Goal: Information Seeking & Learning: Check status

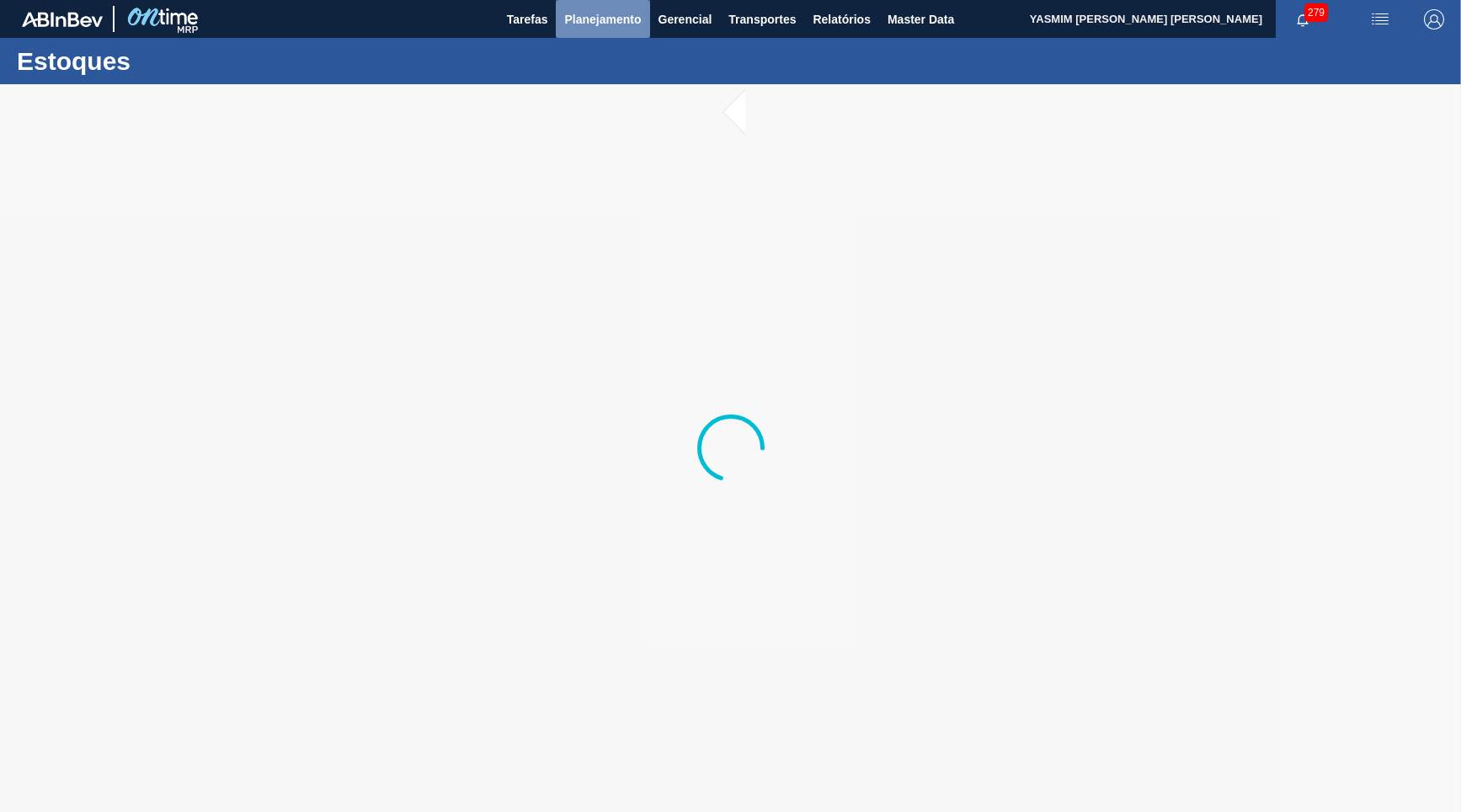
click at [644, 23] on button "Planejamento" at bounding box center [603, 19] width 94 height 38
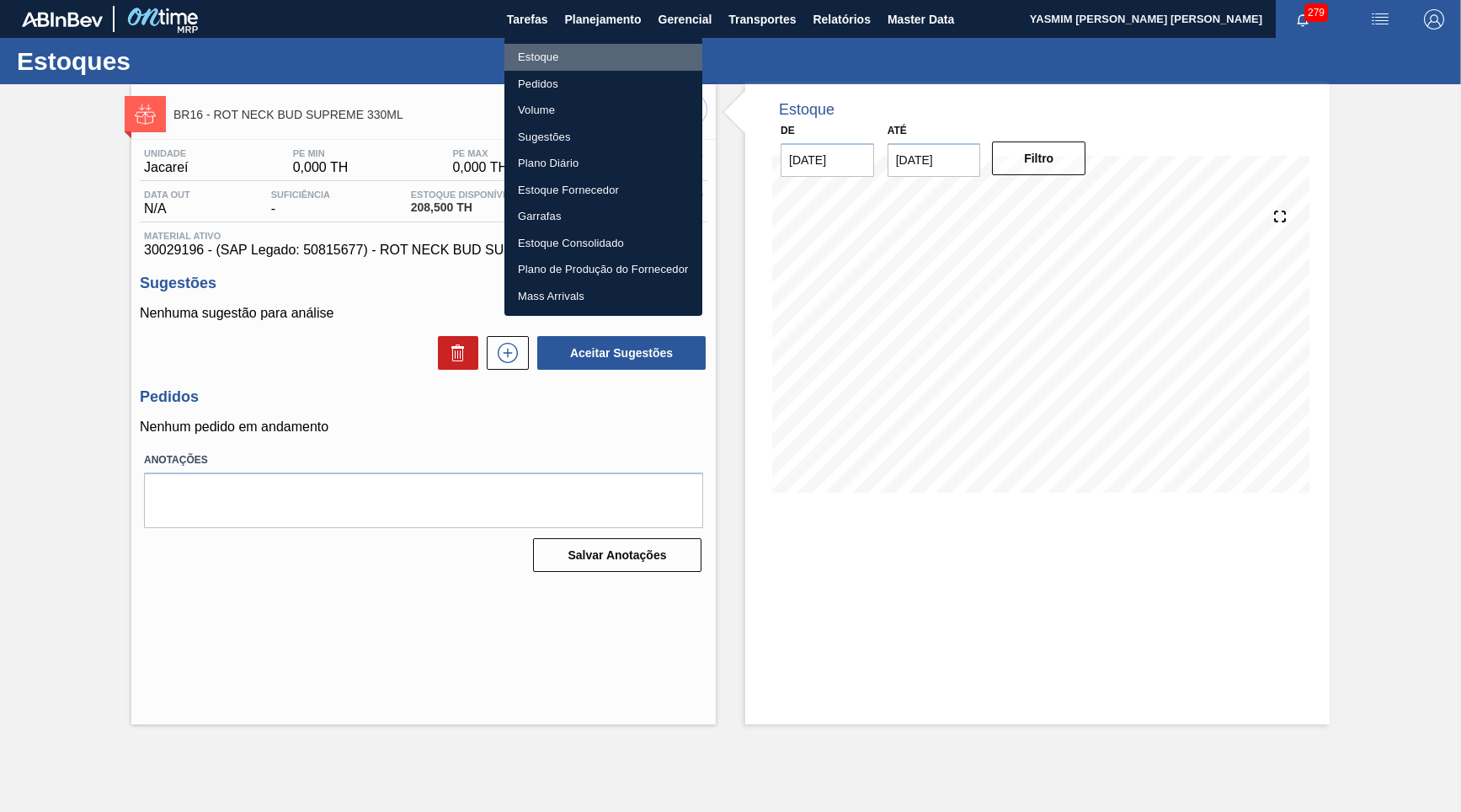
click at [621, 51] on li "Estoque" at bounding box center [603, 57] width 198 height 27
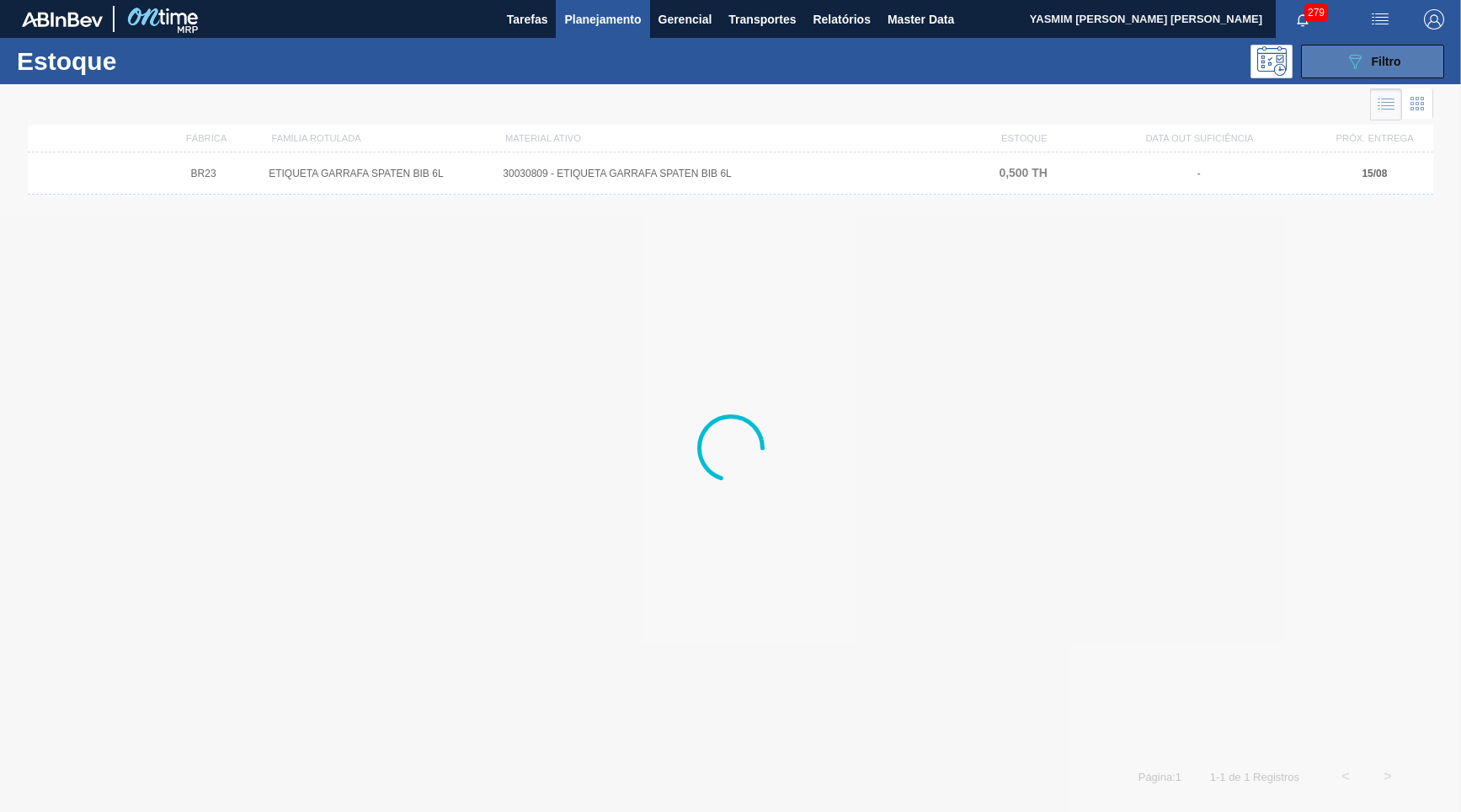
click at [1365, 69] on div "089F7B8B-B2A5-4AFE-B5C0-19BA573D28AC Filtro" at bounding box center [1373, 62] width 56 height 21
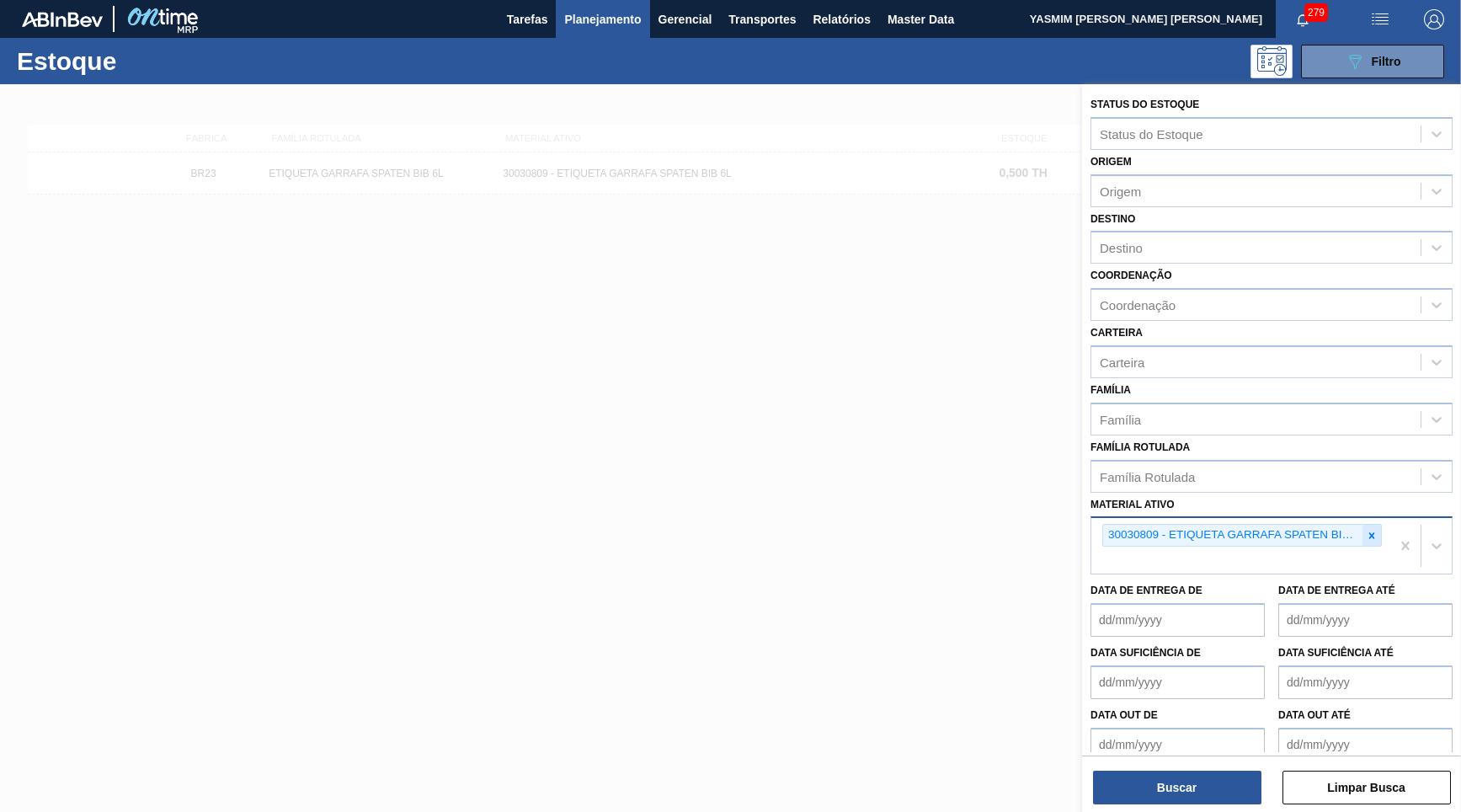
click at [1369, 525] on div at bounding box center [1372, 535] width 19 height 21
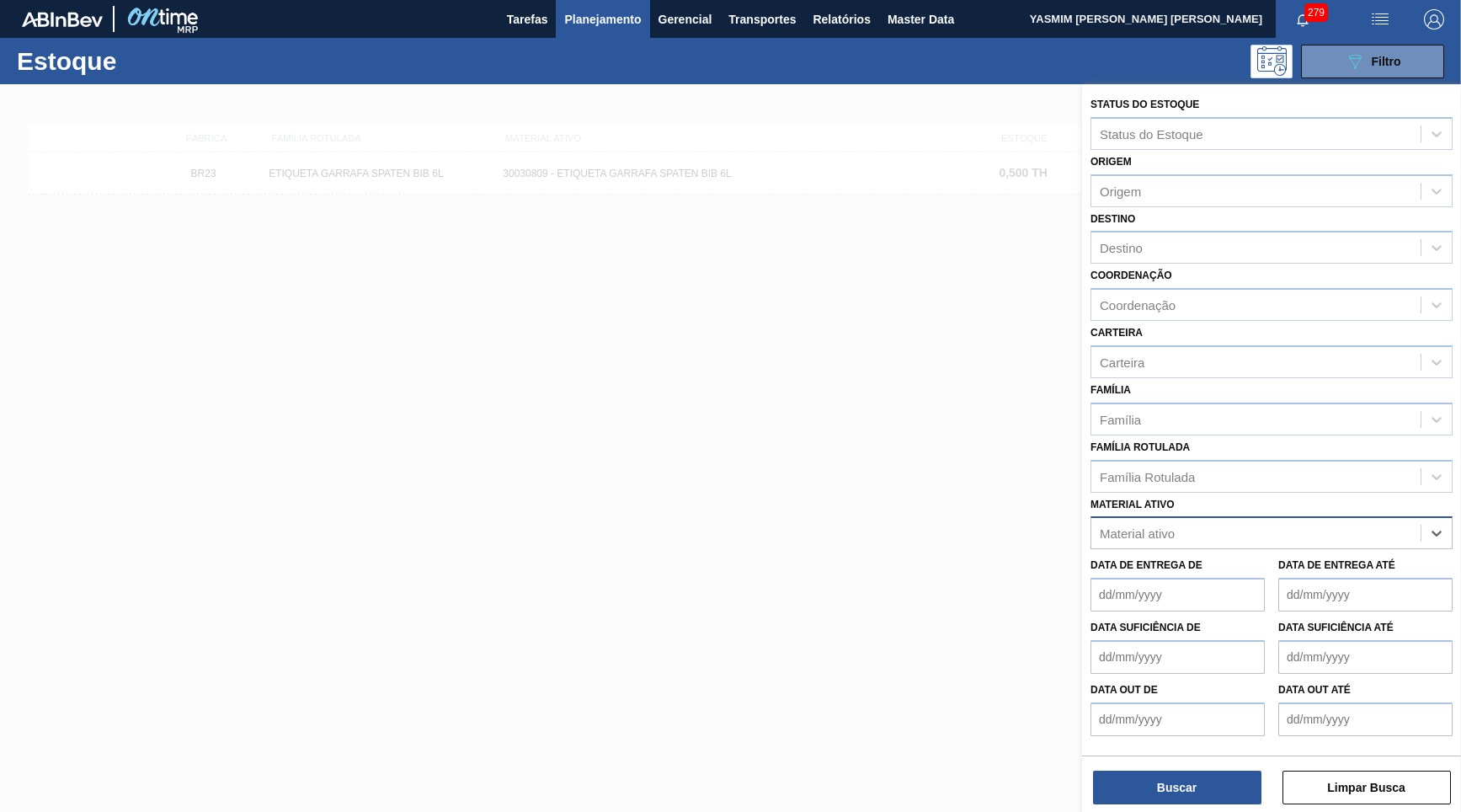
paste ativo "99838325@ab-inbev.com"
type ativo "99838325@ab-inbev.com"
click at [1220, 521] on div "Material ativo" at bounding box center [1255, 533] width 330 height 24
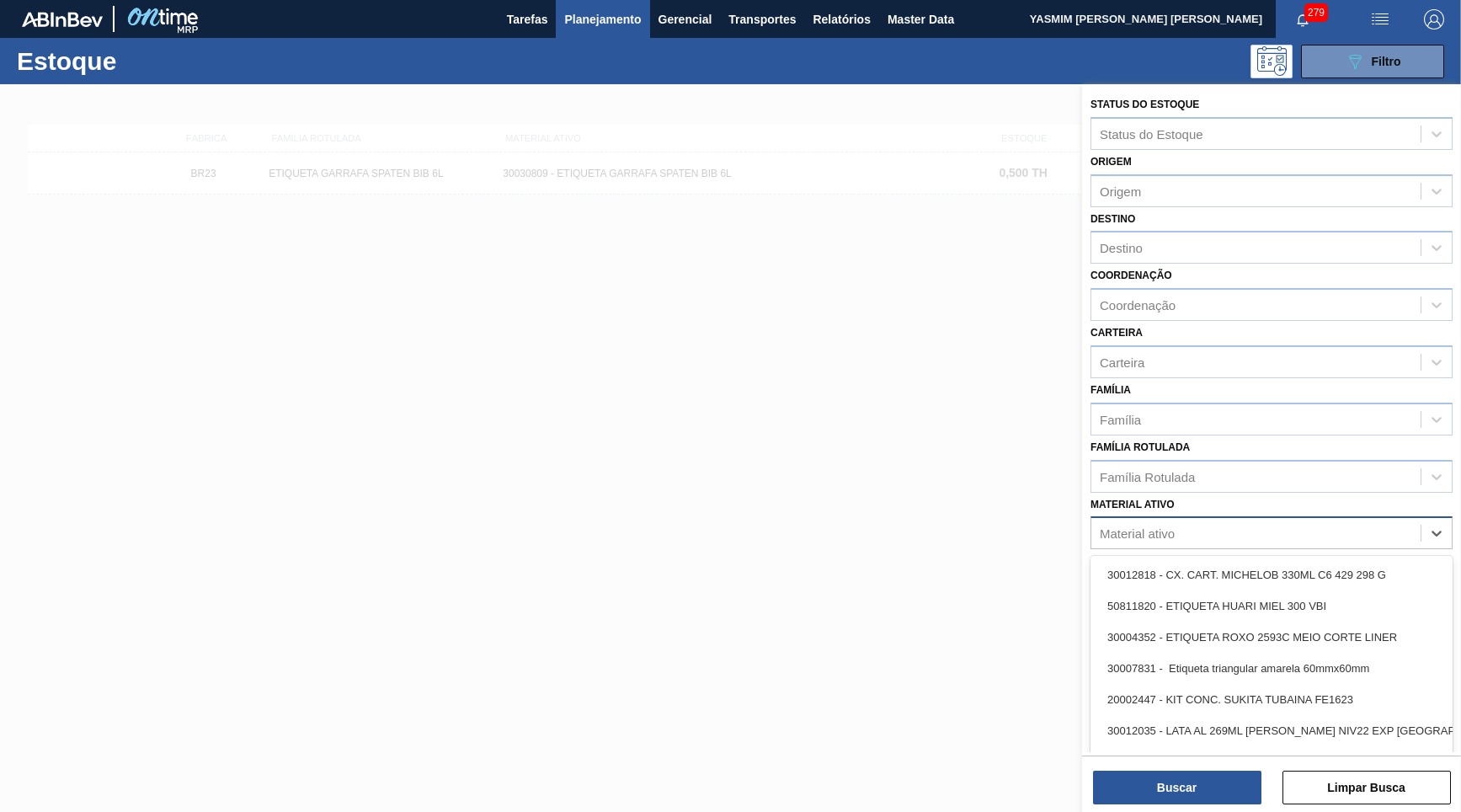
paste ativo "30017414"
type ativo "30017414"
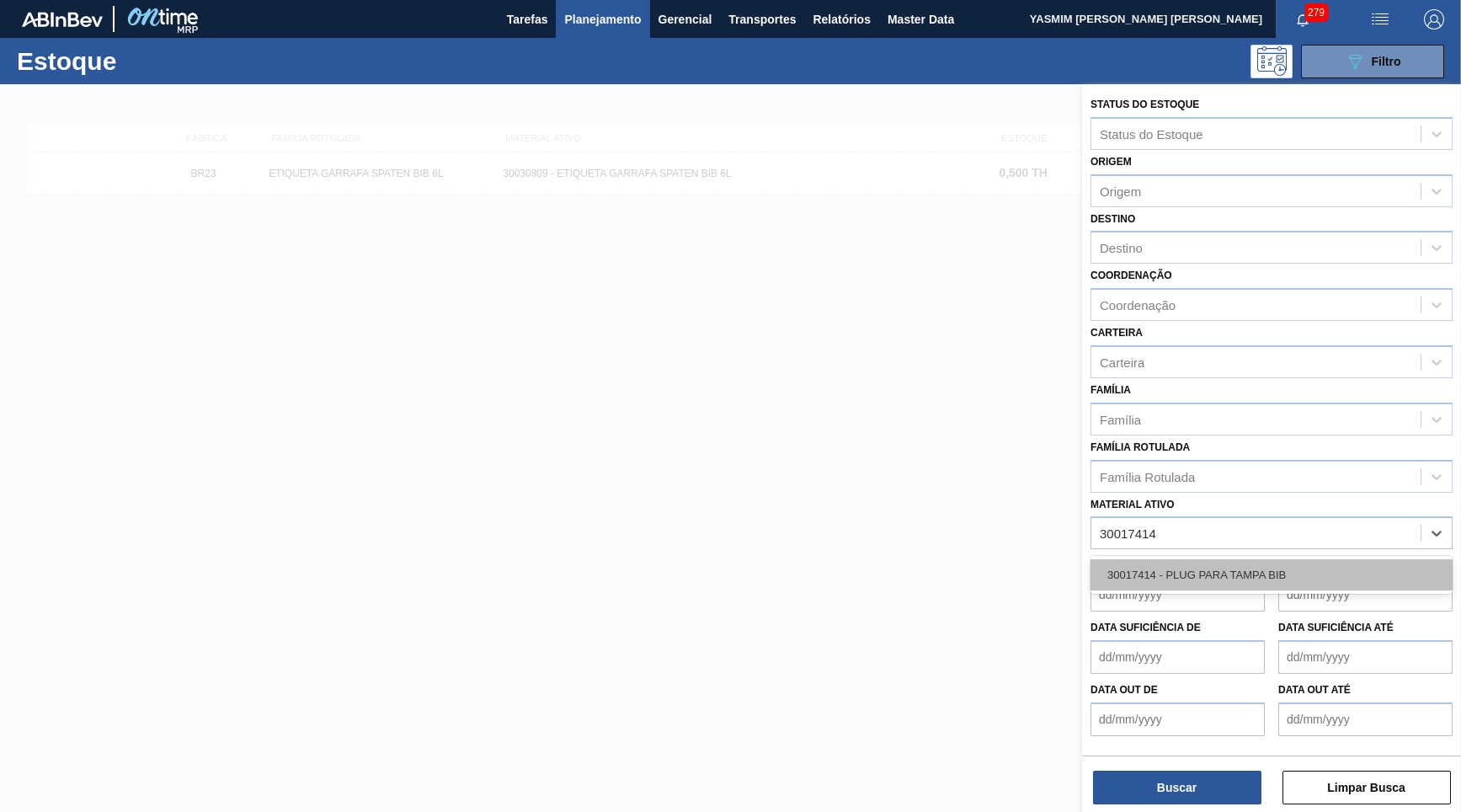
click at [1224, 559] on div "30017414 - PLUG PARA TAMPA BIB" at bounding box center [1272, 575] width 362 height 31
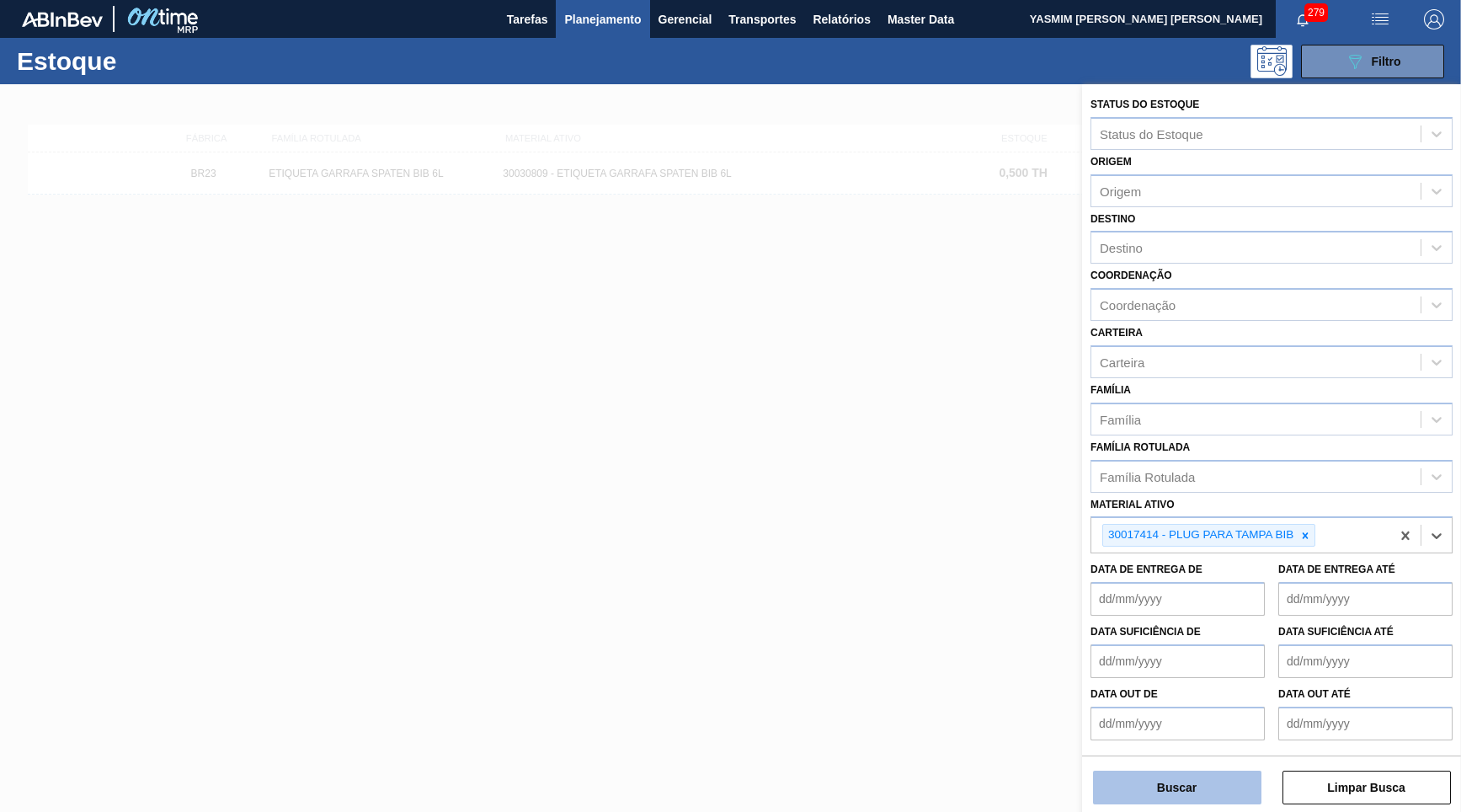
click at [1173, 804] on button "Buscar" at bounding box center [1176, 788] width 168 height 34
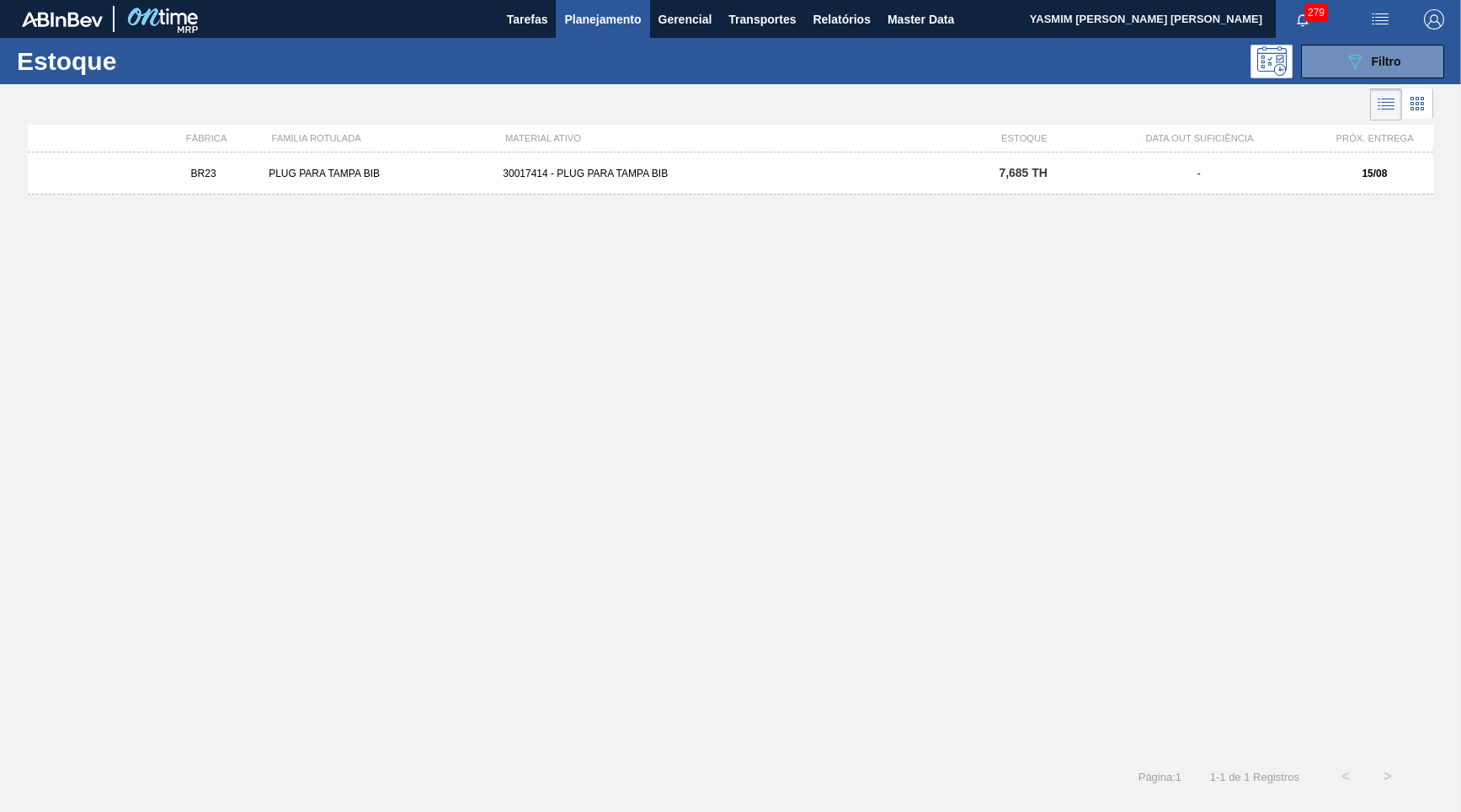
click at [886, 192] on div "BR23 PLUG PARA TAMPA BIB 30017414 - PLUG PARA TAMPA BIB 7,685 TH - 15/08" at bounding box center [730, 173] width 1406 height 42
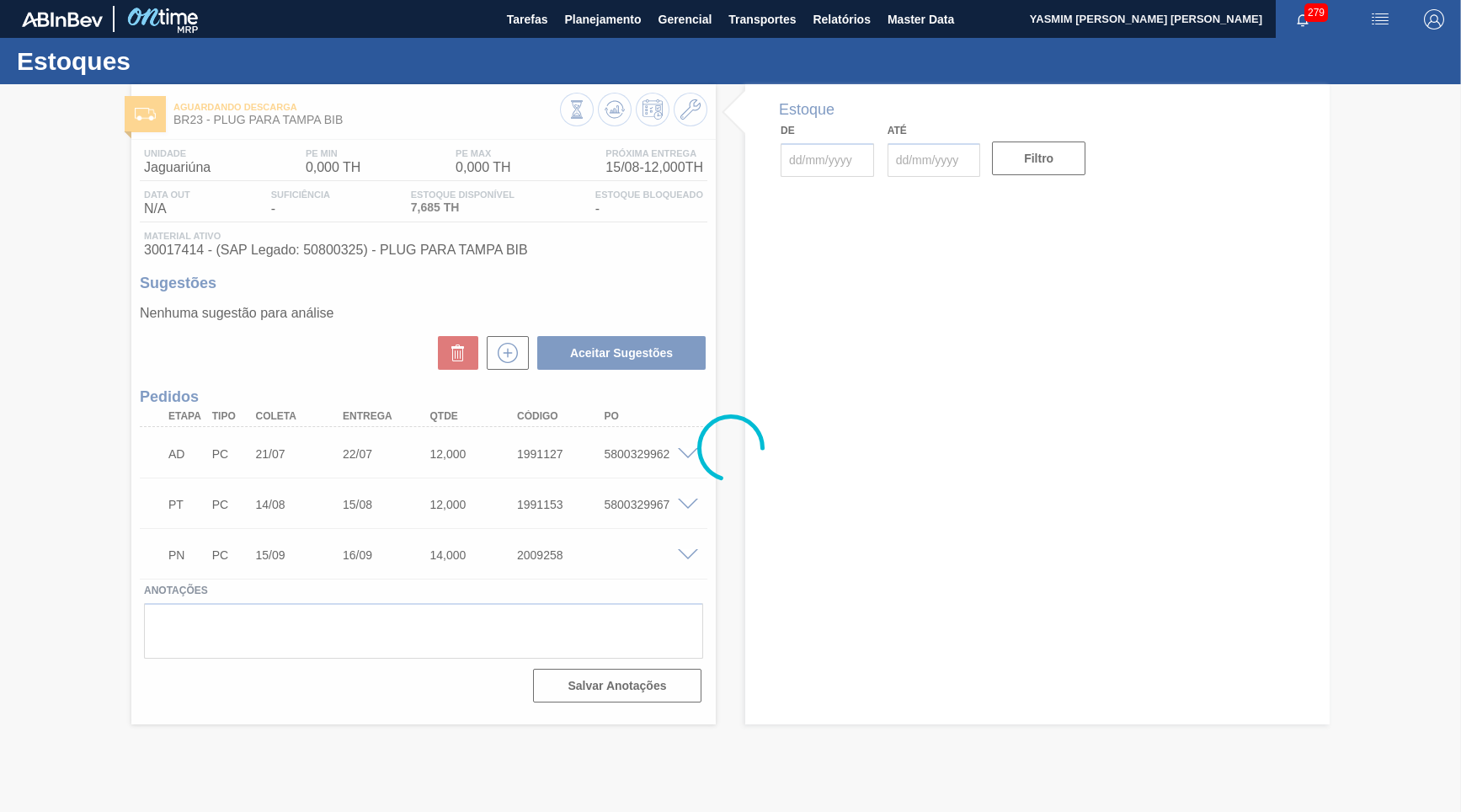
type input "[DATE]"
type input "29/08/2025"
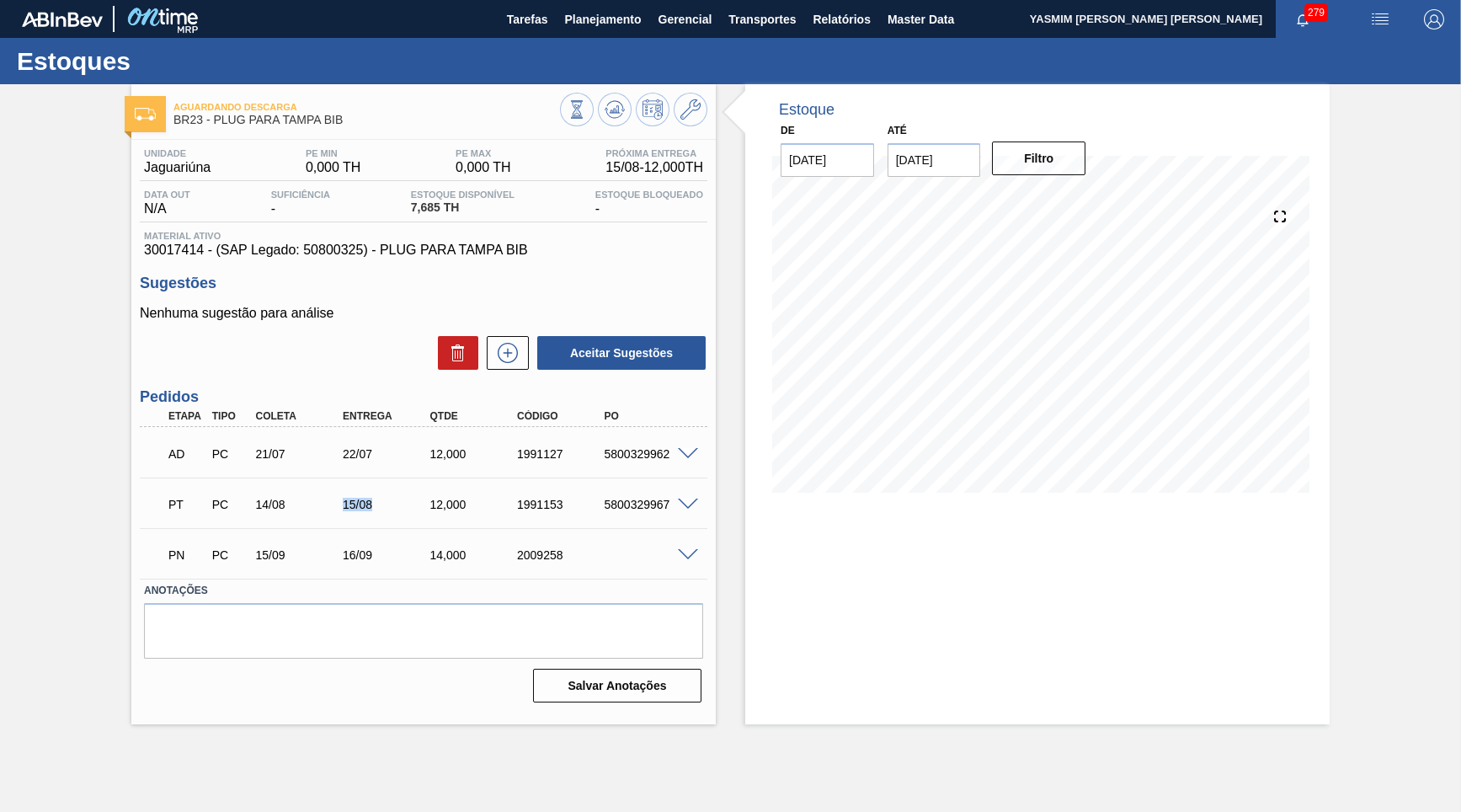
drag, startPoint x: 323, startPoint y: 507, endPoint x: 392, endPoint y: 498, distance: 69.6
click at [348, 498] on div "14/08" at bounding box center [300, 504] width 97 height 13
click at [684, 498] on span at bounding box center [688, 504] width 21 height 12
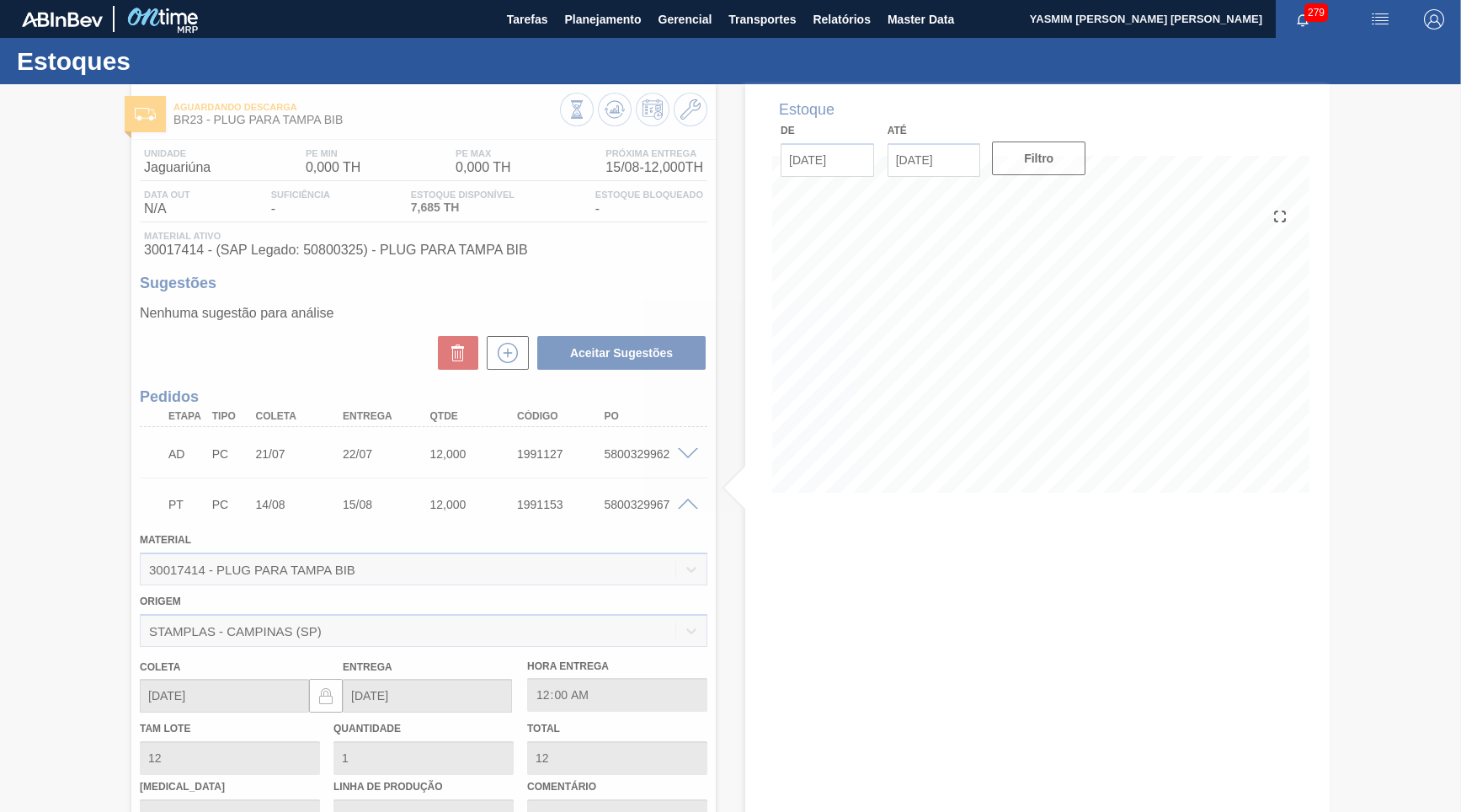
click at [686, 500] on div at bounding box center [730, 448] width 1461 height 728
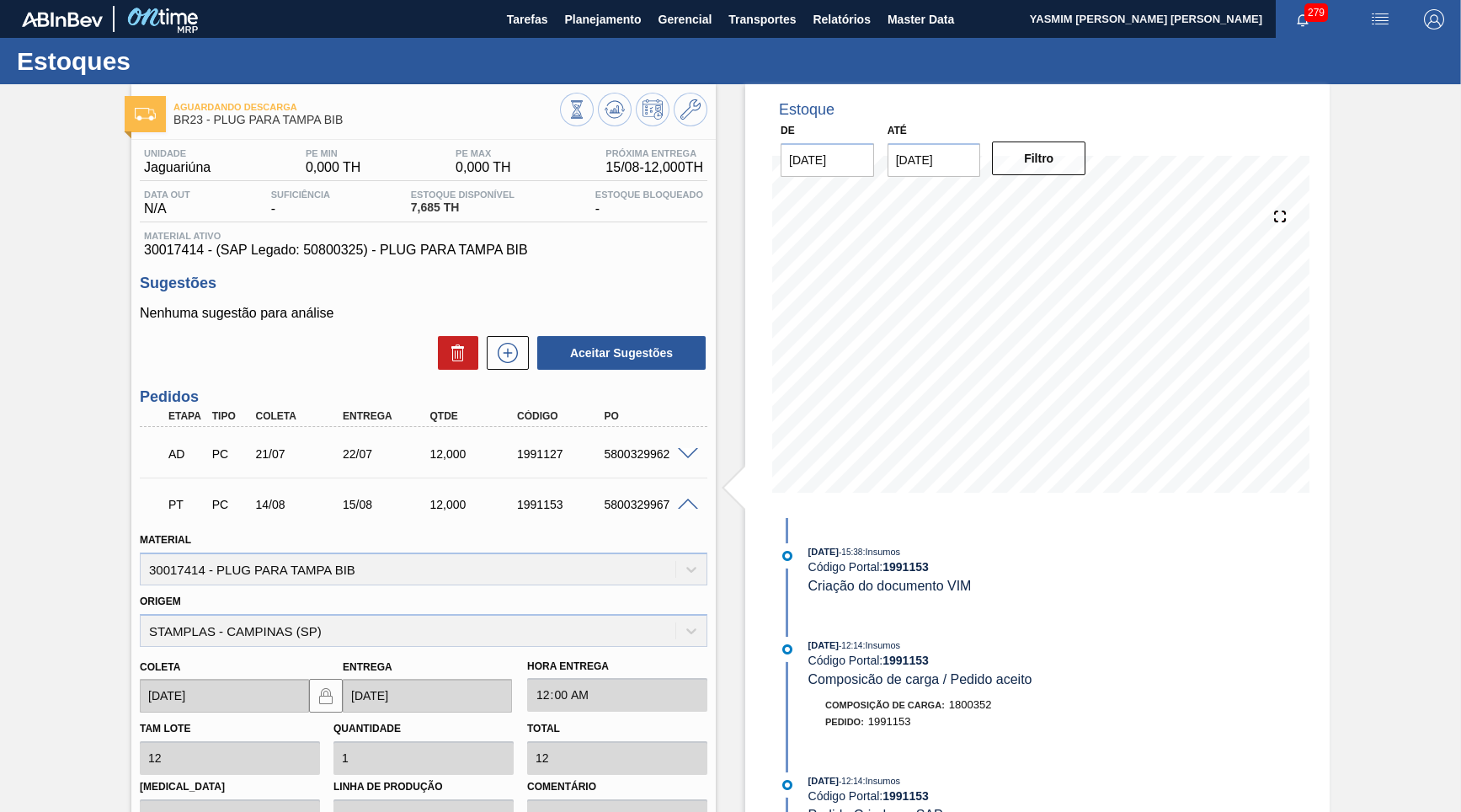
click at [692, 508] on div "5800329967" at bounding box center [649, 504] width 97 height 13
click at [674, 497] on div at bounding box center [691, 502] width 34 height 12
click at [700, 507] on div "PT PC 14/08 15/08 12,000 1991153 5800329967" at bounding box center [423, 502] width 568 height 42
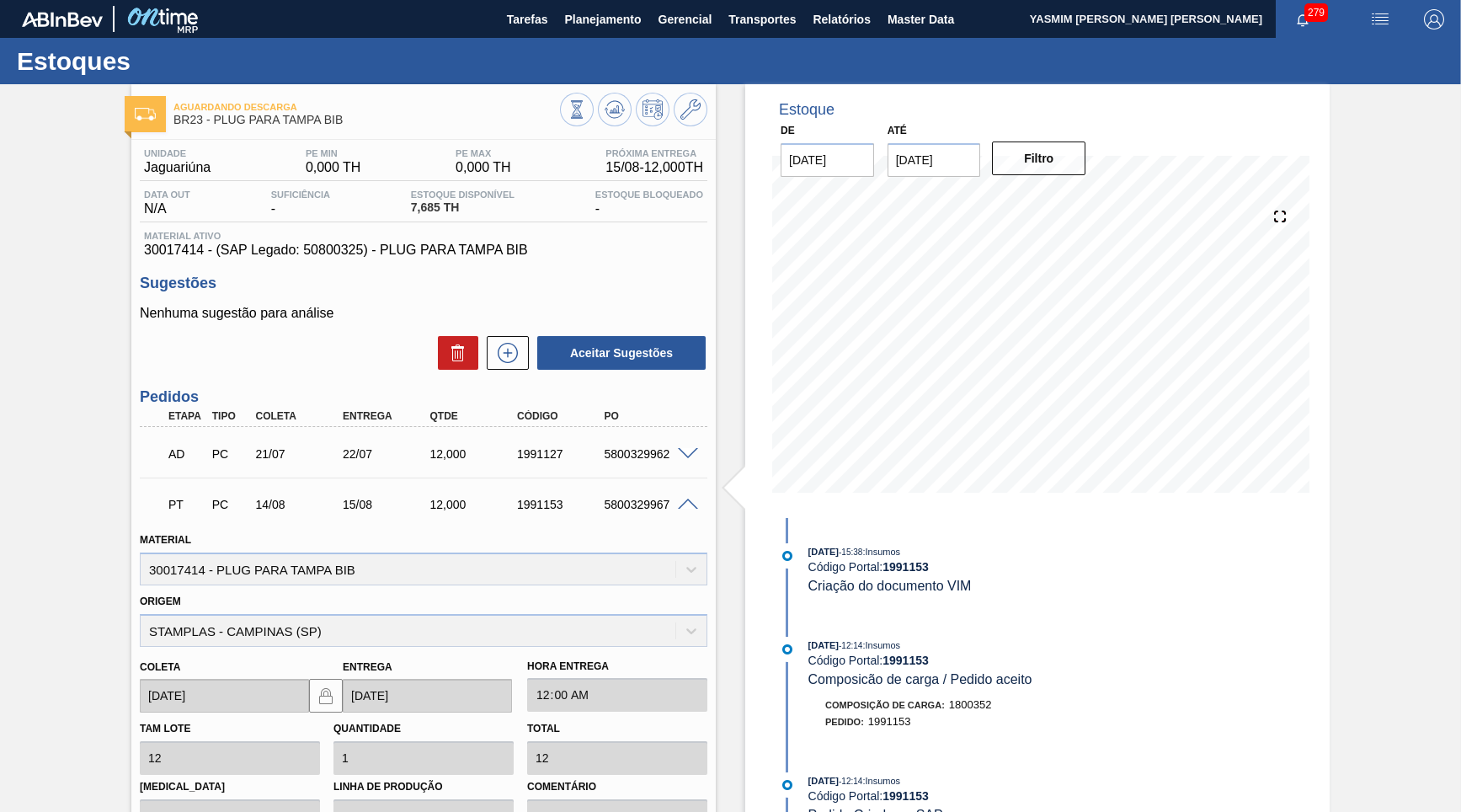
click at [691, 504] on span at bounding box center [688, 504] width 21 height 12
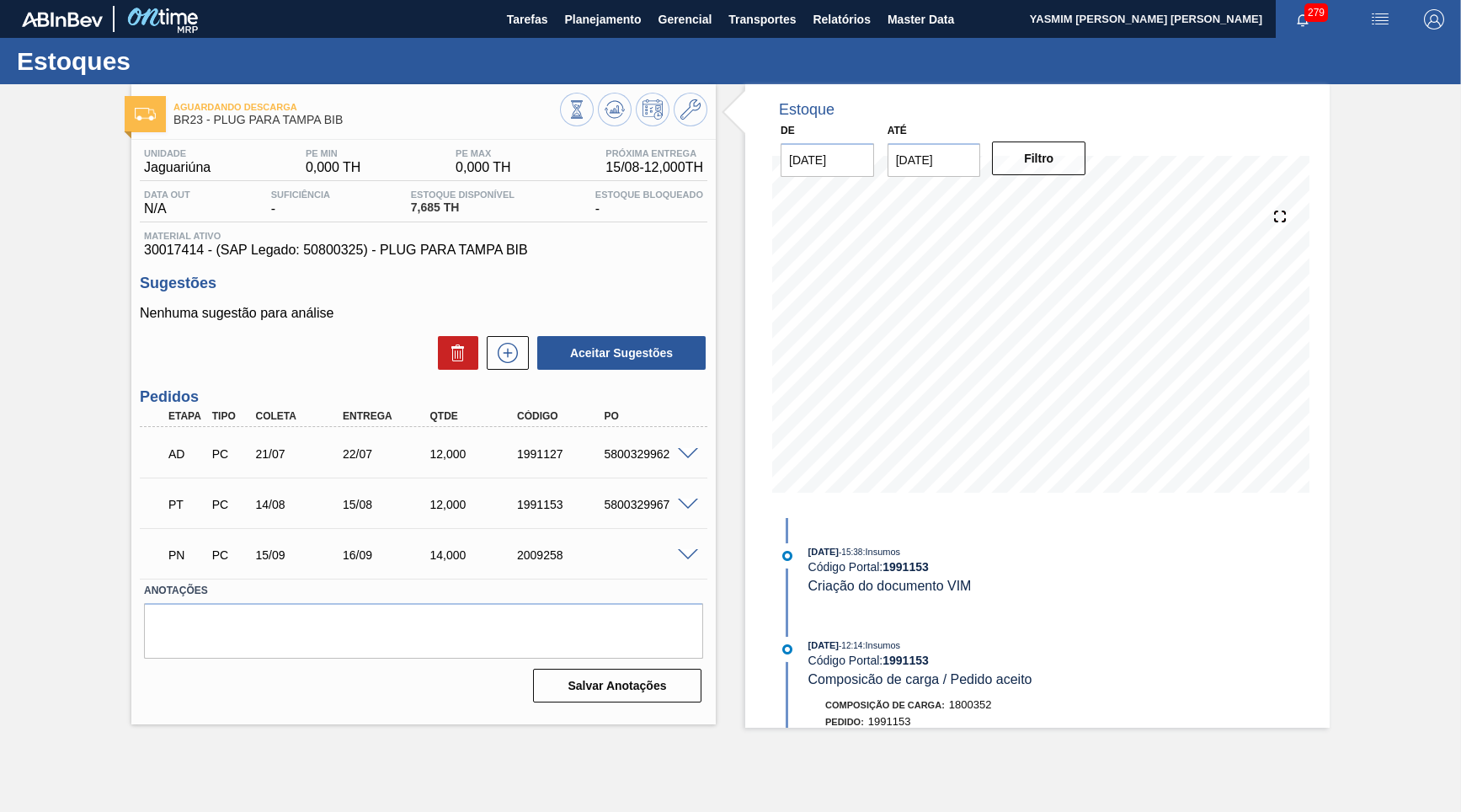
click at [509, 541] on div "PN PC 15/09 16/09 14,000 2009258" at bounding box center [419, 553] width 523 height 34
click at [1115, 548] on div "14/08/2025 - 15:38 : Insumos" at bounding box center [1008, 552] width 400 height 17
drag, startPoint x: 413, startPoint y: 194, endPoint x: 540, endPoint y: 186, distance: 127.3
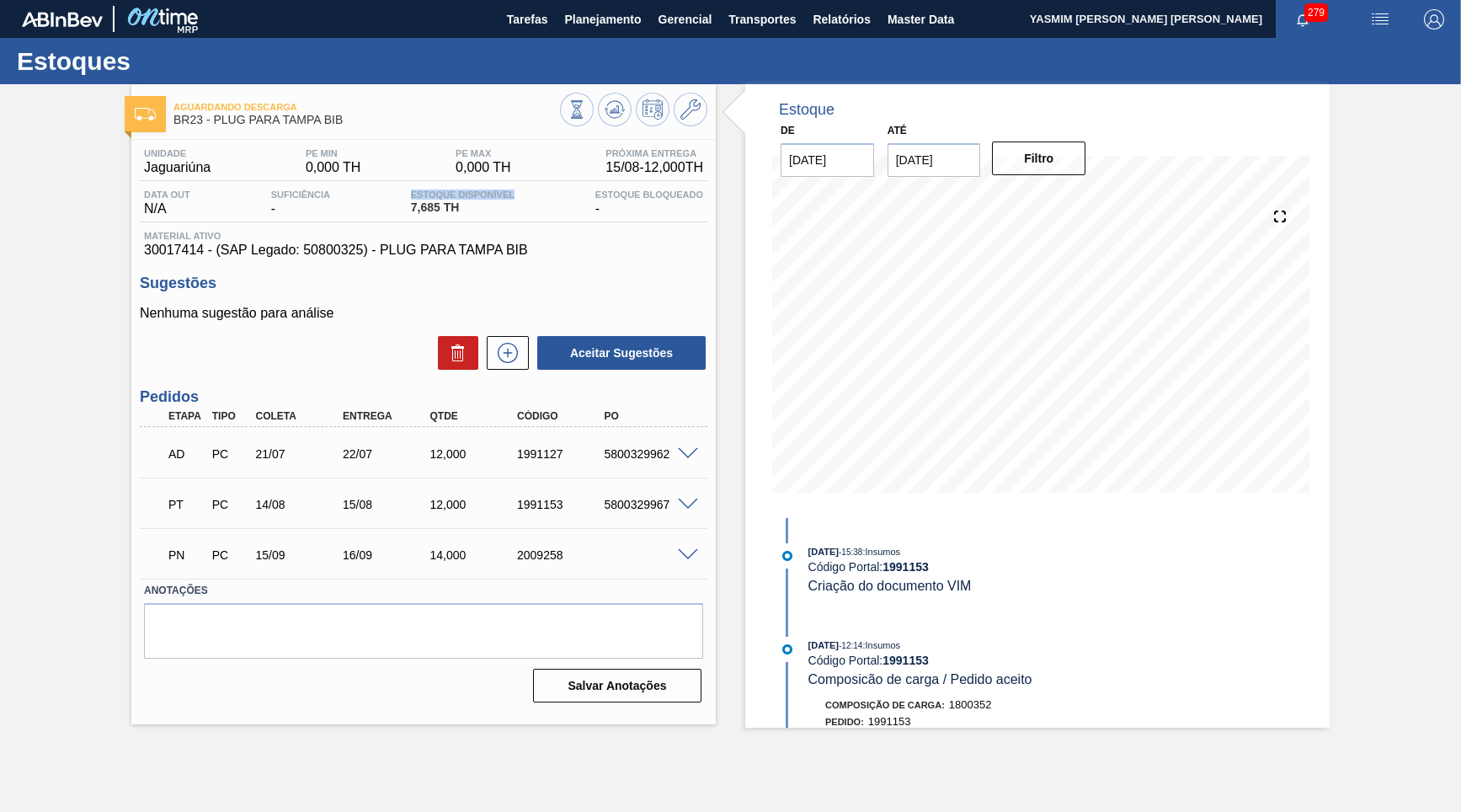
click at [540, 186] on div "Unidade Jaguariúna PE MIN 0,000 TH PE MAX 0,000 TH Próxima Entrega 15/08 - 12,0…" at bounding box center [423, 203] width 568 height 110
click at [426, 209] on span "7,685 TH" at bounding box center [463, 207] width 103 height 12
click at [431, 254] on span "30017414 - (SAP Legado: 50800325) - PLUG PARA TAMPA BIB" at bounding box center [423, 250] width 560 height 15
click at [424, 242] on div "Material ativo 30017414 - (SAP Legado: 50800325) - PLUG PARA TAMPA BIB" at bounding box center [423, 244] width 568 height 27
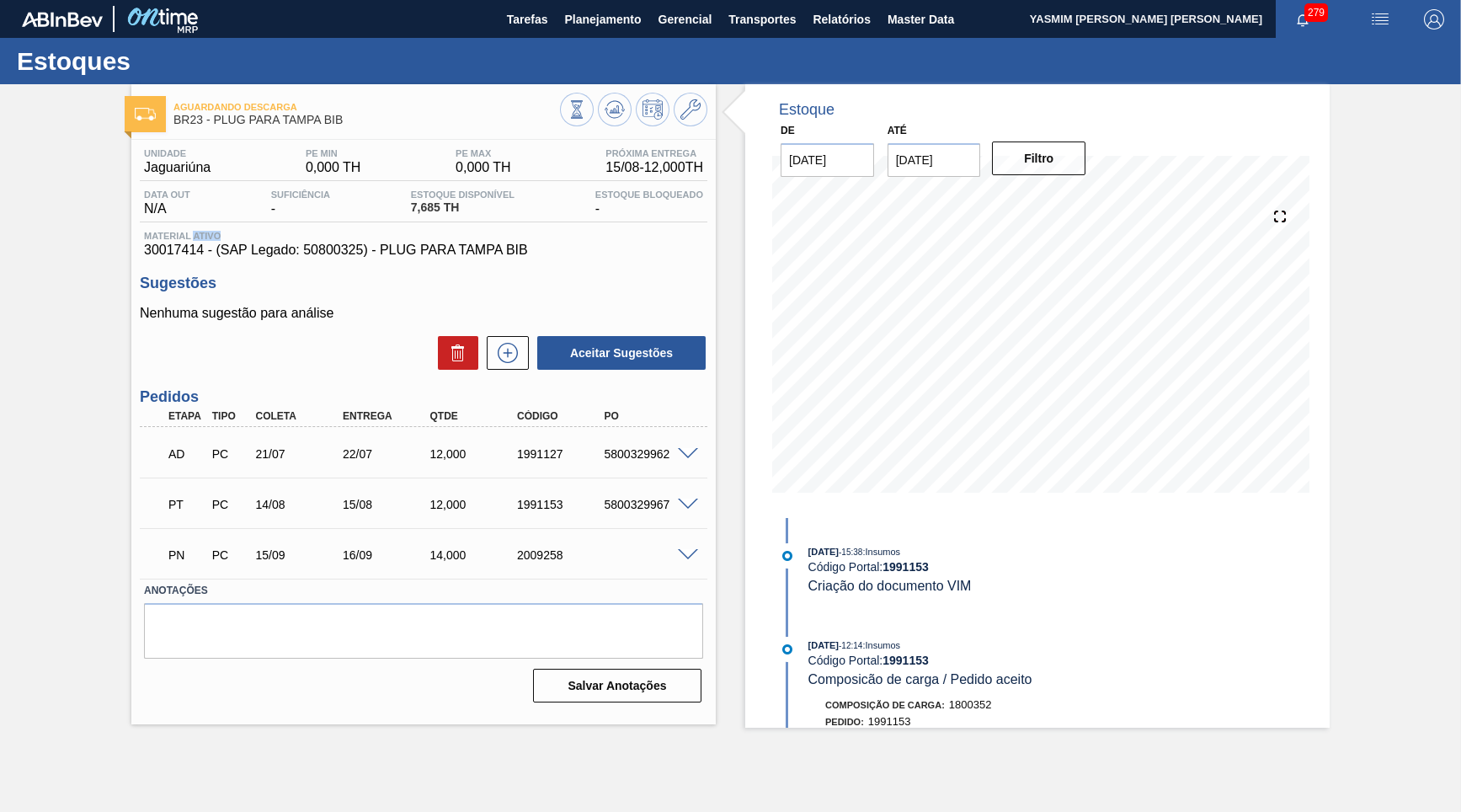
click at [424, 242] on div "Material ativo 30017414 - (SAP Legado: 50800325) - PLUG PARA TAMPA BIB" at bounding box center [423, 244] width 568 height 27
click at [428, 256] on span "30017414 - (SAP Legado: 50800325) - PLUG PARA TAMPA BIB" at bounding box center [423, 250] width 560 height 15
click at [328, 253] on span "30017414 - (SAP Legado: 50800325) - PLUG PARA TAMPA BIB" at bounding box center [423, 250] width 560 height 15
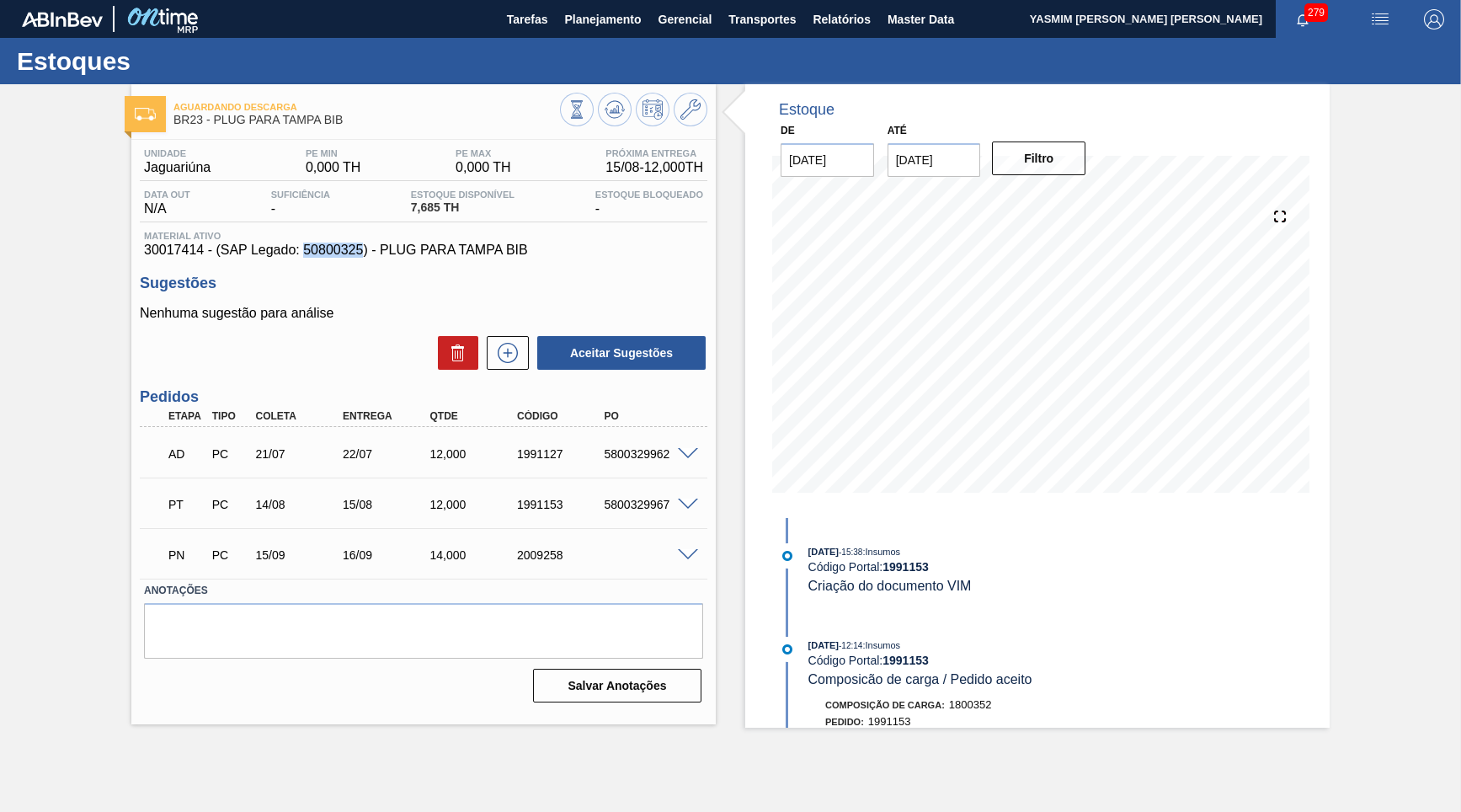
click at [328, 253] on span "30017414 - (SAP Legado: 50800325) - PLUG PARA TAMPA BIB" at bounding box center [423, 250] width 560 height 15
click at [622, 460] on div "AD PC 21/07 22/07 12,000 1991127 5800329962" at bounding box center [419, 452] width 523 height 34
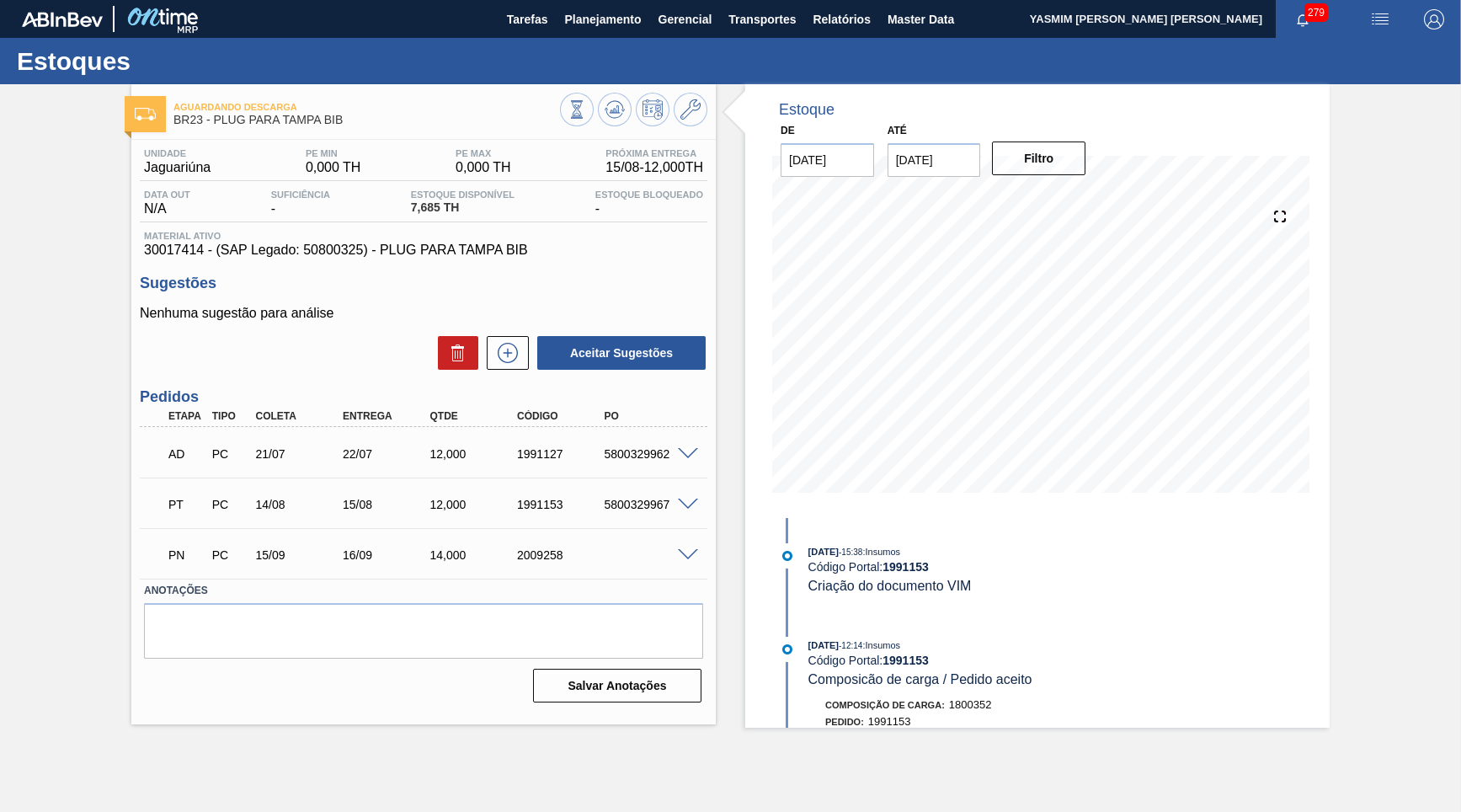
click at [628, 521] on div "PT PC 14/08 15/08 12,000 1991153 5800329967 Material 30017414 - PLUG PARA TAMPA…" at bounding box center [423, 503] width 568 height 51
click at [628, 515] on div "PT PC 14/08 15/08 12,000 1991153 5800329967" at bounding box center [419, 503] width 523 height 34
click at [628, 514] on div "PT PC 14/08 15/08 12,000 1991153 5800329967" at bounding box center [419, 503] width 523 height 34
click at [612, 490] on div "PT PC 14/08 15/08 12,000 1991153 5800329967" at bounding box center [419, 503] width 523 height 34
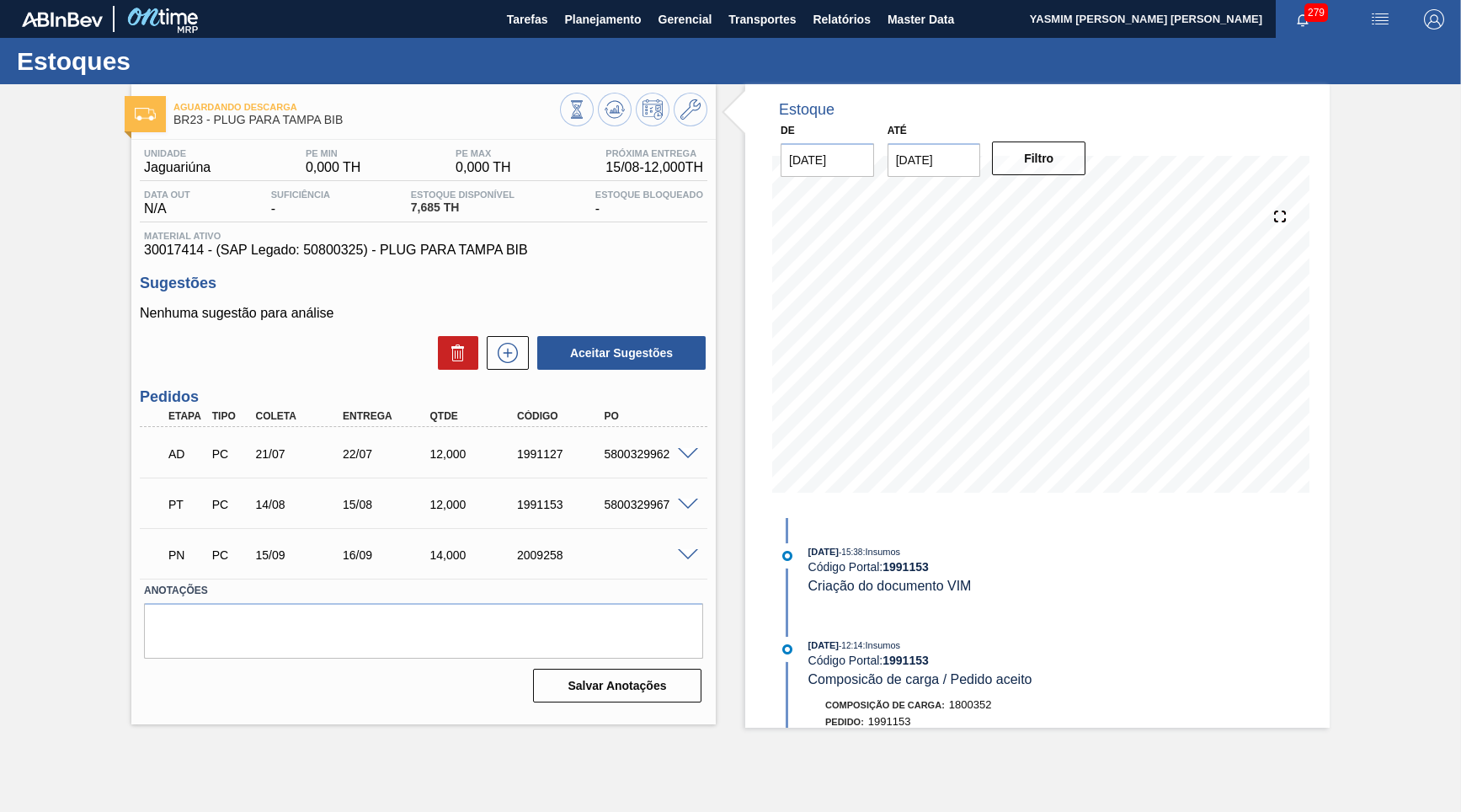
click at [612, 490] on div "PT PC 14/08 15/08 12,000 1991153 5800329967" at bounding box center [419, 503] width 523 height 34
click at [601, 110] on button at bounding box center [615, 110] width 34 height 34
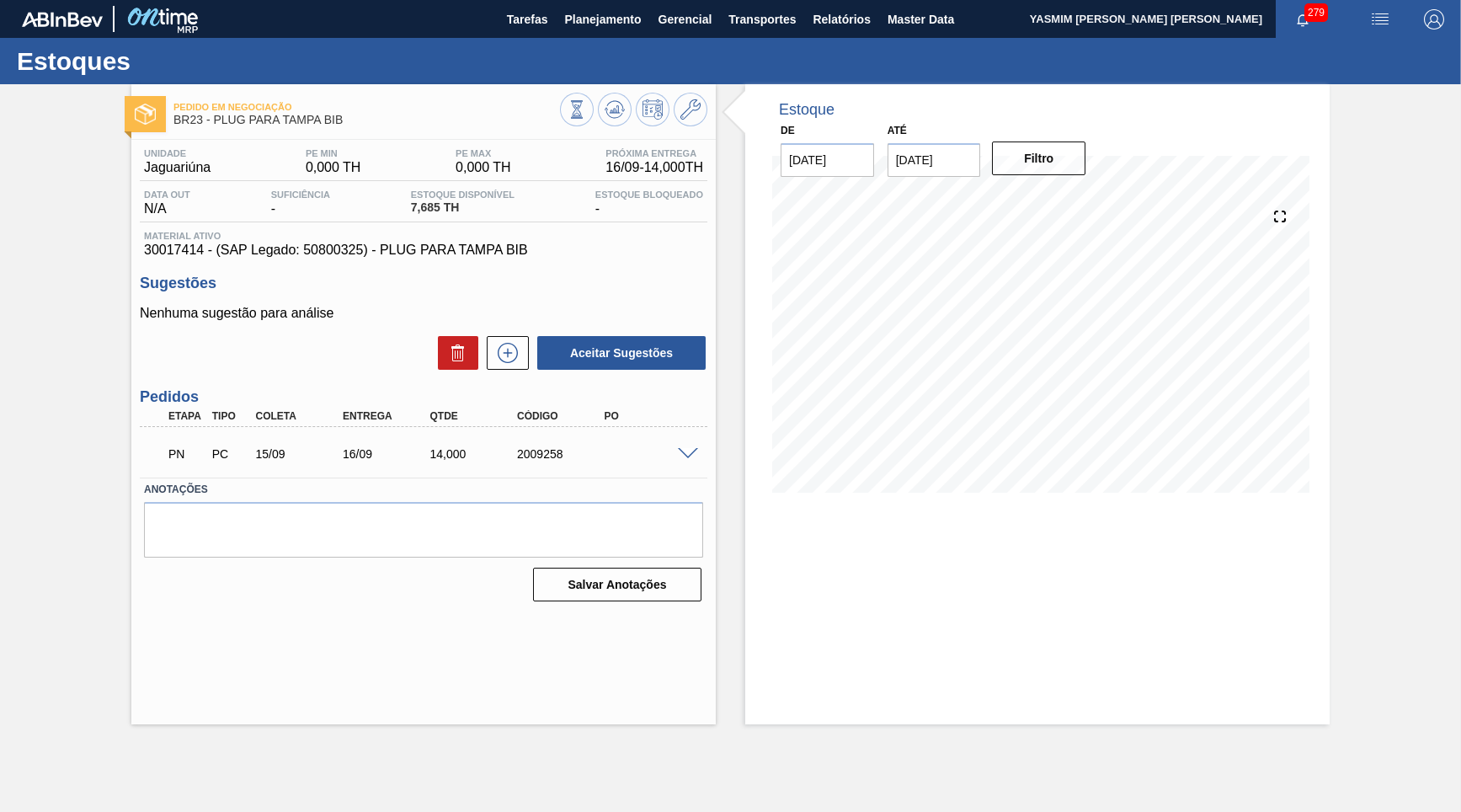
click at [691, 456] on div "PN PC 15/09 16/09 14,000 2009258" at bounding box center [423, 452] width 568 height 42
click at [685, 446] on div at bounding box center [691, 452] width 34 height 12
click at [686, 450] on span at bounding box center [688, 453] width 21 height 12
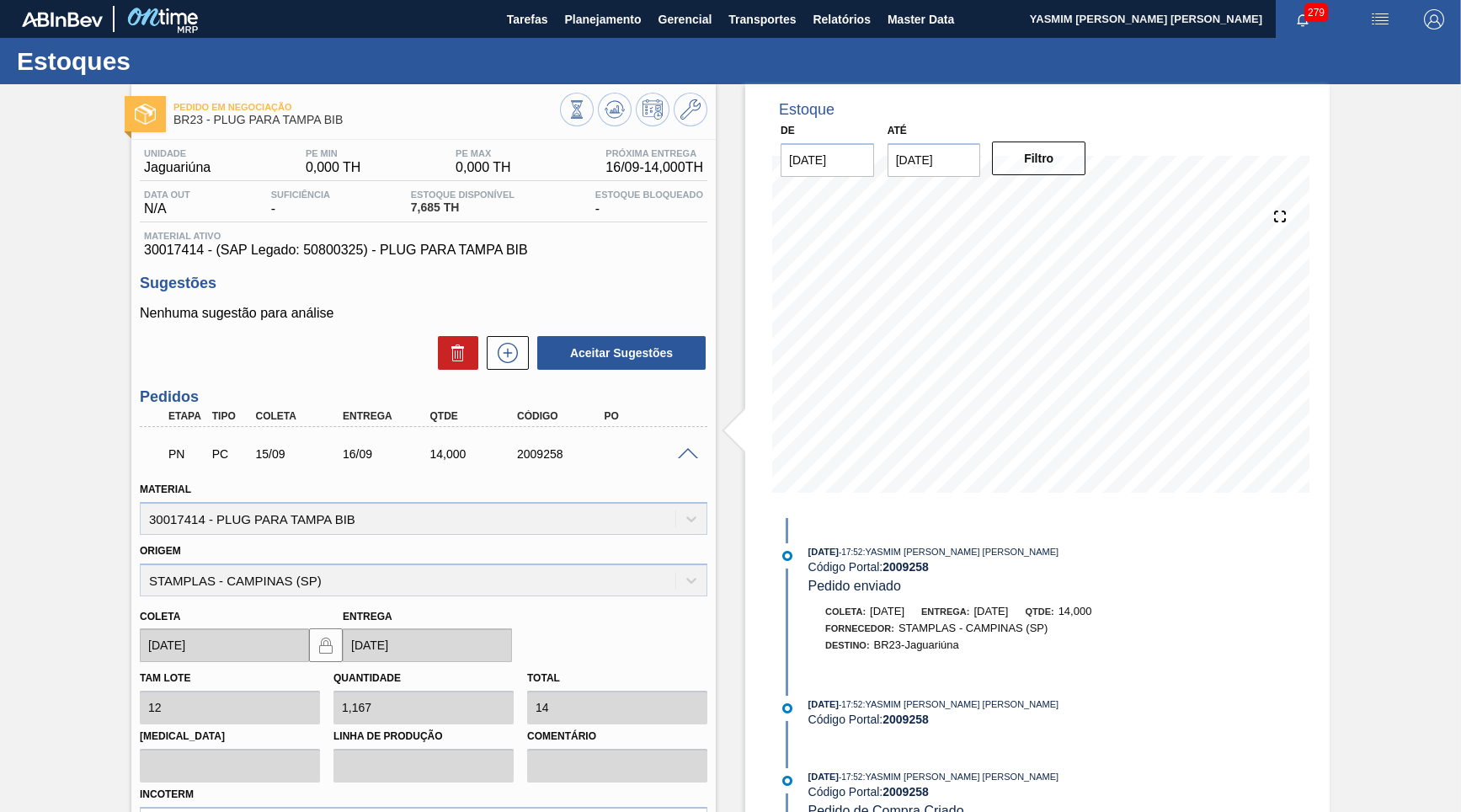
scroll to position [192, 0]
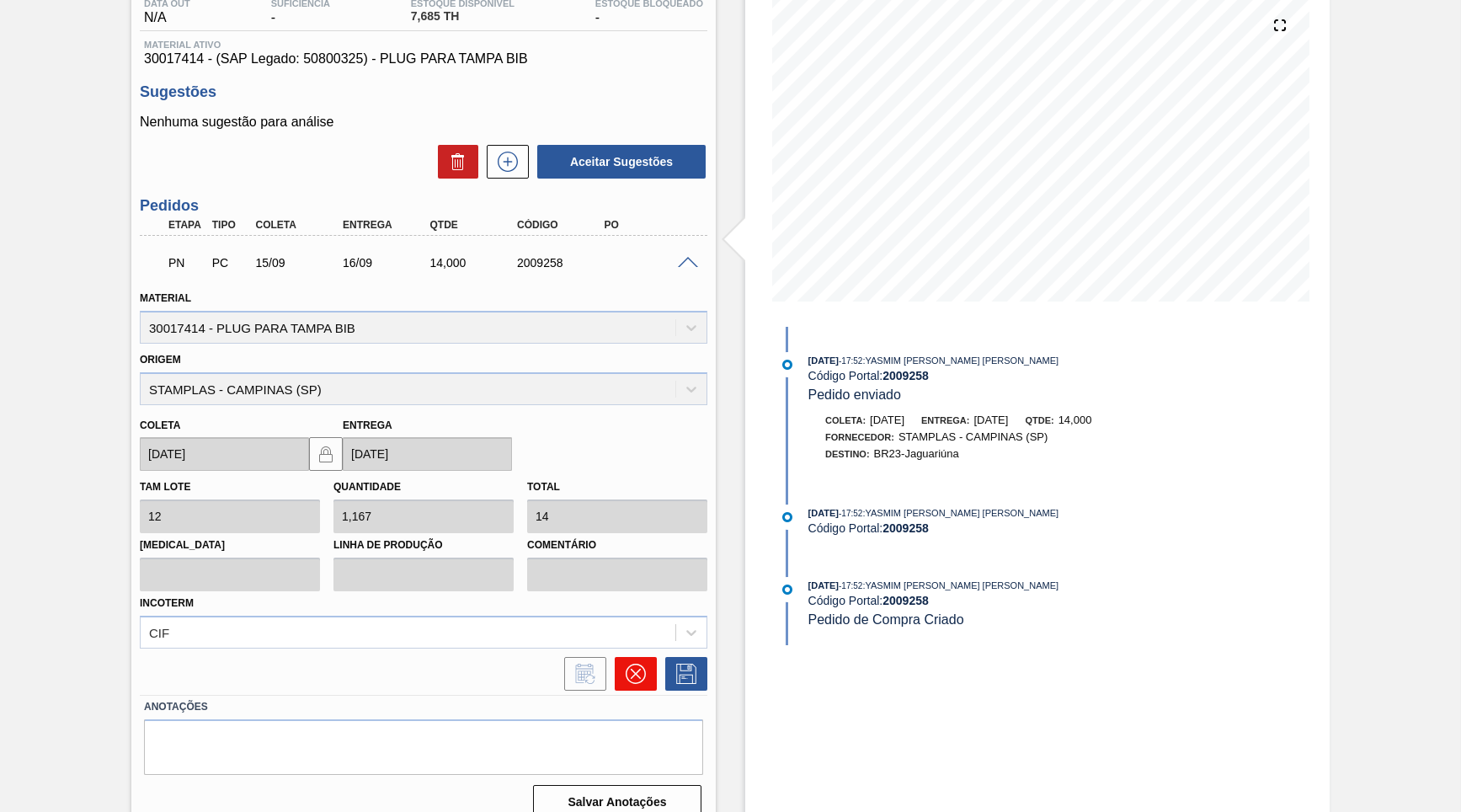
click at [623, 657] on button at bounding box center [636, 674] width 42 height 34
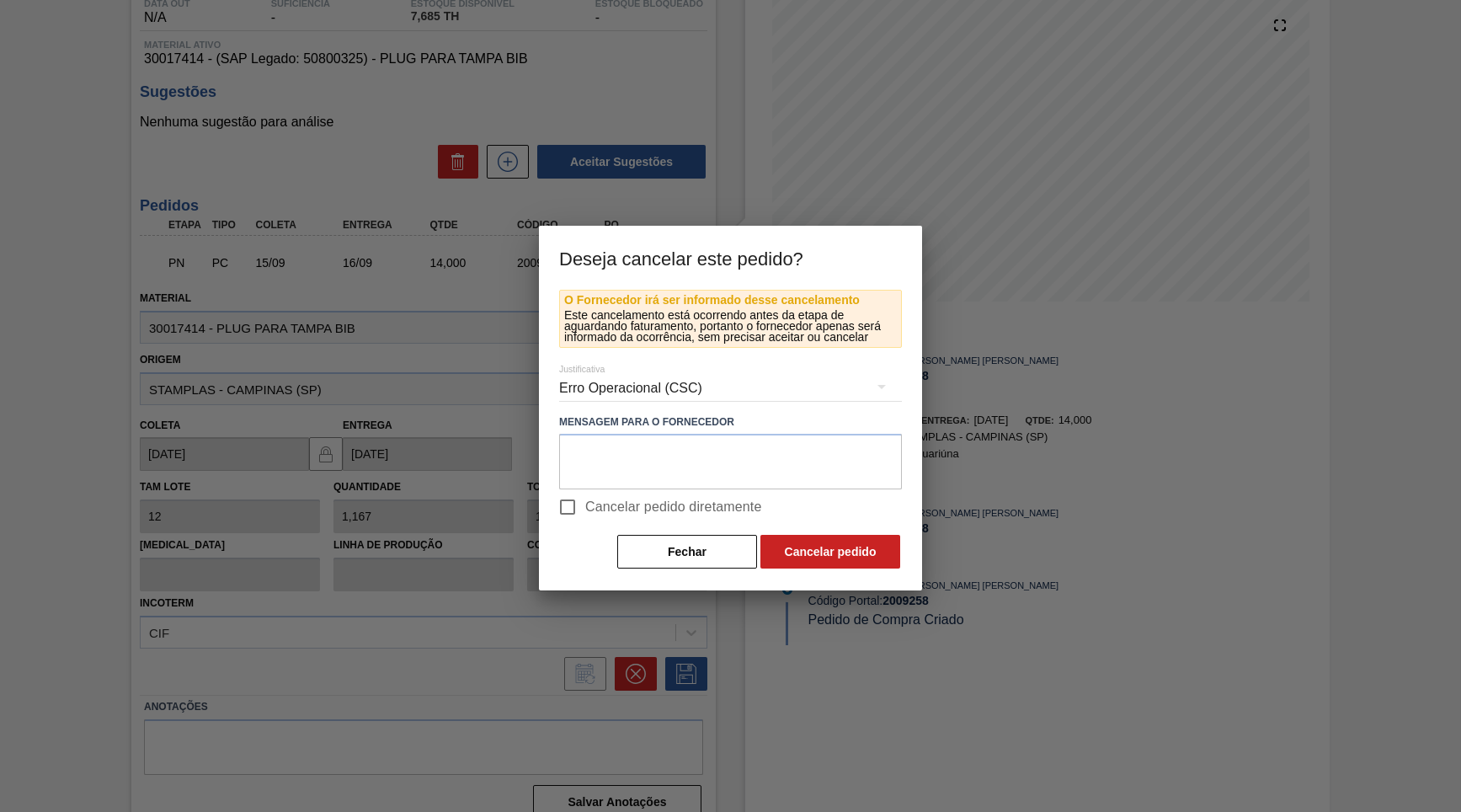
click at [642, 510] on span "Cancelar pedido diretamente" at bounding box center [673, 507] width 177 height 21
click at [585, 510] on input "Cancelar pedido diretamente" at bounding box center [568, 507] width 36 height 36
checkbox input "true"
click at [662, 380] on div "Erro Operacional (CSC)" at bounding box center [730, 388] width 343 height 47
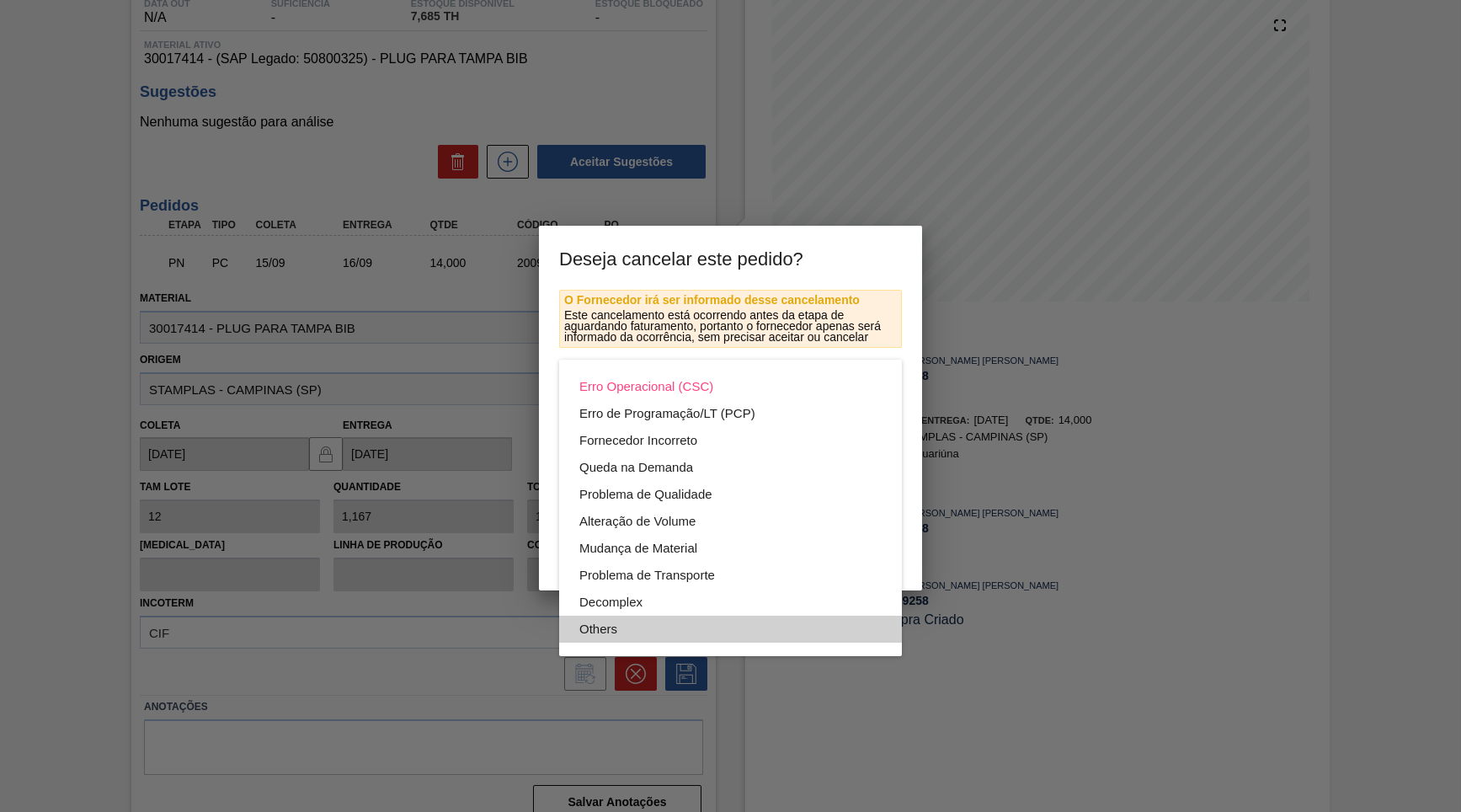
click at [638, 636] on div "Others" at bounding box center [730, 629] width 302 height 27
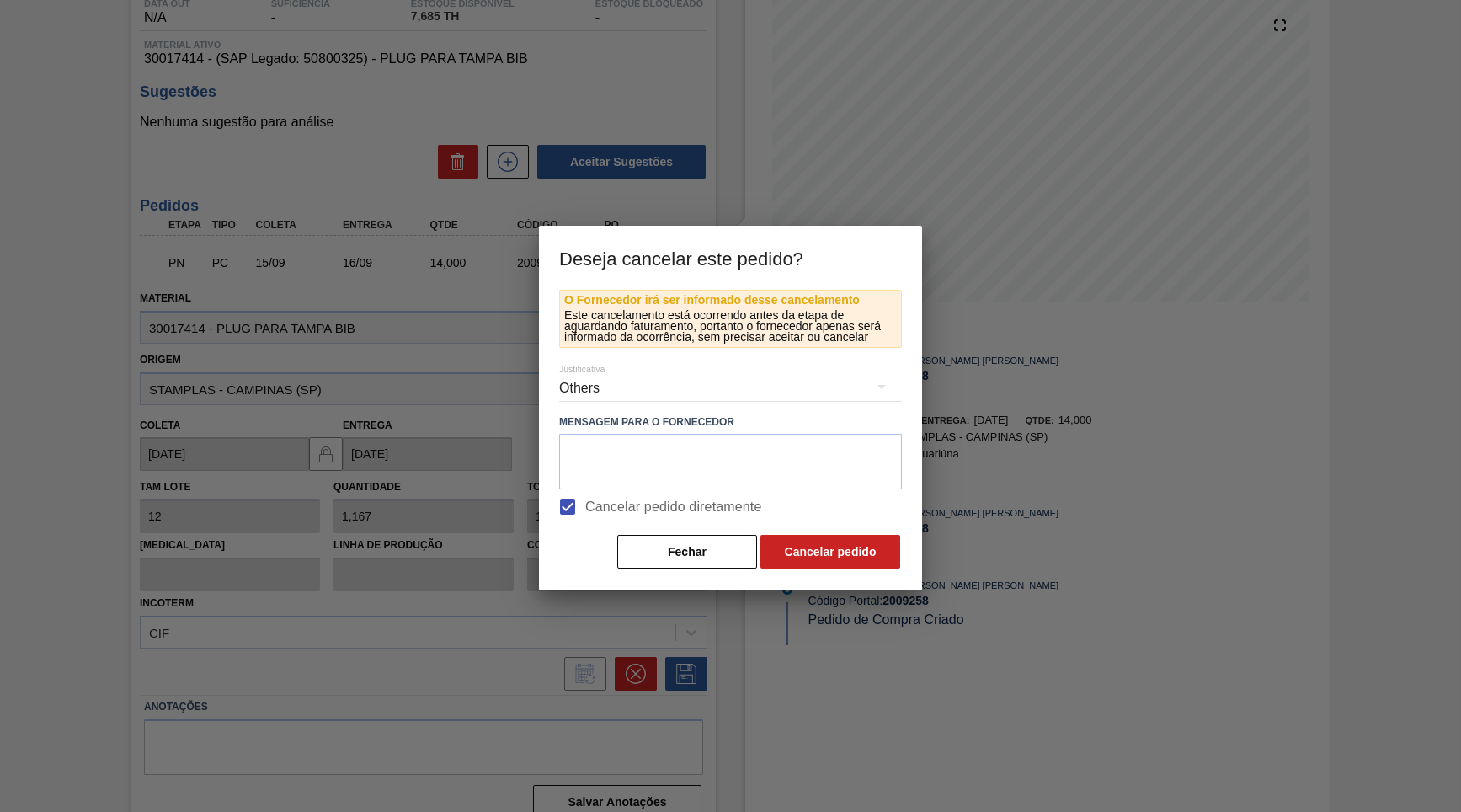
click at [747, 445] on div "Erro Operacional (CSC) Erro de Programação/LT (PCP) Fornecedor Incorreto Queda …" at bounding box center [730, 406] width 1461 height 812
click at [856, 577] on div "O Fornecedor irá ser informado desse cancelamento Este cancelamento está ocorre…" at bounding box center [730, 440] width 383 height 301
click at [854, 539] on button "Cancelar pedido" at bounding box center [830, 552] width 140 height 34
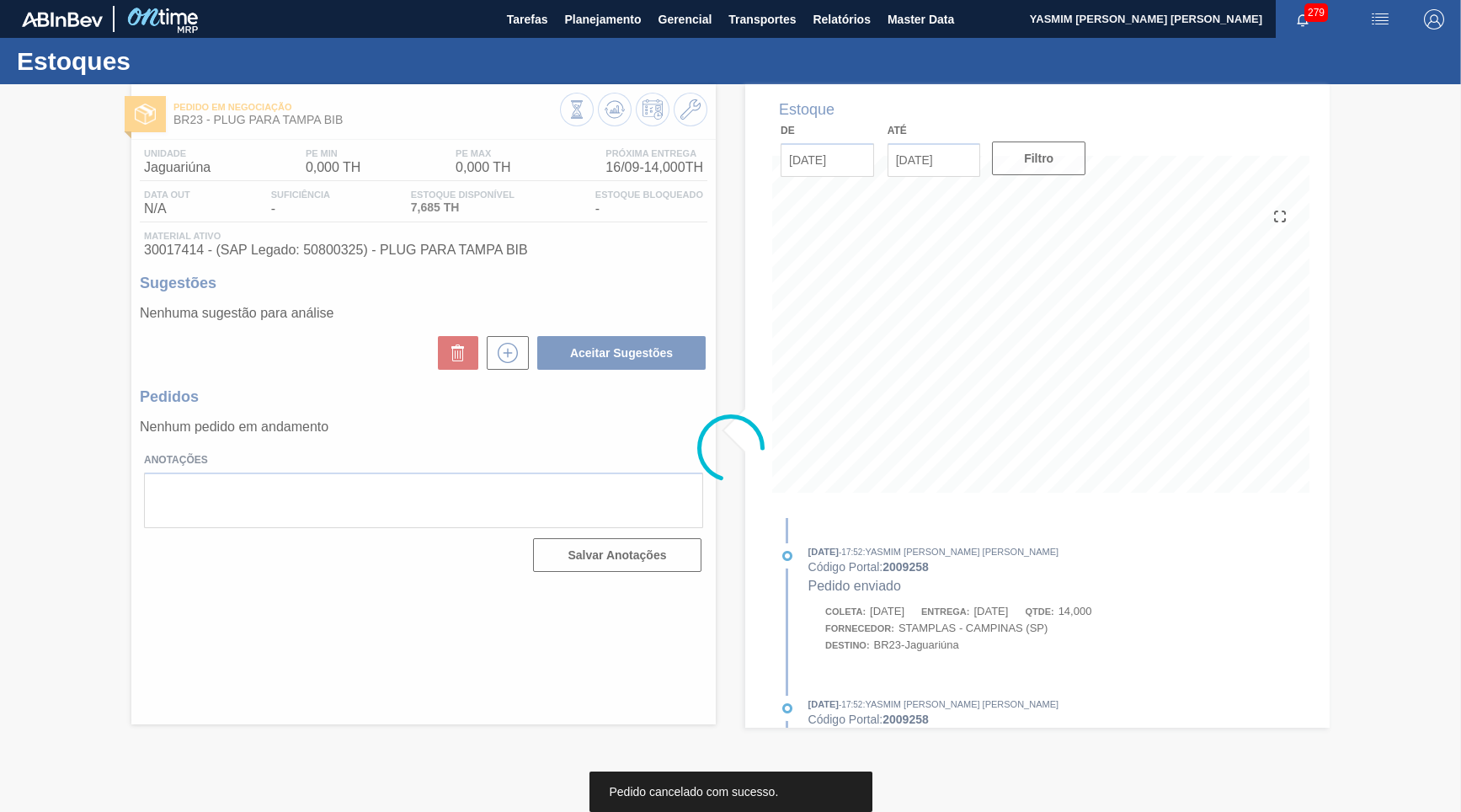
scroll to position [0, 0]
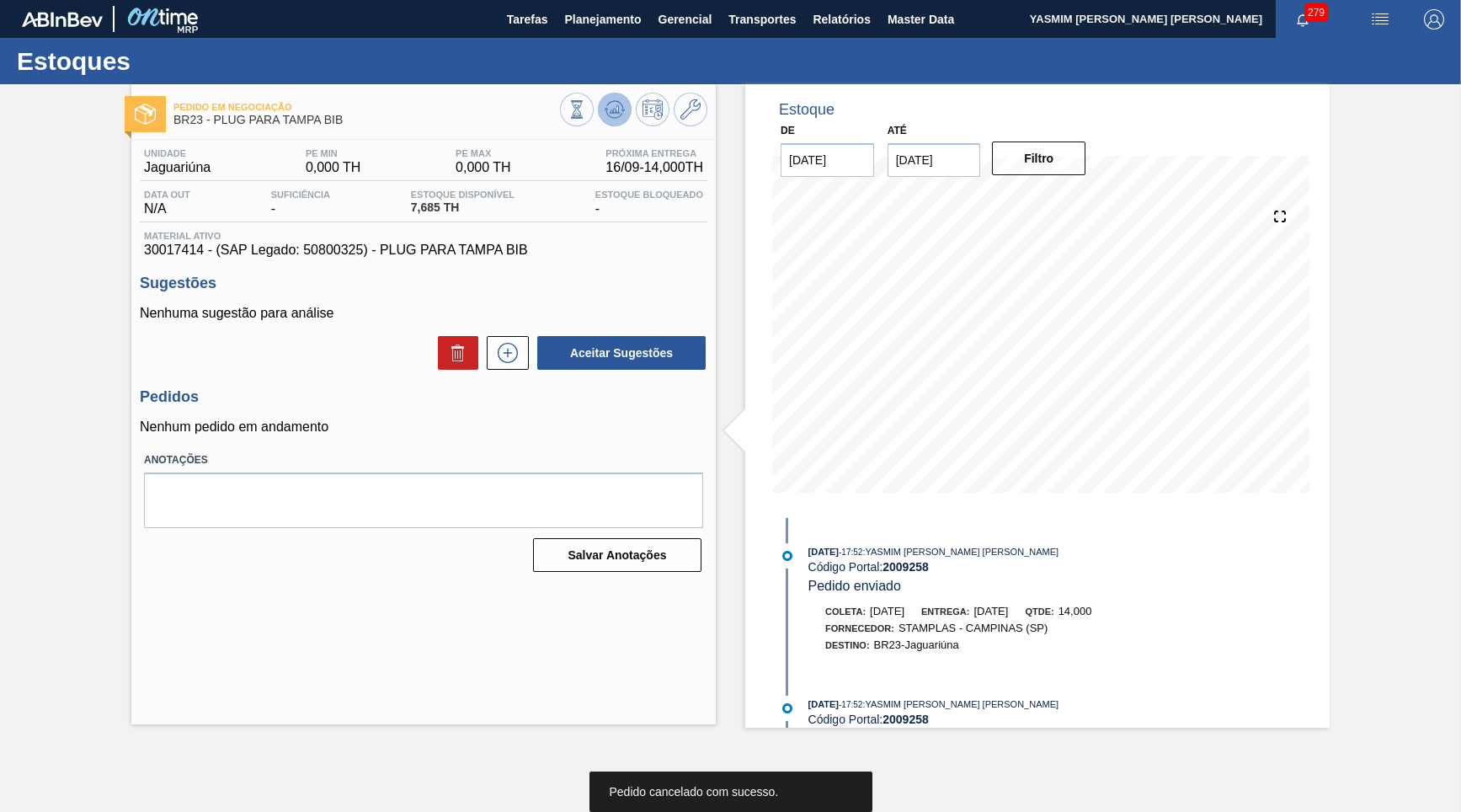
click at [586, 111] on icon at bounding box center [577, 110] width 19 height 19
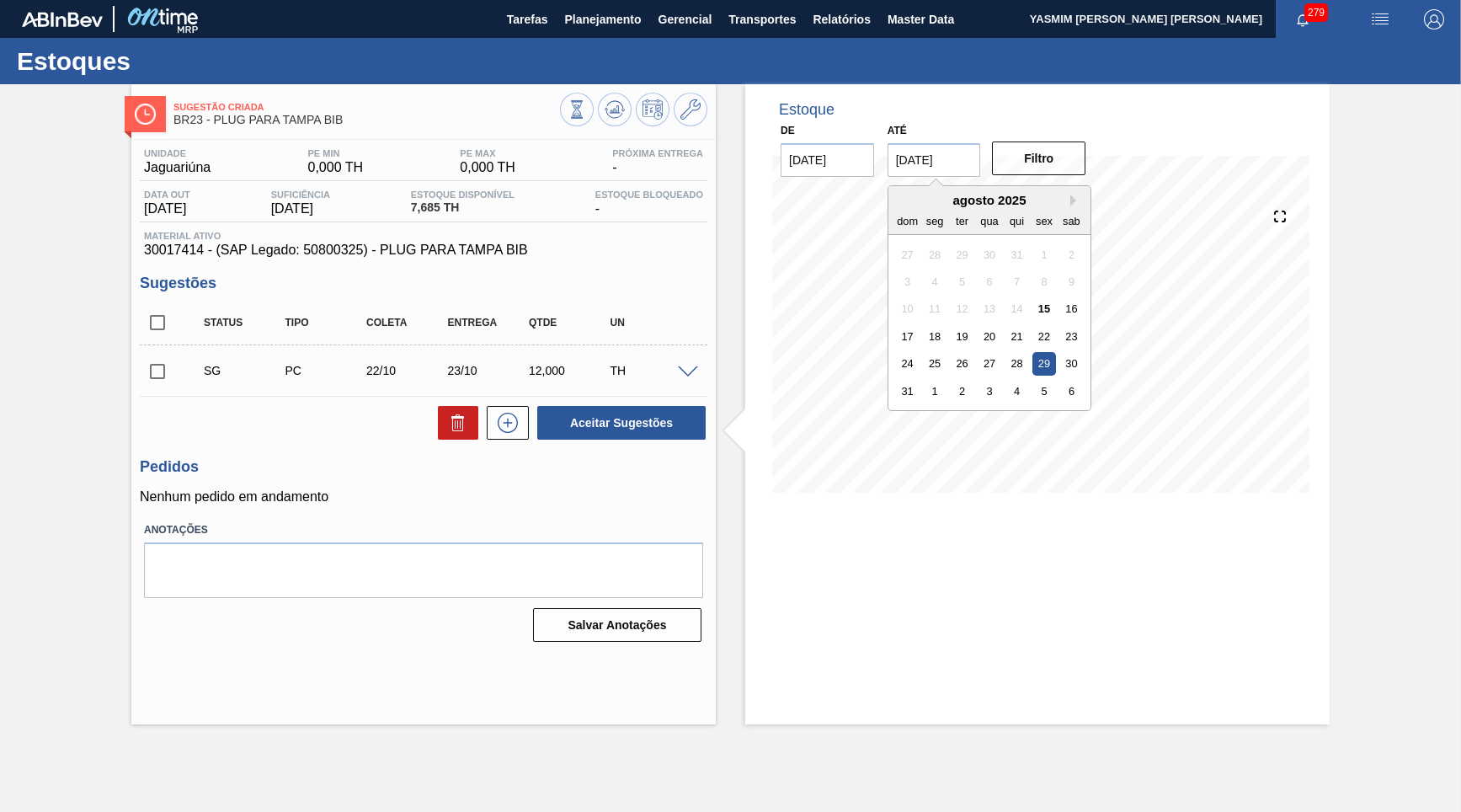
click at [940, 171] on input "29/08/2025" at bounding box center [934, 160] width 94 height 34
click at [1070, 196] on button "Next Month" at bounding box center [1076, 200] width 12 height 12
click at [951, 352] on div "30" at bounding box center [962, 363] width 23 height 23
type input "[DATE]"
click at [1027, 172] on button "Filtro" at bounding box center [1039, 159] width 94 height 34
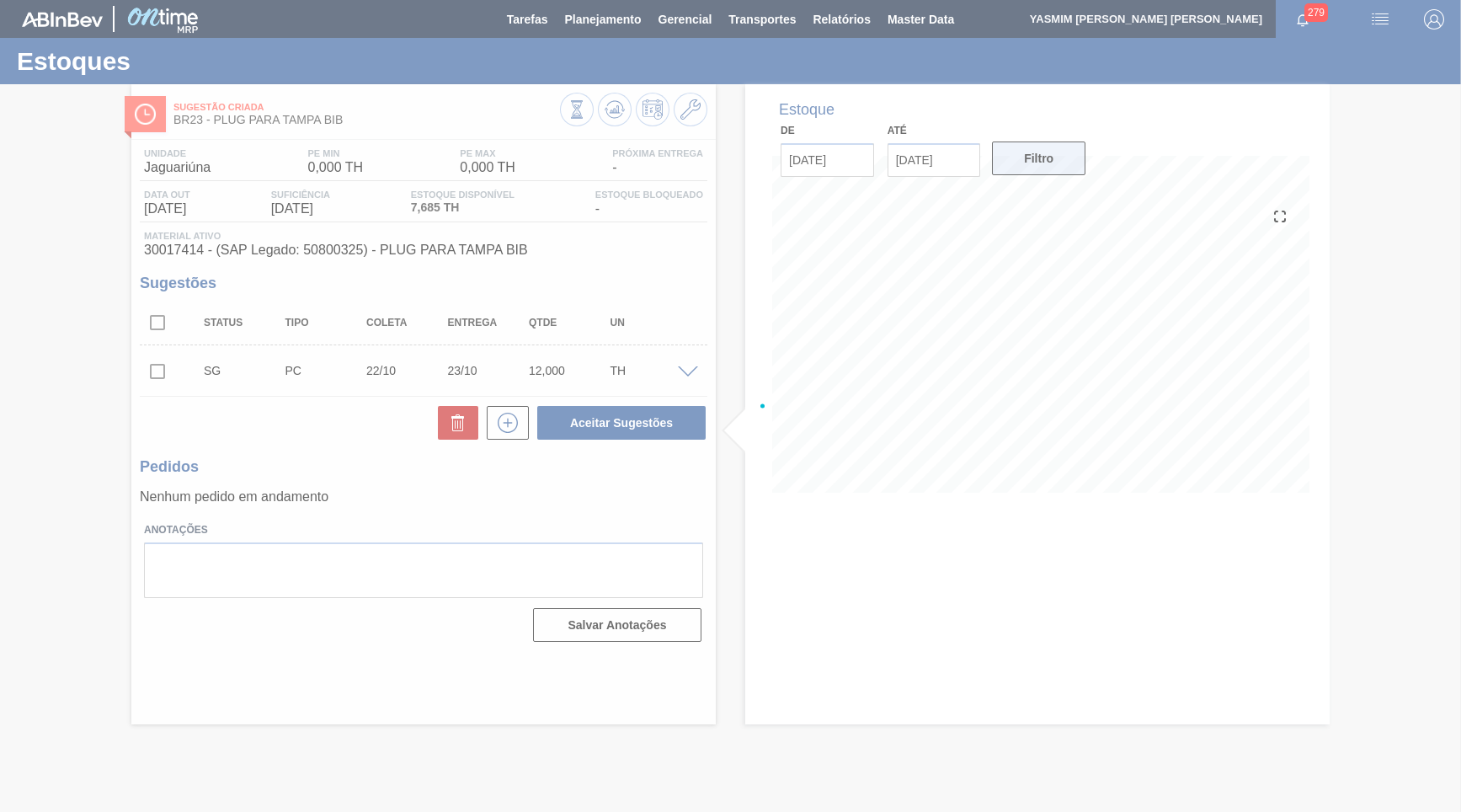
click at [1038, 146] on div at bounding box center [730, 406] width 1461 height 812
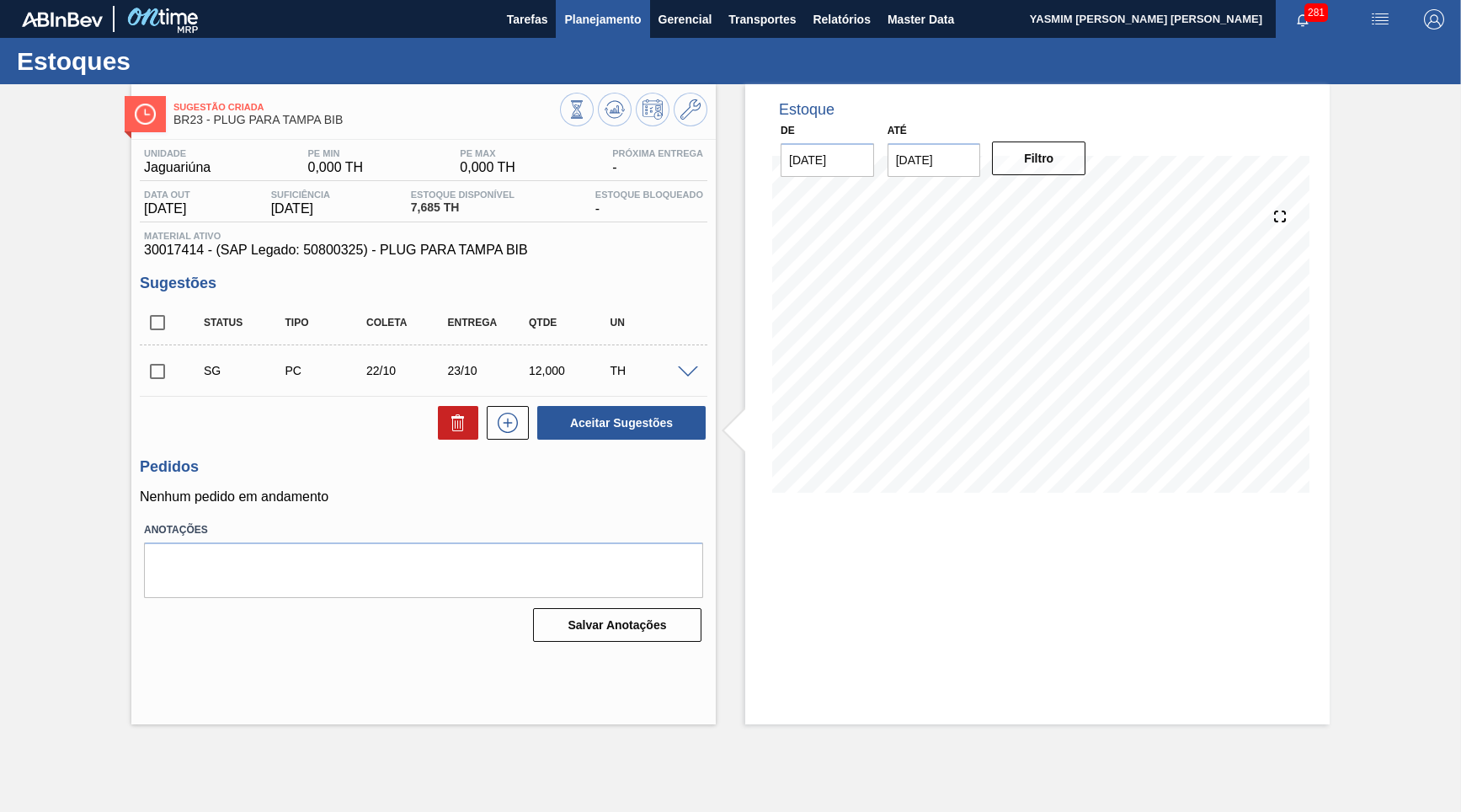
click at [606, 16] on span "Planejamento" at bounding box center [603, 20] width 77 height 21
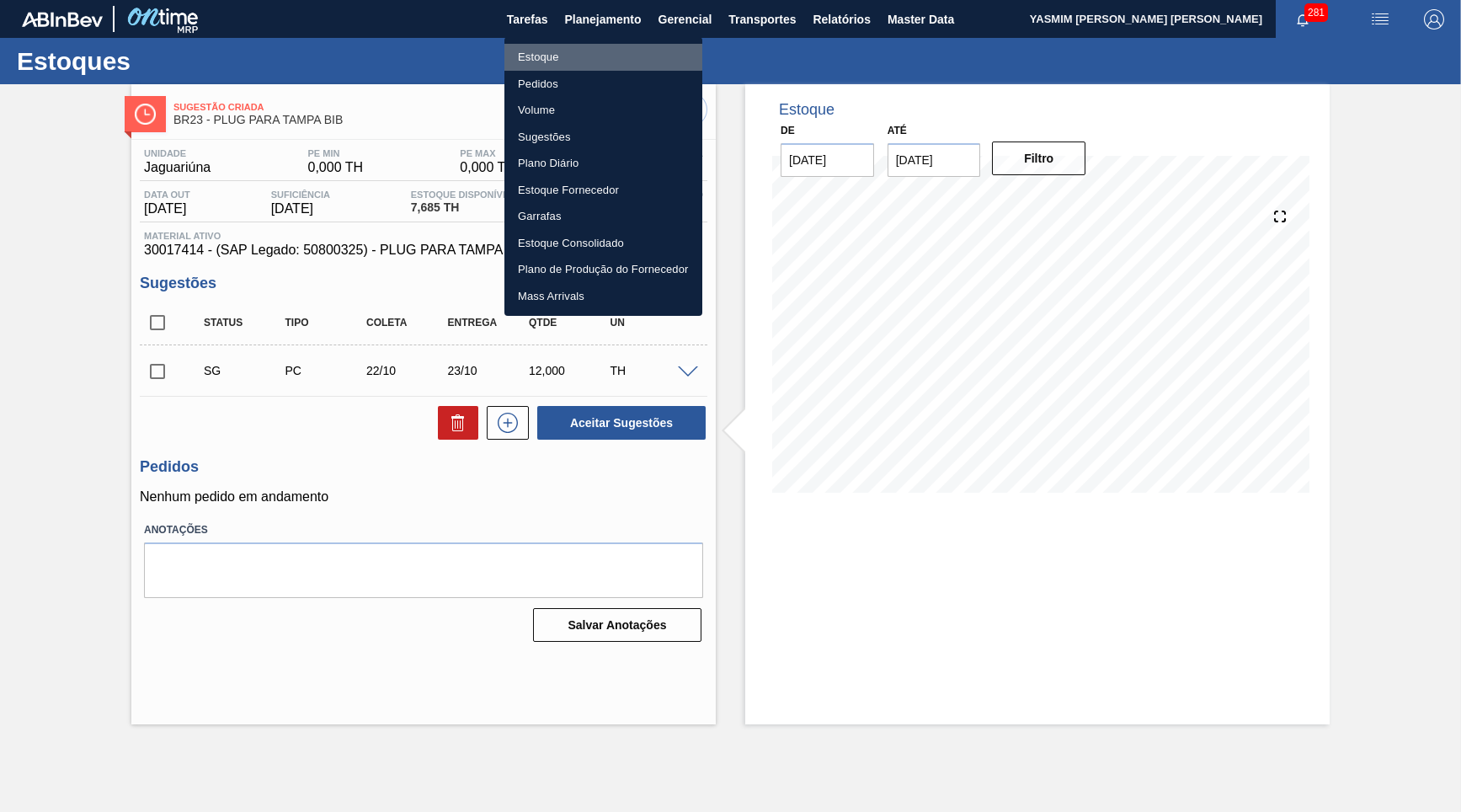
click at [586, 50] on li "Estoque" at bounding box center [603, 57] width 198 height 27
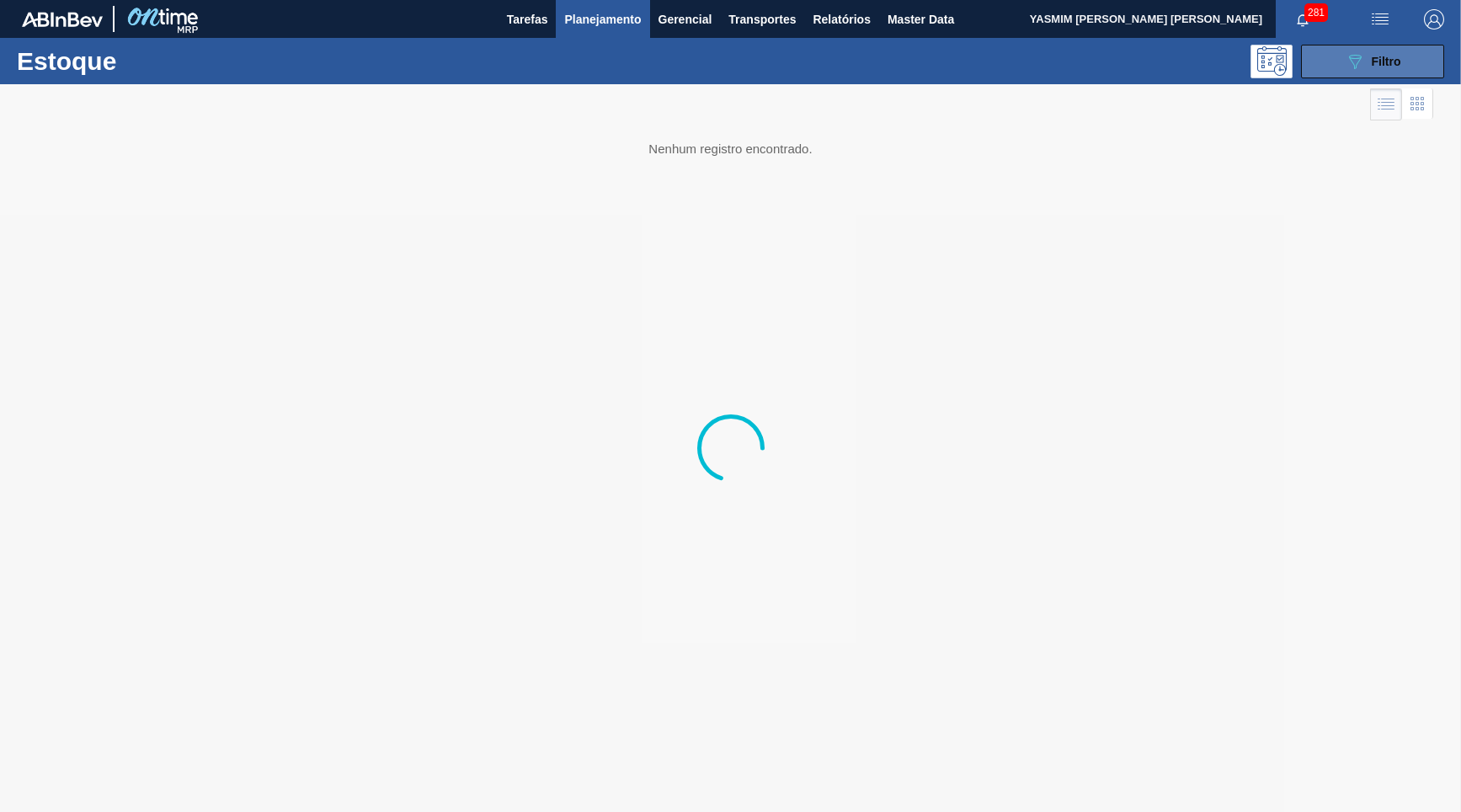
click at [1302, 63] on button "089F7B8B-B2A5-4AFE-B5C0-19BA573D28AC Filtro" at bounding box center [1373, 62] width 143 height 34
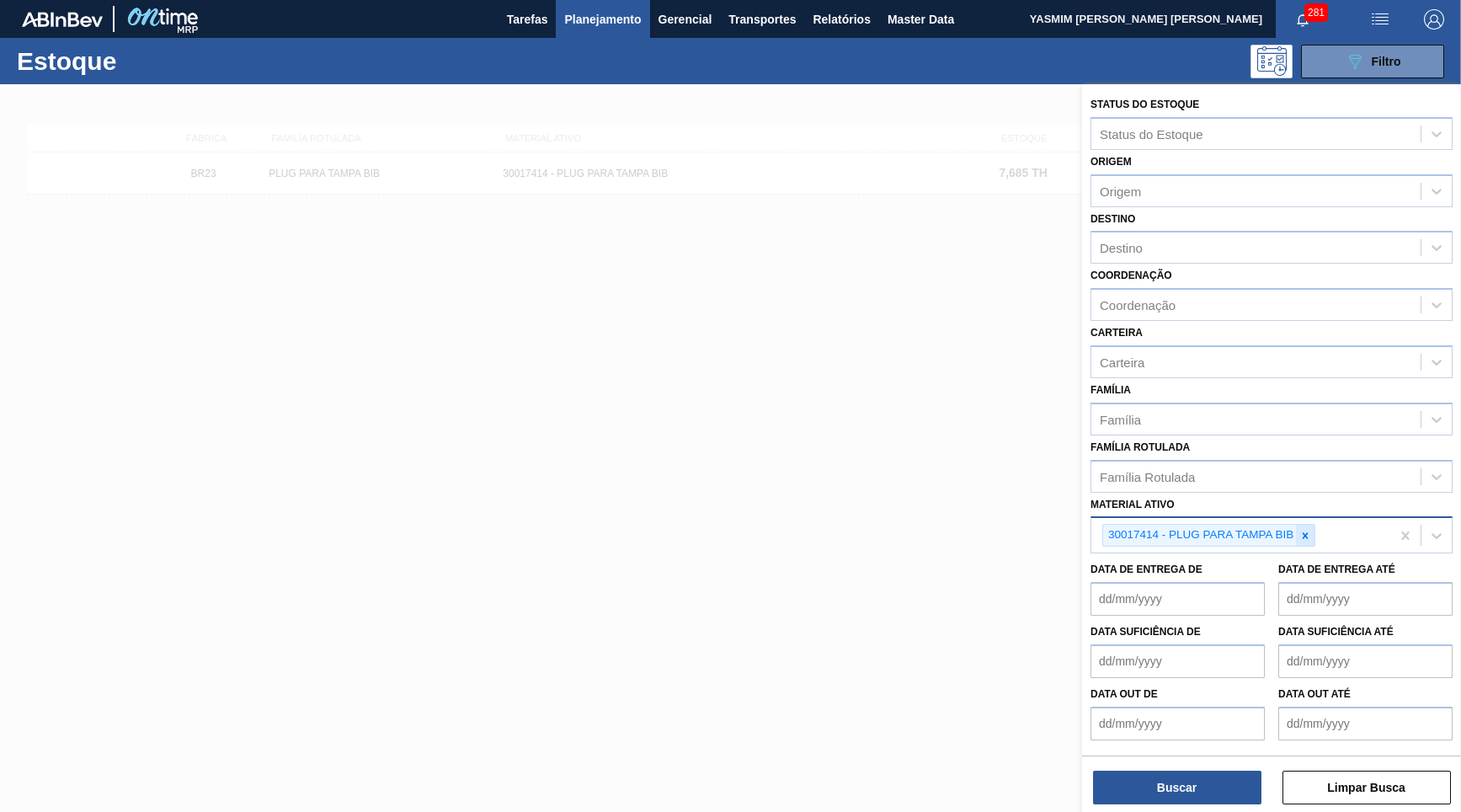
click at [1310, 529] on icon at bounding box center [1305, 535] width 12 height 12
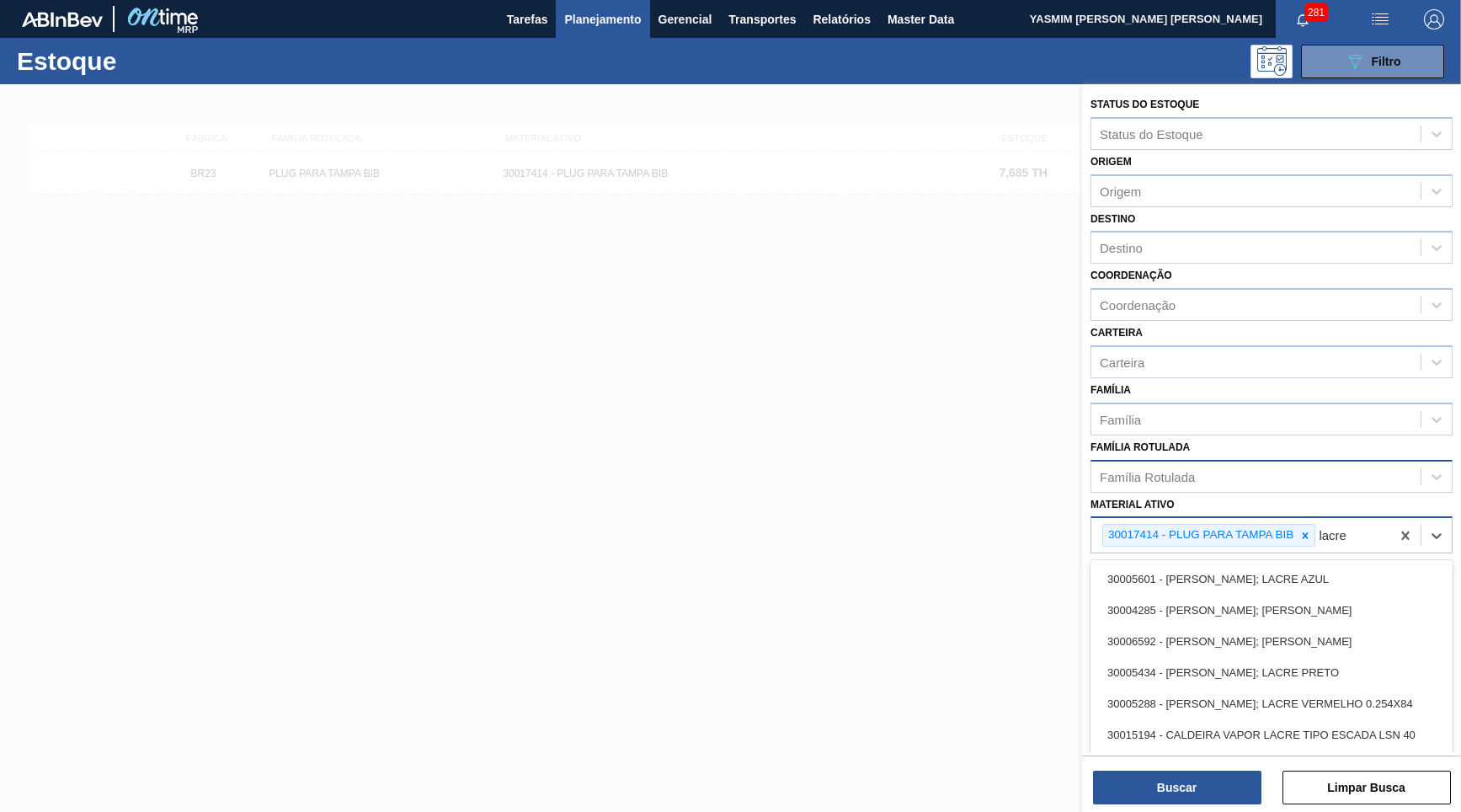
type ativo "lacre"
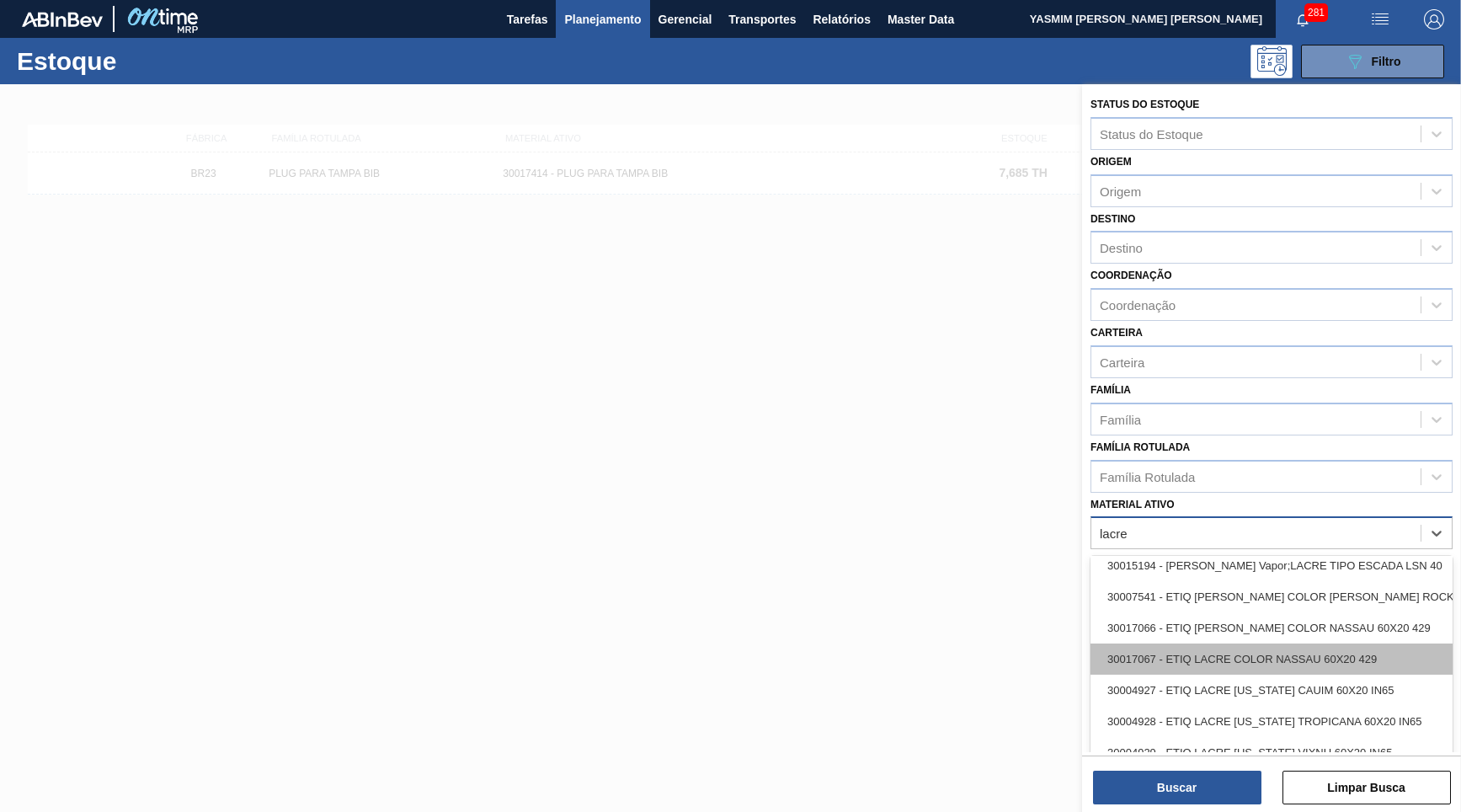
scroll to position [389, 0]
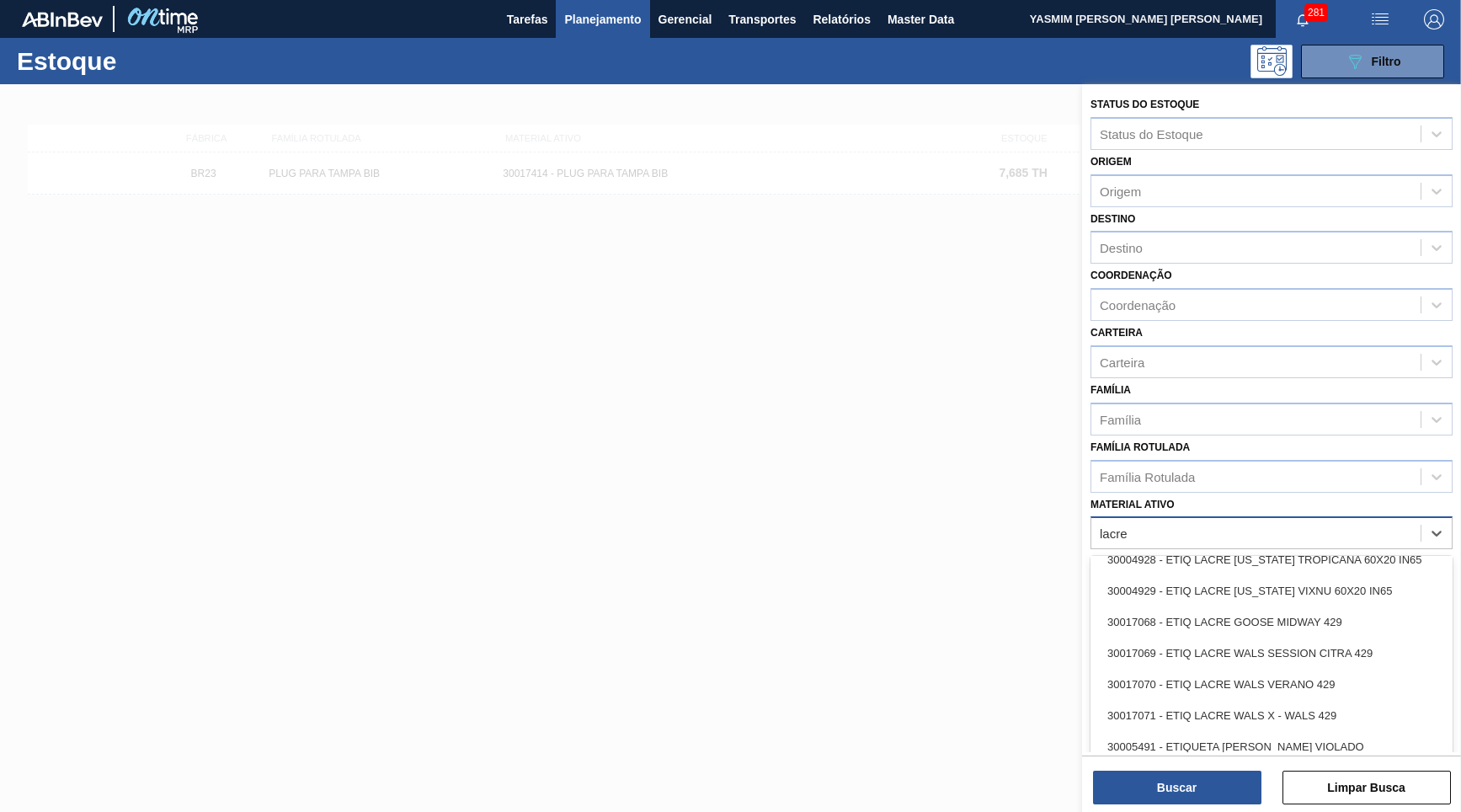
type ativo "lacre"
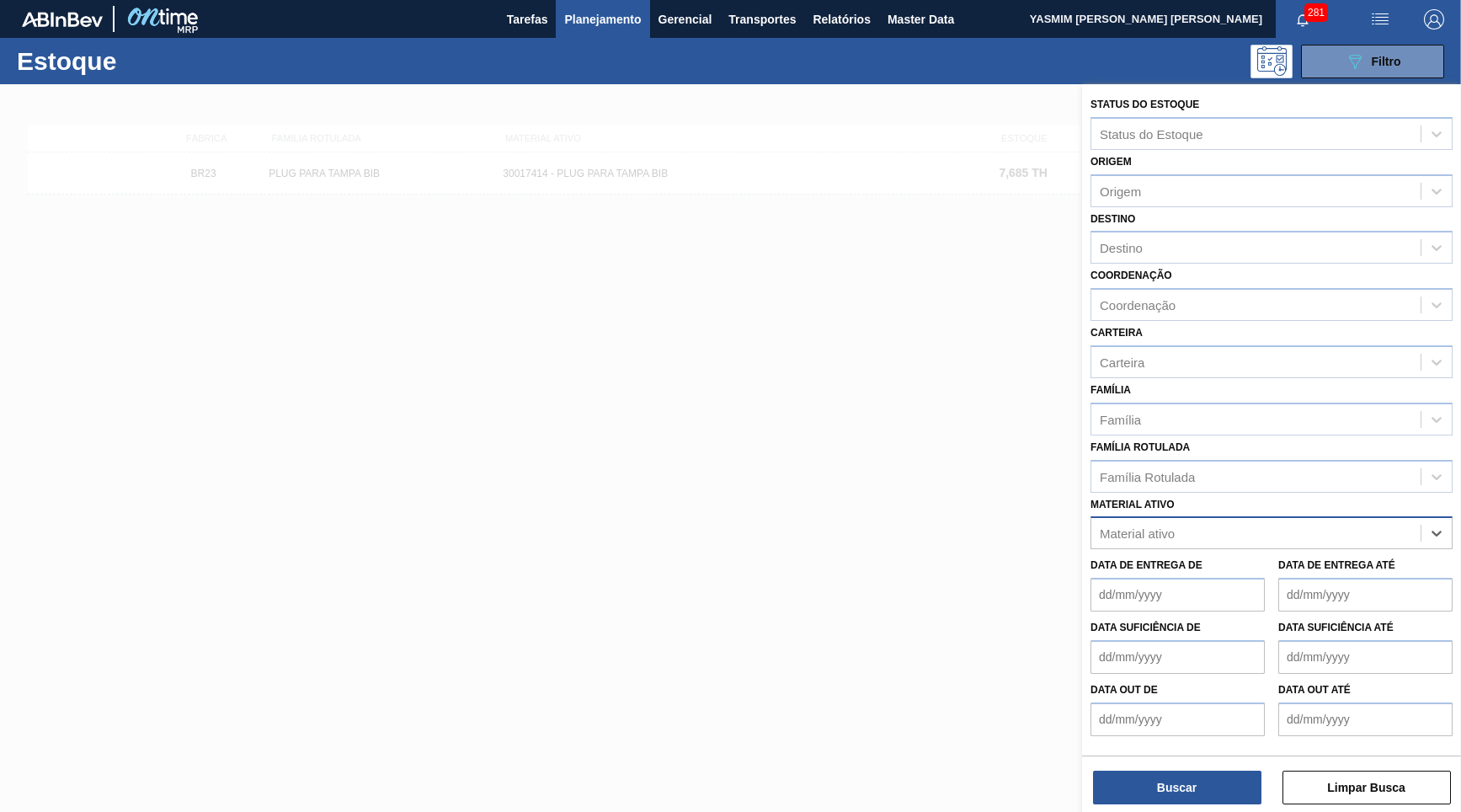
click at [1160, 521] on div "Material ativo" at bounding box center [1255, 533] width 330 height 24
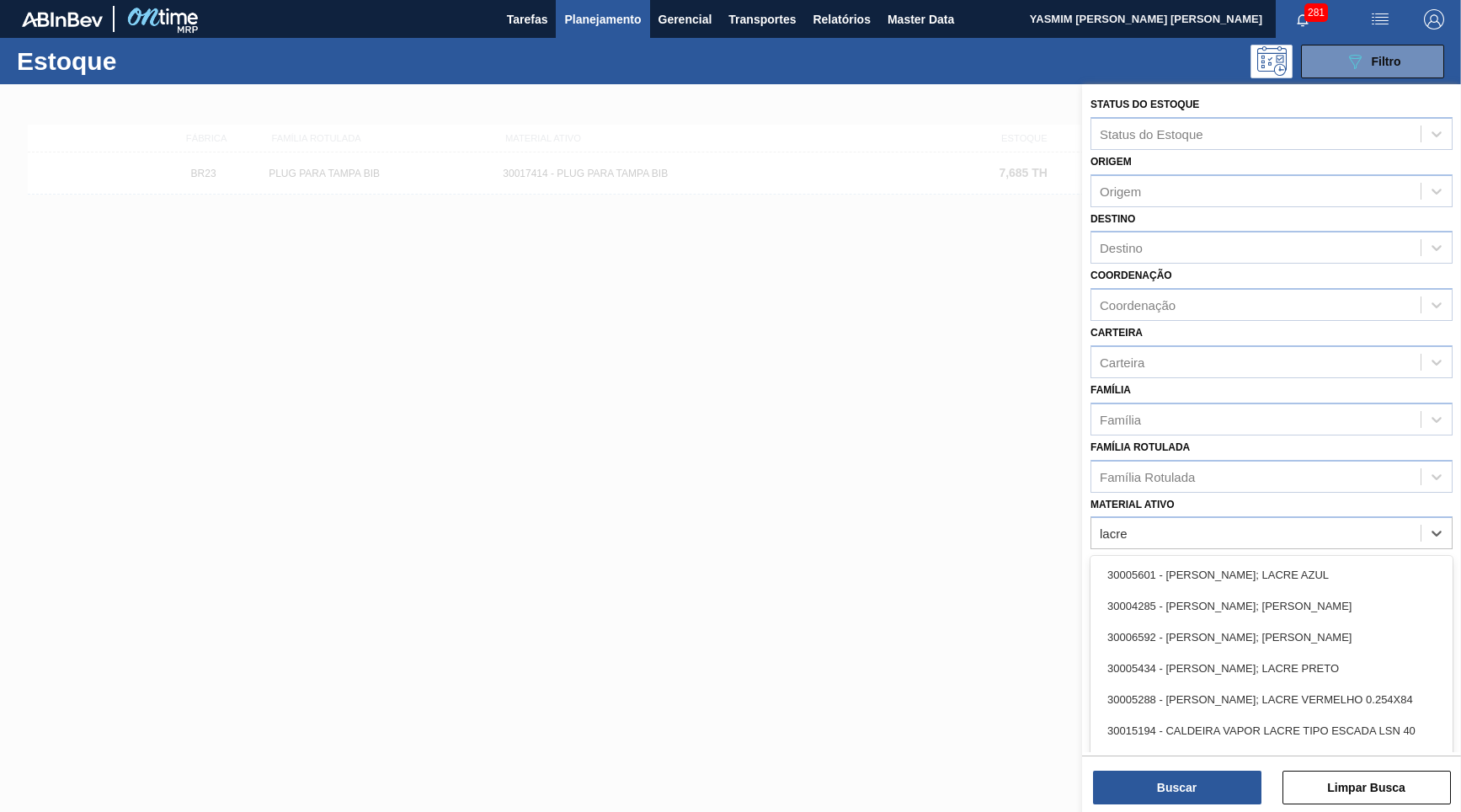
type ativo "lacr"
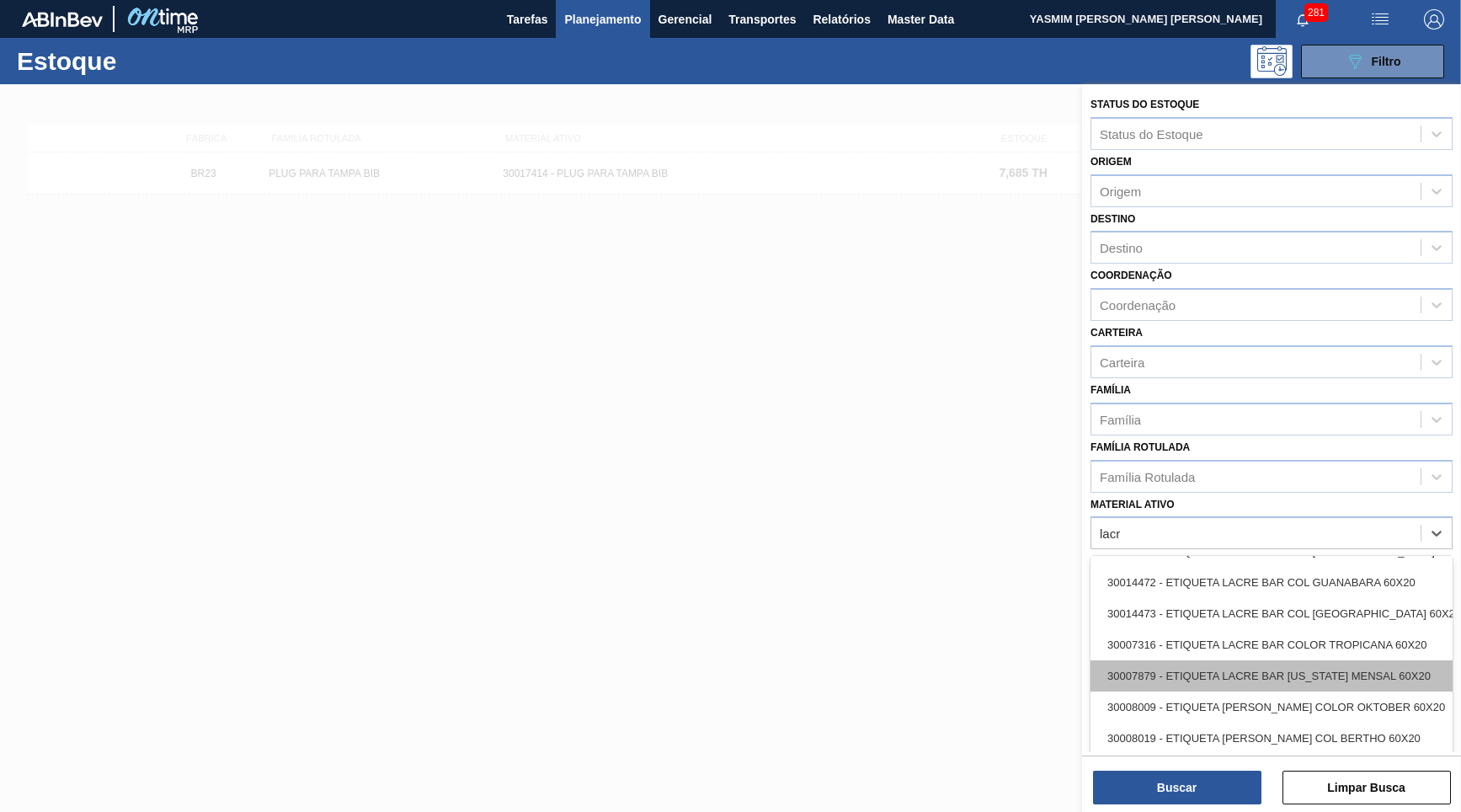
scroll to position [728, 0]
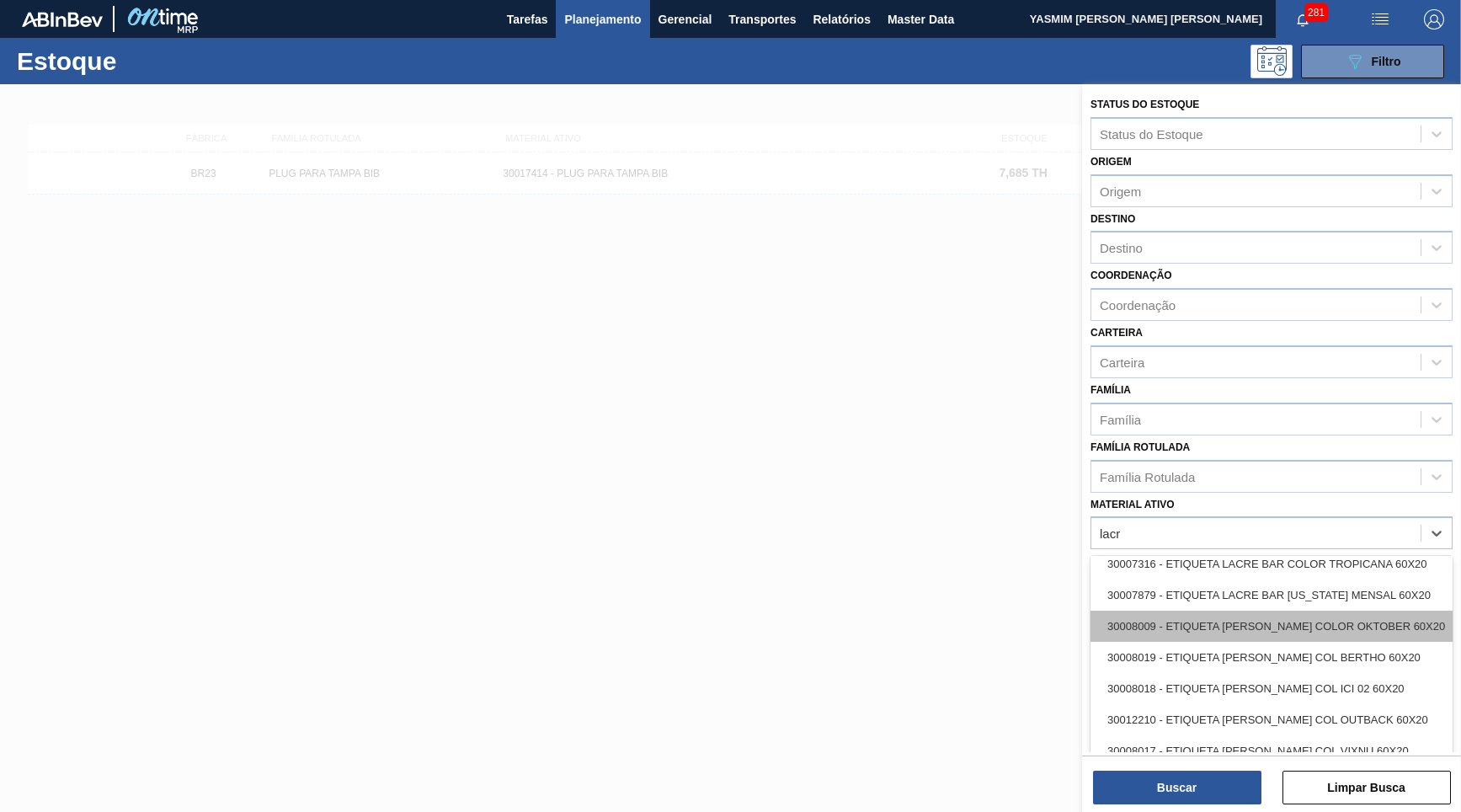
click at [1221, 610] on div "30008009 - ETIQUETA LACRE BARR COLOR OKTOBER 60X20" at bounding box center [1272, 625] width 362 height 31
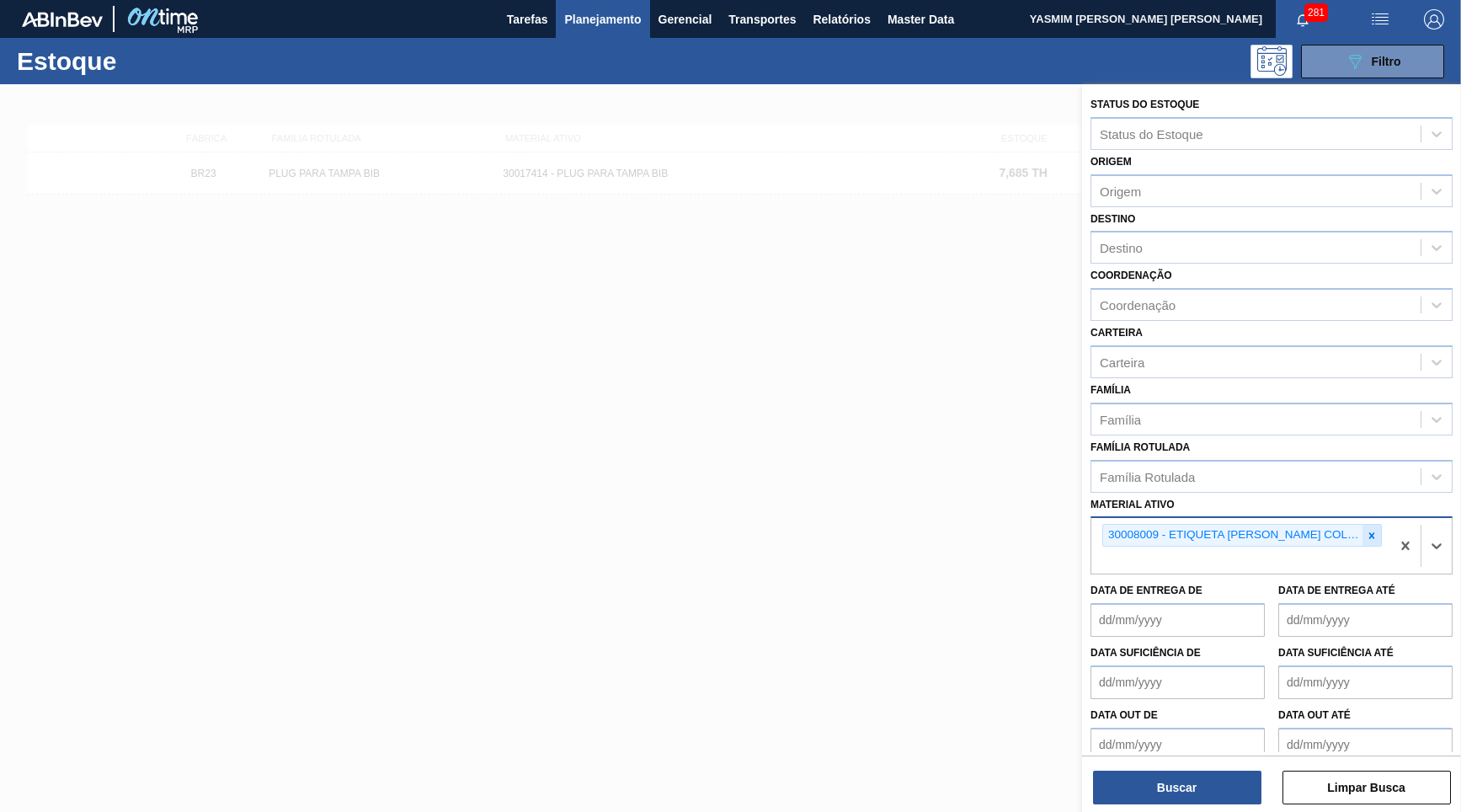
click at [1380, 525] on div at bounding box center [1372, 535] width 19 height 21
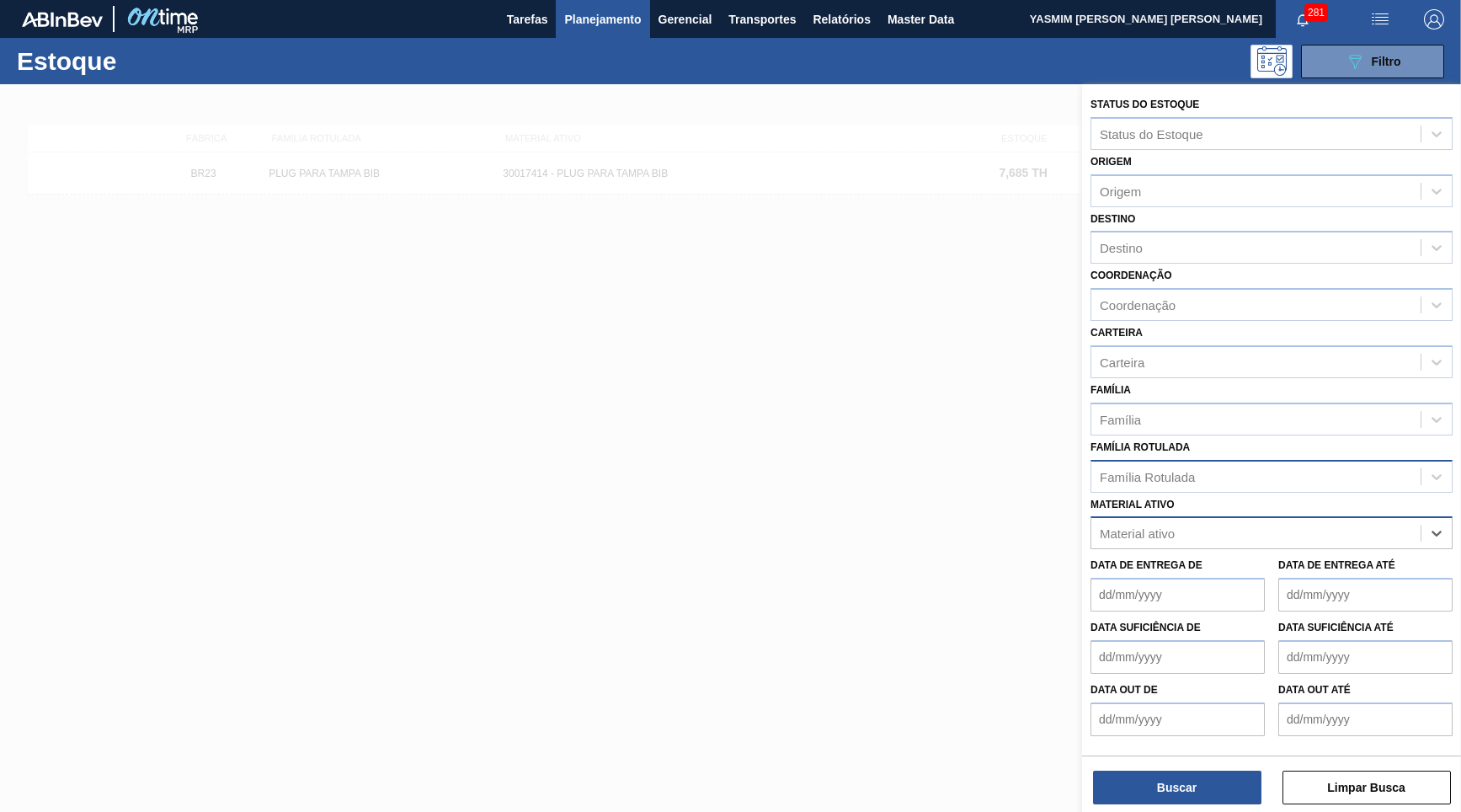
click at [1283, 464] on div "Família Rotulada" at bounding box center [1255, 476] width 330 height 24
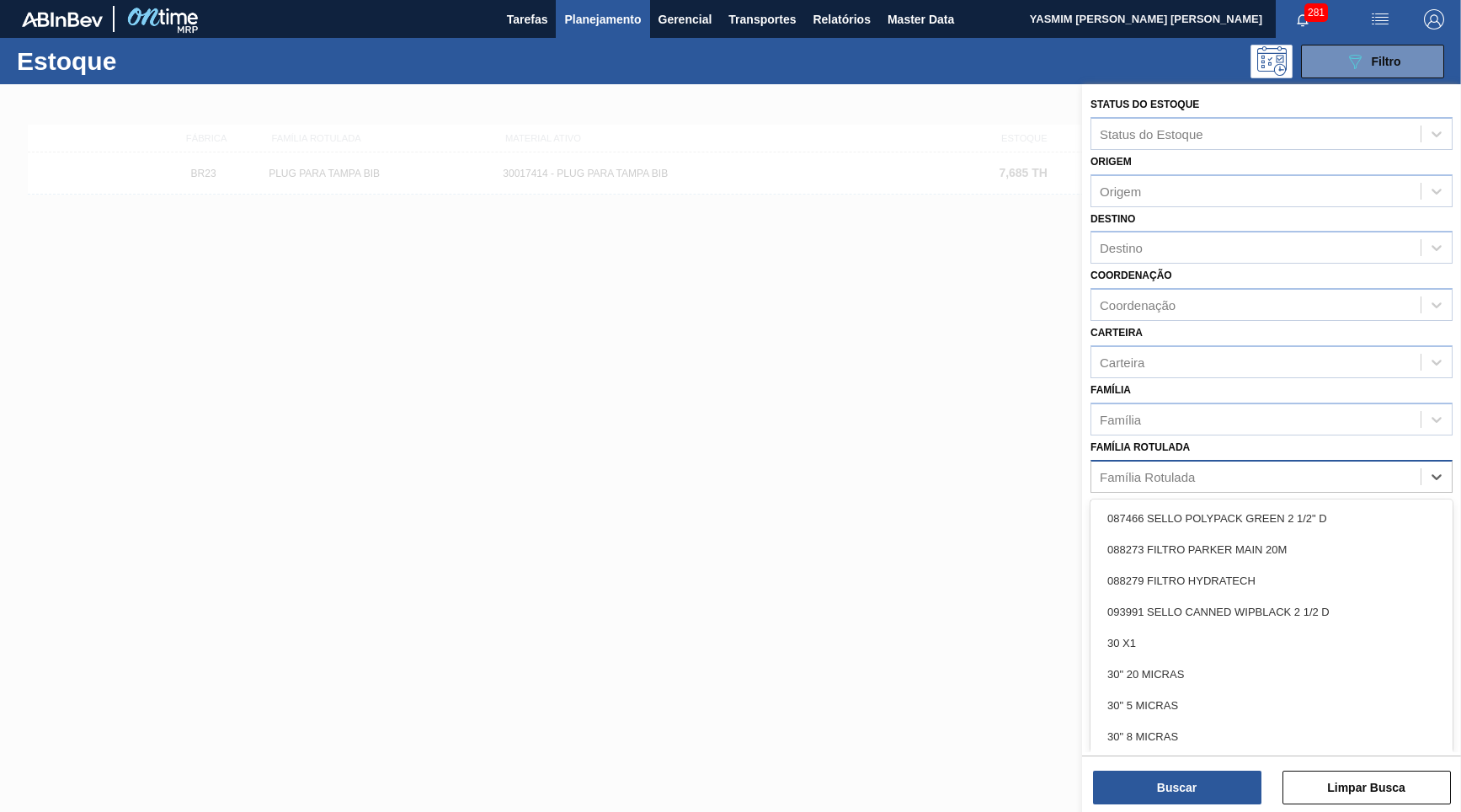
paste Rotulada "FILME AP MP12 473ML"
type Rotulada "FILME AP MP12 473ML"
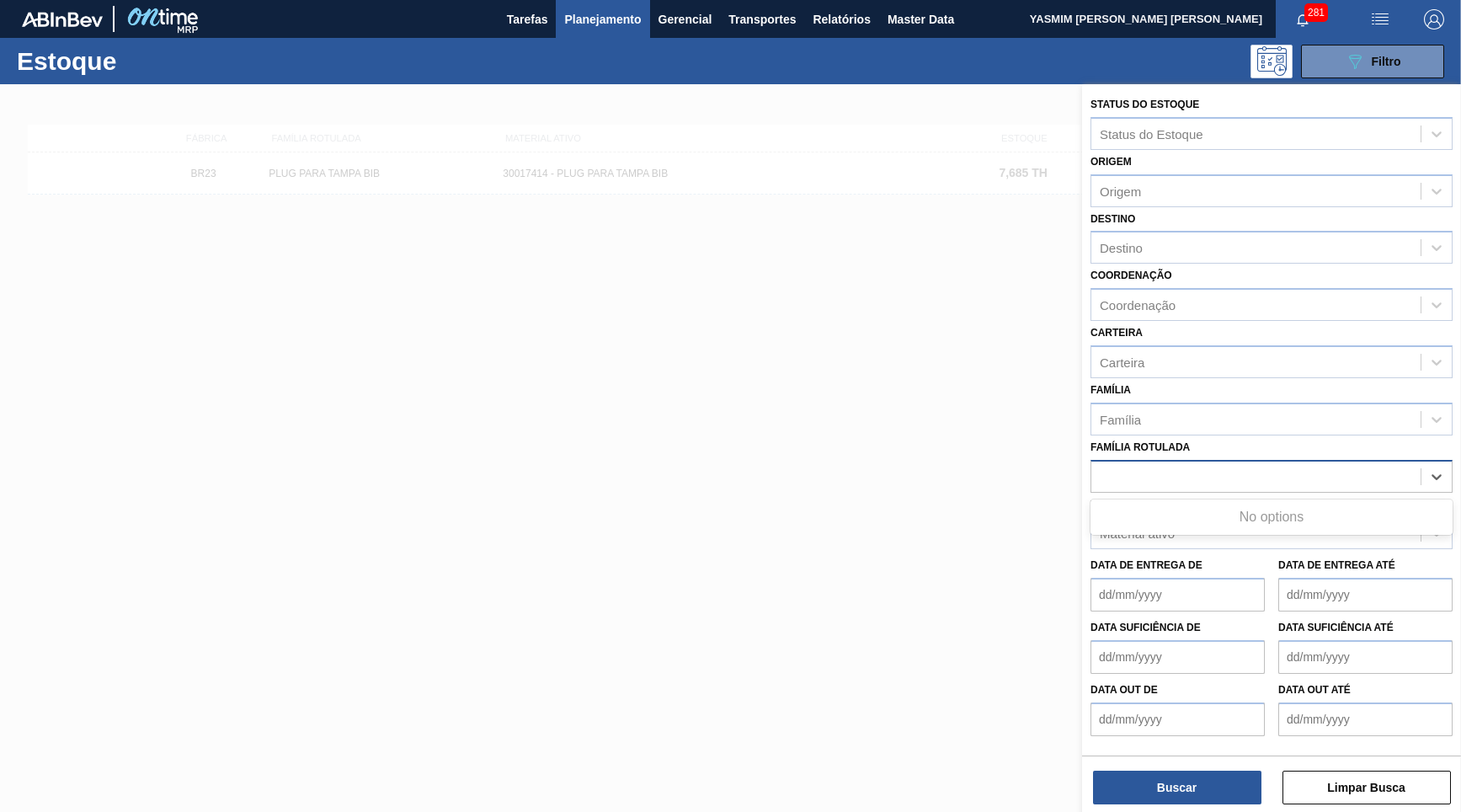
click at [1205, 464] on div "FILME AP MP12 473ML" at bounding box center [1255, 476] width 330 height 24
click at [584, 10] on span "Planejamento" at bounding box center [603, 20] width 77 height 21
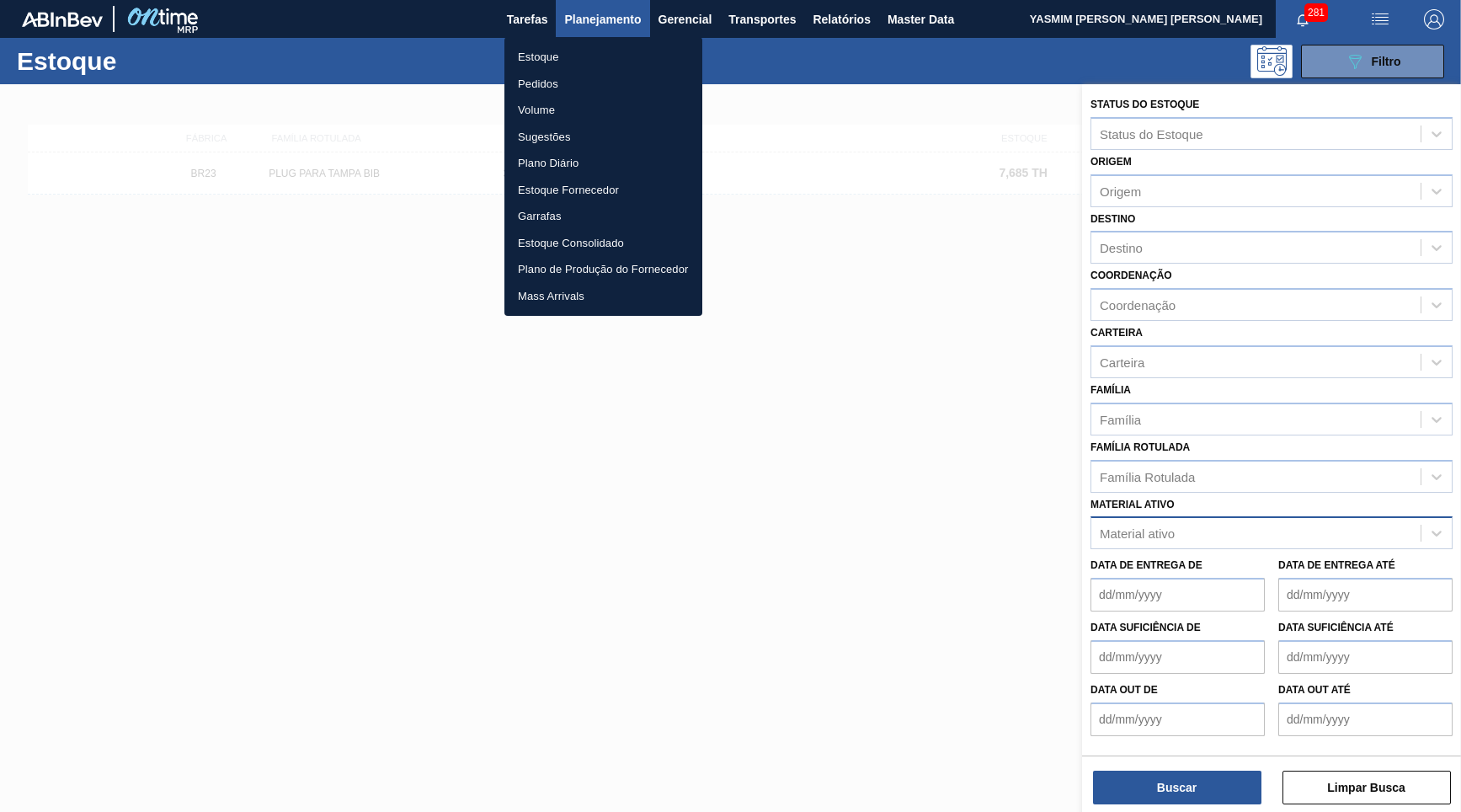
click at [541, 72] on li "Pedidos" at bounding box center [603, 84] width 198 height 27
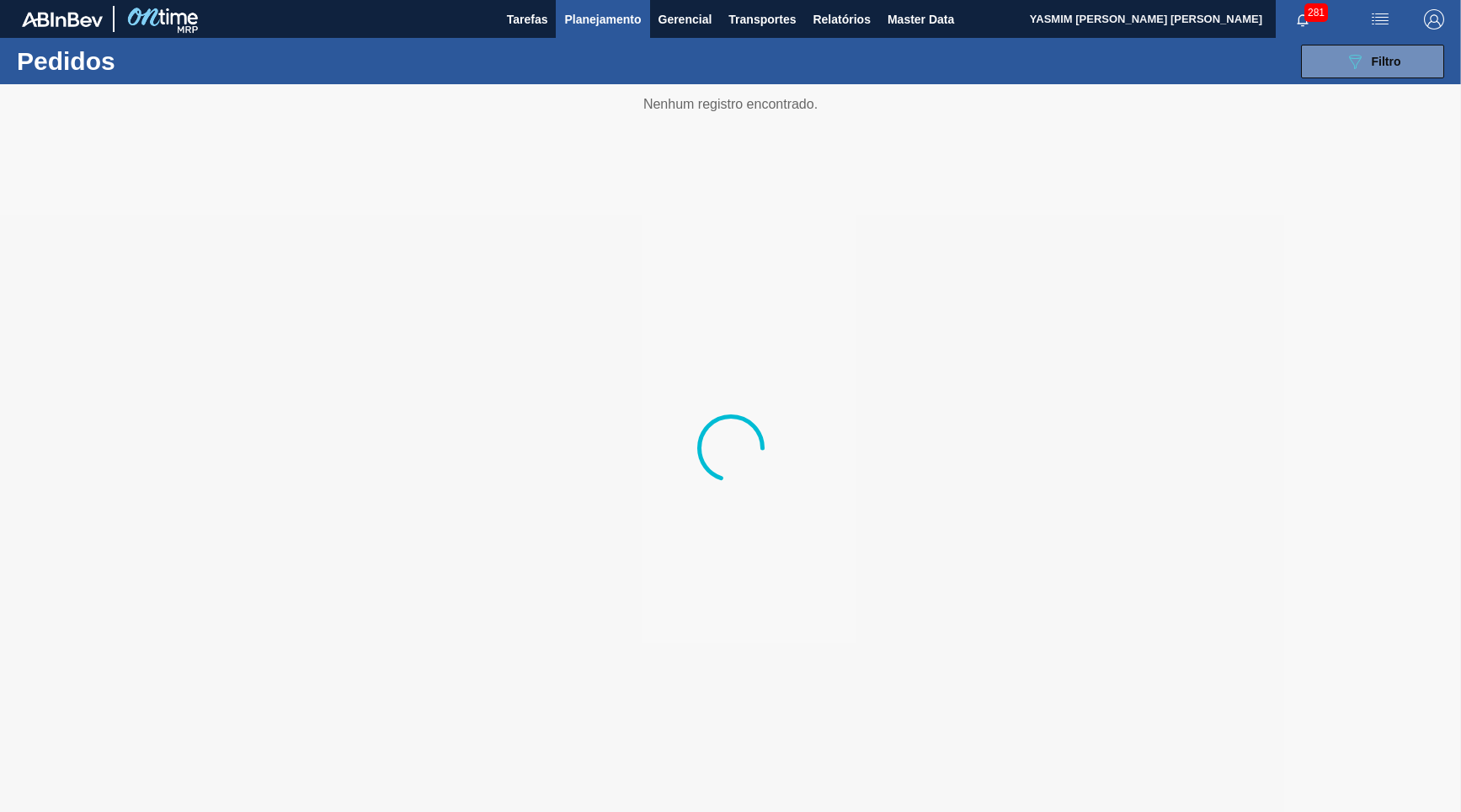
click at [583, 33] on button "Planejamento" at bounding box center [603, 19] width 94 height 38
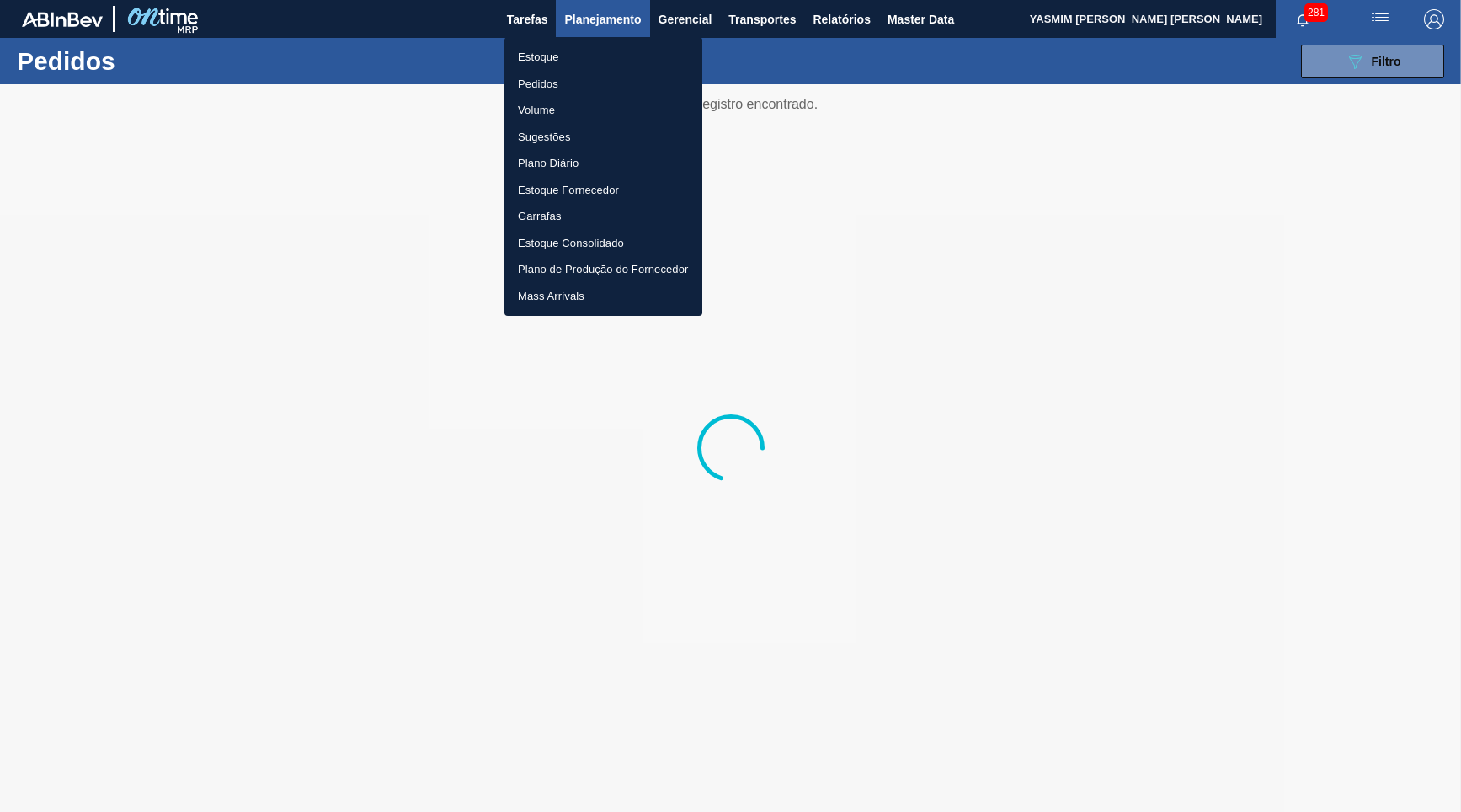
click at [572, 45] on li "Estoque" at bounding box center [603, 57] width 198 height 27
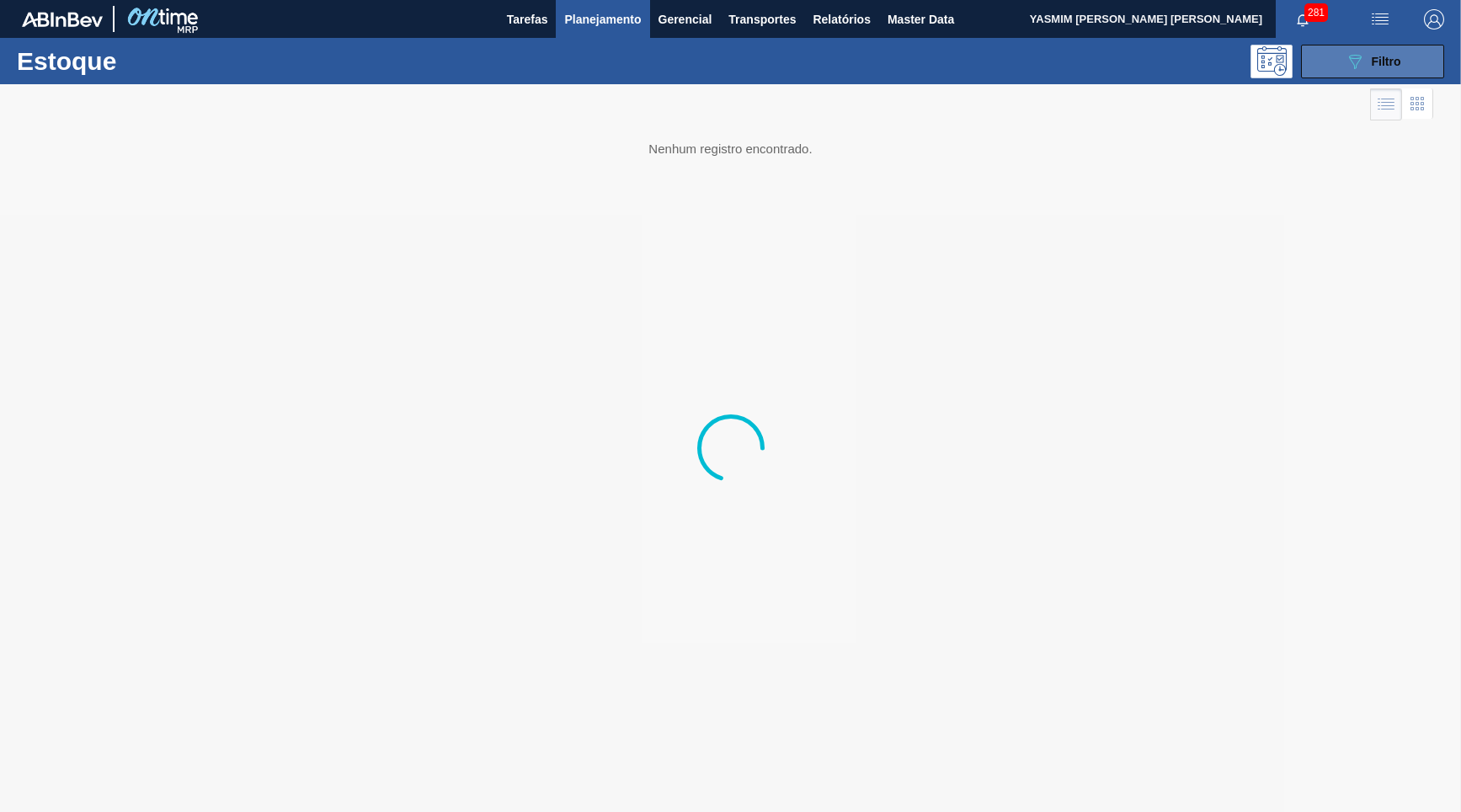
click at [1376, 73] on button "089F7B8B-B2A5-4AFE-B5C0-19BA573D28AC Filtro" at bounding box center [1373, 62] width 143 height 34
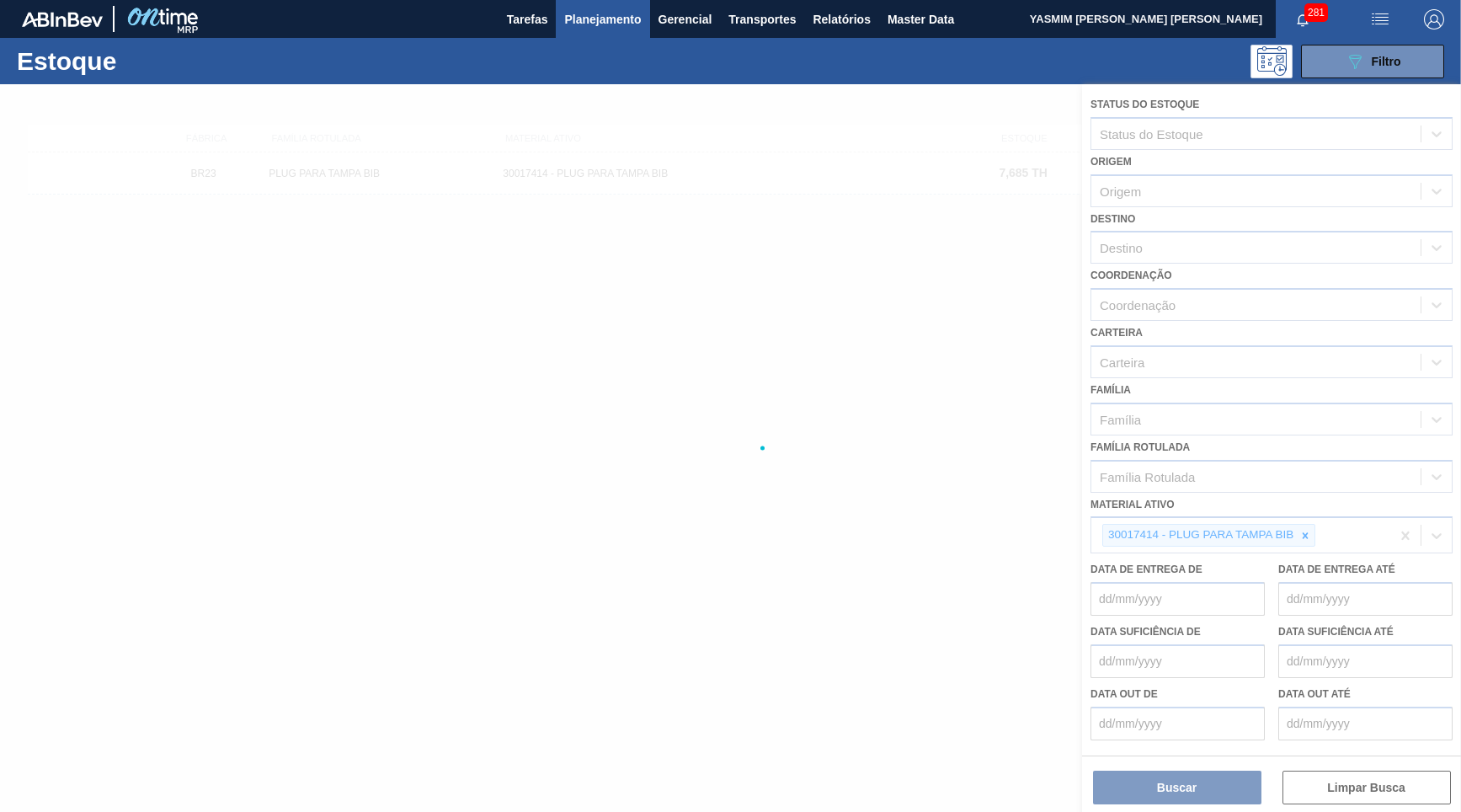
click at [1303, 516] on div at bounding box center [730, 448] width 1461 height 728
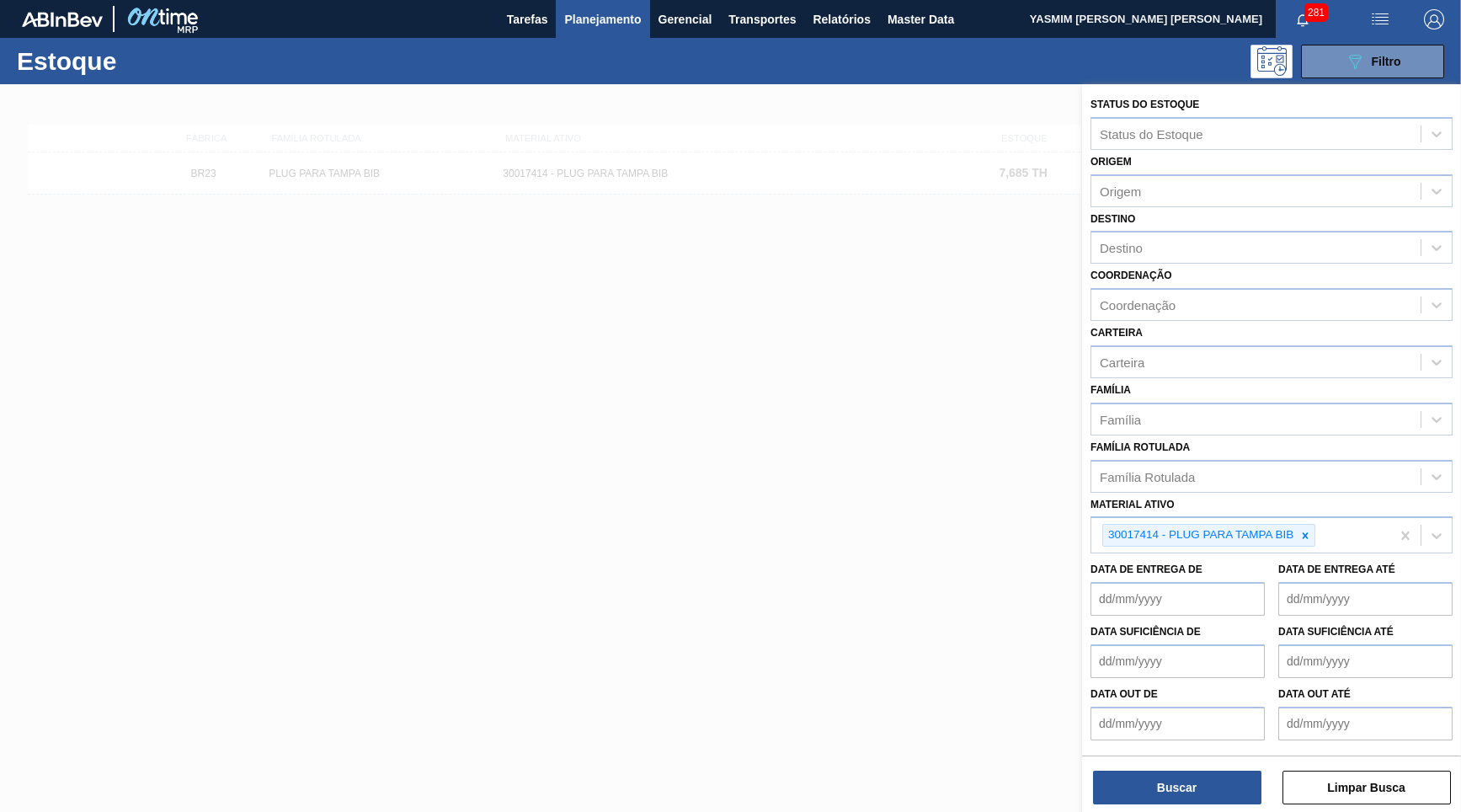
click at [1303, 529] on icon at bounding box center [1305, 535] width 12 height 12
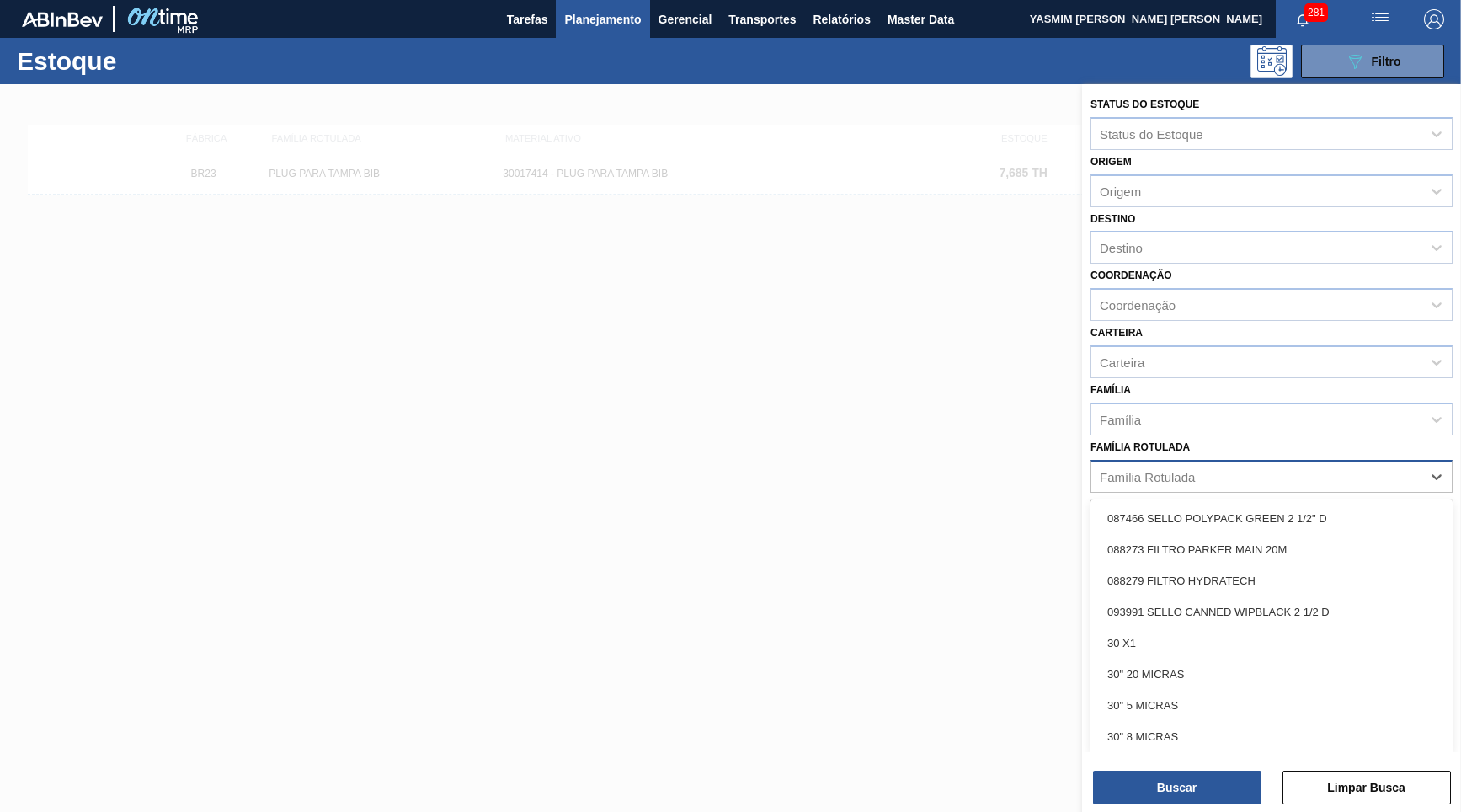
click at [1290, 464] on div "Família Rotulada" at bounding box center [1255, 476] width 330 height 24
paste Rotulada "FILME AP MP12 473ML"
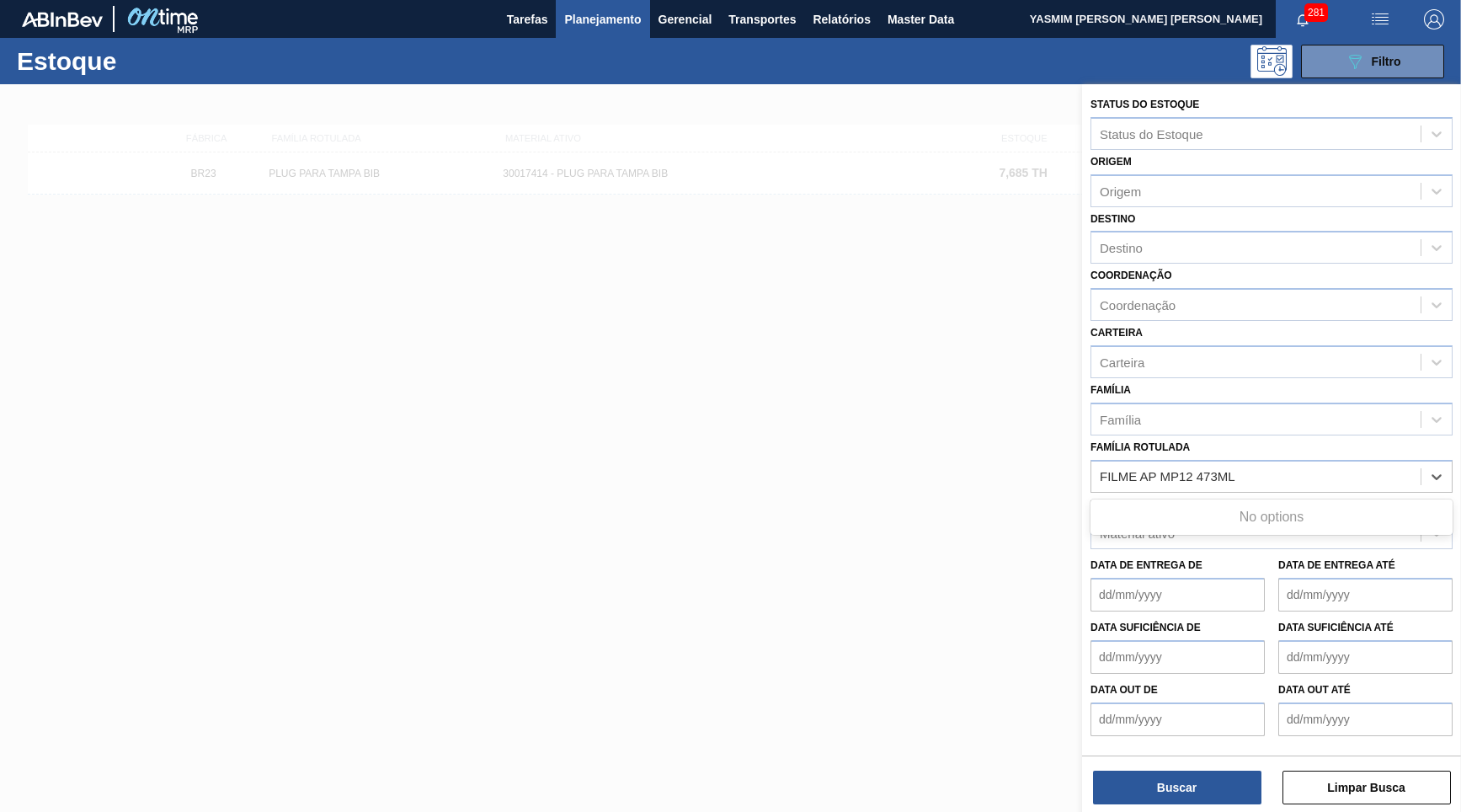
type Rotulada "FILME AP MP12 473ML"
click at [1259, 502] on div "FILME AP MP12 473ML" at bounding box center [1272, 517] width 362 height 31
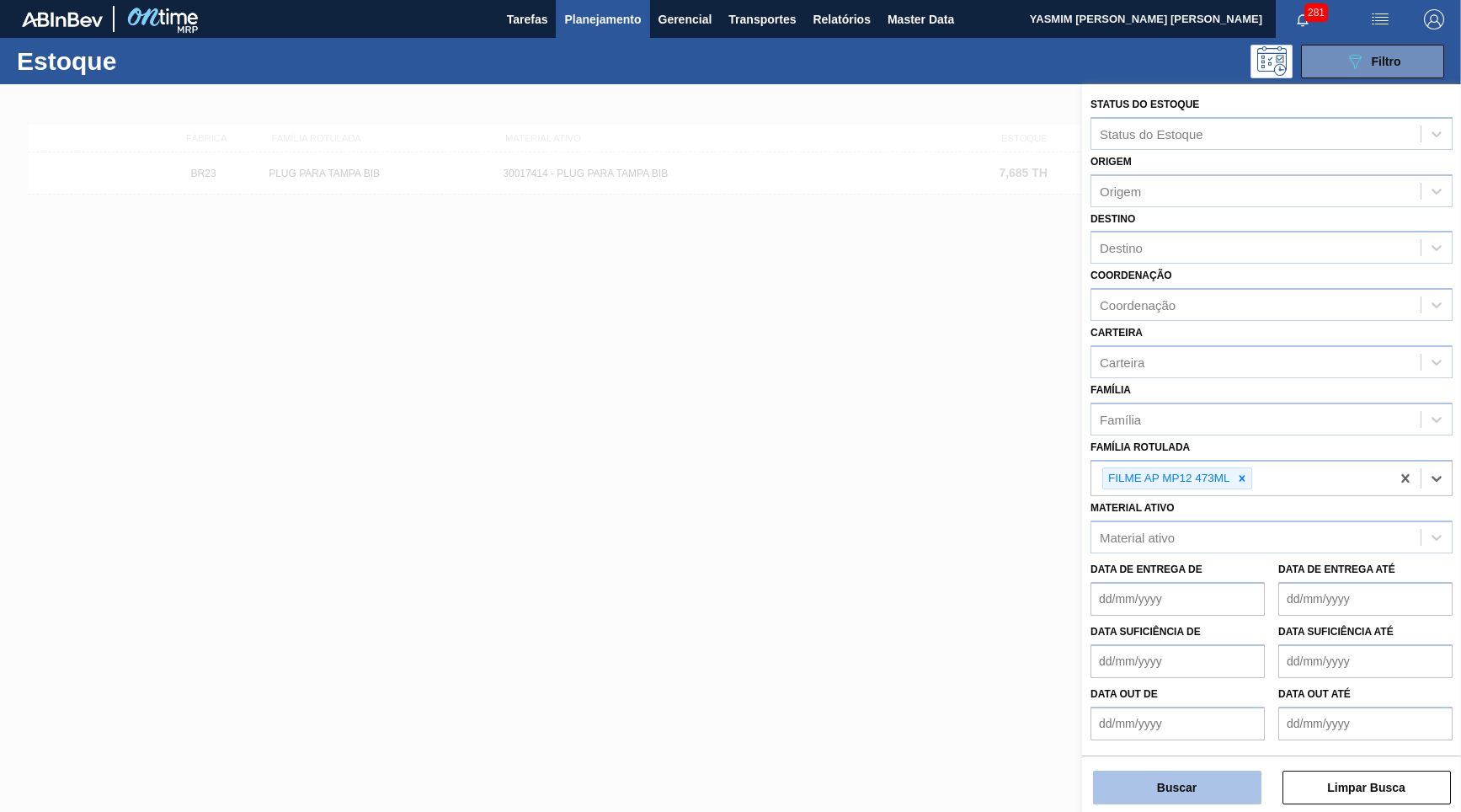
click at [1173, 784] on button "Buscar" at bounding box center [1176, 788] width 168 height 34
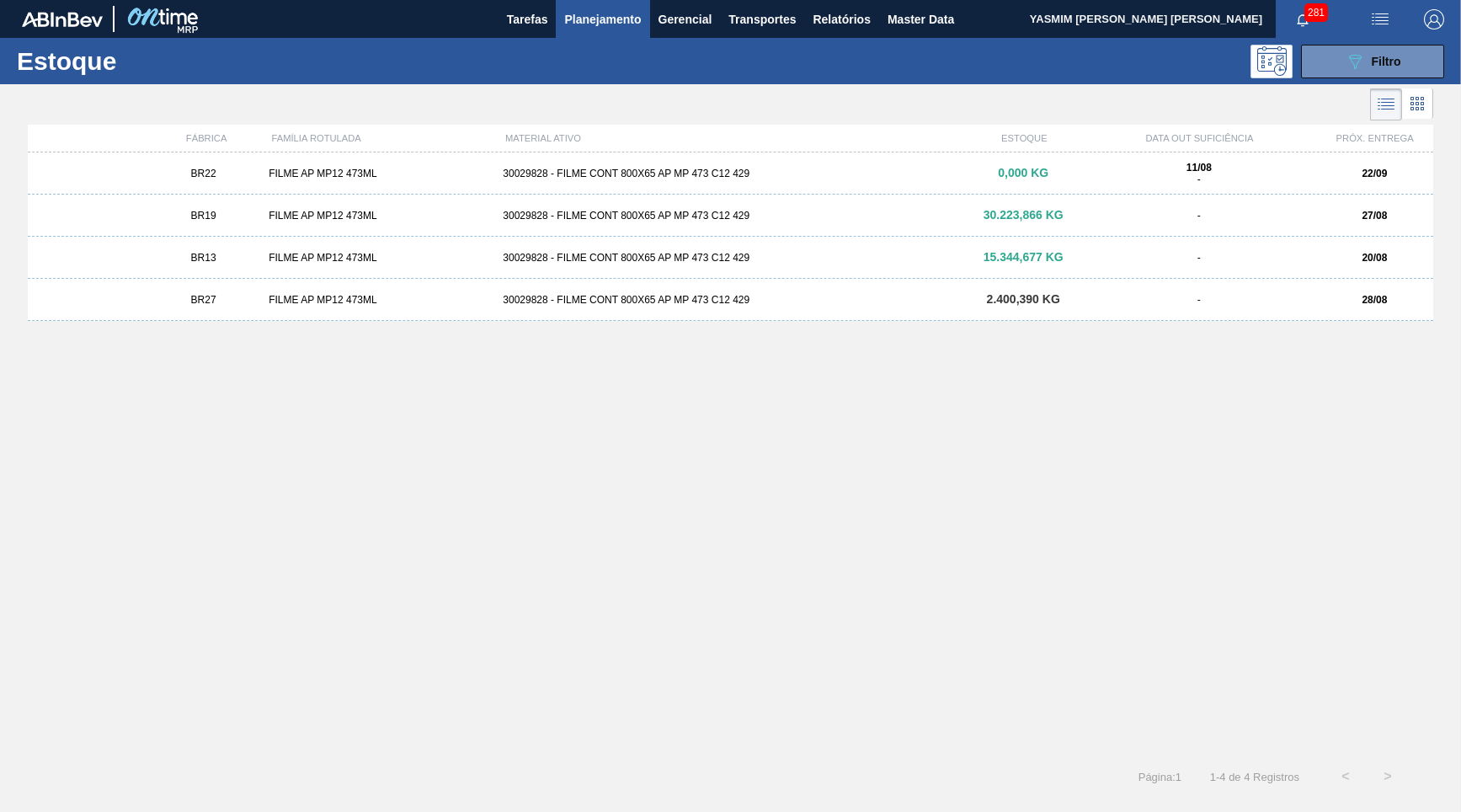
click at [1003, 250] on span "15.344,677 KG" at bounding box center [1023, 256] width 80 height 13
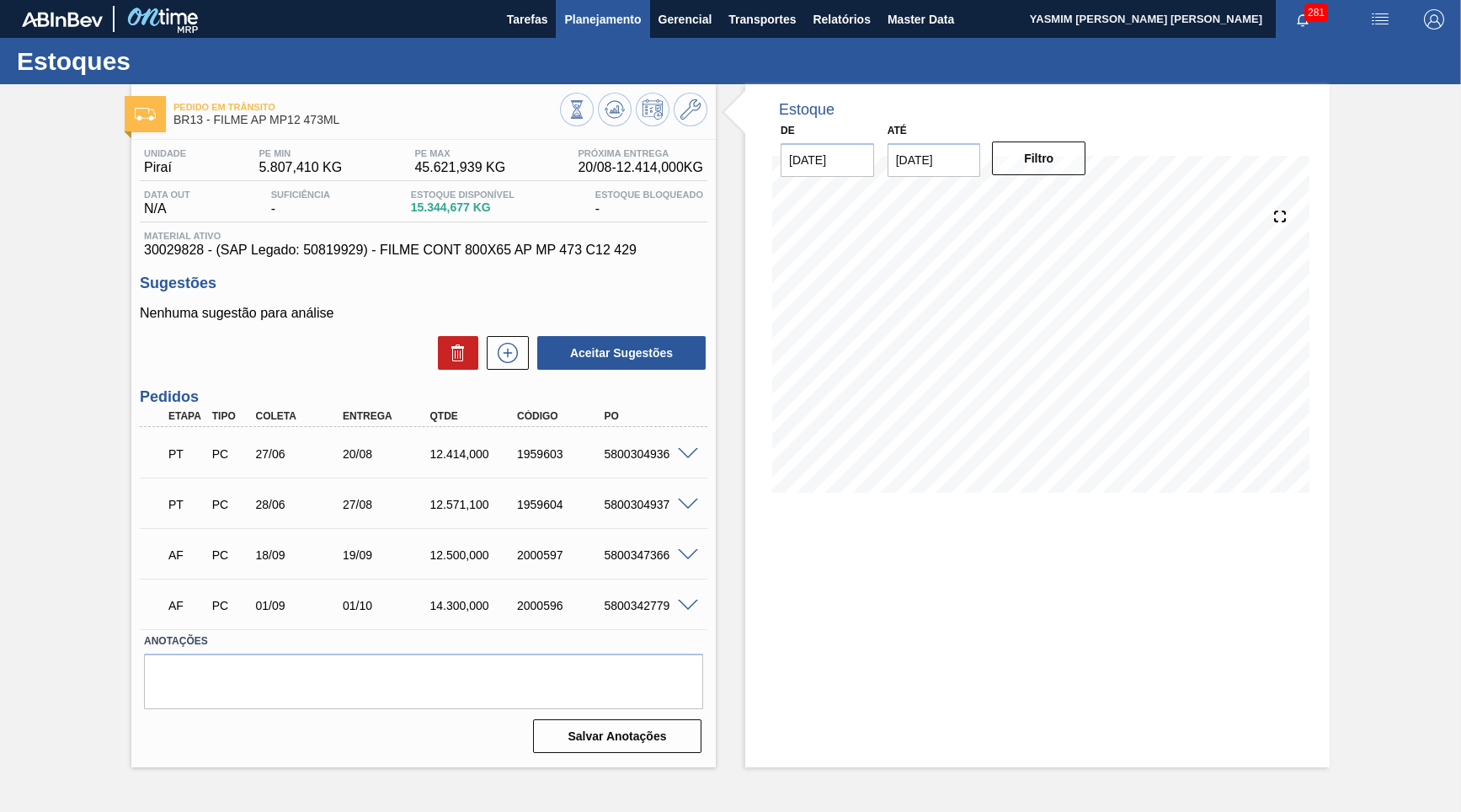
click at [619, 10] on span "Planejamento" at bounding box center [603, 20] width 77 height 21
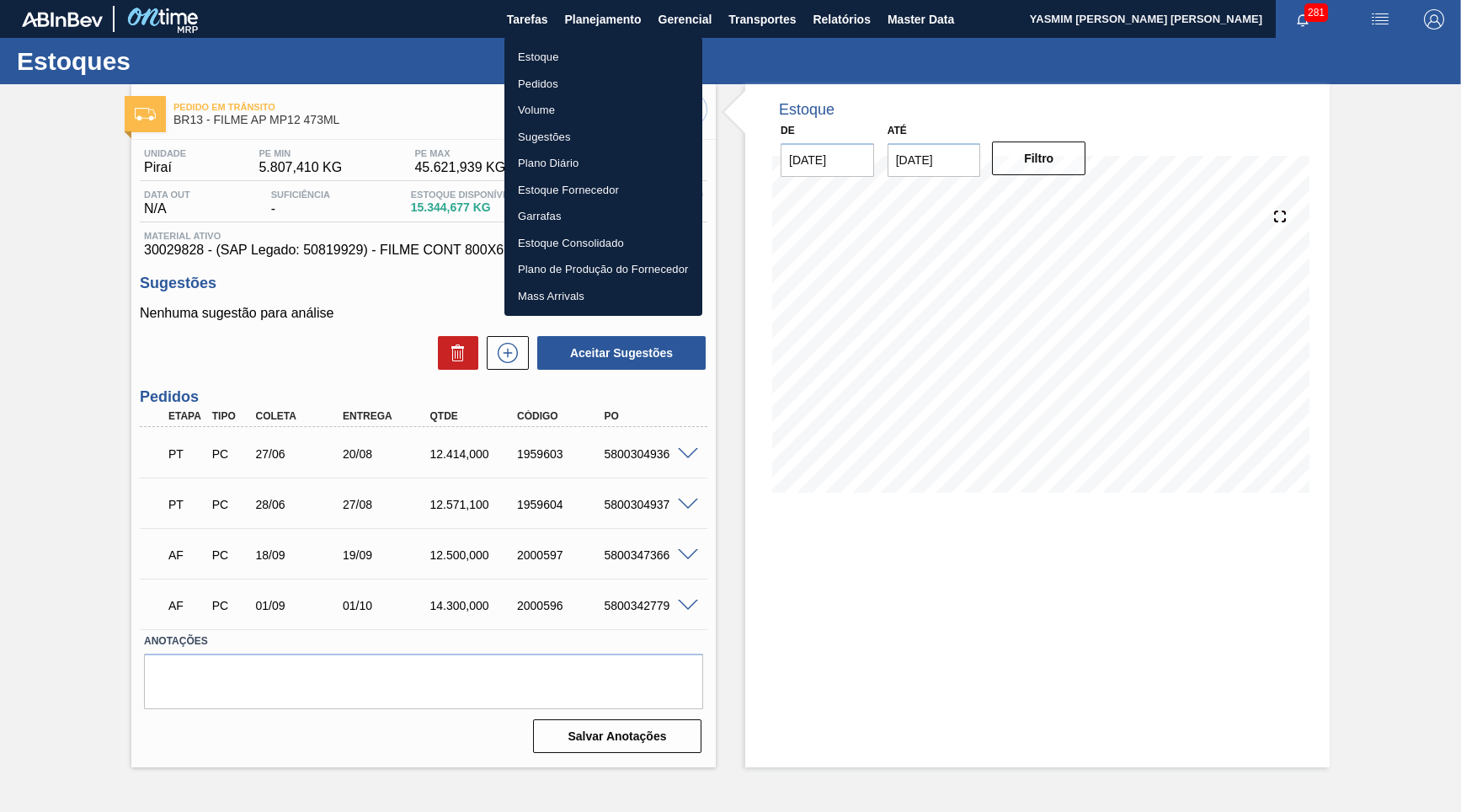
click at [586, 44] on li "Estoque" at bounding box center [603, 57] width 198 height 27
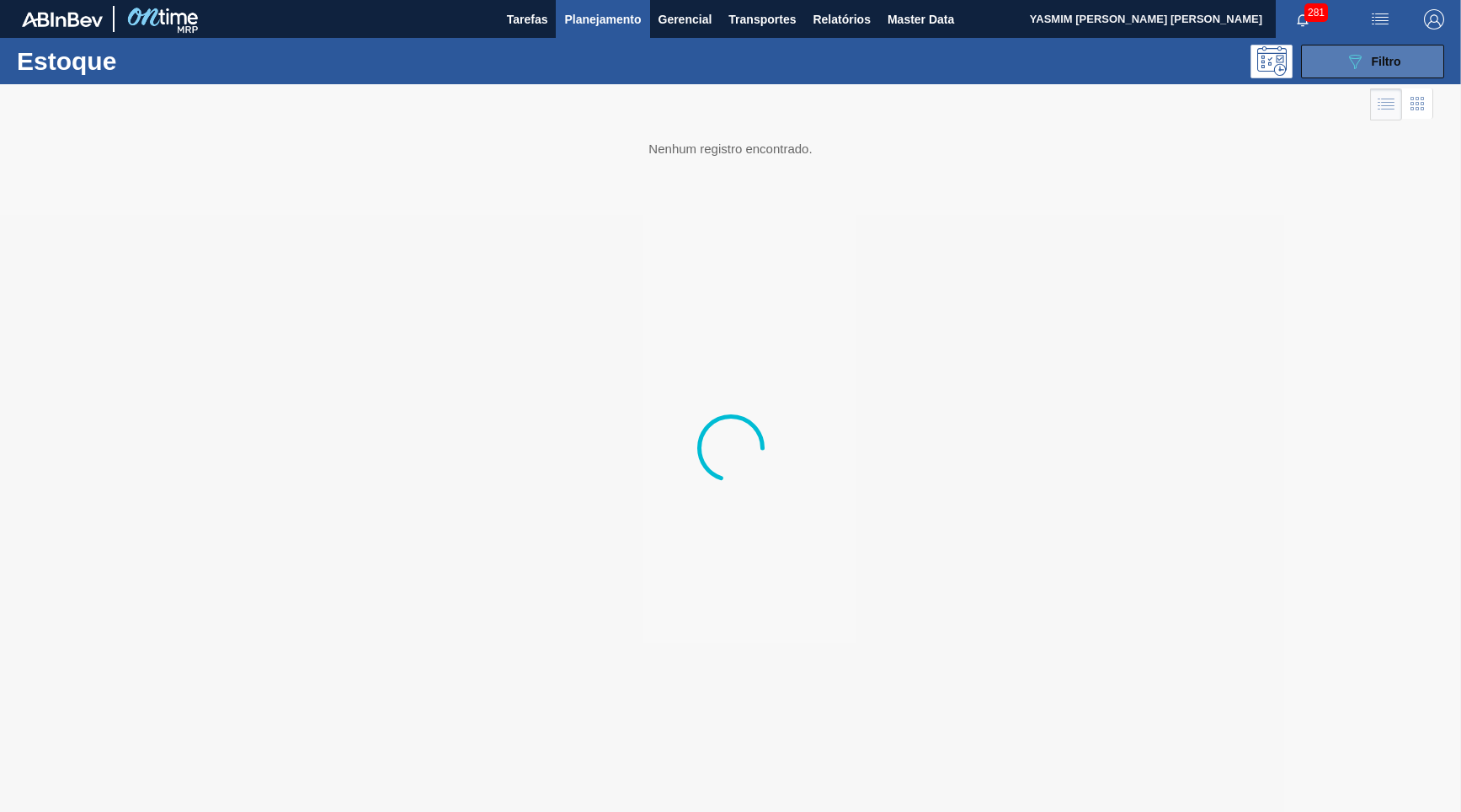
click at [1356, 59] on icon "089F7B8B-B2A5-4AFE-B5C0-19BA573D28AC" at bounding box center [1355, 62] width 21 height 21
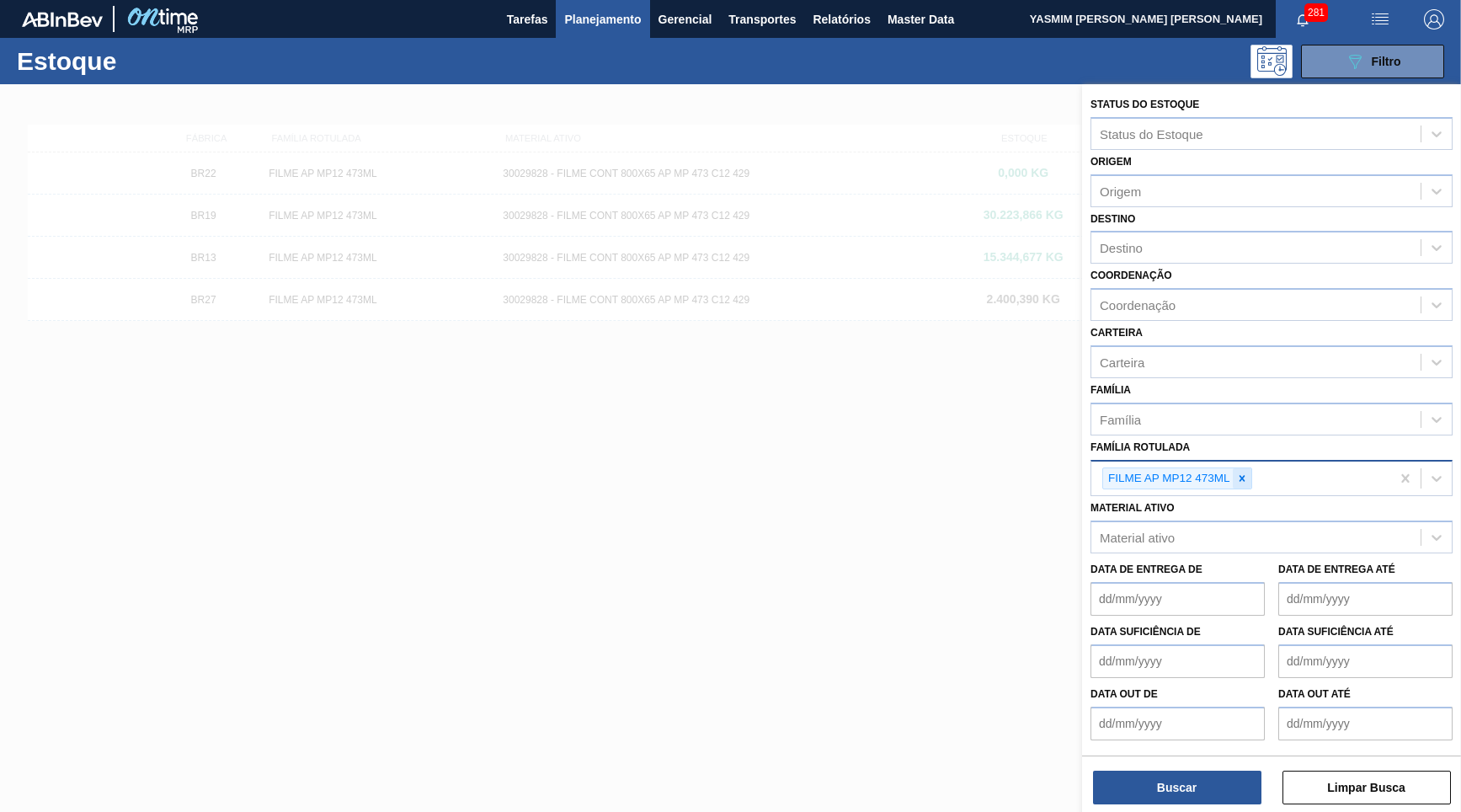
click at [1245, 472] on icon at bounding box center [1242, 478] width 12 height 12
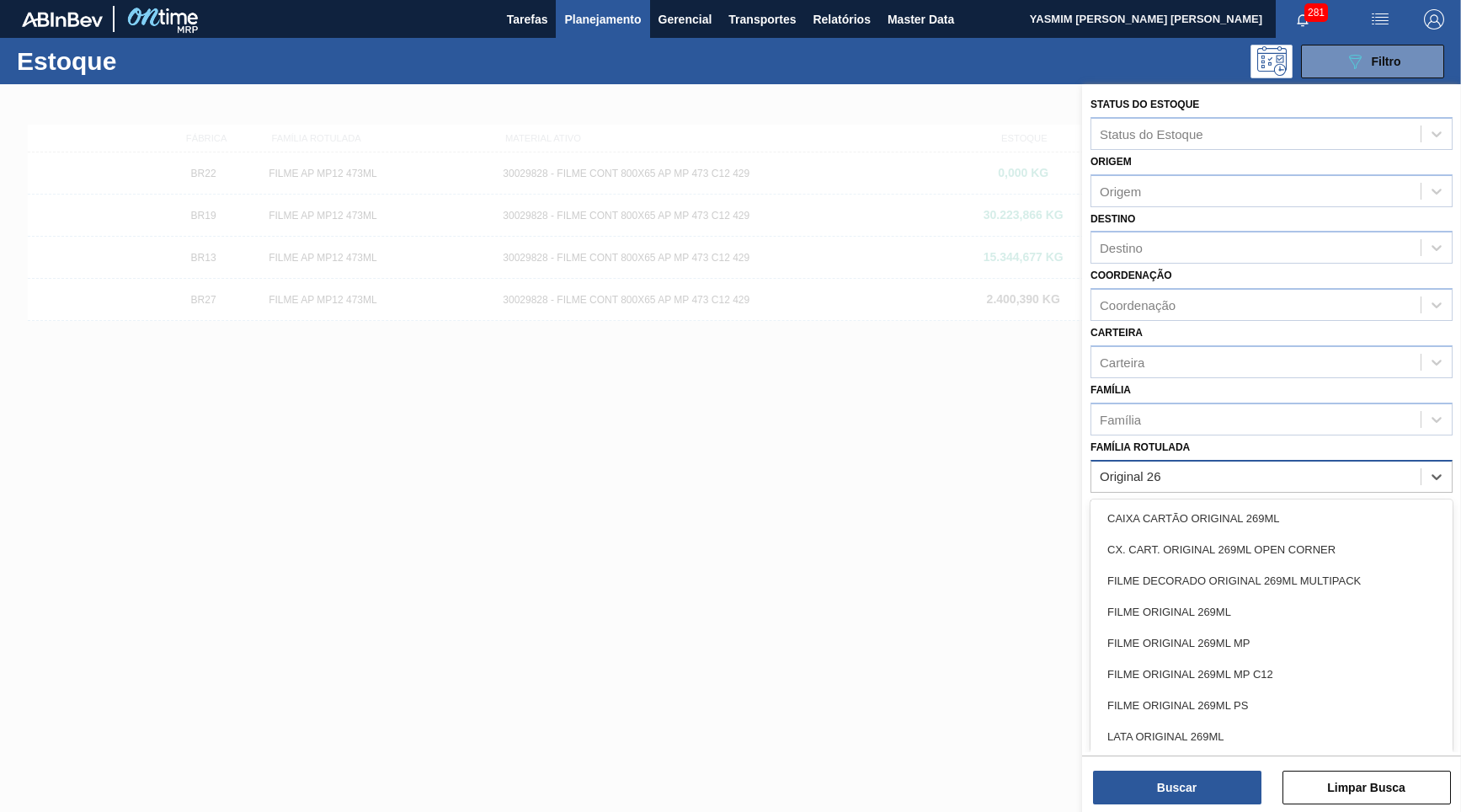
type Rotulada "Original 269"
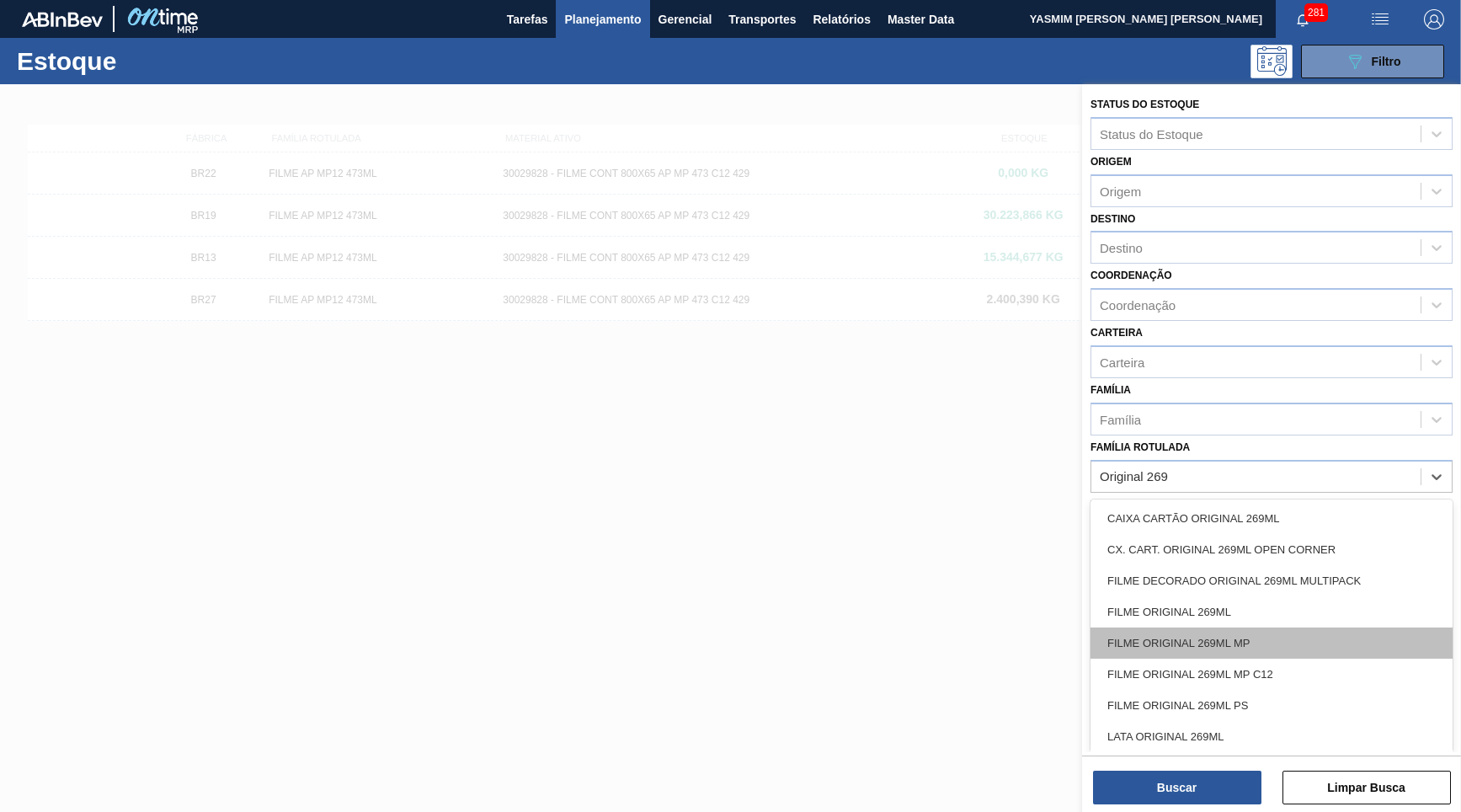
click at [1287, 627] on div "FILME ORIGINAL 269ML MP" at bounding box center [1272, 642] width 362 height 31
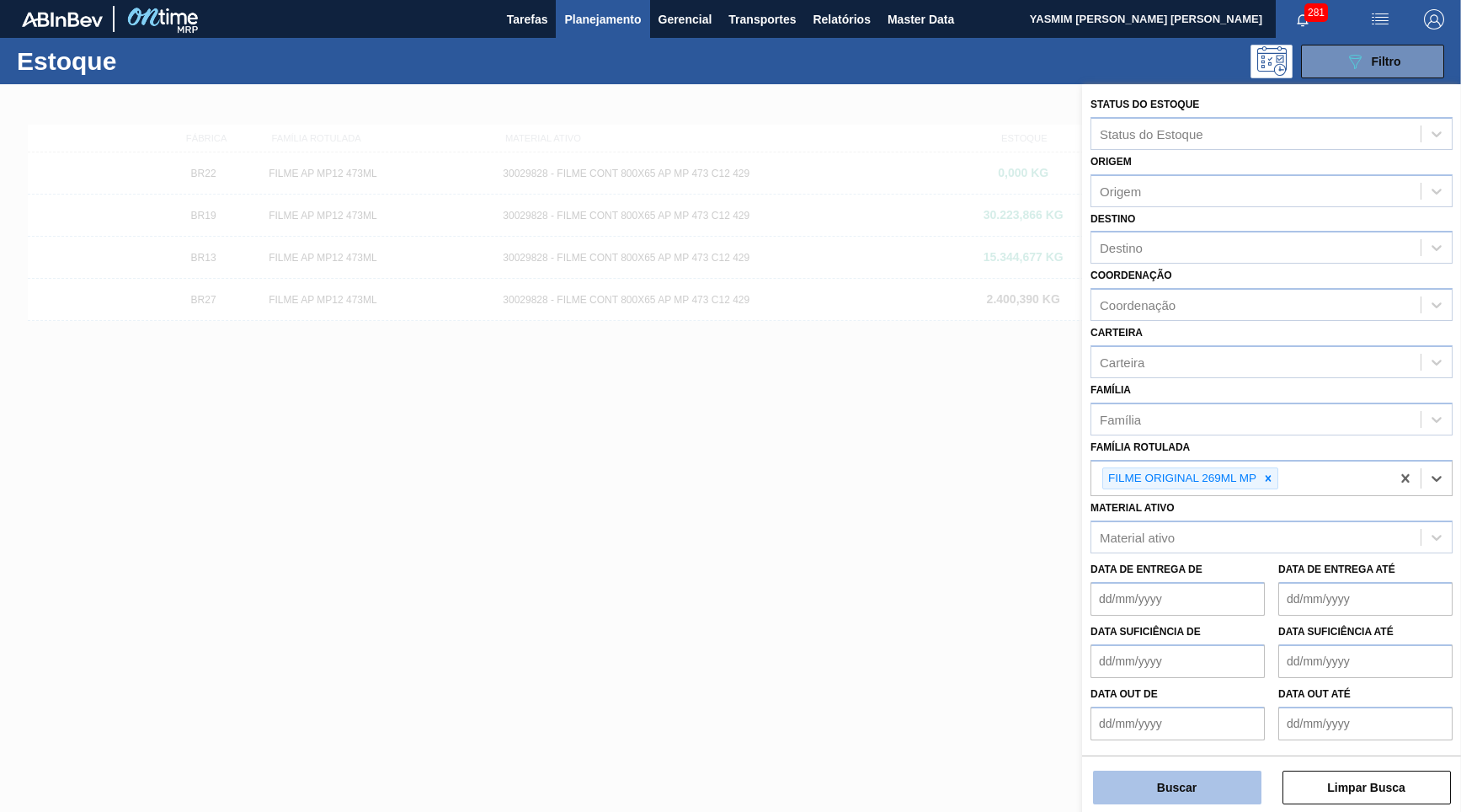
click at [1181, 777] on button "Buscar" at bounding box center [1176, 788] width 168 height 34
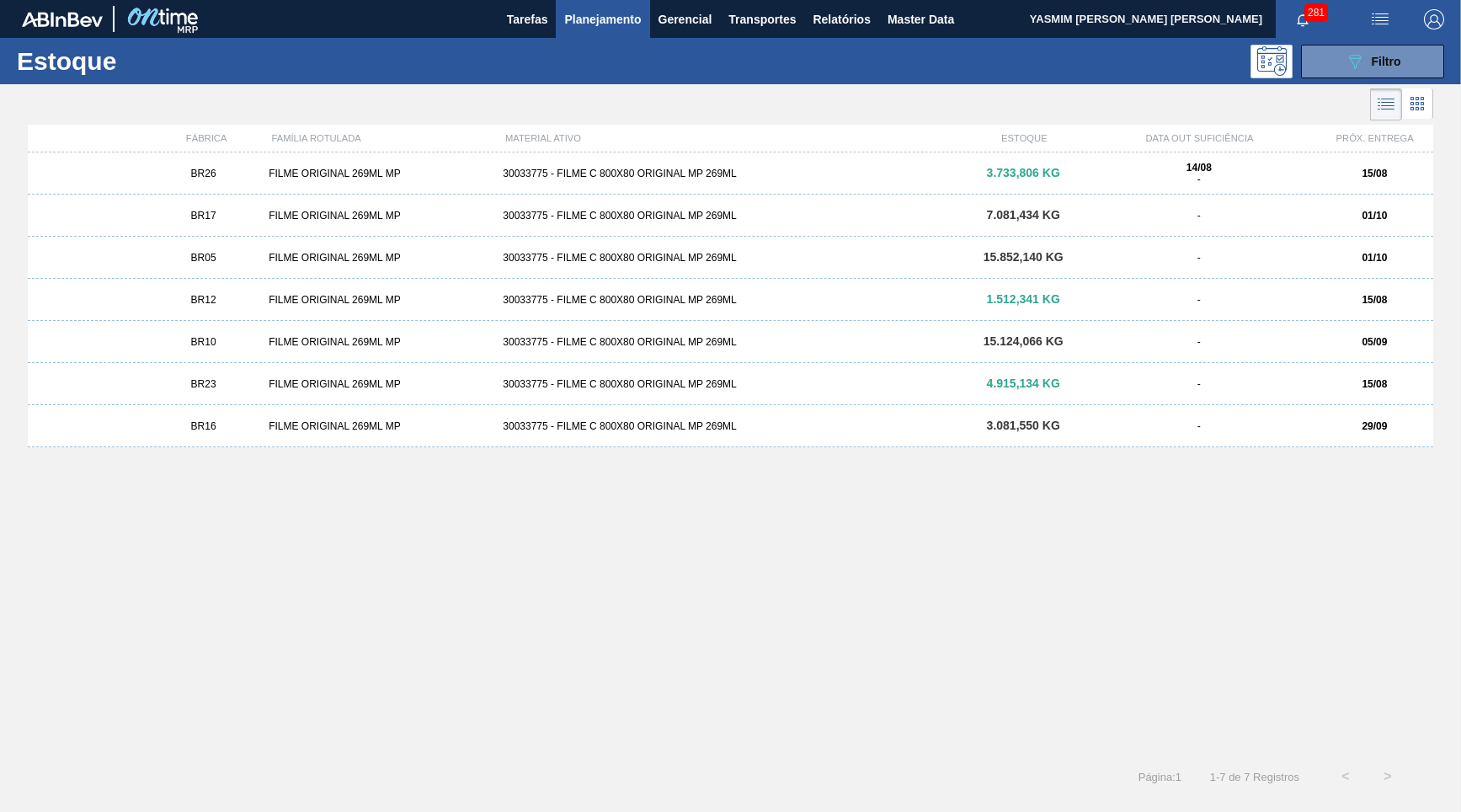
click at [1353, 380] on div "15/08" at bounding box center [1375, 384] width 117 height 12
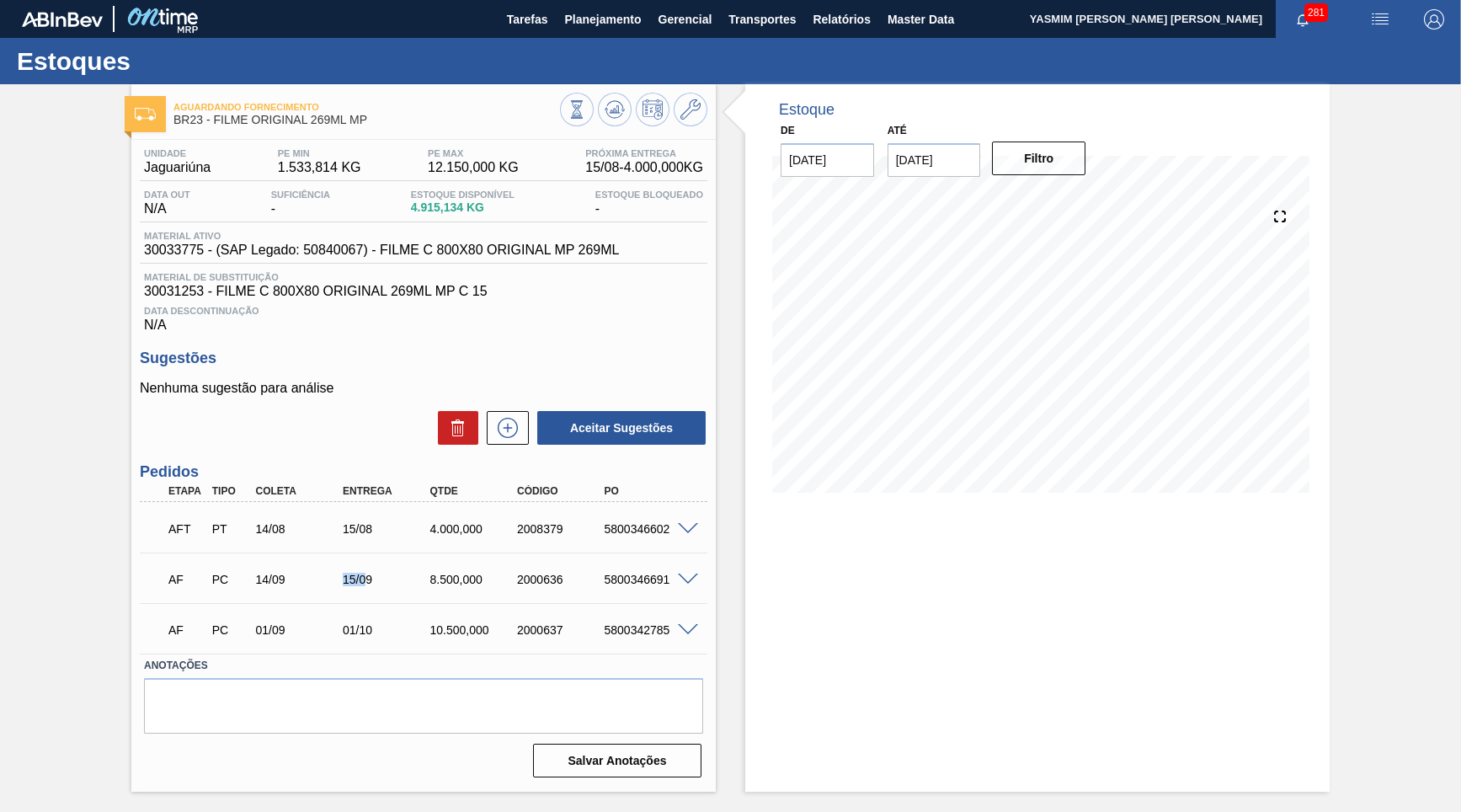
drag, startPoint x: 339, startPoint y: 573, endPoint x: 363, endPoint y: 572, distance: 24.0
click at [363, 573] on div "15/09" at bounding box center [375, 579] width 87 height 13
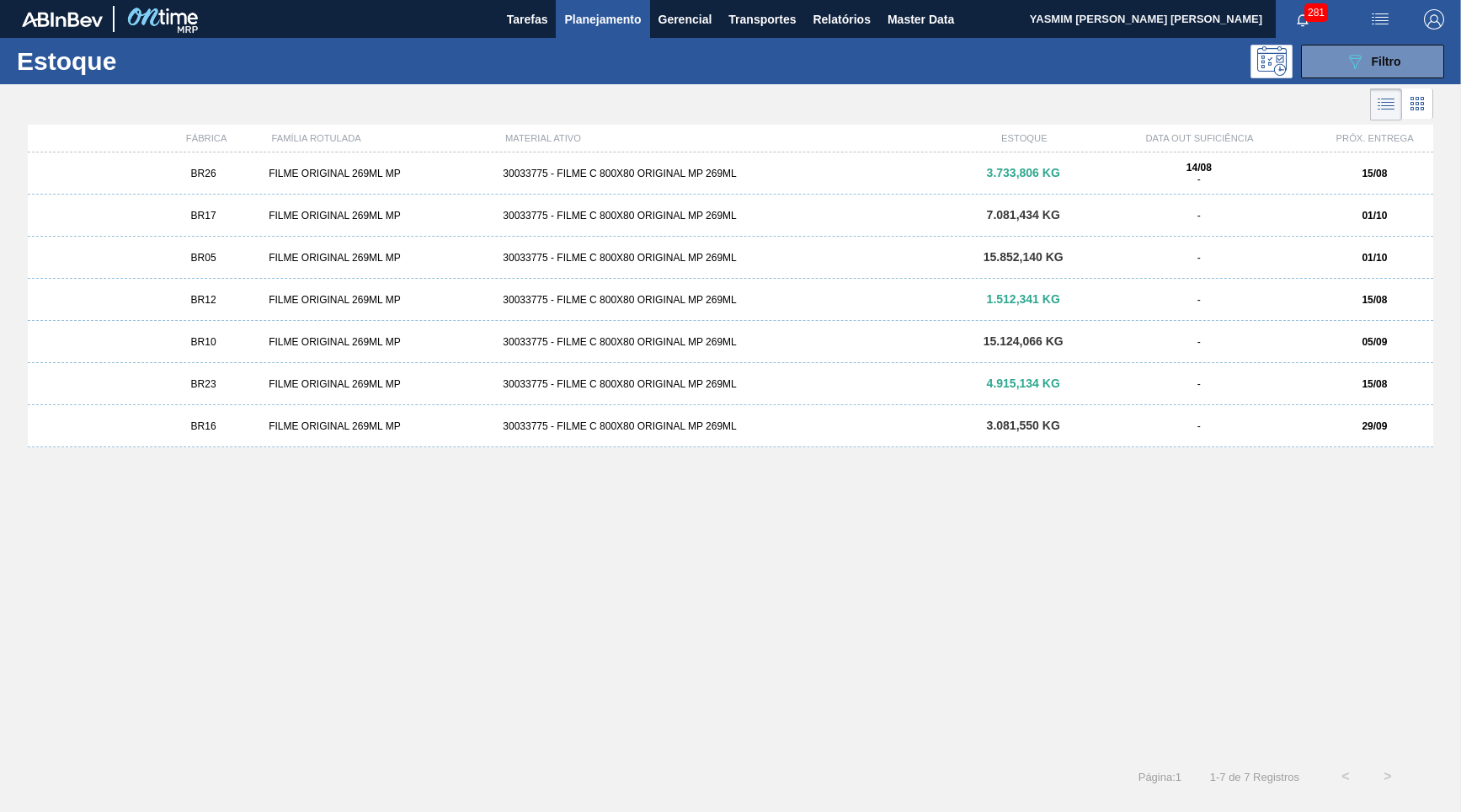
click at [1345, 176] on div "15/08" at bounding box center [1375, 173] width 117 height 12
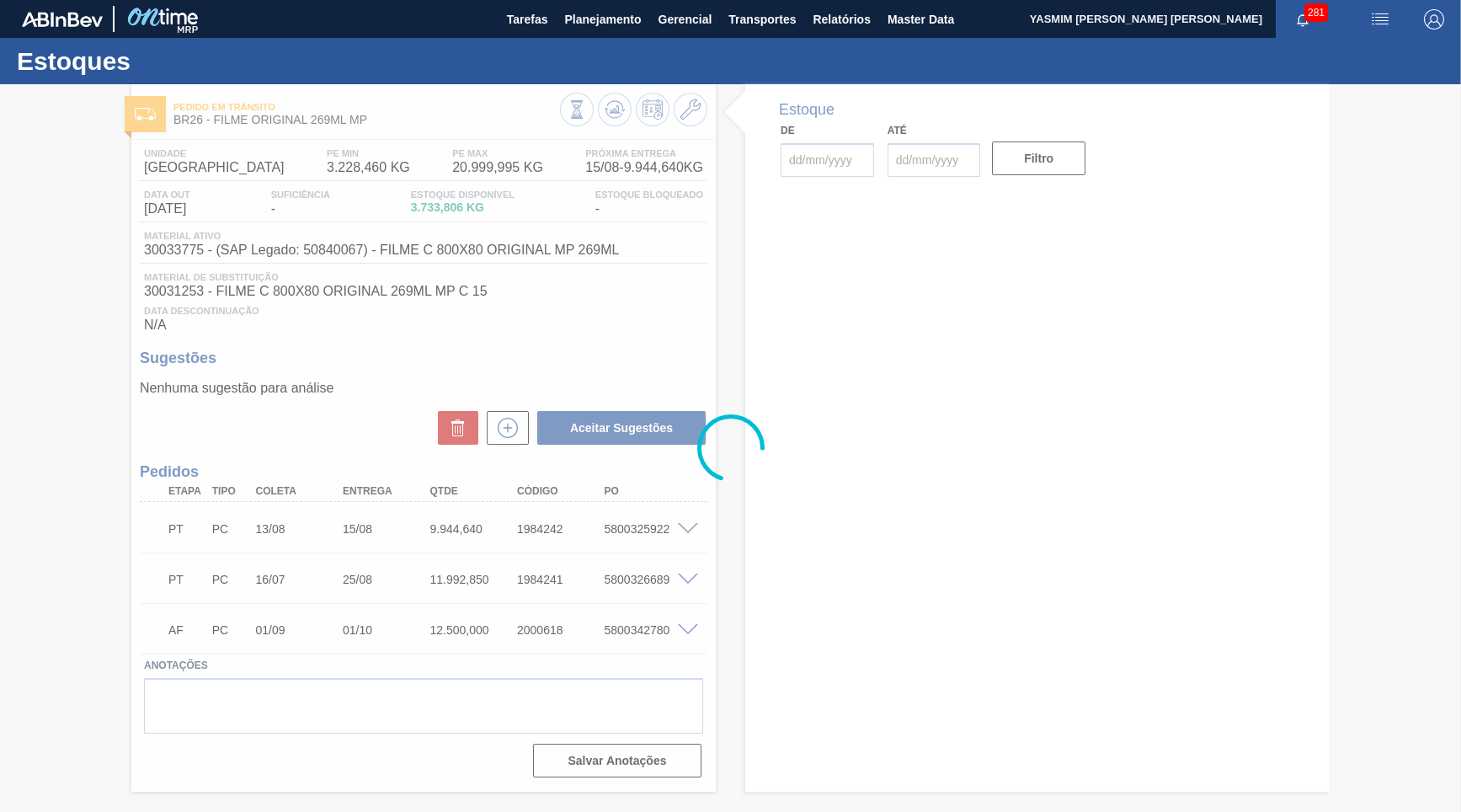
type input "[DATE]"
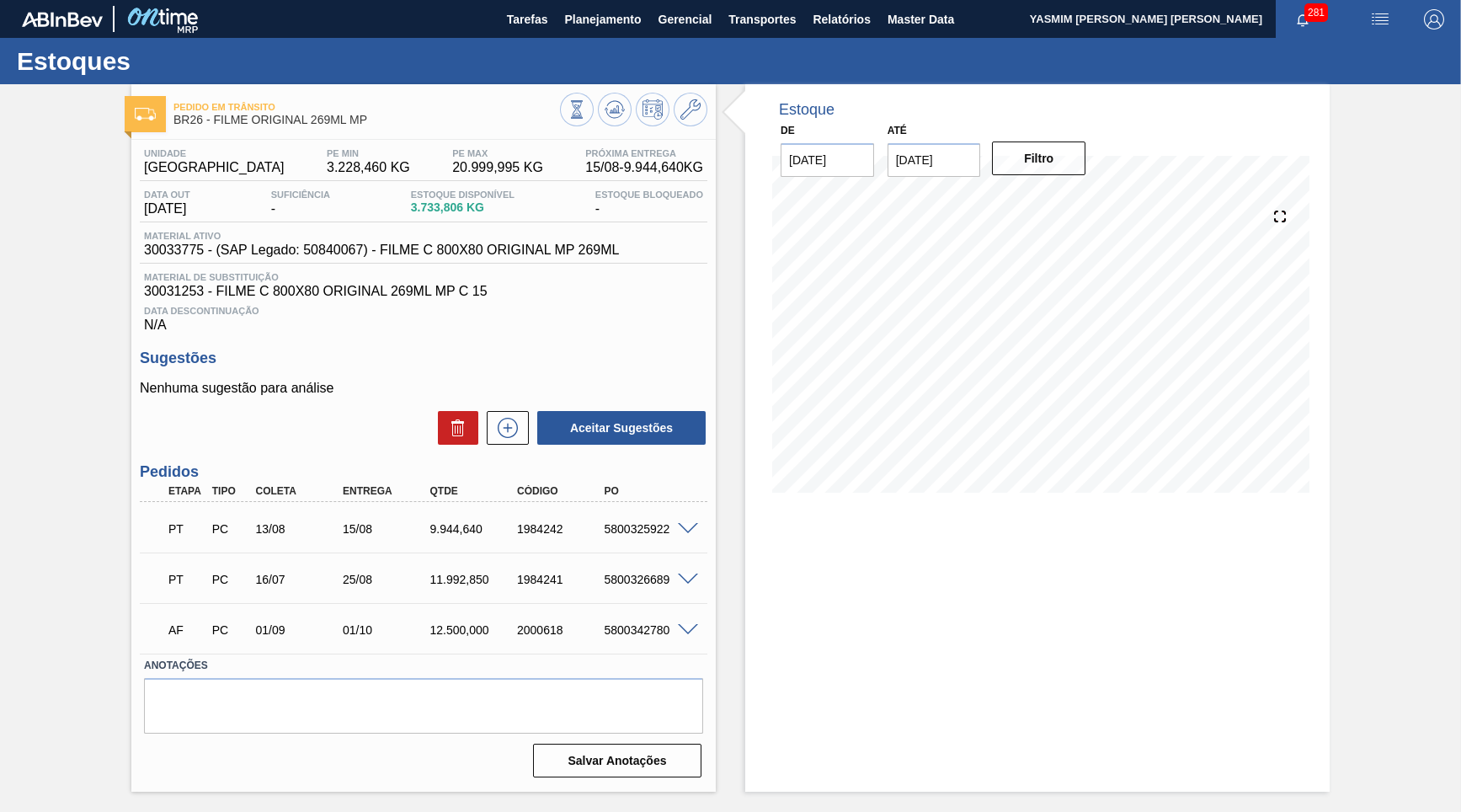
click at [688, 581] on div "5800326689" at bounding box center [649, 579] width 97 height 13
click at [688, 572] on div at bounding box center [691, 577] width 34 height 12
click at [699, 575] on div at bounding box center [691, 577] width 34 height 12
click at [693, 575] on span at bounding box center [688, 579] width 21 height 12
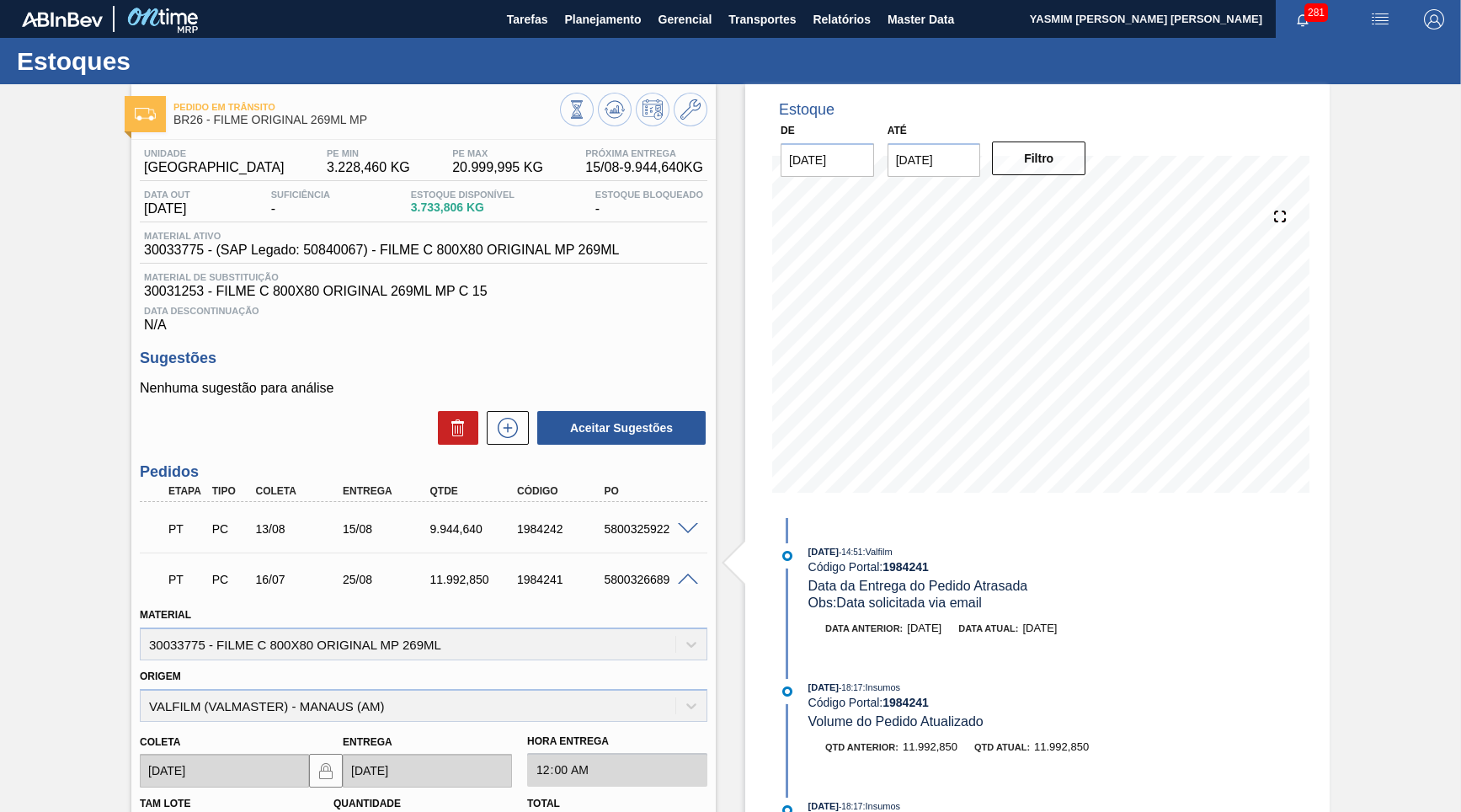
click at [693, 575] on span at bounding box center [688, 579] width 21 height 12
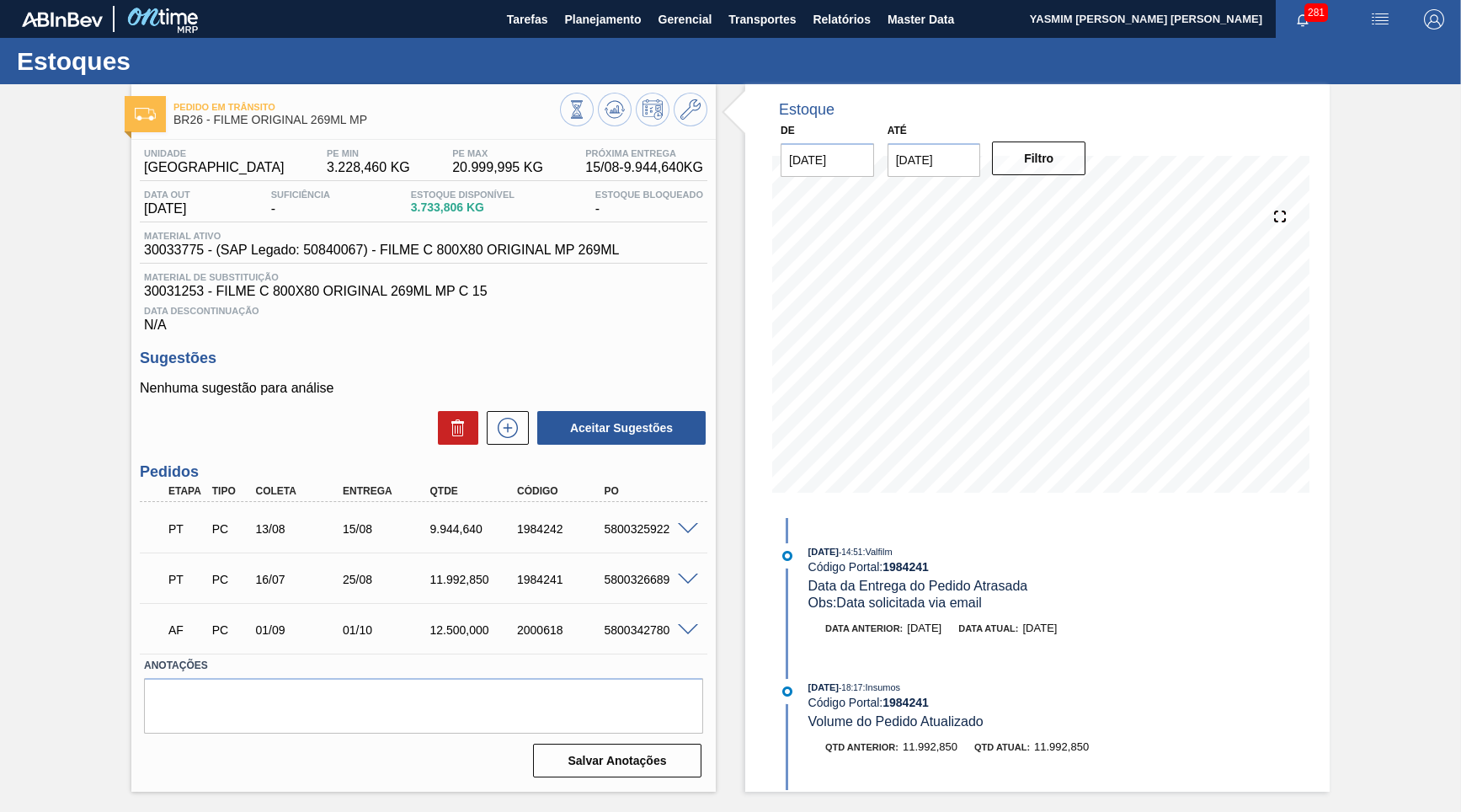
click at [686, 625] on span at bounding box center [688, 630] width 21 height 12
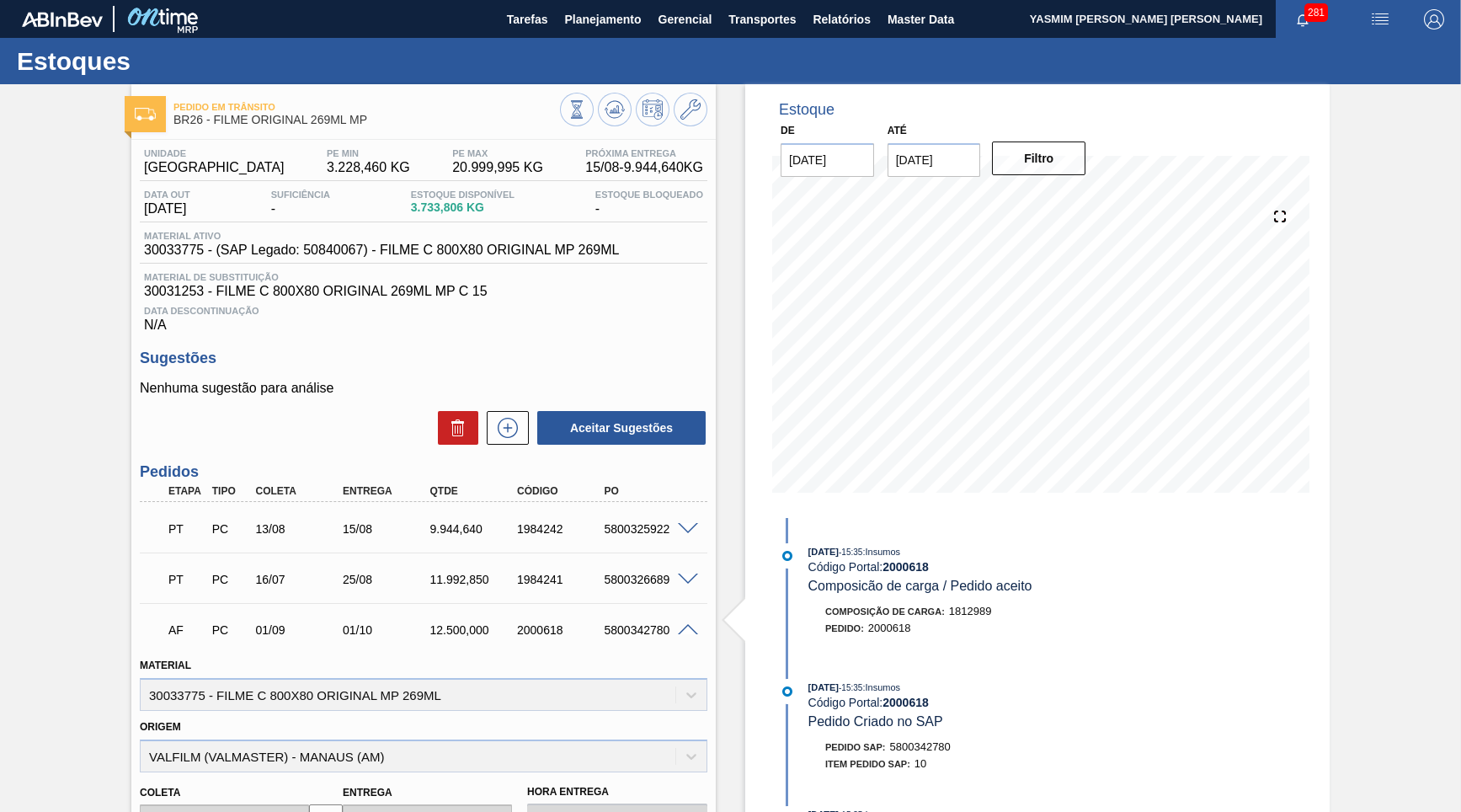
click at [686, 625] on span at bounding box center [688, 630] width 21 height 12
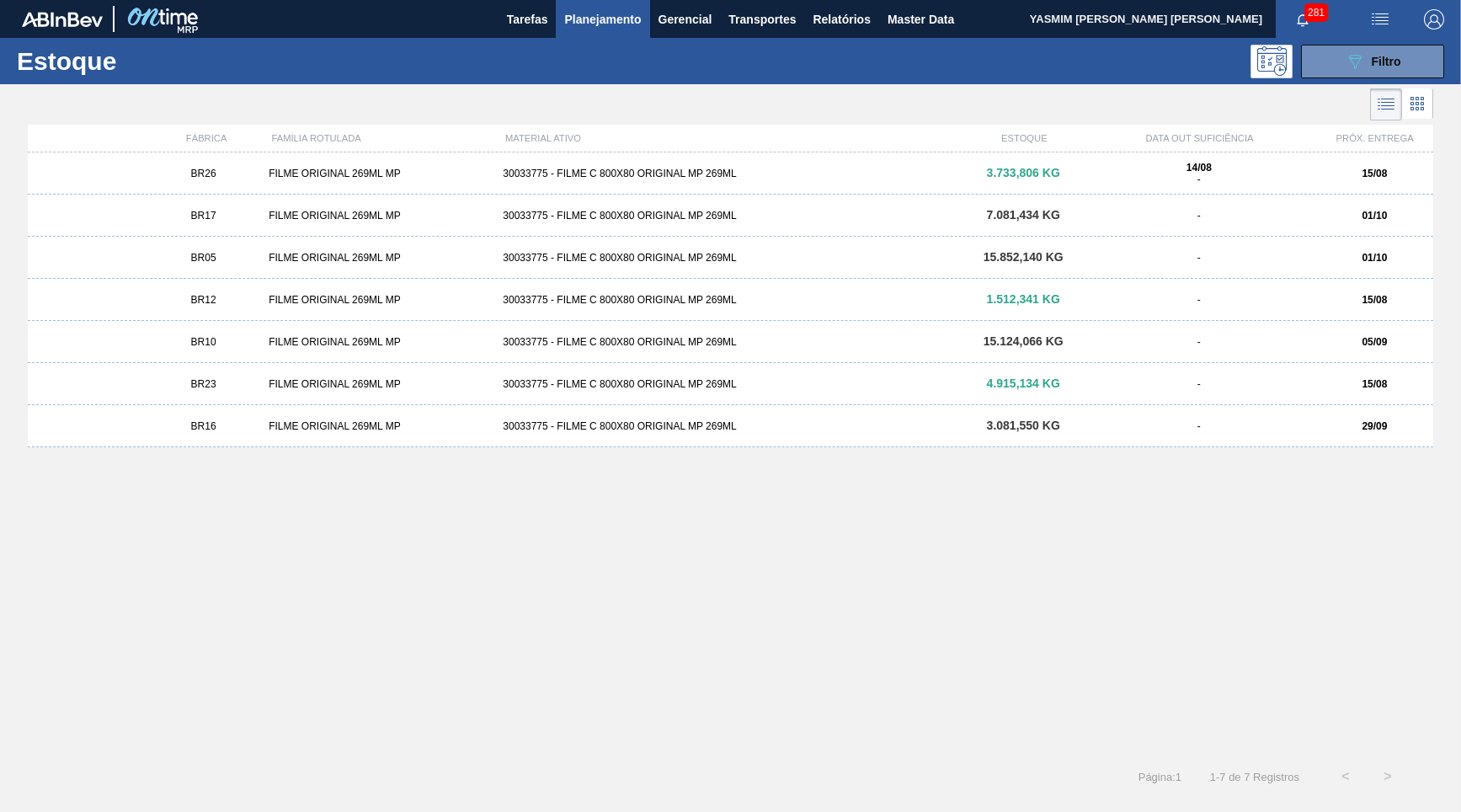
click at [1268, 165] on div "14/08 -" at bounding box center [1199, 173] width 221 height 23
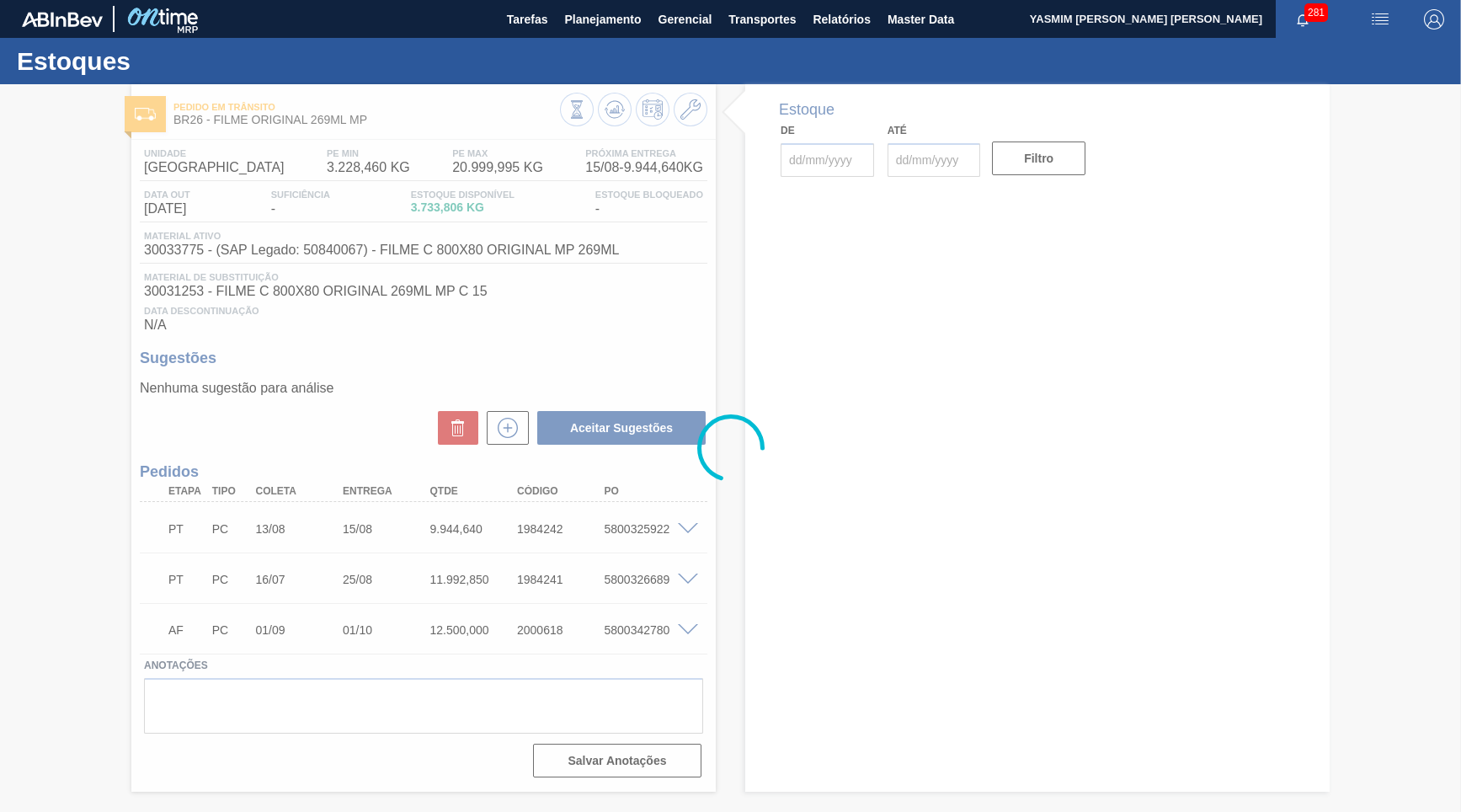
type input "[DATE]"
click at [456, 255] on div at bounding box center [730, 448] width 1461 height 728
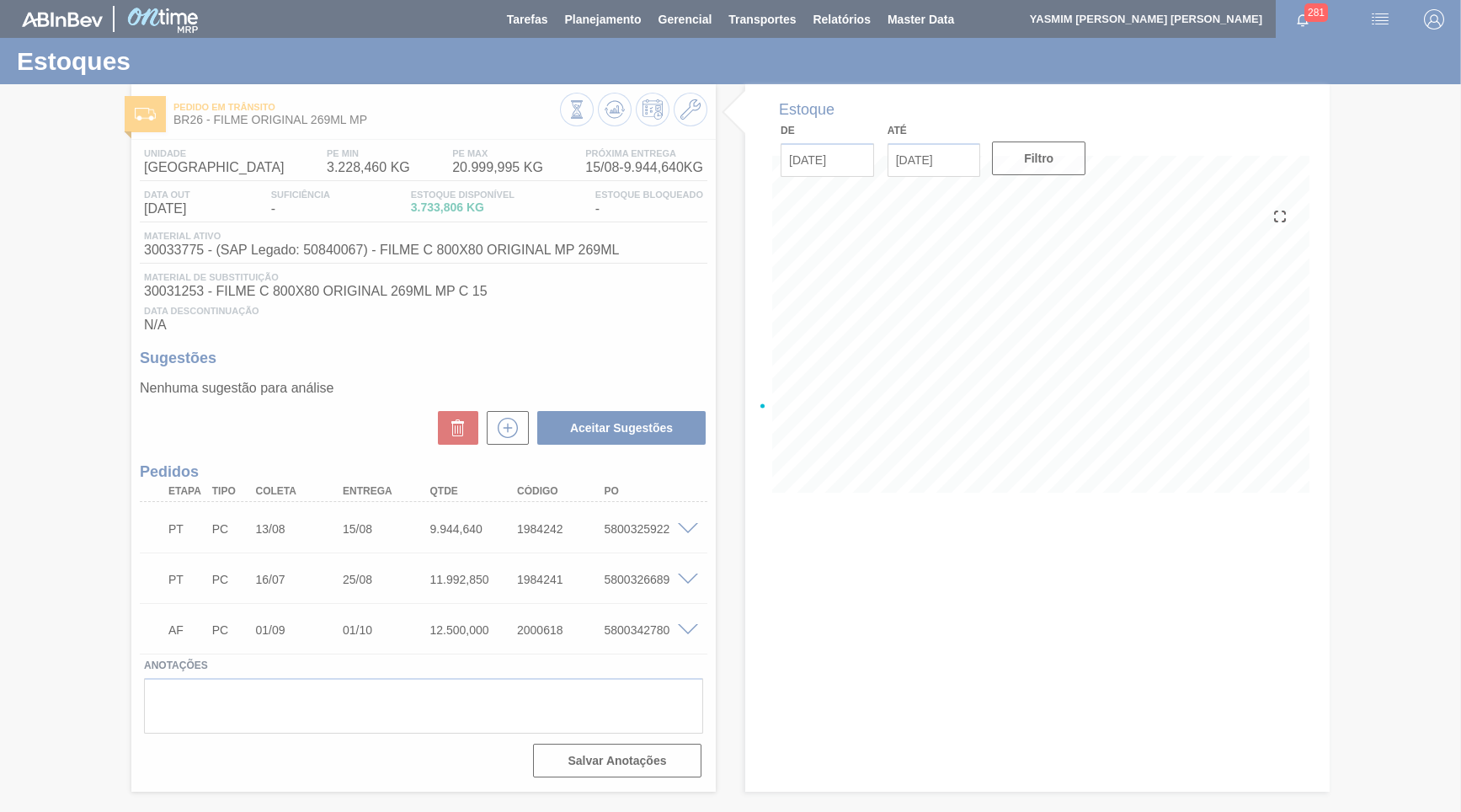
click at [456, 255] on div at bounding box center [730, 406] width 1461 height 812
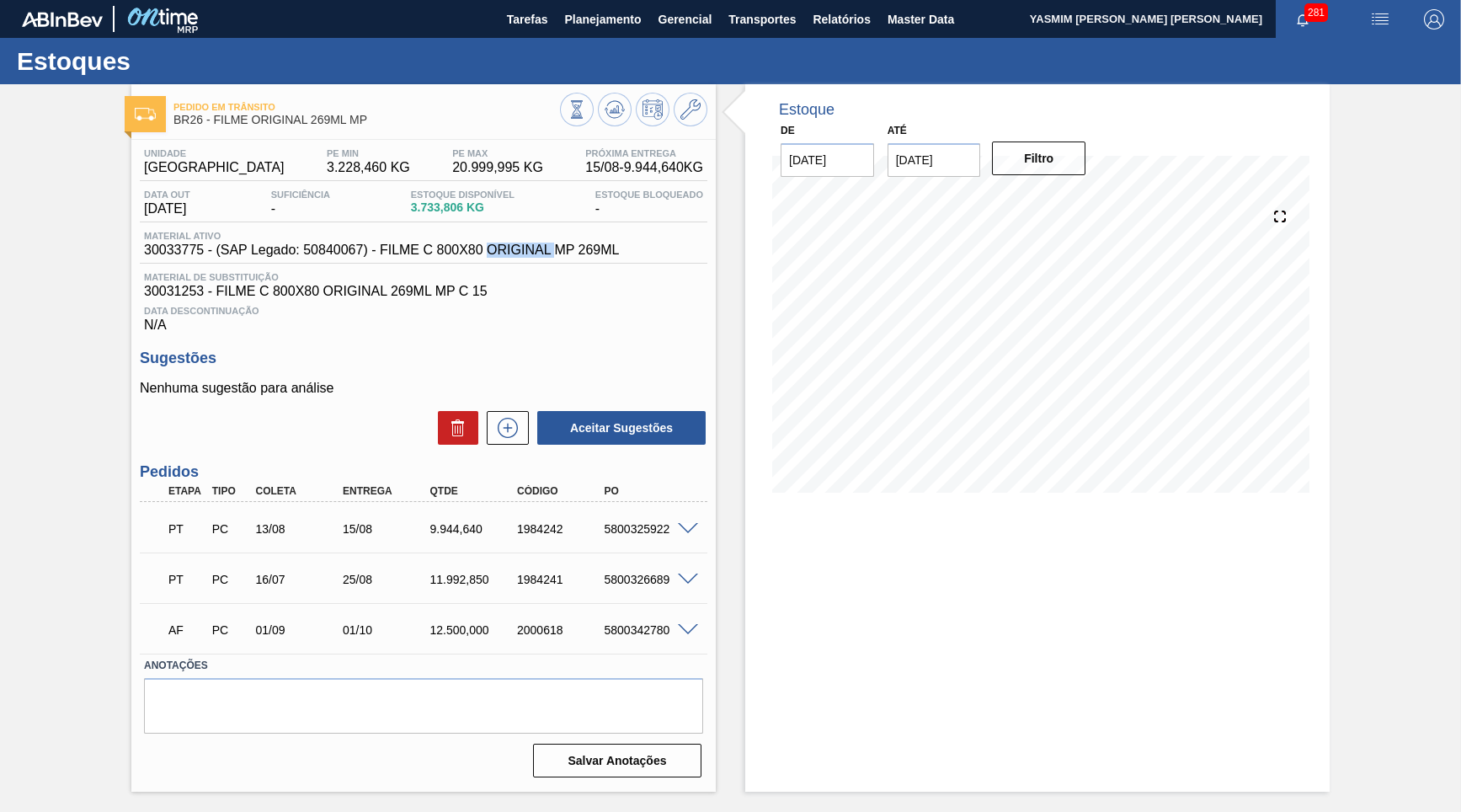
click at [456, 255] on span "30033775 - (SAP Legado: 50840067) - FILME C 800X80 ORIGINAL MP 269ML" at bounding box center [381, 250] width 475 height 15
click at [429, 252] on span "30033775 - (SAP Legado: 50840067) - FILME C 800X80 ORIGINAL MP 269ML" at bounding box center [381, 250] width 475 height 15
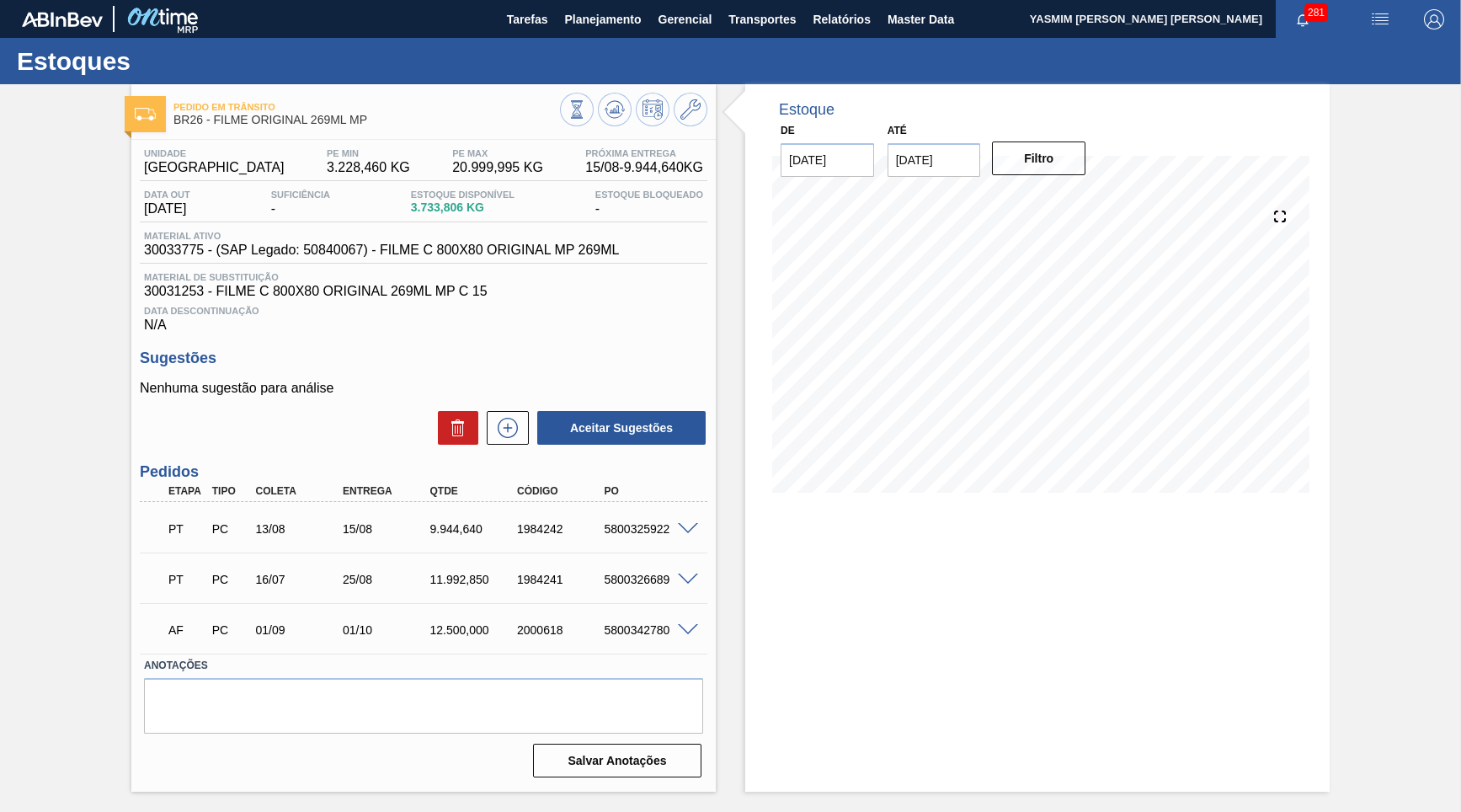
click at [429, 252] on span "30033775 - (SAP Legado: 50840067) - FILME C 800X80 ORIGINAL MP 269ML" at bounding box center [381, 250] width 475 height 15
click at [624, 33] on button "Planejamento" at bounding box center [603, 19] width 94 height 38
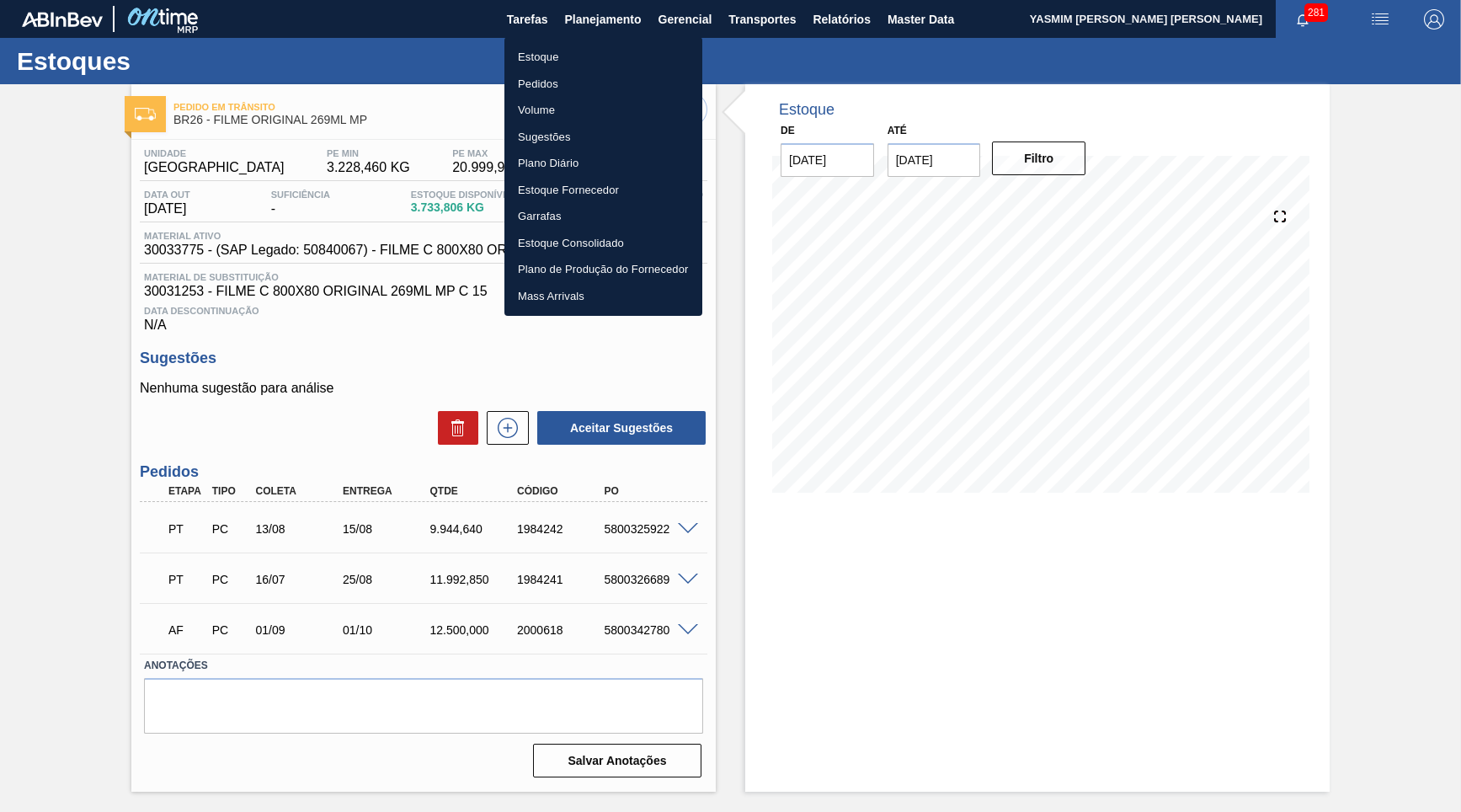
click at [581, 54] on li "Estoque" at bounding box center [603, 57] width 198 height 27
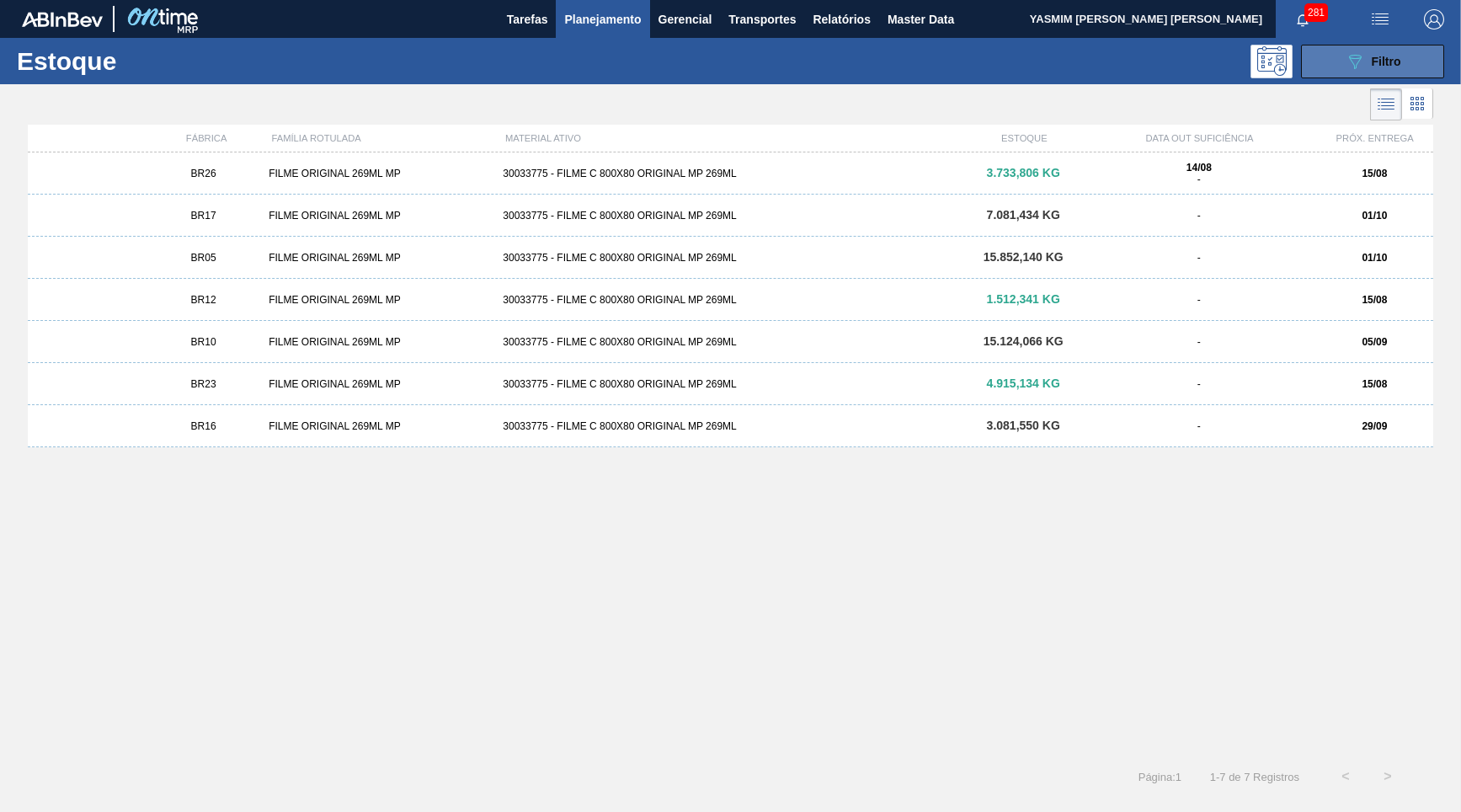
click at [1358, 64] on icon at bounding box center [1355, 61] width 12 height 14
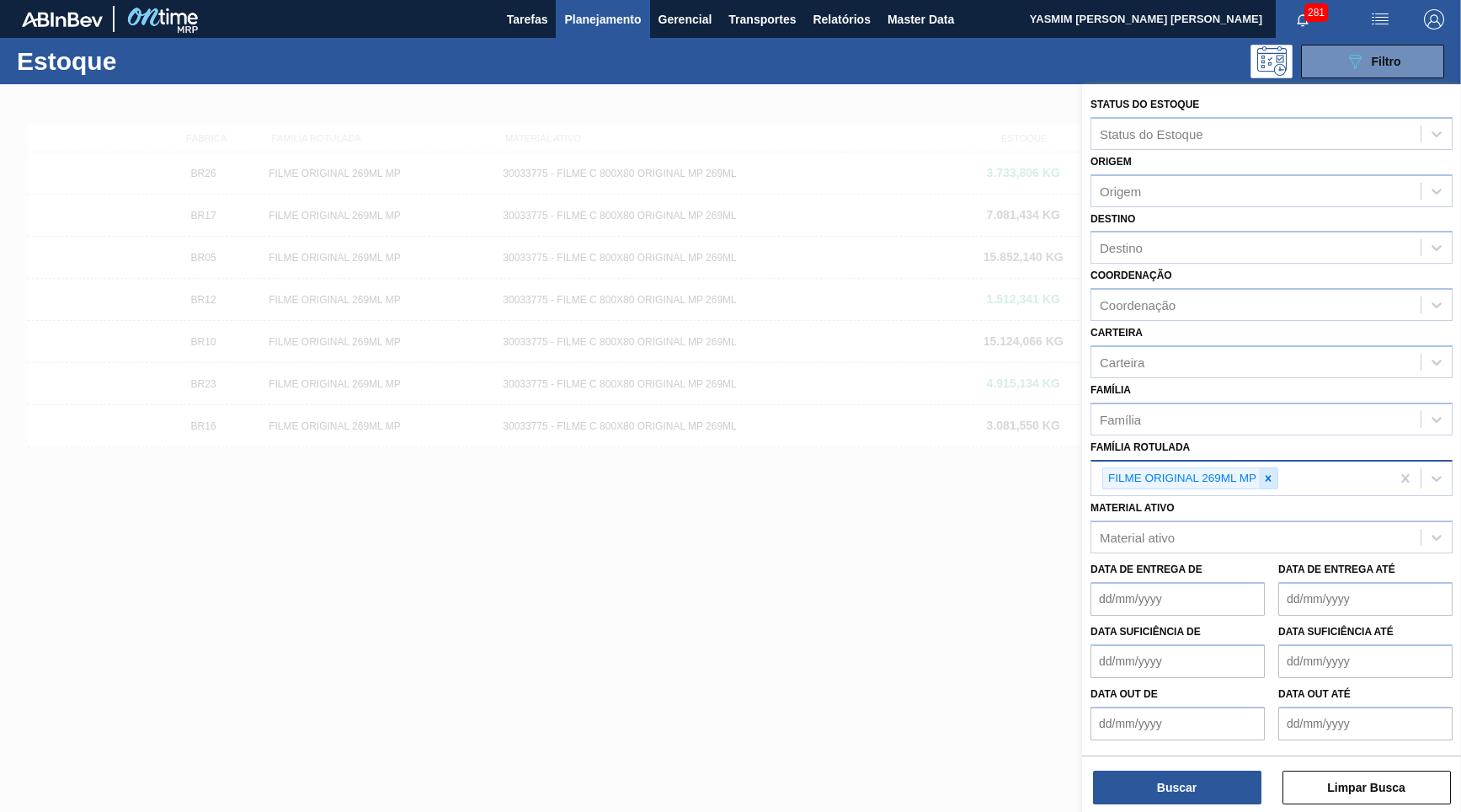
click at [1271, 468] on div at bounding box center [1269, 479] width 19 height 21
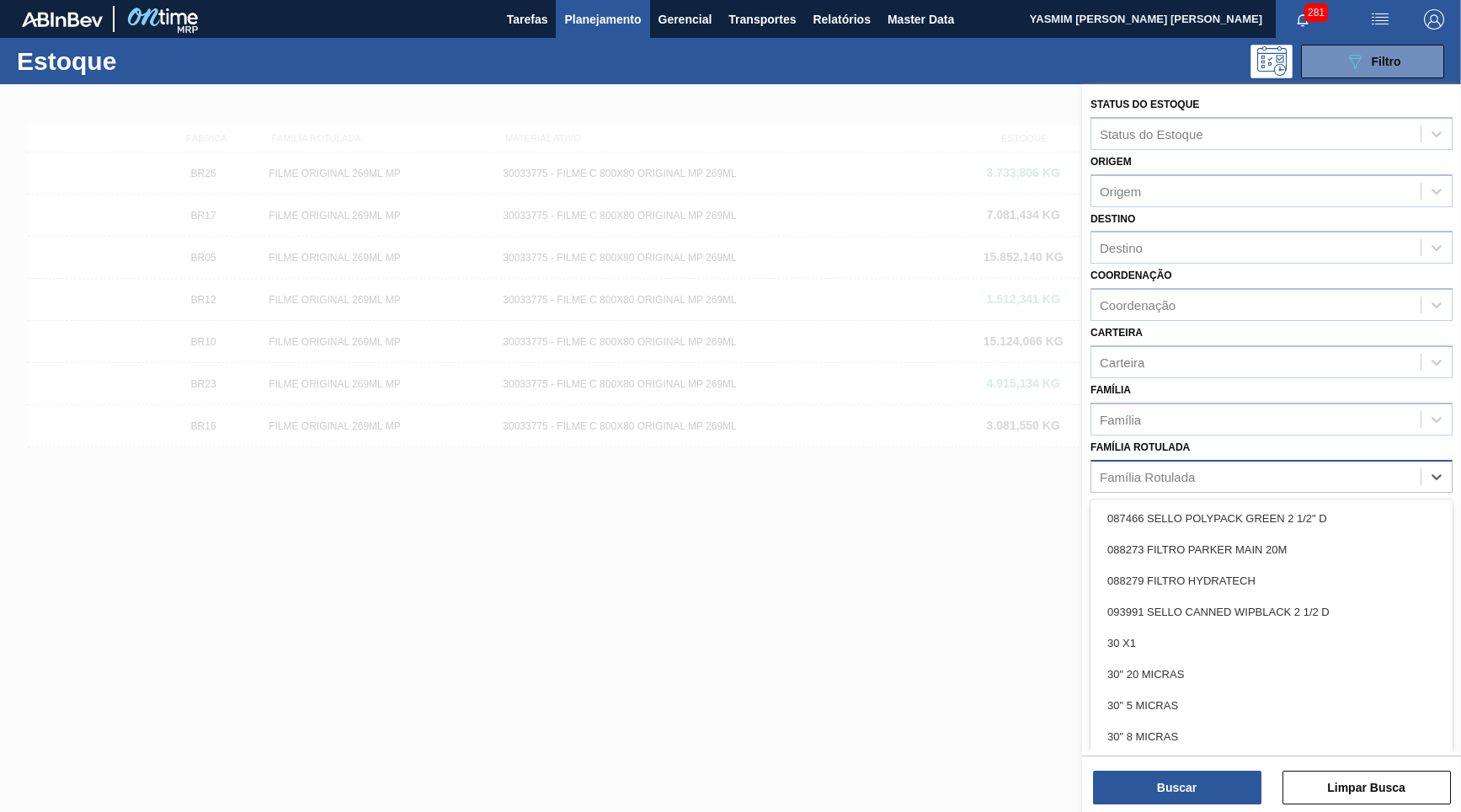
click at [1178, 464] on div "Família Rotulada" at bounding box center [1255, 476] width 330 height 24
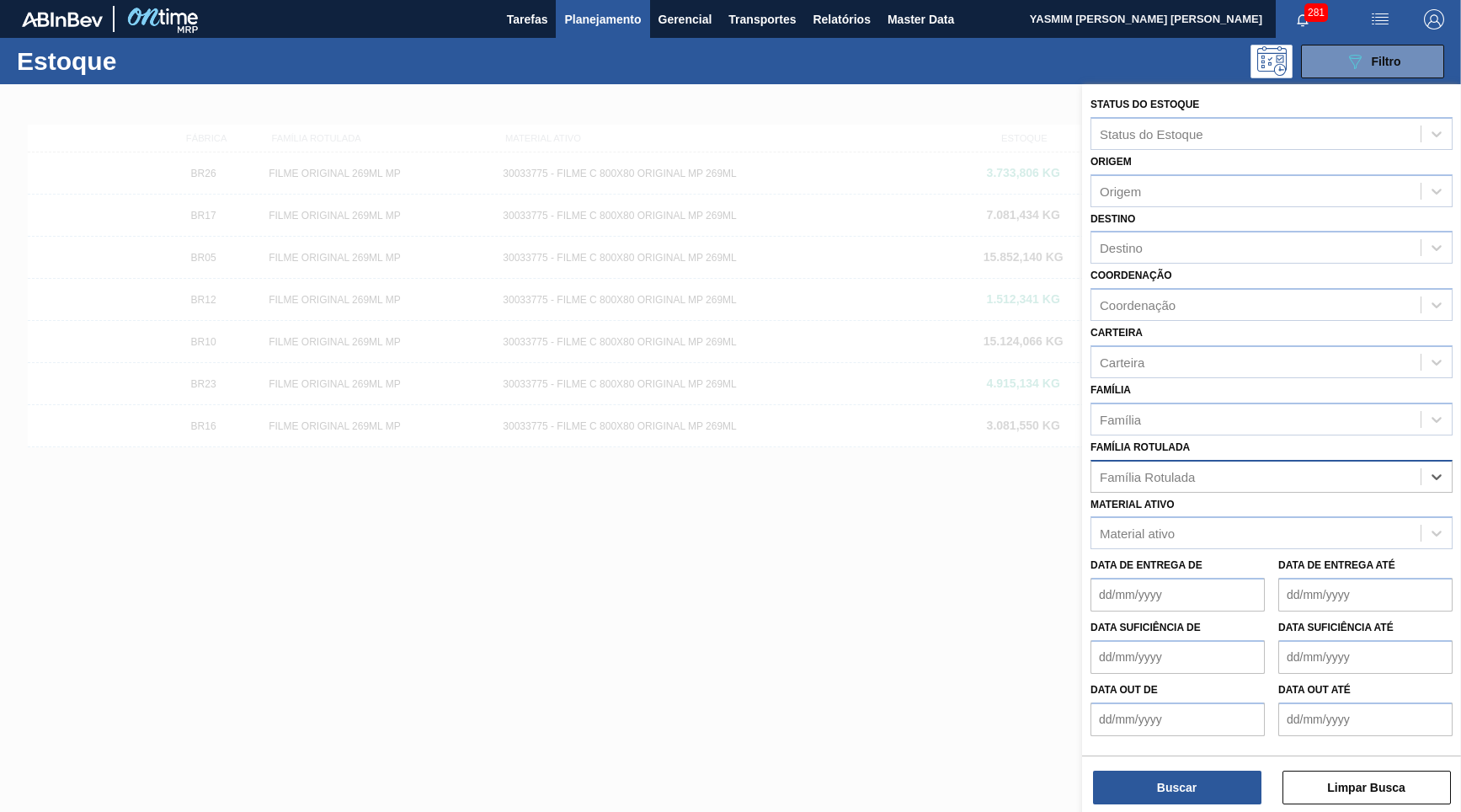
click at [1166, 469] on div "Família Rotulada" at bounding box center [1146, 476] width 95 height 14
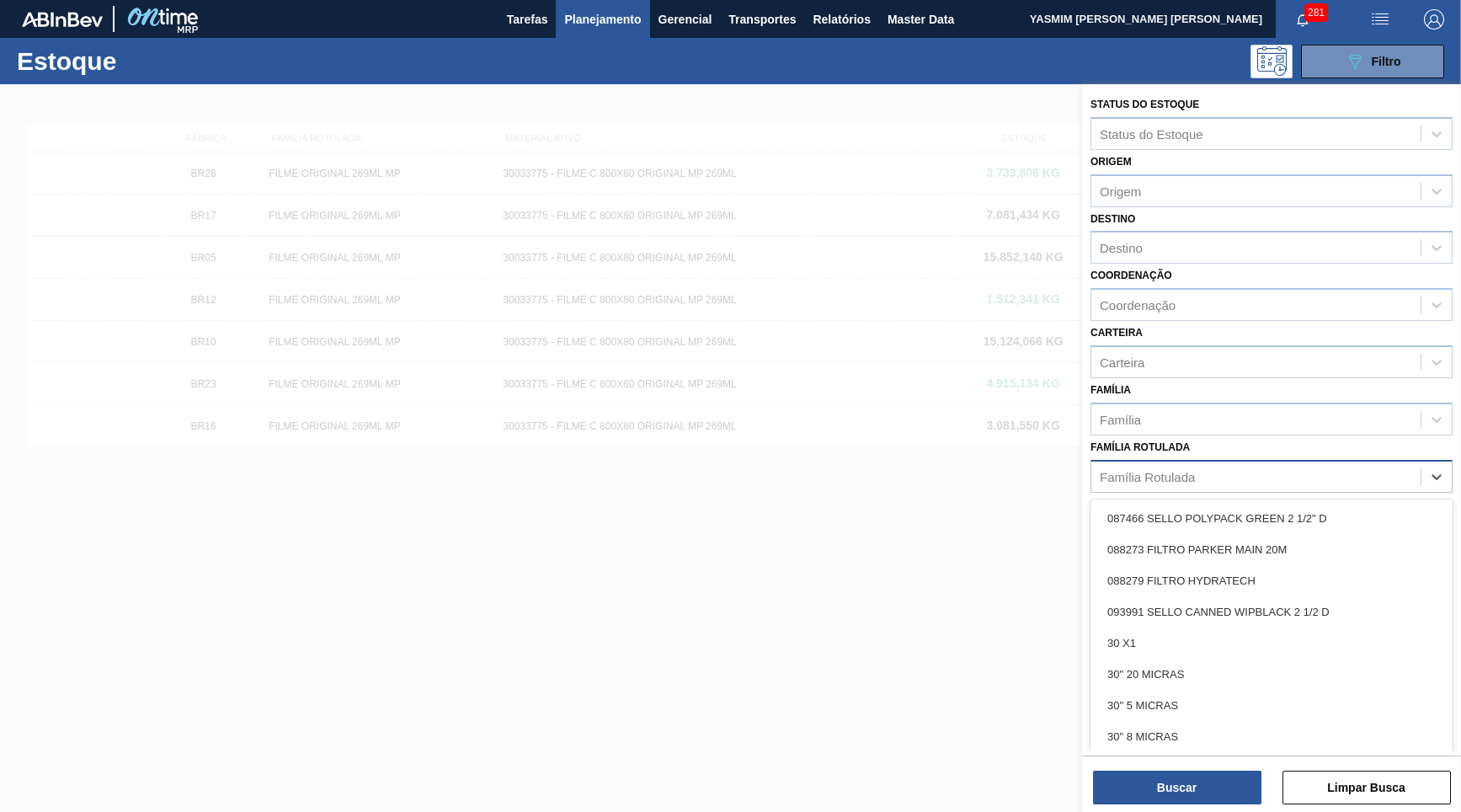
click at [1135, 464] on div "Família Rotulada" at bounding box center [1255, 476] width 330 height 24
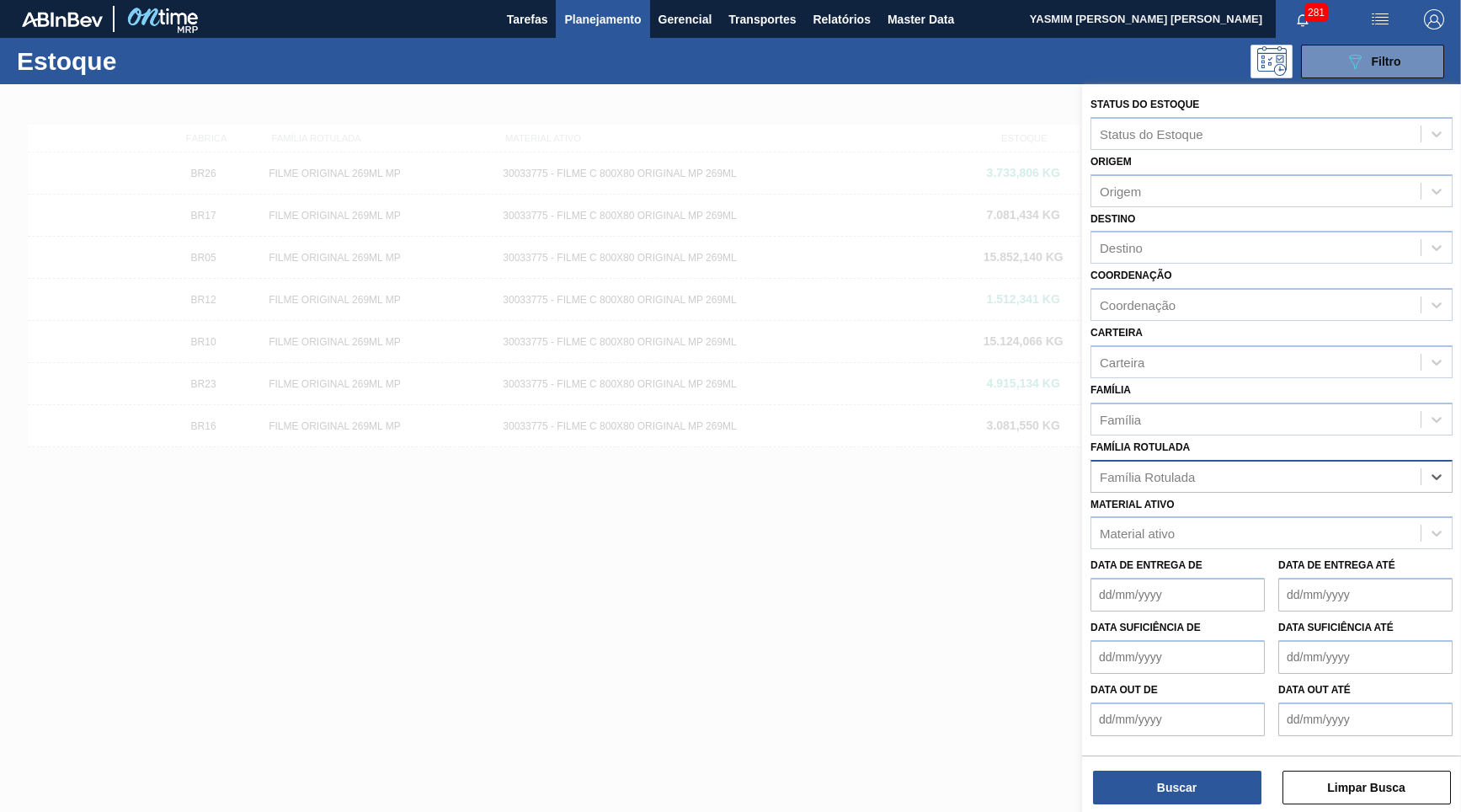
click at [1191, 469] on div "Família Rotulada" at bounding box center [1146, 476] width 95 height 14
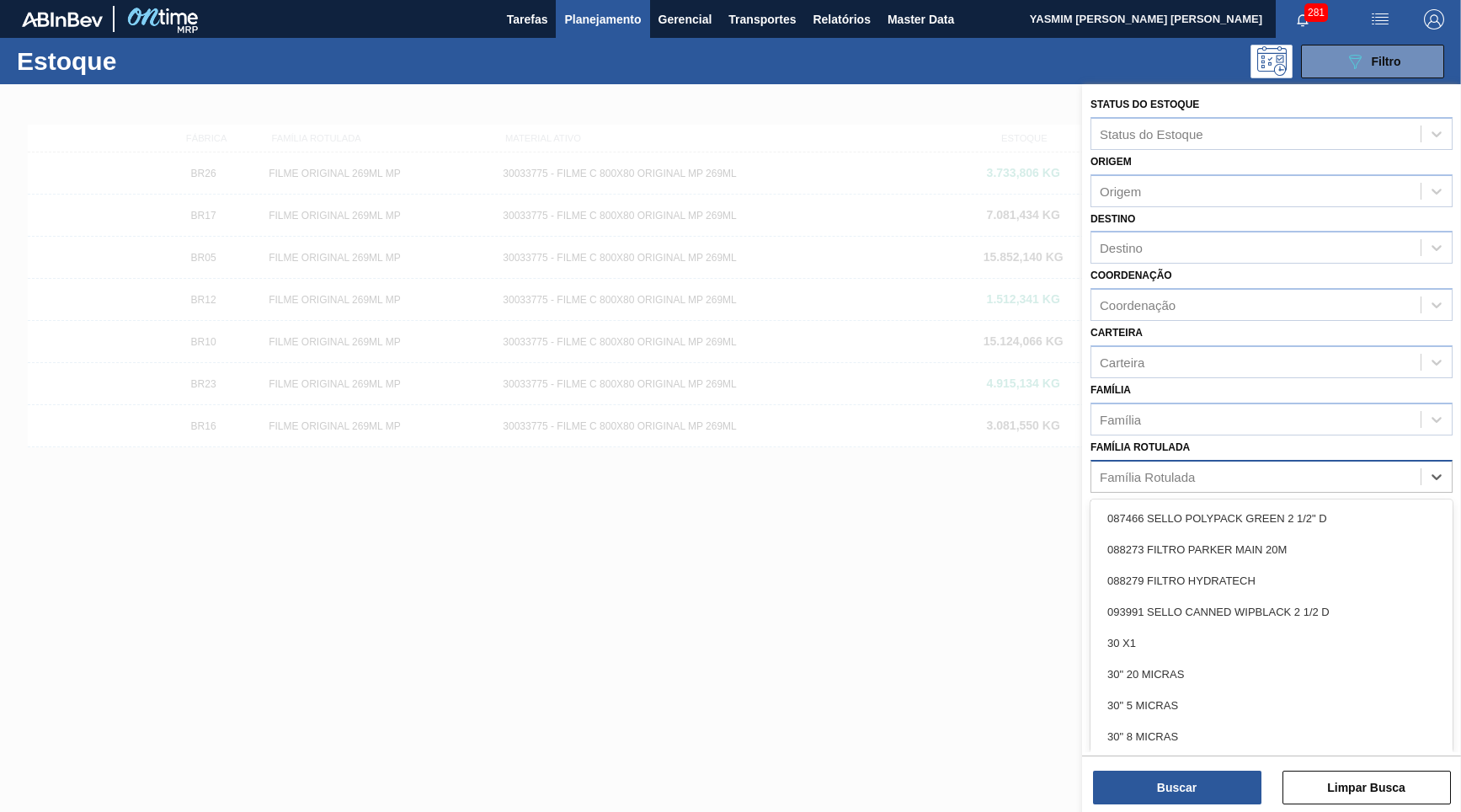
paste Rotulada "FILME AP MP12 473ML"
type Rotulada "FILME AP MP12 473ML"
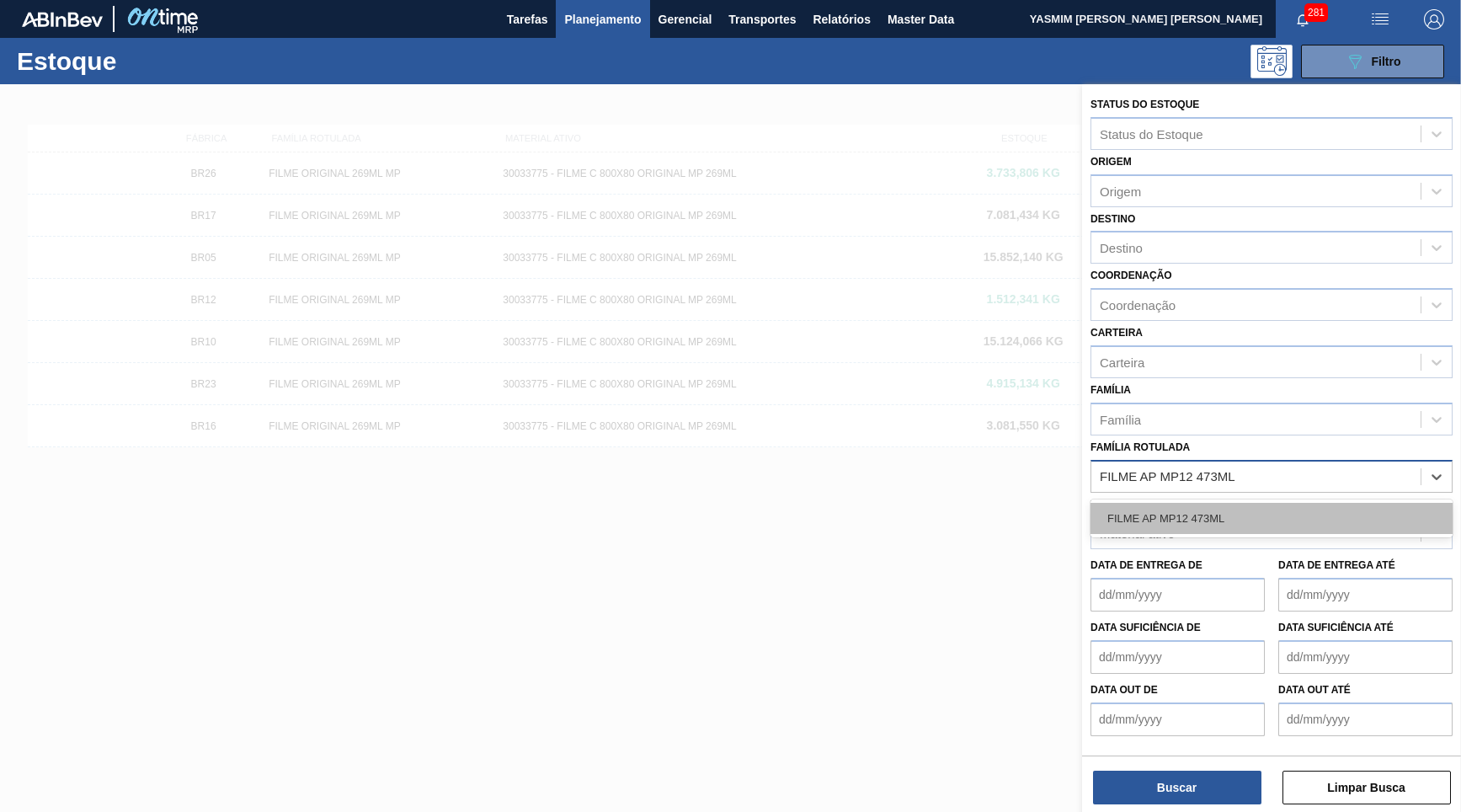
click at [1220, 502] on div "FILME AP MP12 473ML" at bounding box center [1272, 517] width 362 height 31
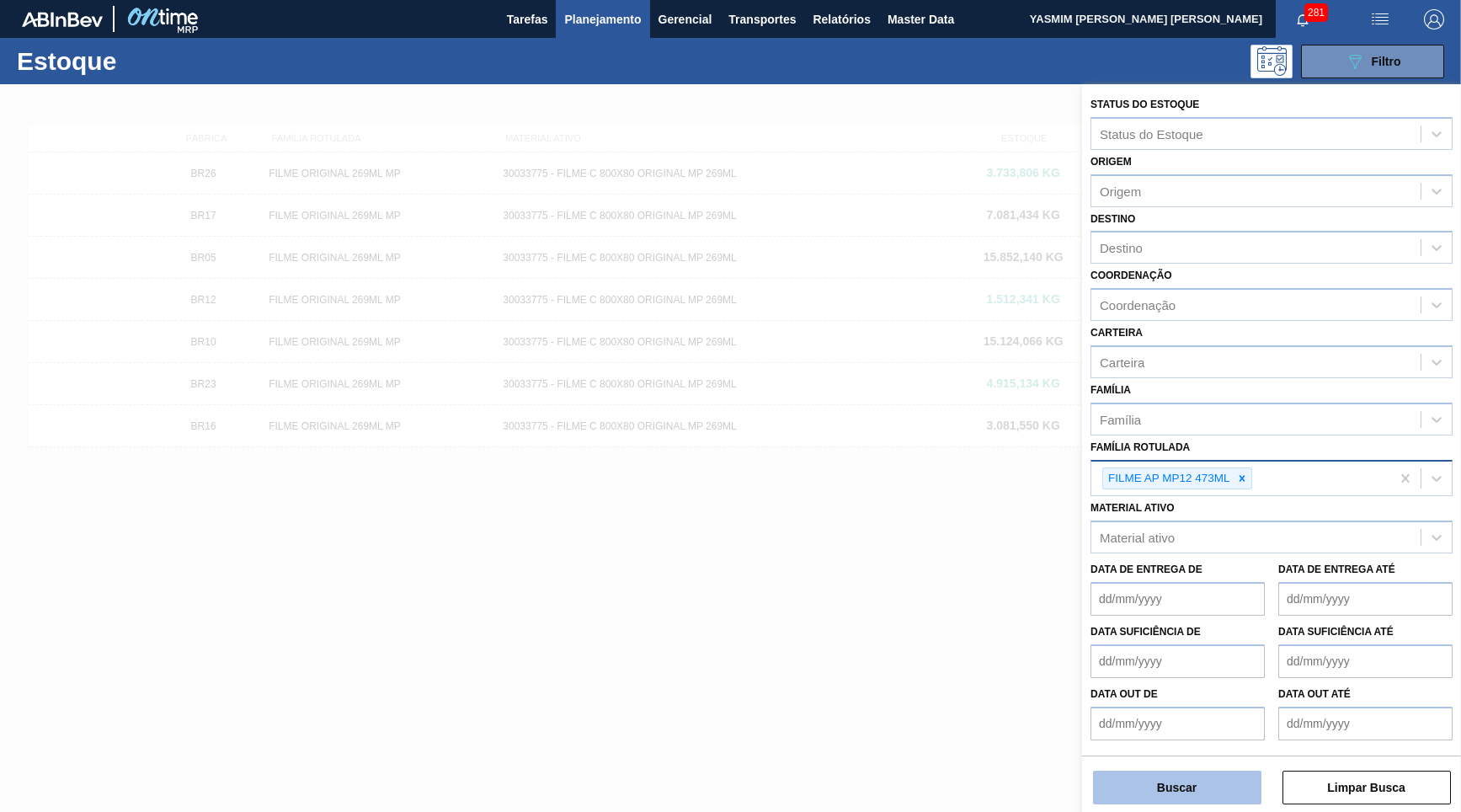
click at [1185, 788] on button "Buscar" at bounding box center [1176, 788] width 168 height 34
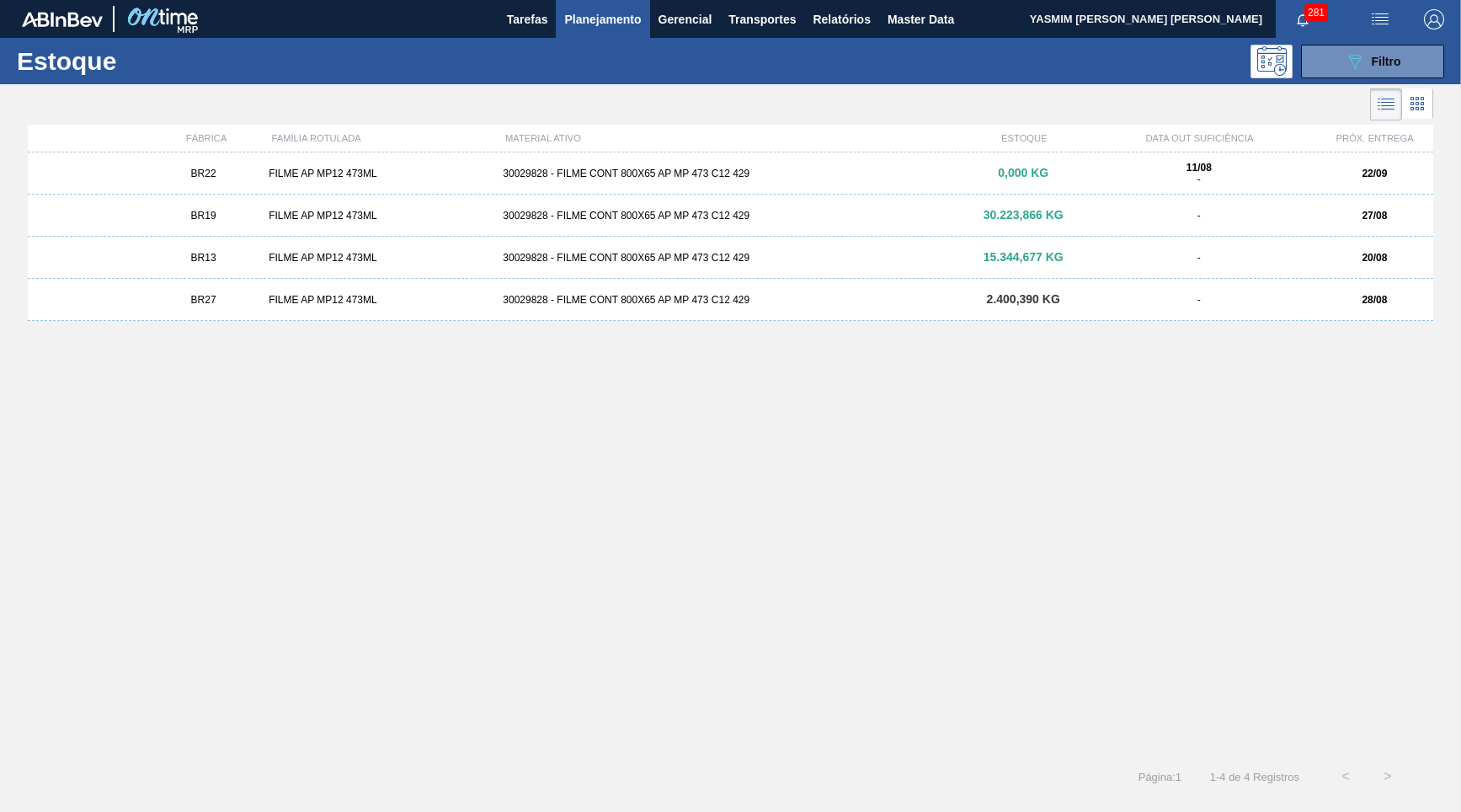
click at [299, 305] on div "FILME AP MP12 473ML" at bounding box center [378, 299] width 234 height 12
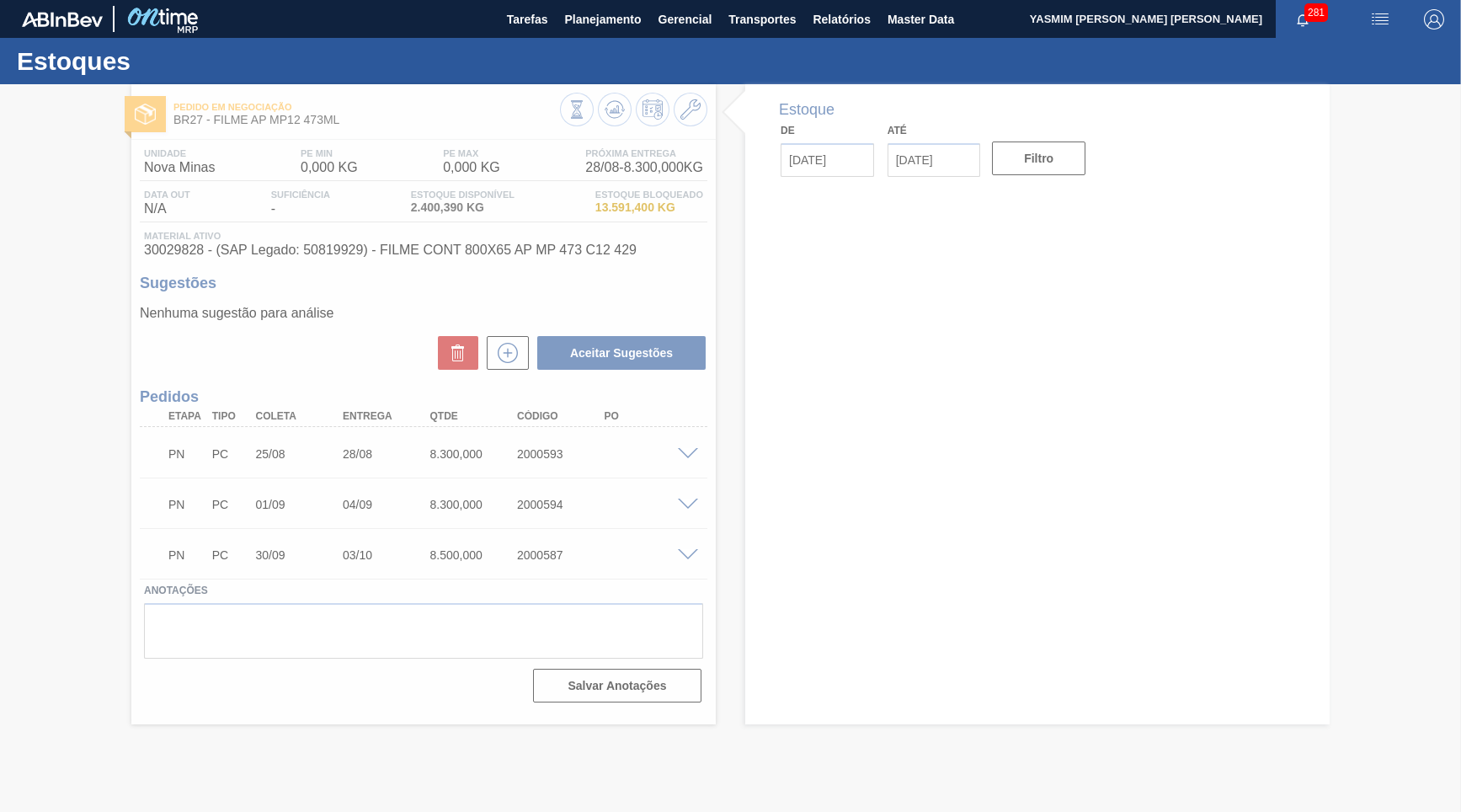
type input "[DATE]"
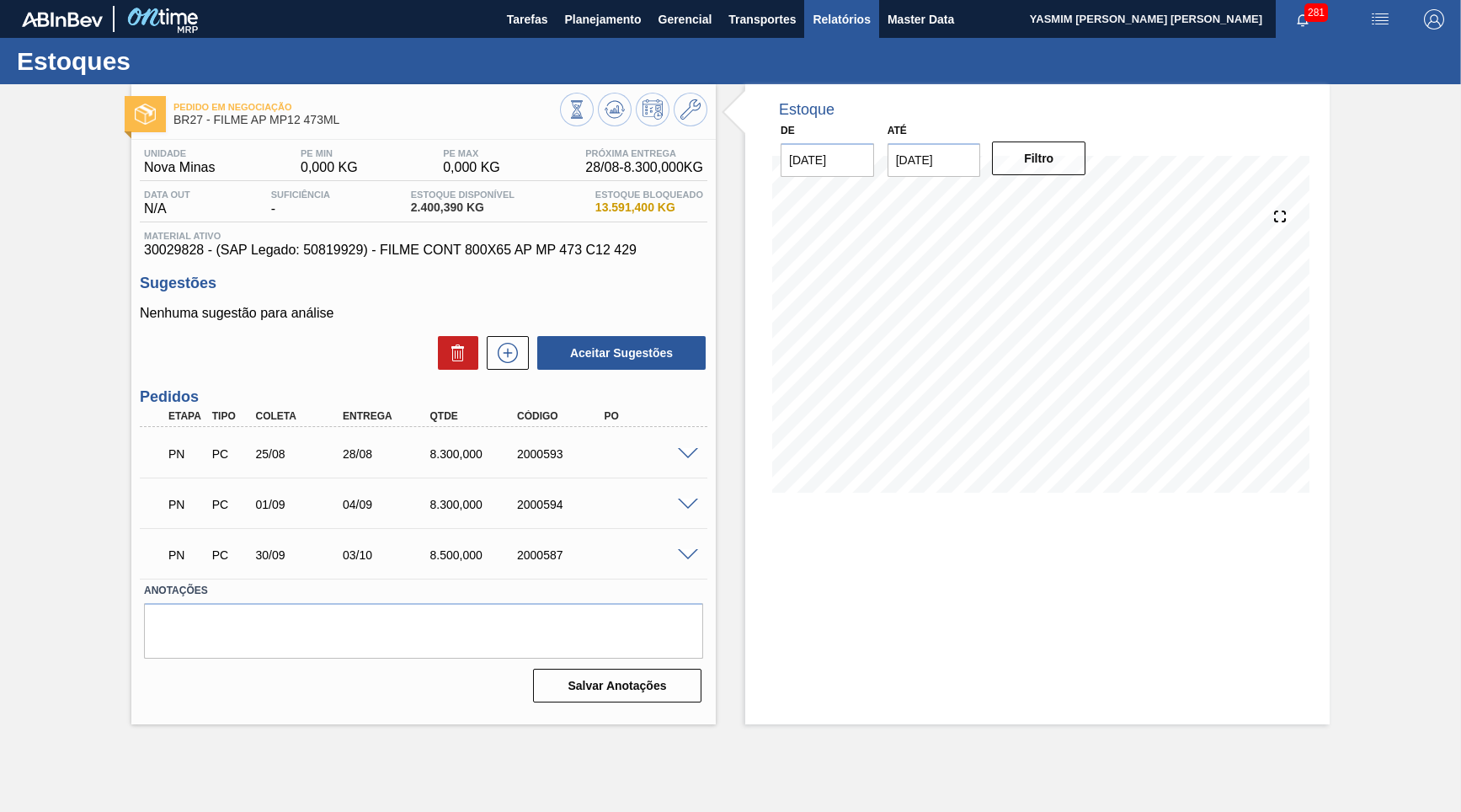
click at [822, 25] on span "Relatórios" at bounding box center [841, 20] width 57 height 21
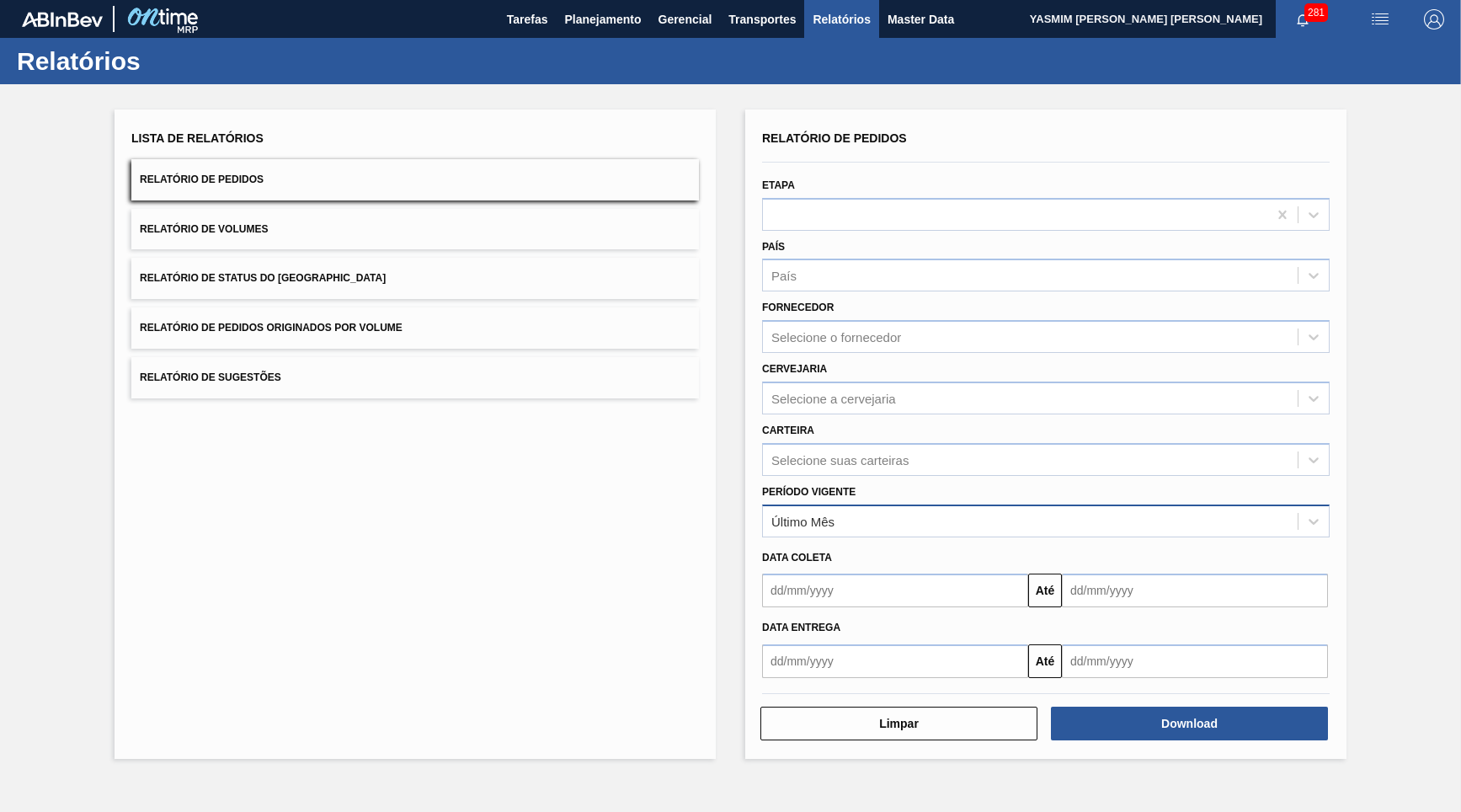
click at [881, 509] on div "Último Mês" at bounding box center [1031, 521] width 535 height 24
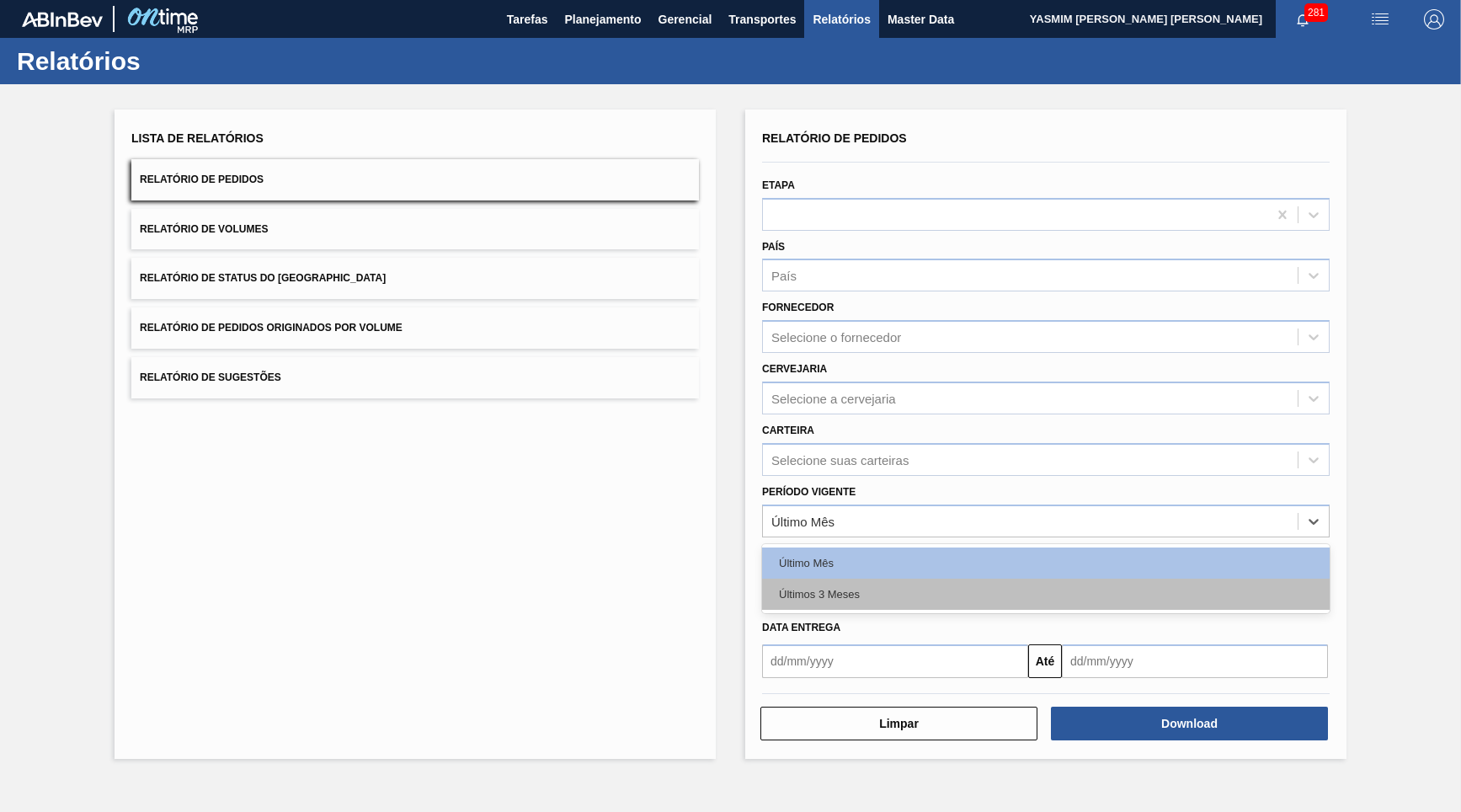
click at [853, 578] on div "Últimos 3 Meses" at bounding box center [1046, 593] width 568 height 31
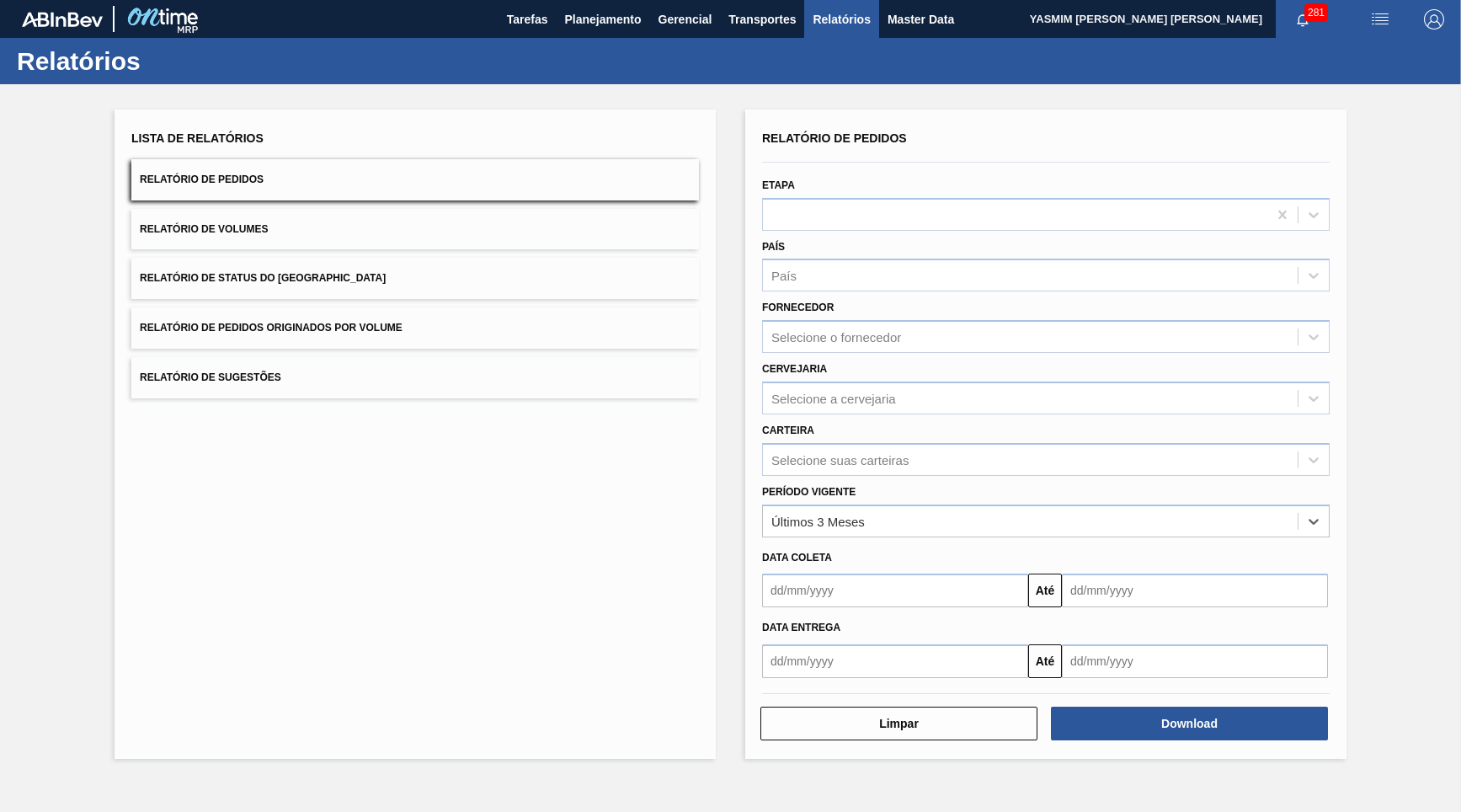
click at [842, 419] on div "Carteira Selecione suas carteiras" at bounding box center [1046, 447] width 568 height 57
click at [842, 447] on div "Selecione suas carteiras" at bounding box center [1031, 459] width 535 height 24
type input "decor"
click at [883, 483] on div "Filme Decorado" at bounding box center [1046, 501] width 568 height 38
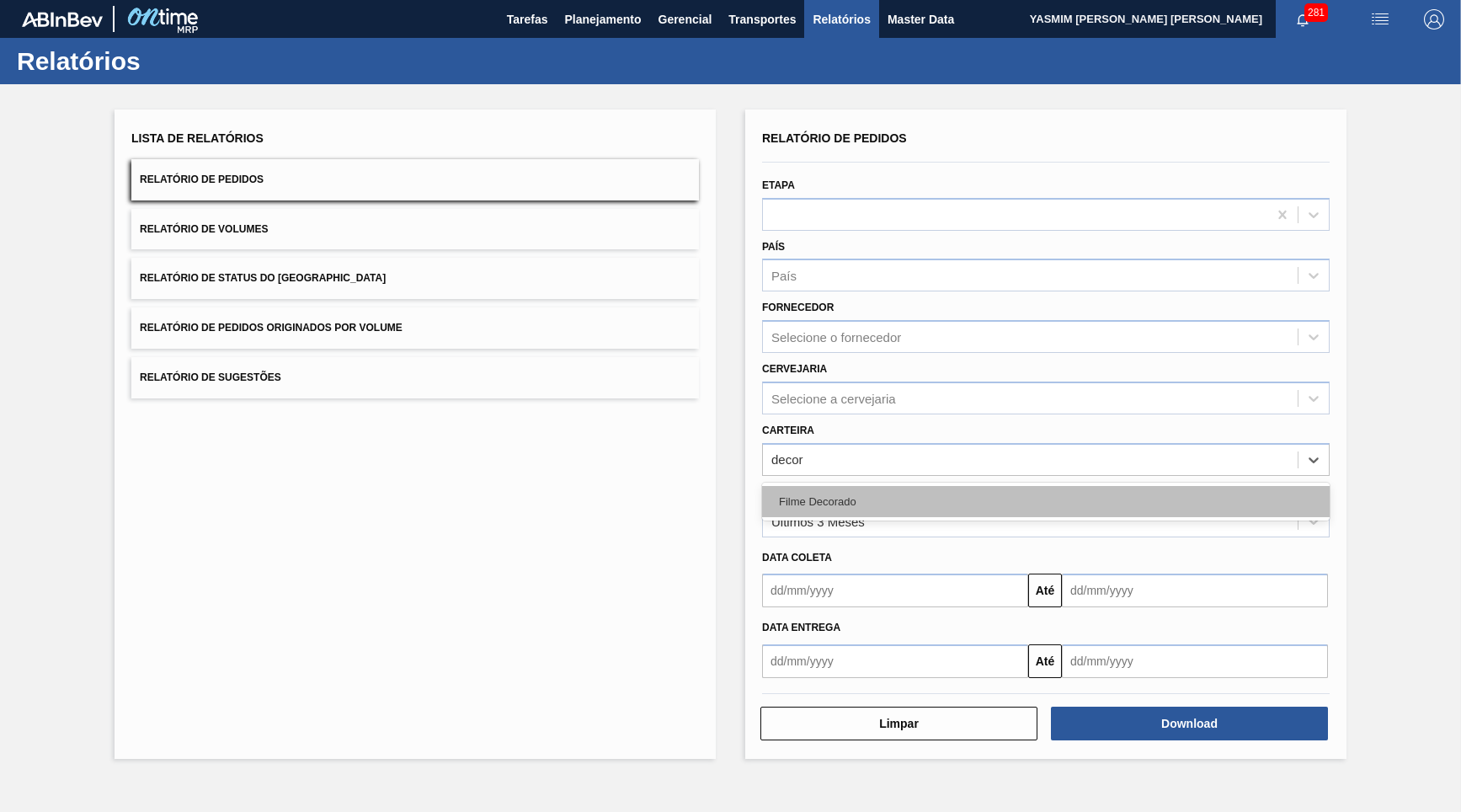
click at [895, 486] on div "Filme Decorado" at bounding box center [1046, 501] width 568 height 31
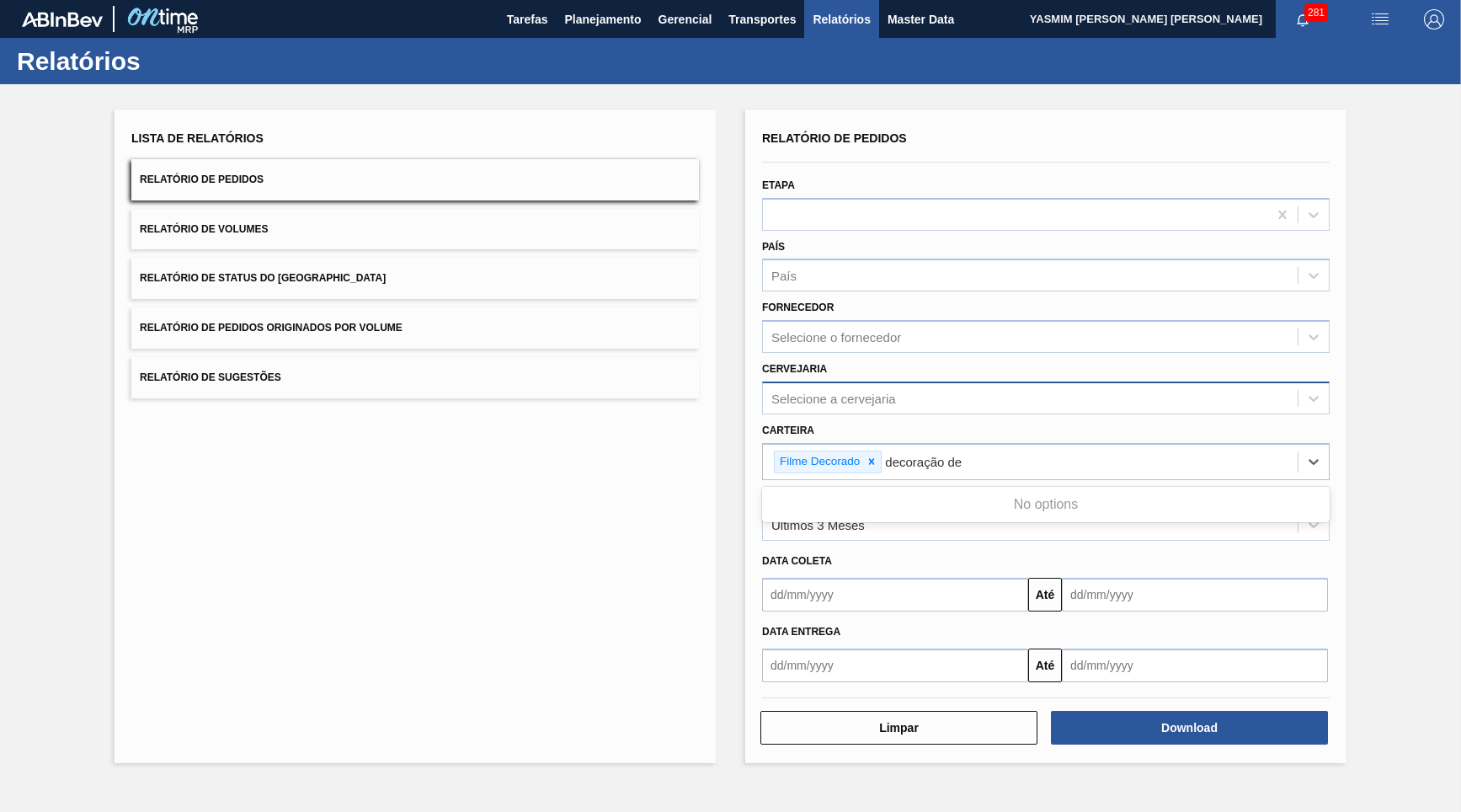
type input "decoração de"
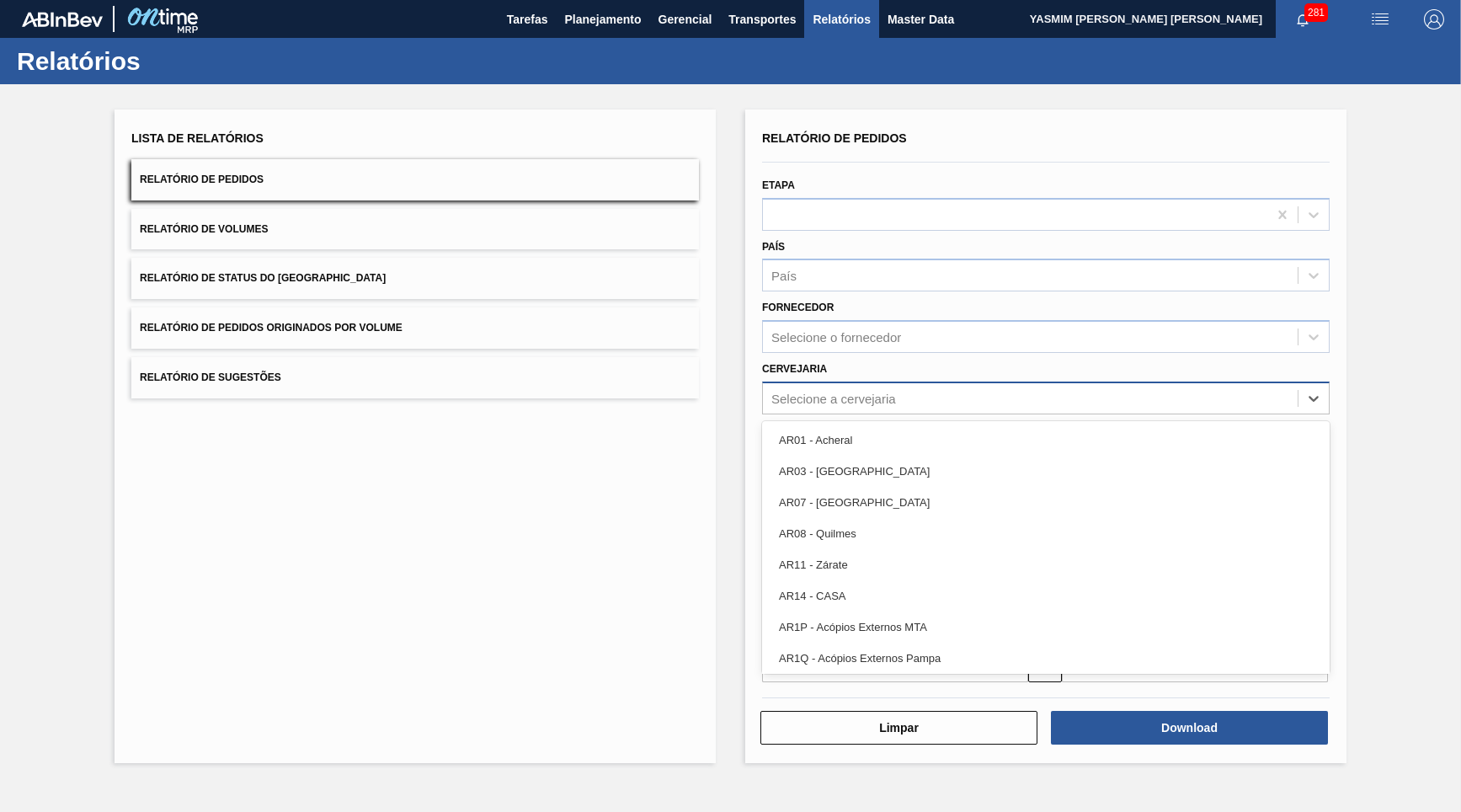
click at [1063, 386] on div "Selecione a cervejaria" at bounding box center [1031, 398] width 535 height 24
type input "21"
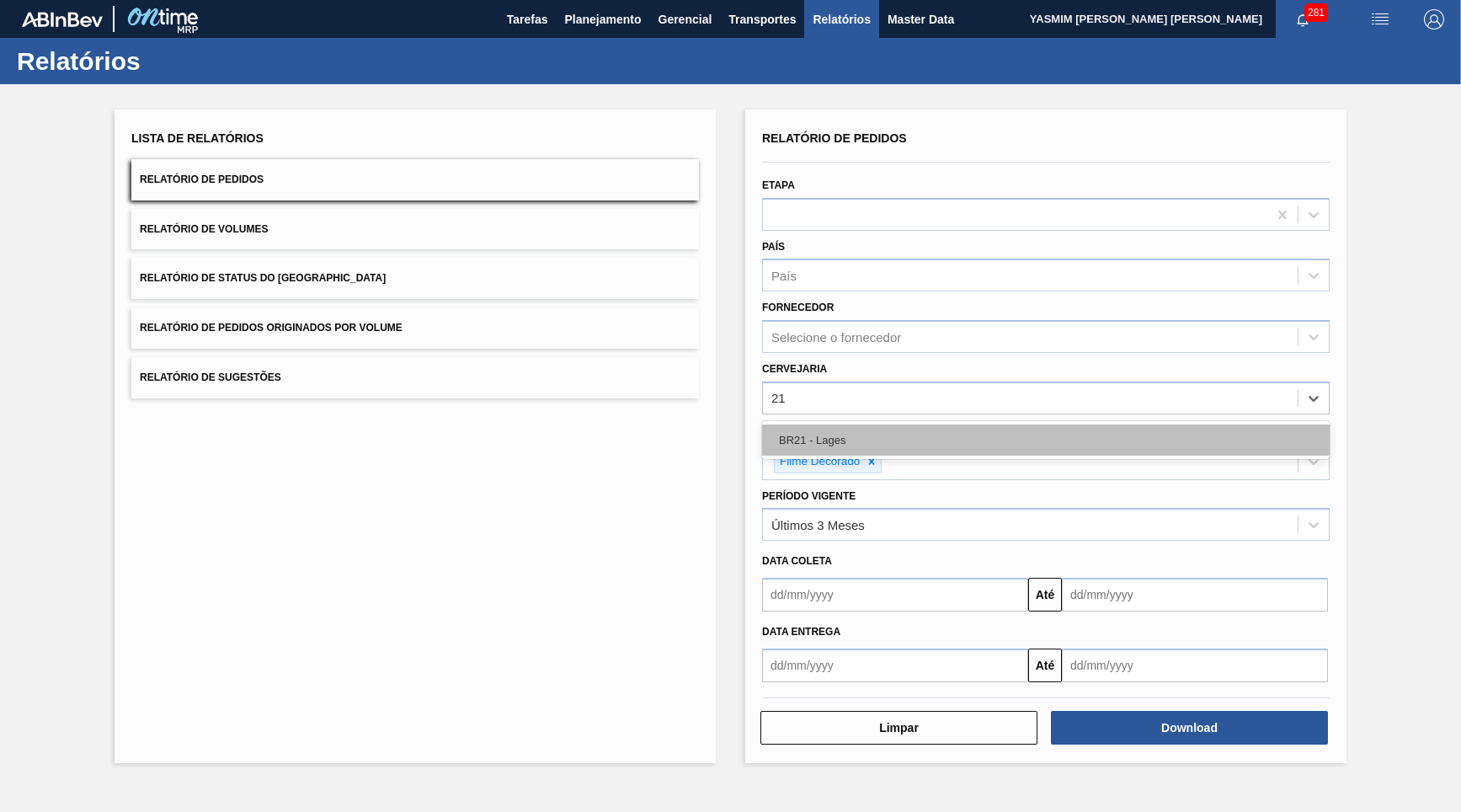
click at [1053, 428] on div "BR21 - Lages" at bounding box center [1046, 439] width 568 height 31
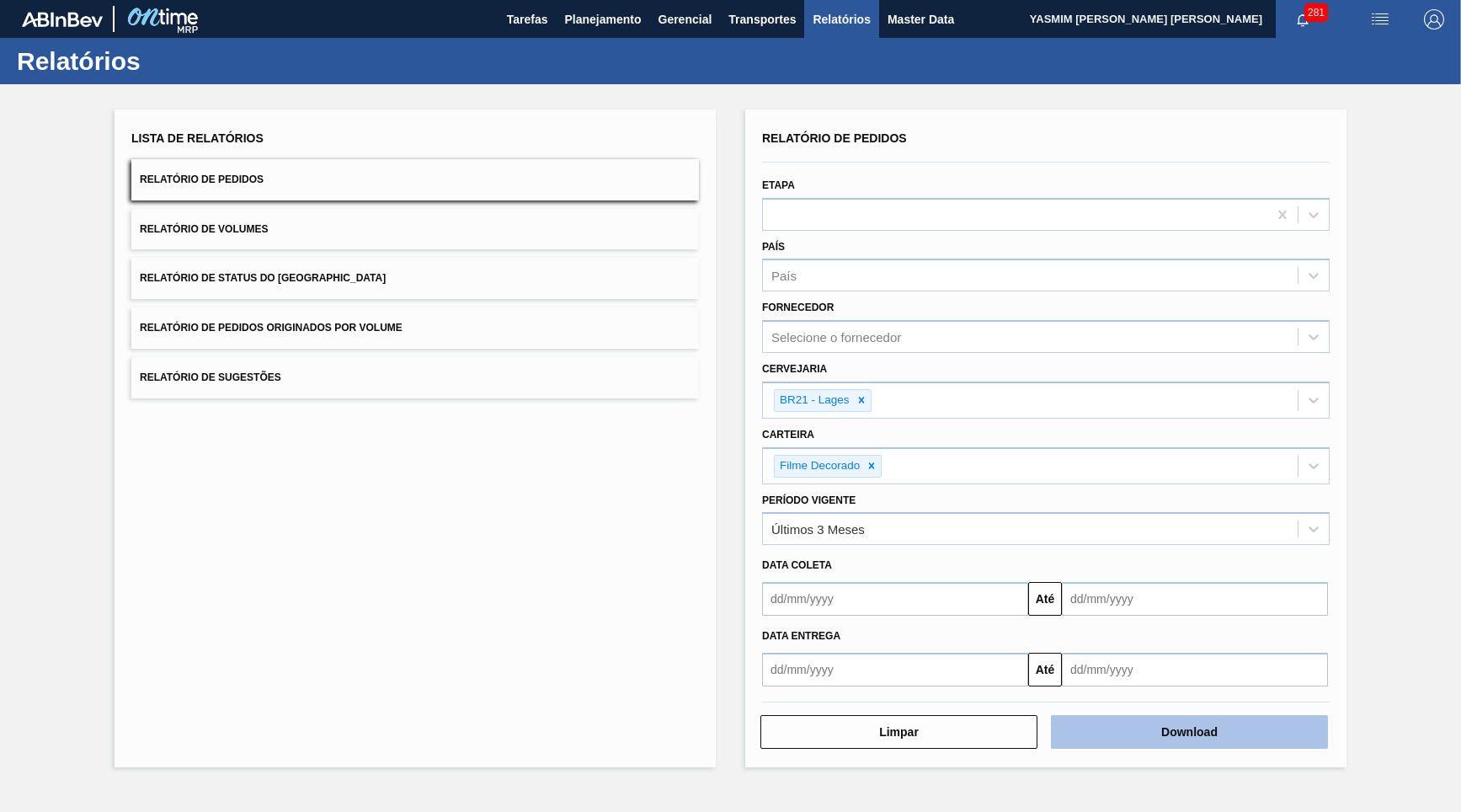
click at [1307, 714] on button "Download" at bounding box center [1189, 731] width 277 height 34
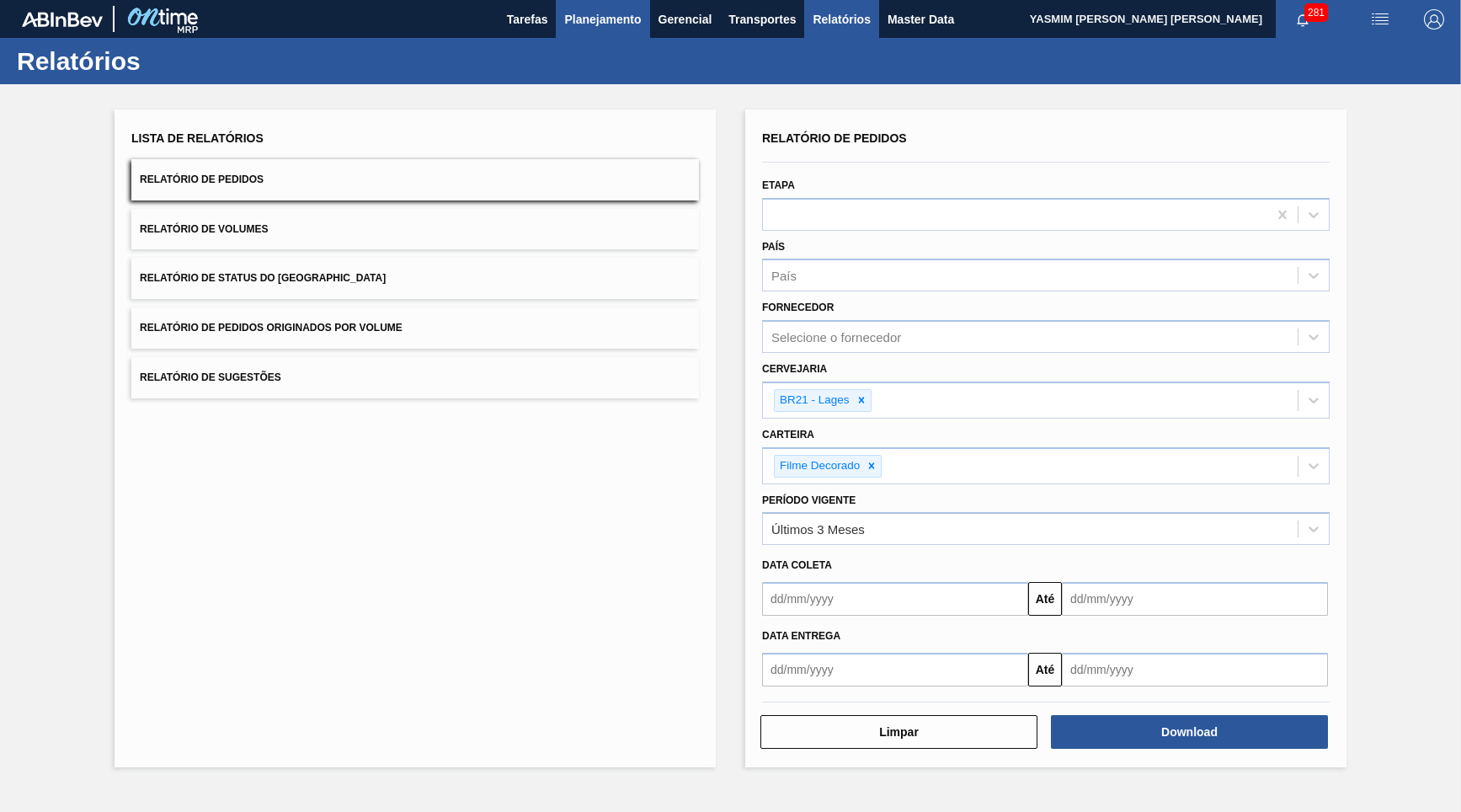
click at [605, 33] on button "Planejamento" at bounding box center [603, 19] width 94 height 38
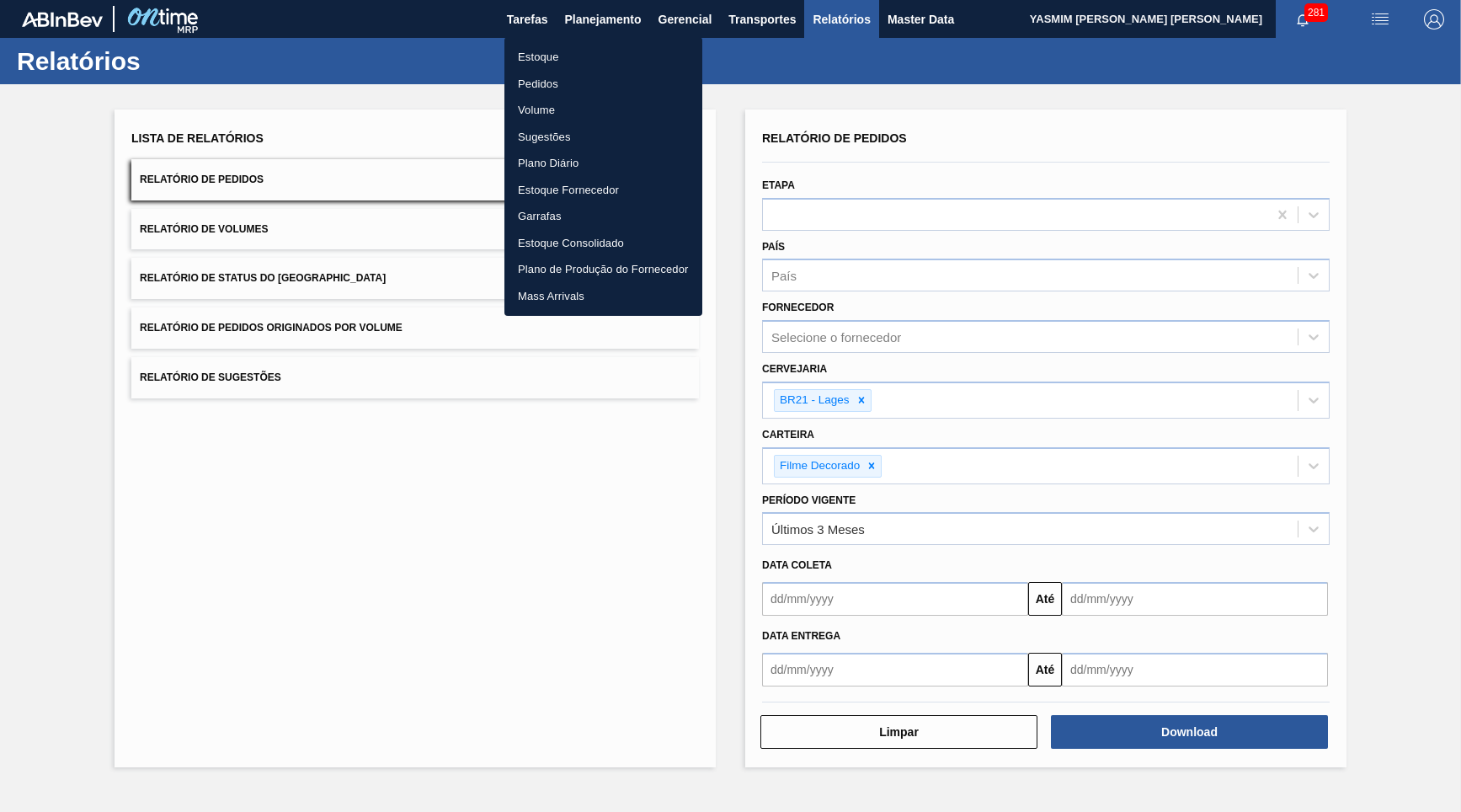
click at [541, 81] on li "Pedidos" at bounding box center [603, 84] width 198 height 27
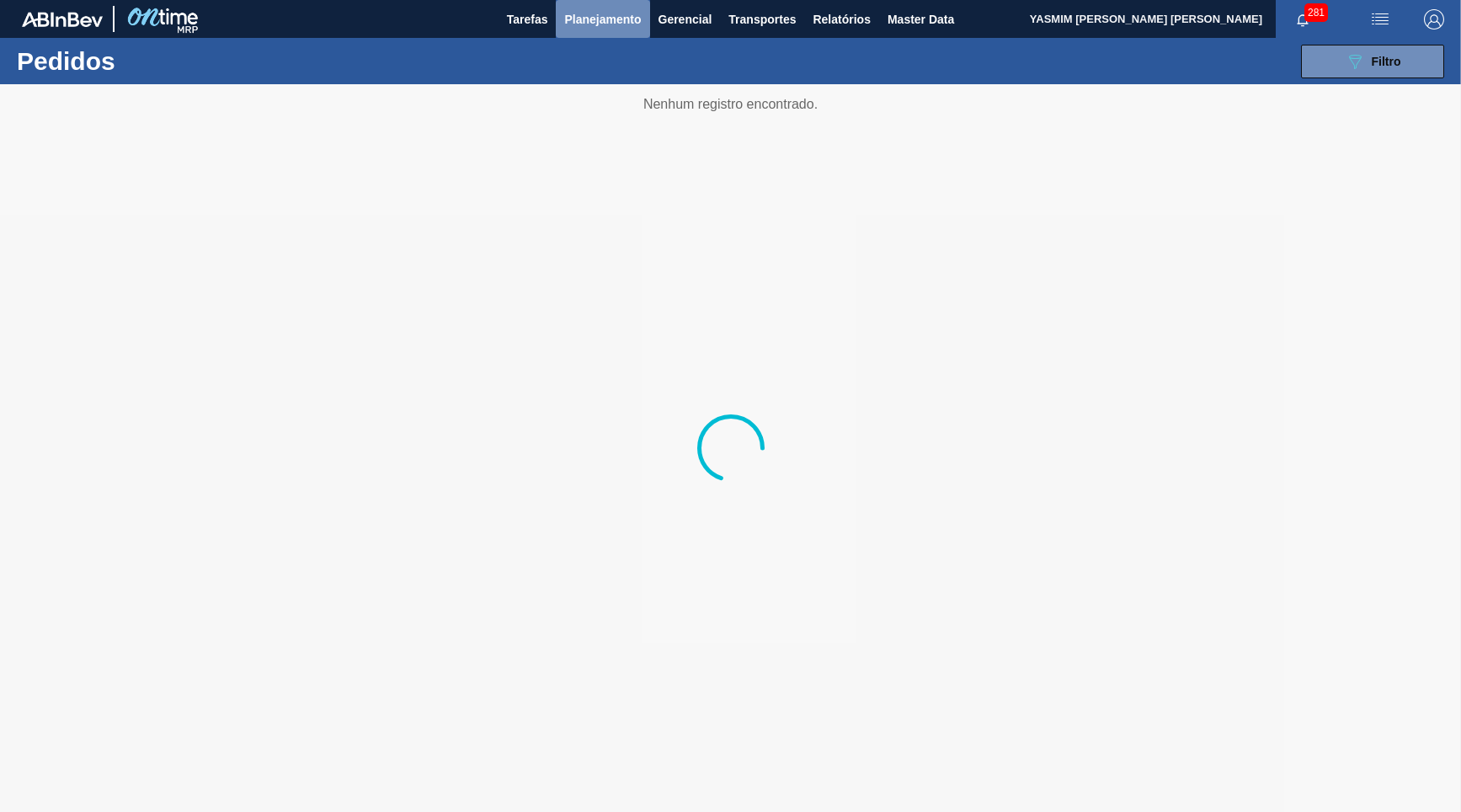
click at [582, 18] on span "Planejamento" at bounding box center [603, 20] width 77 height 21
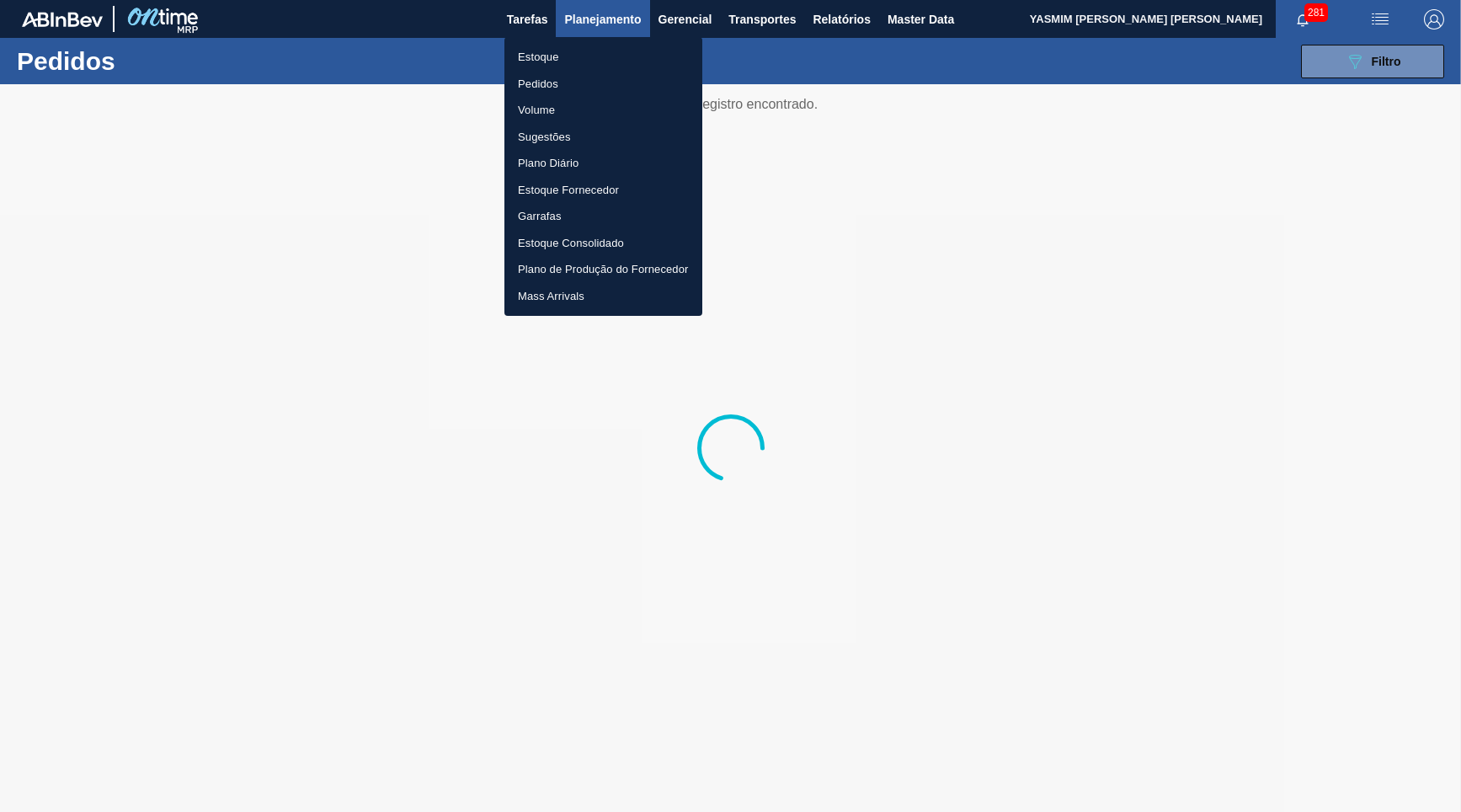
click at [556, 52] on li "Estoque" at bounding box center [603, 57] width 198 height 27
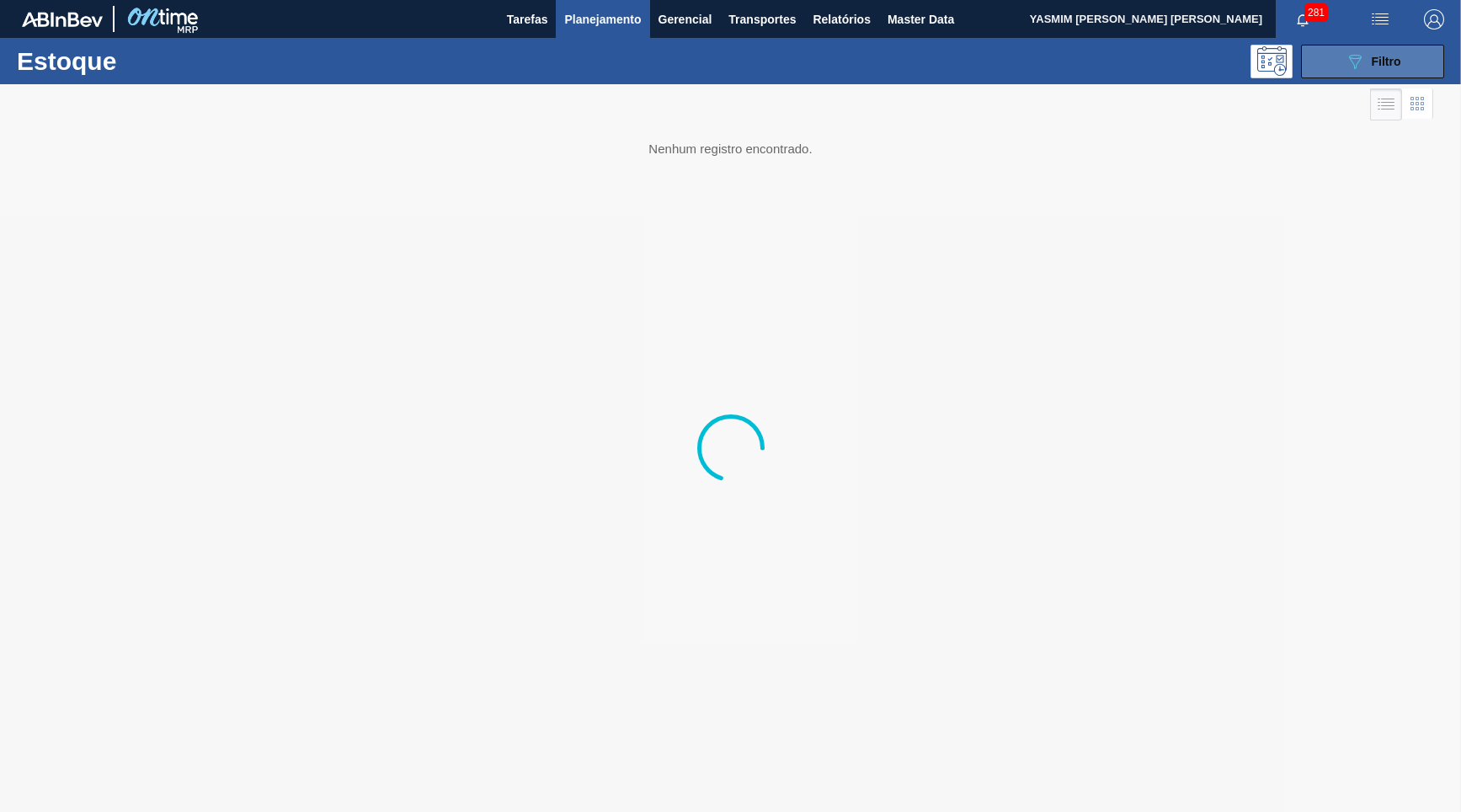
click at [1343, 65] on button "089F7B8B-B2A5-4AFE-B5C0-19BA573D28AC Filtro" at bounding box center [1373, 62] width 143 height 34
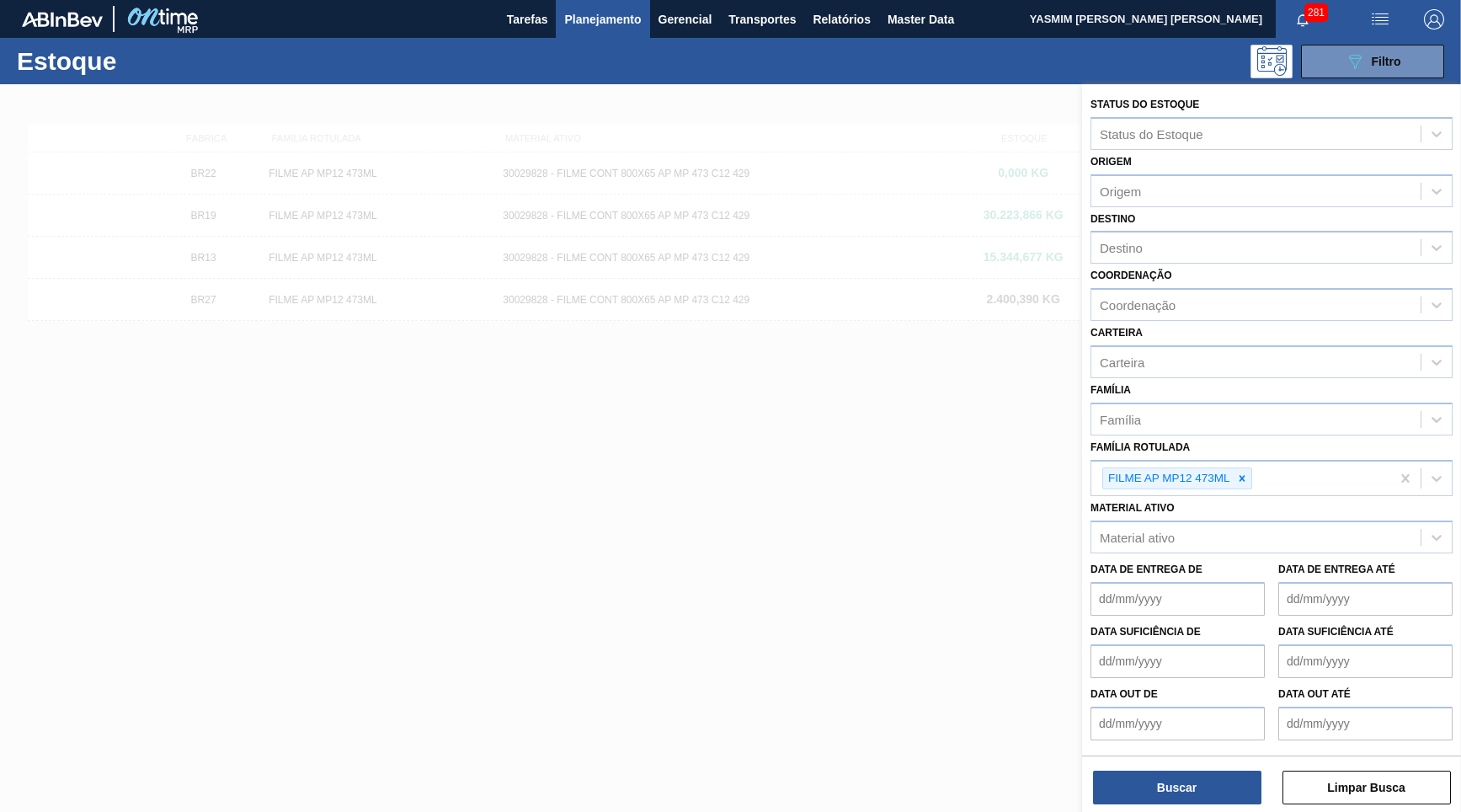
click at [1240, 475] on icon at bounding box center [1241, 478] width 6 height 6
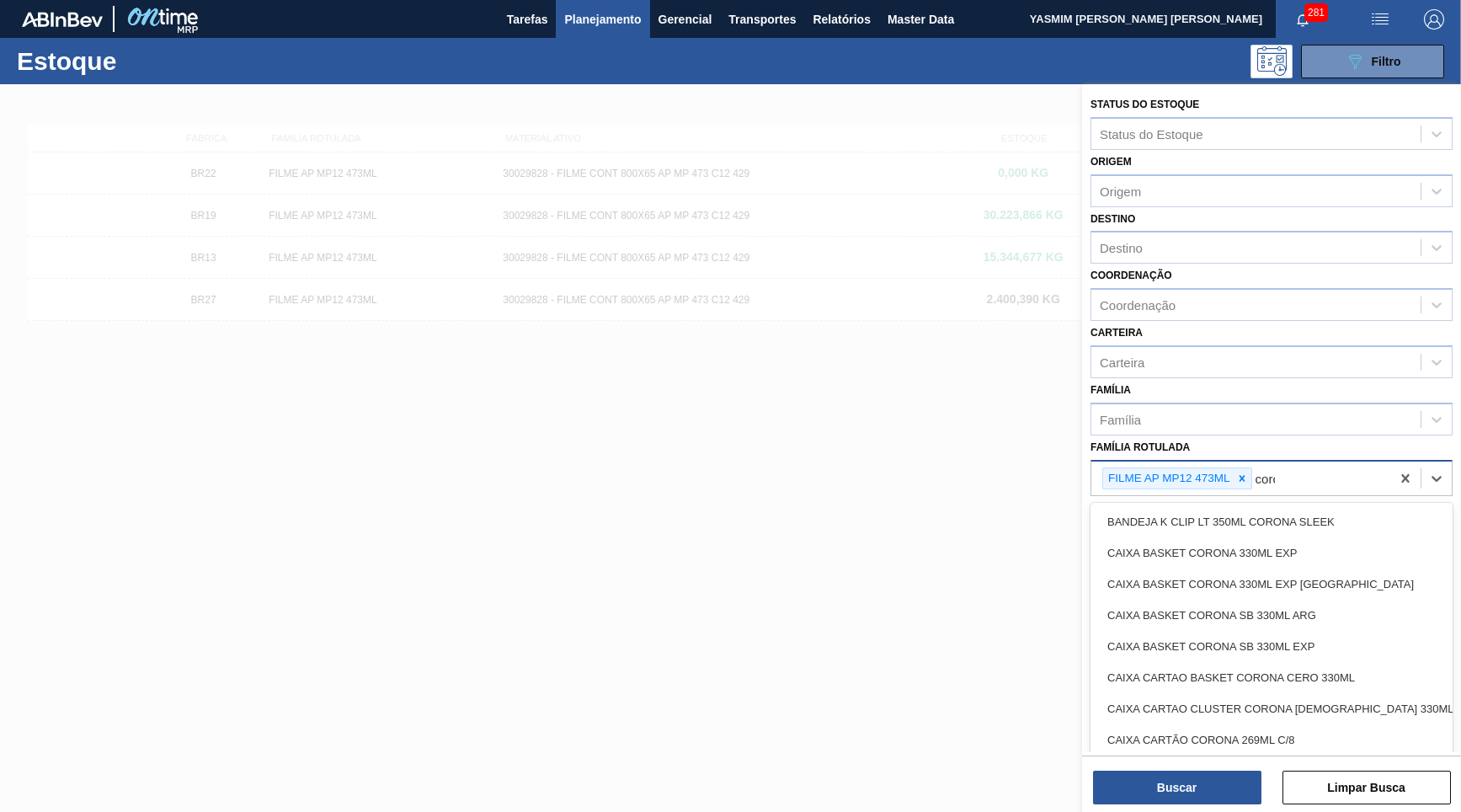
type Rotulada "corona"
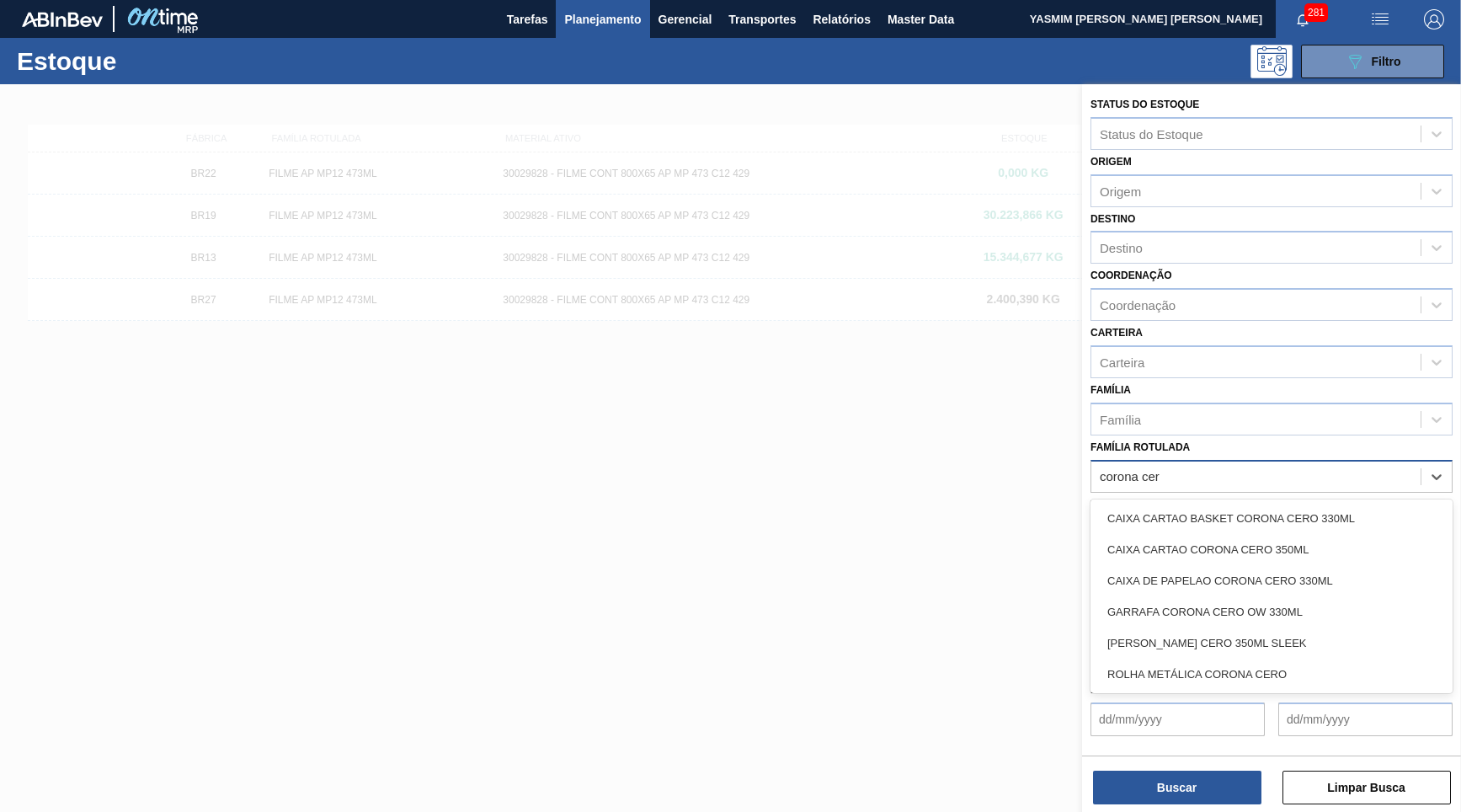
type Rotulada "corona cero"
click at [1213, 596] on div "GARRAFA CORONA CERO OW 330ML" at bounding box center [1272, 611] width 362 height 31
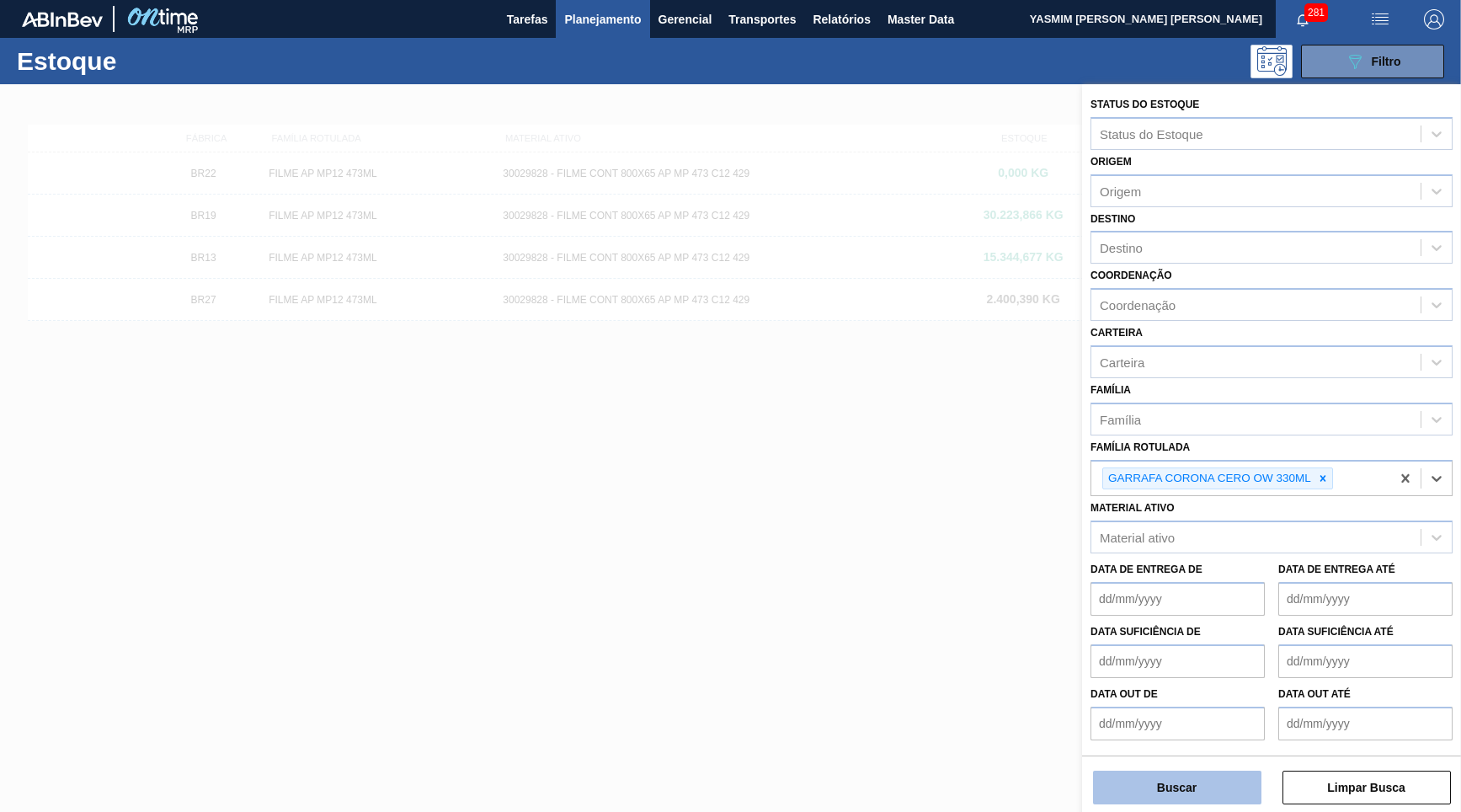
click at [1209, 774] on button "Buscar" at bounding box center [1176, 788] width 168 height 34
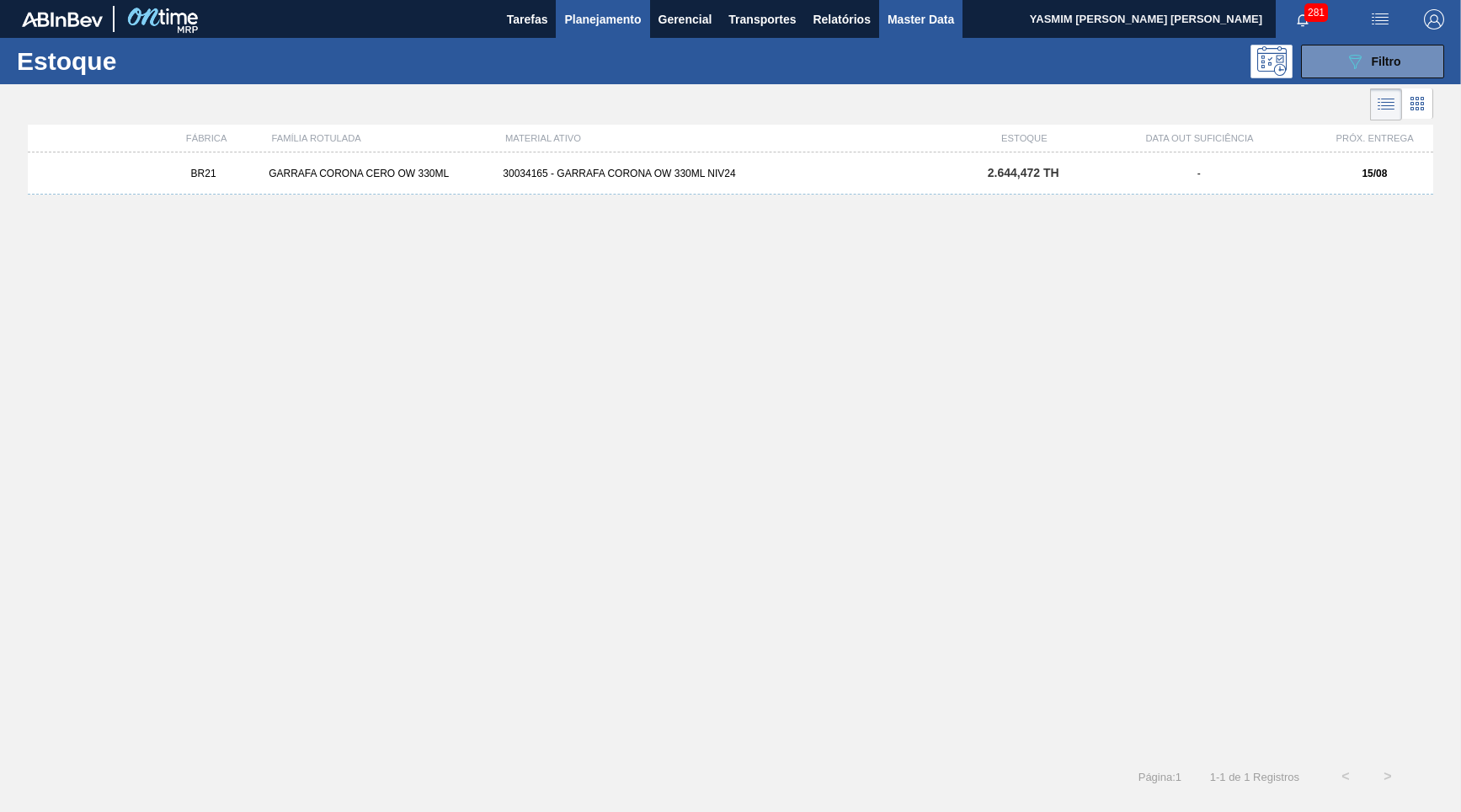
click at [891, 25] on span "Master Data" at bounding box center [920, 20] width 67 height 21
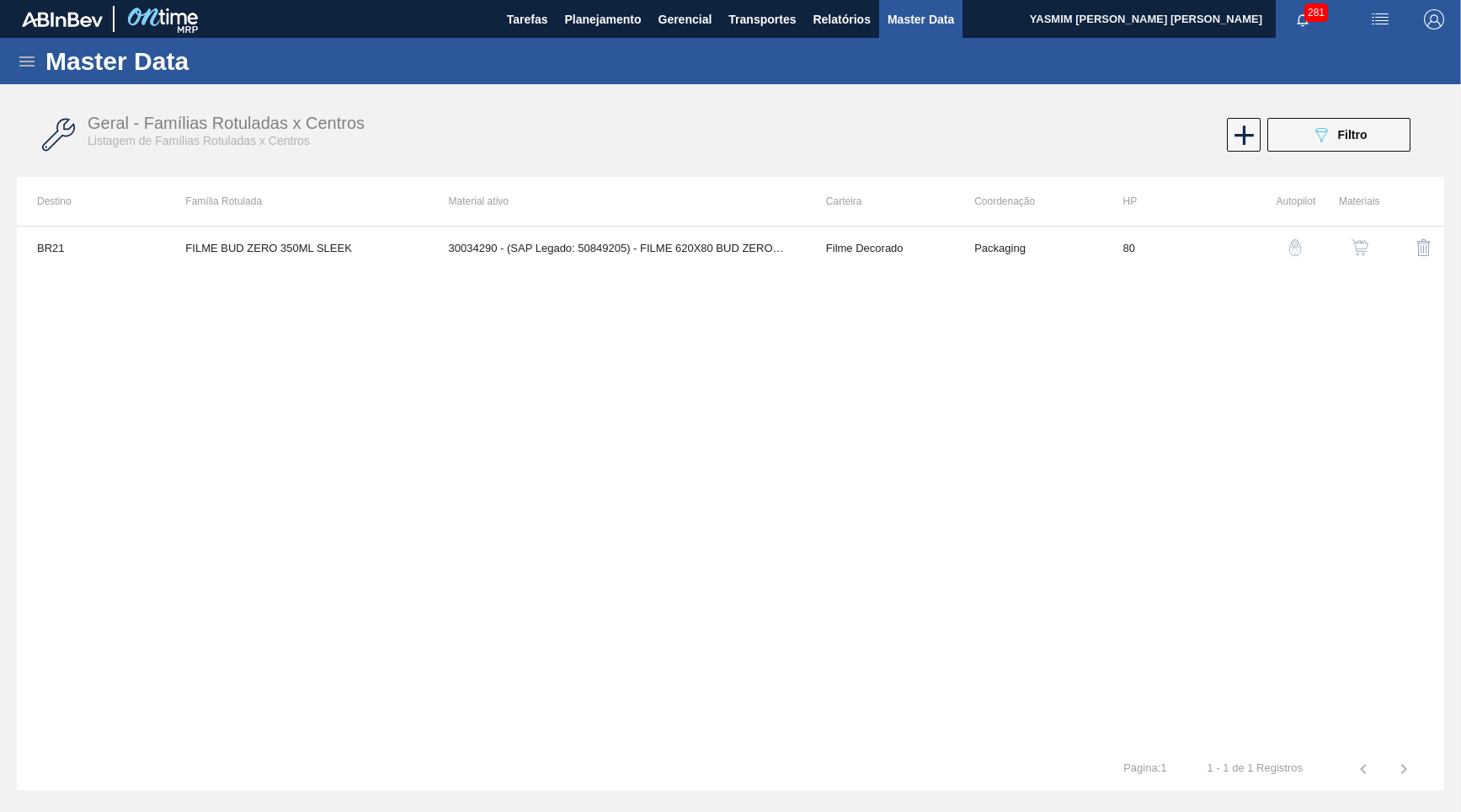
click at [25, 65] on icon at bounding box center [27, 61] width 15 height 10
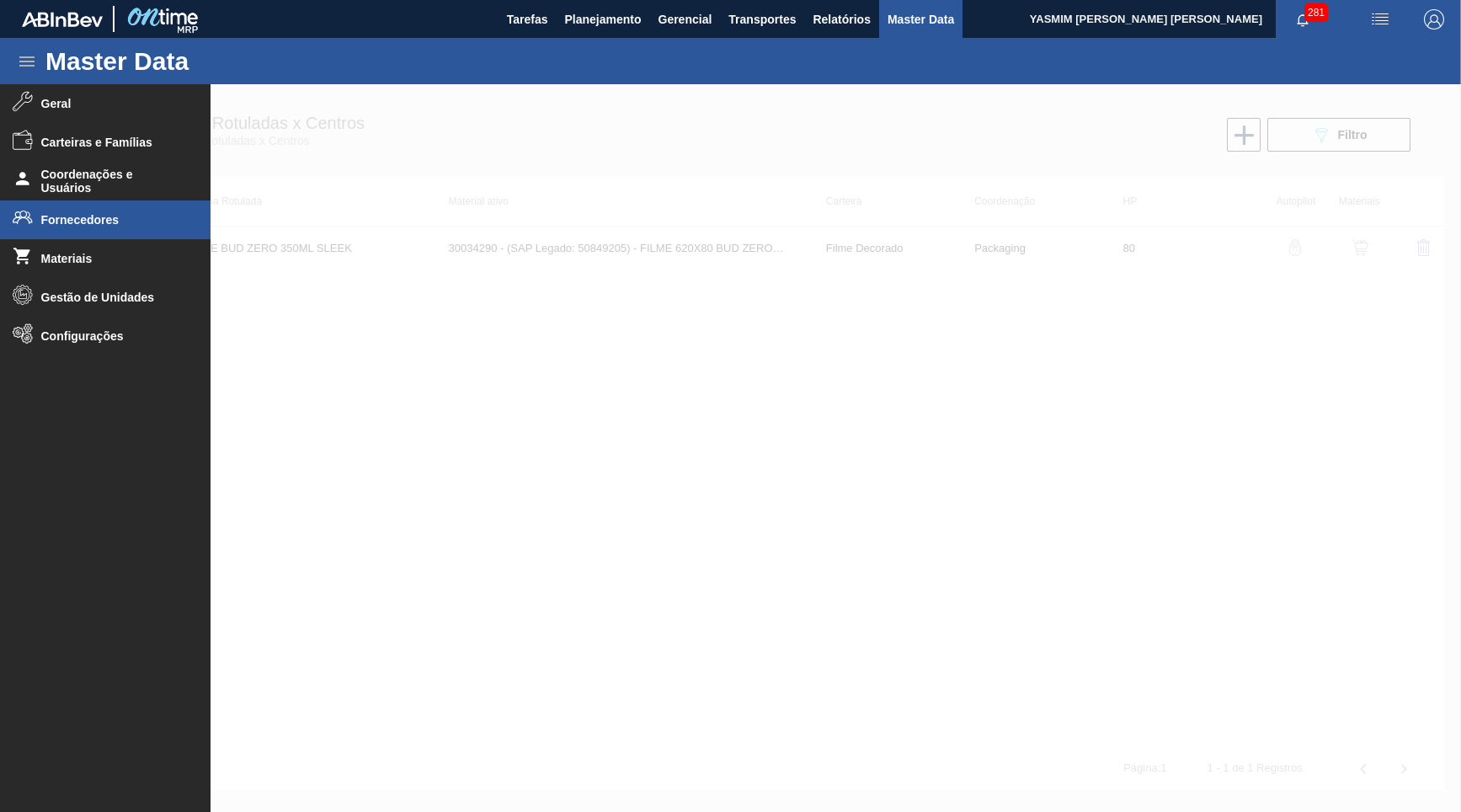
click at [90, 219] on span "Fornecedores" at bounding box center [111, 220] width 139 height 13
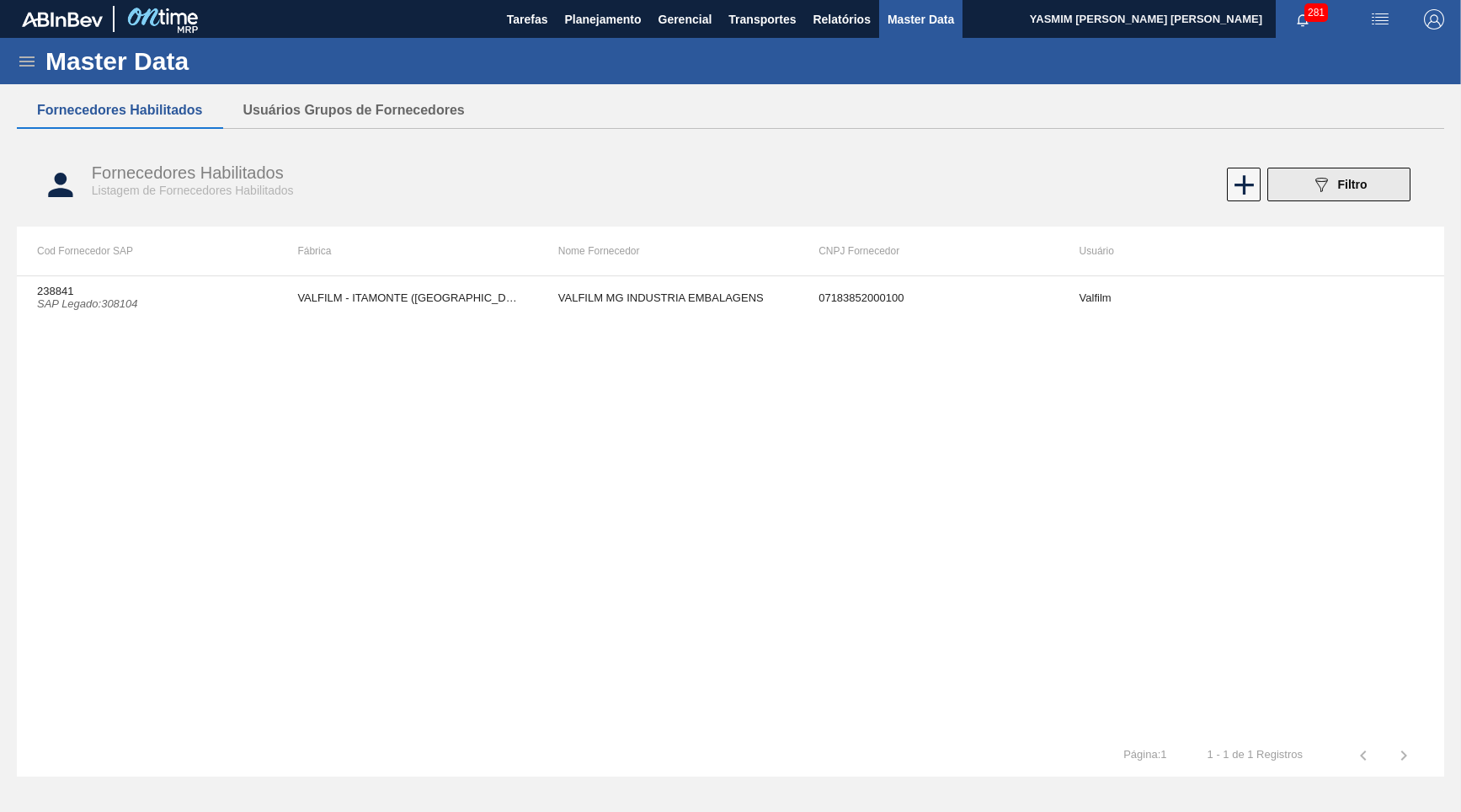
click at [1339, 195] on button "089F7B8B-B2A5-4AFE-B5C0-19BA573D28AC Filtro" at bounding box center [1339, 184] width 143 height 34
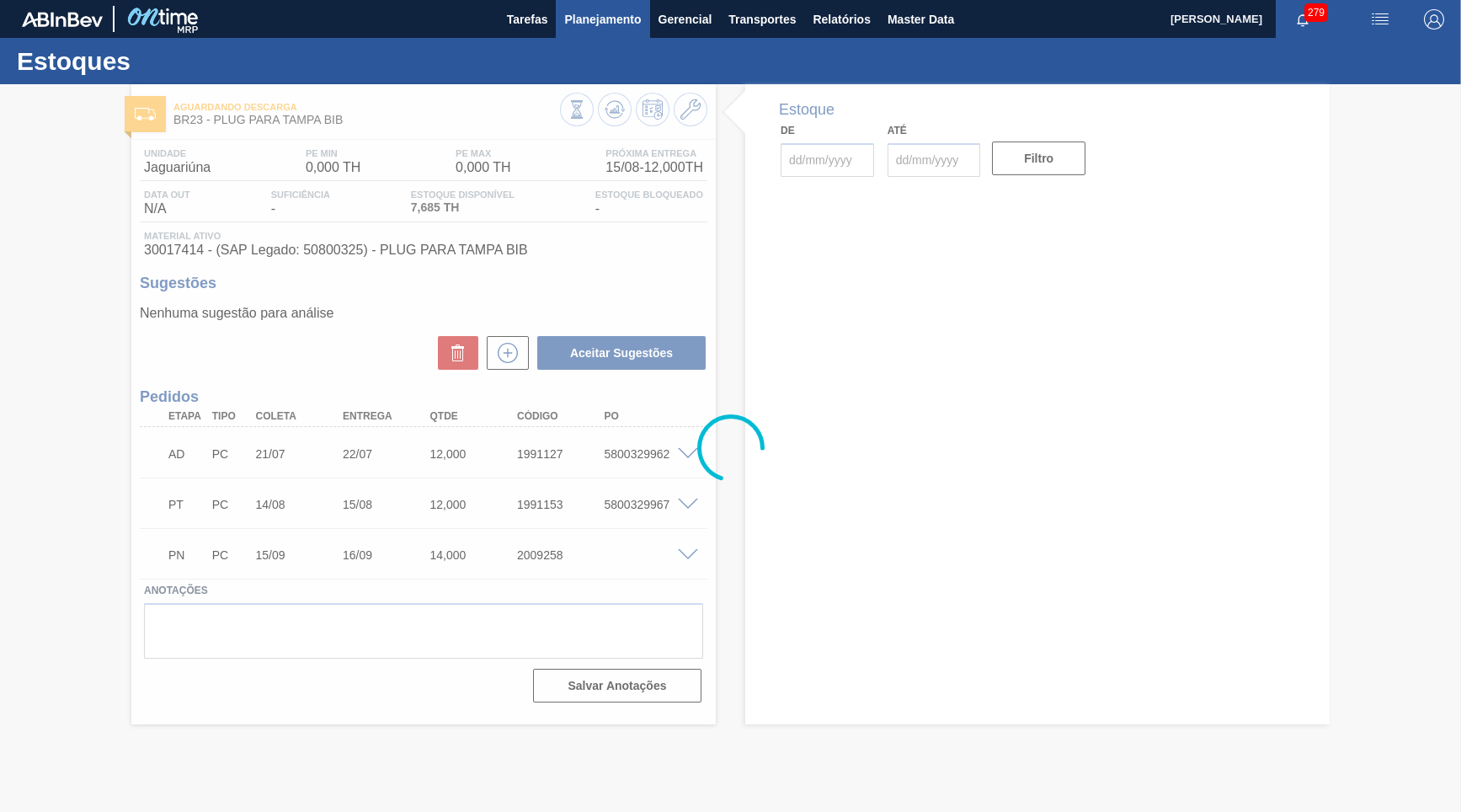
type input "15/08/2025"
type input "29/08/2025"
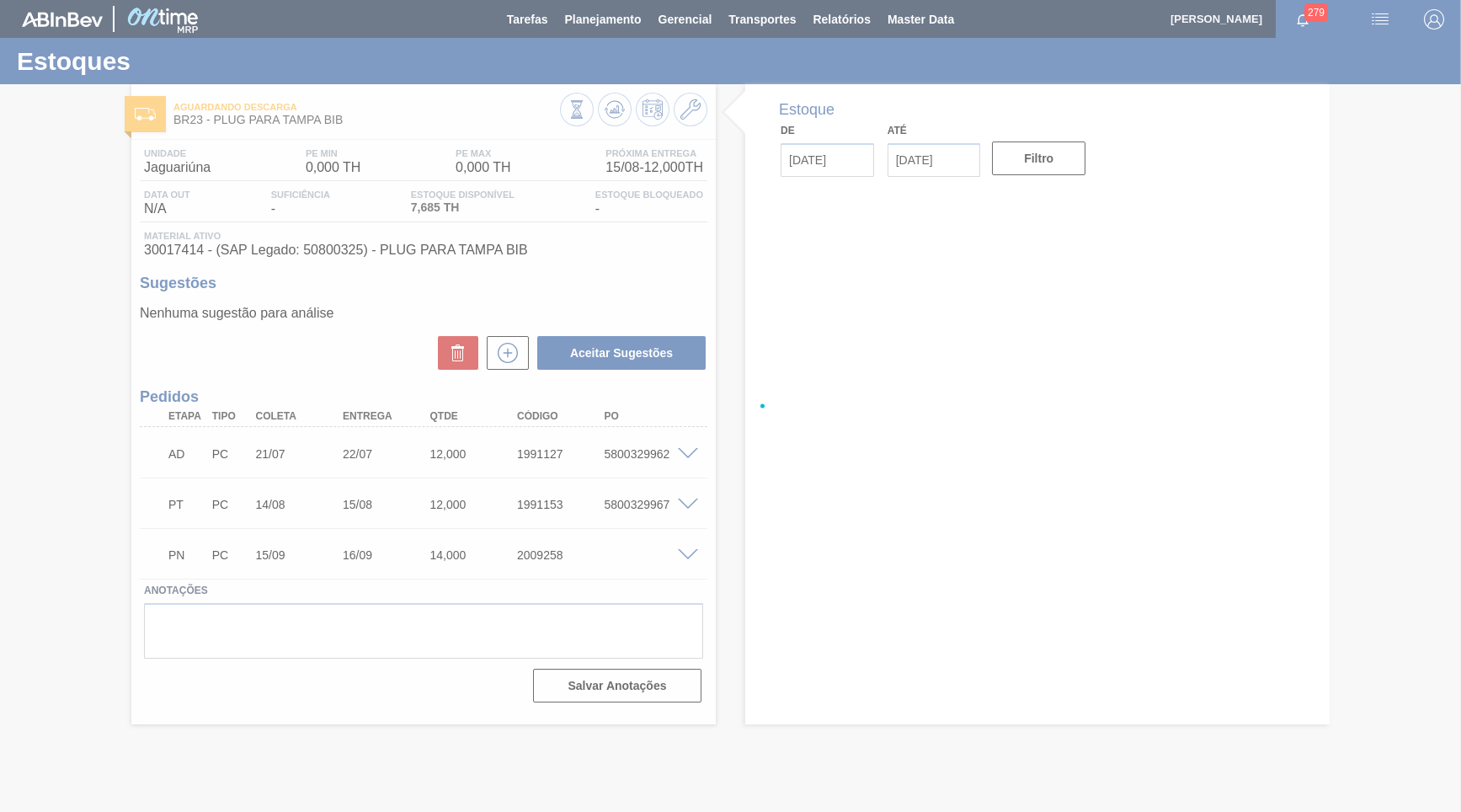
click at [591, 24] on div at bounding box center [730, 406] width 1461 height 812
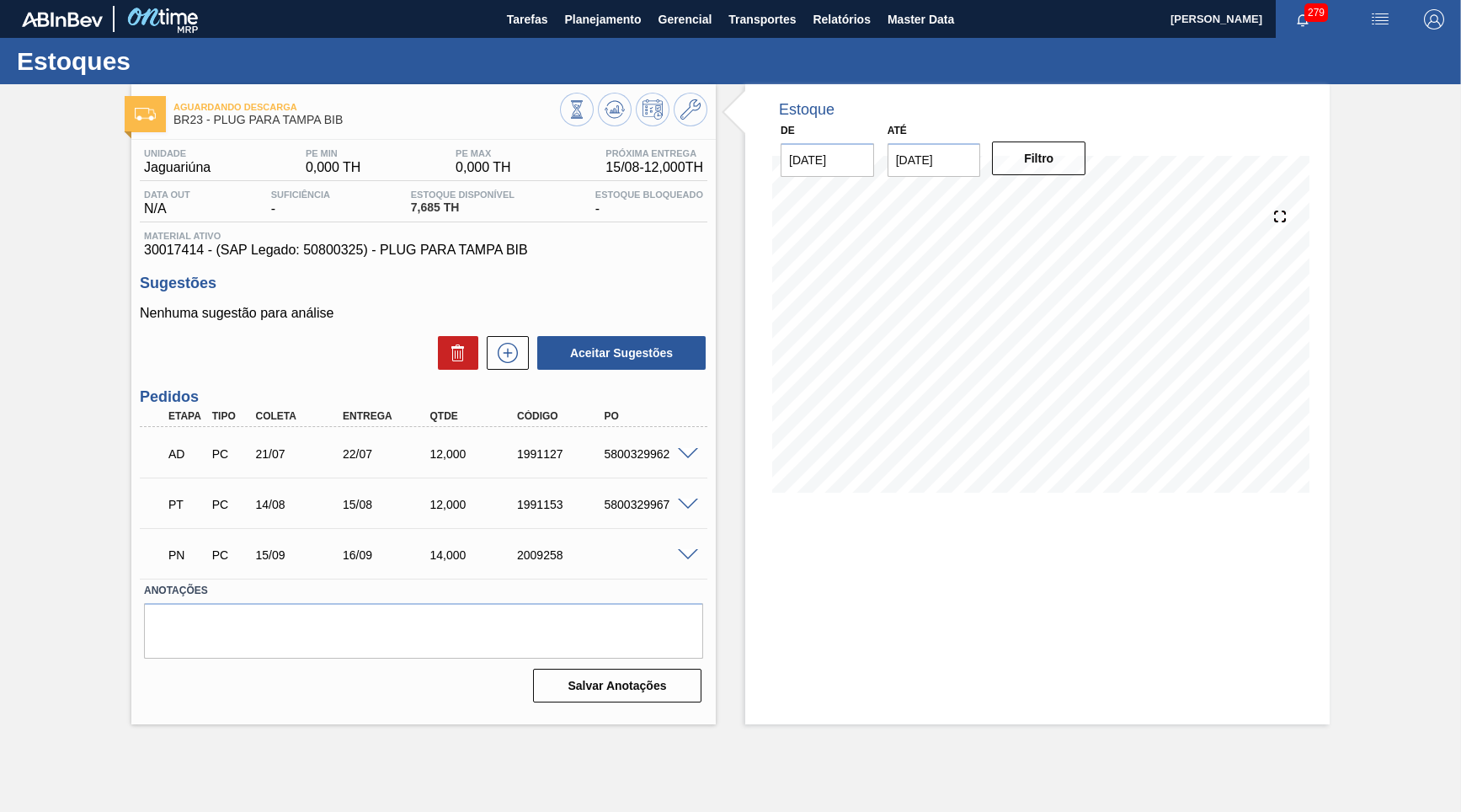
click at [584, 23] on span "Planejamento" at bounding box center [603, 20] width 77 height 21
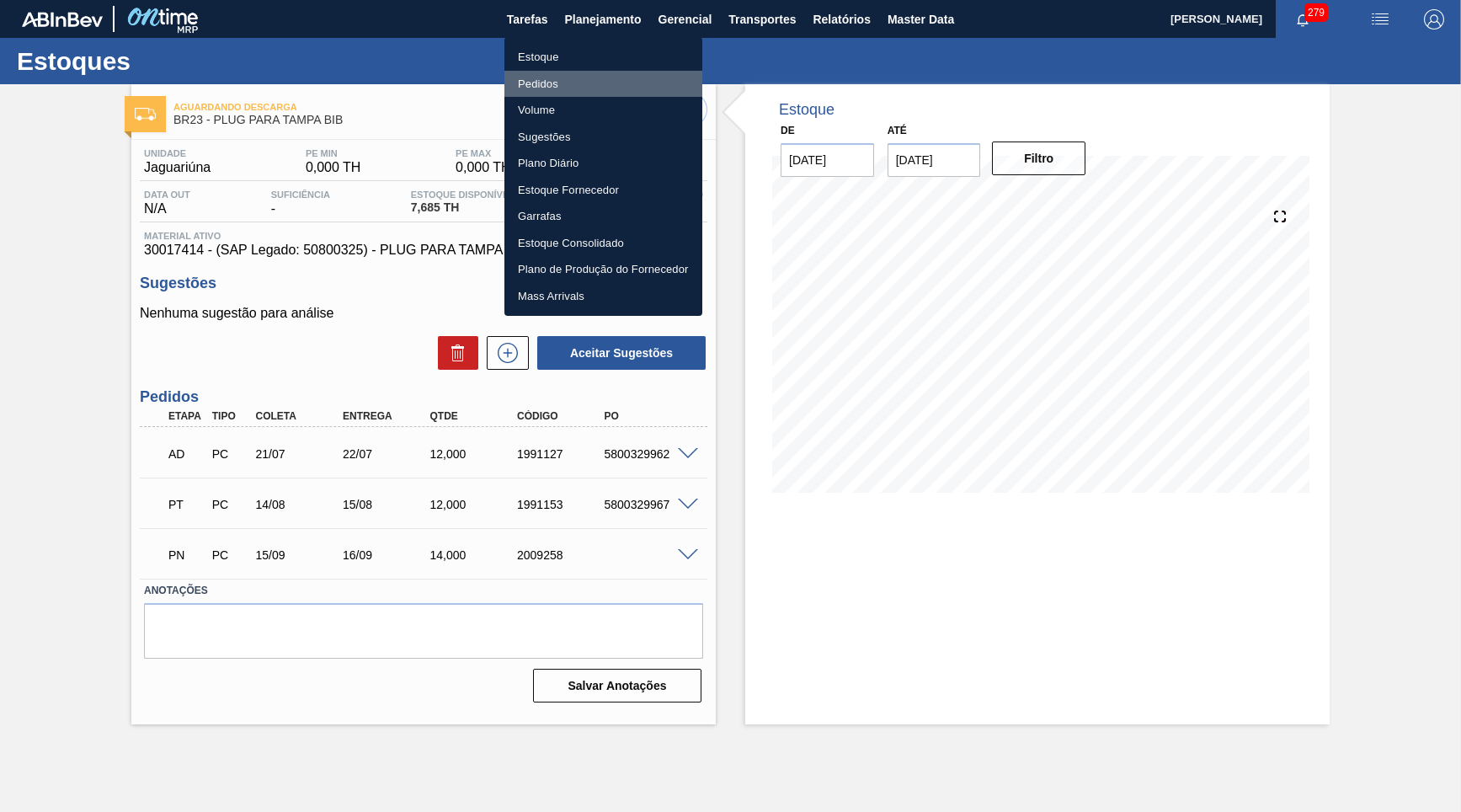
click at [557, 78] on li "Pedidos" at bounding box center [603, 84] width 198 height 27
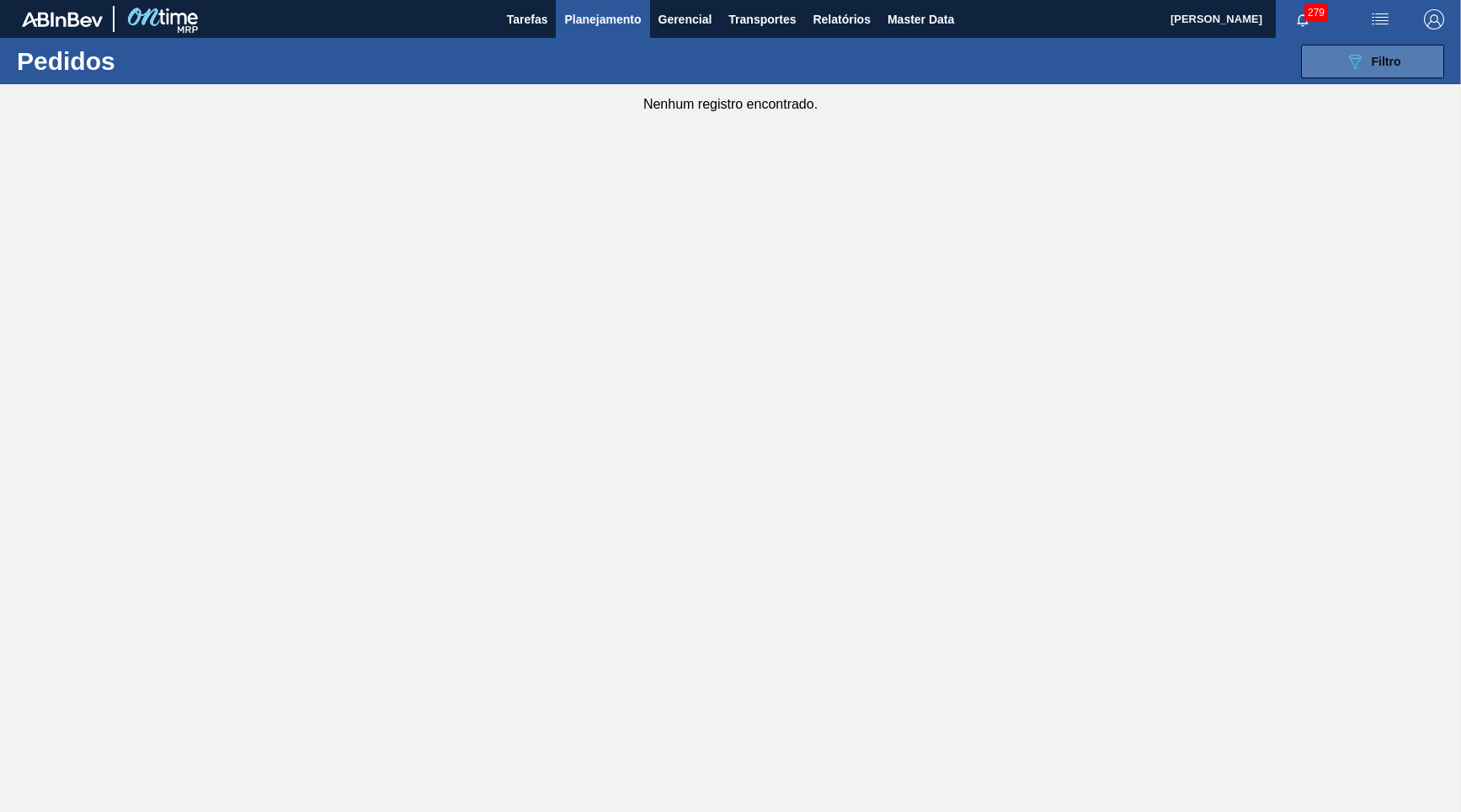
click at [1346, 66] on icon "089F7B8B-B2A5-4AFE-B5C0-19BA573D28AC" at bounding box center [1355, 62] width 21 height 21
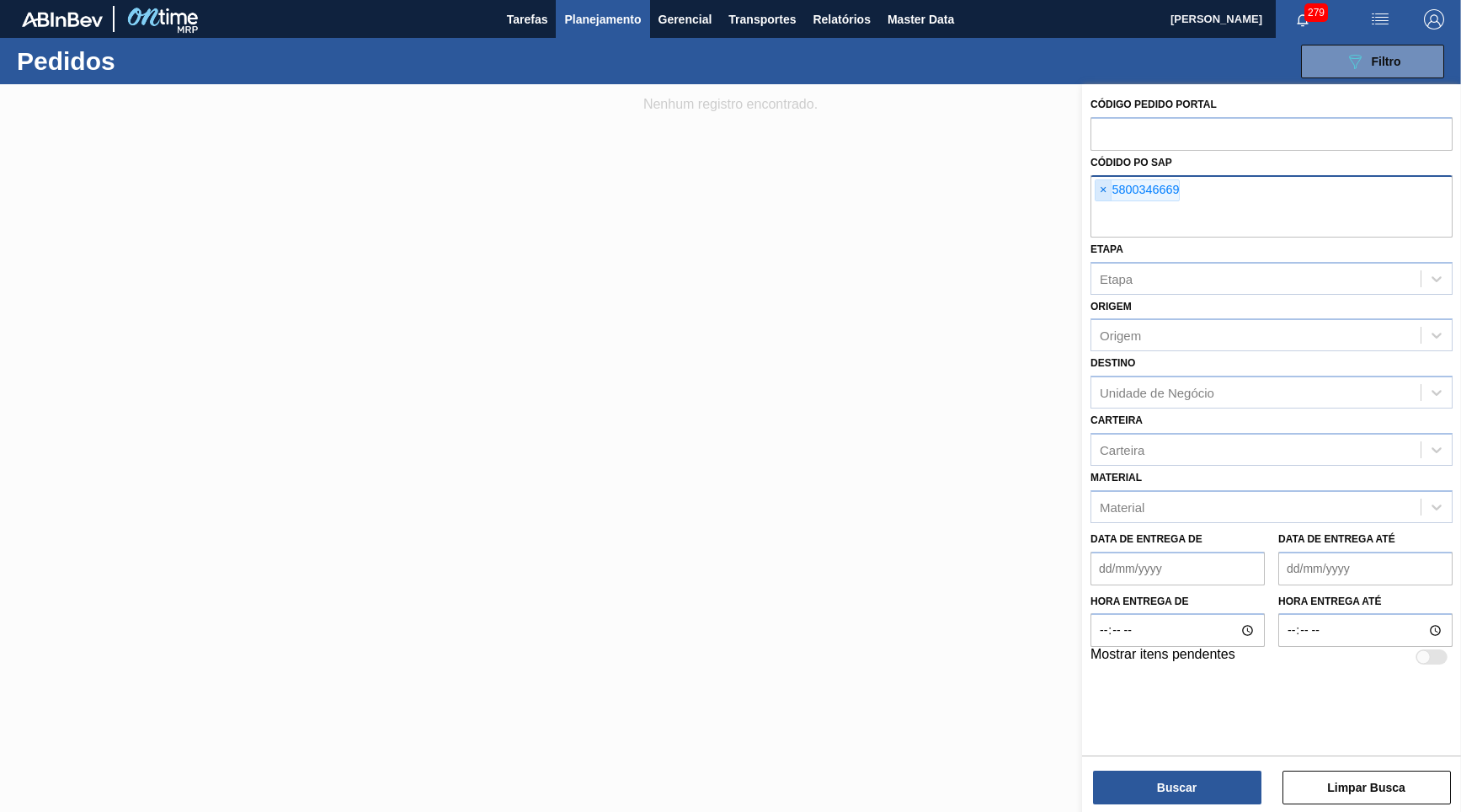
click at [1102, 188] on span "×" at bounding box center [1103, 191] width 16 height 21
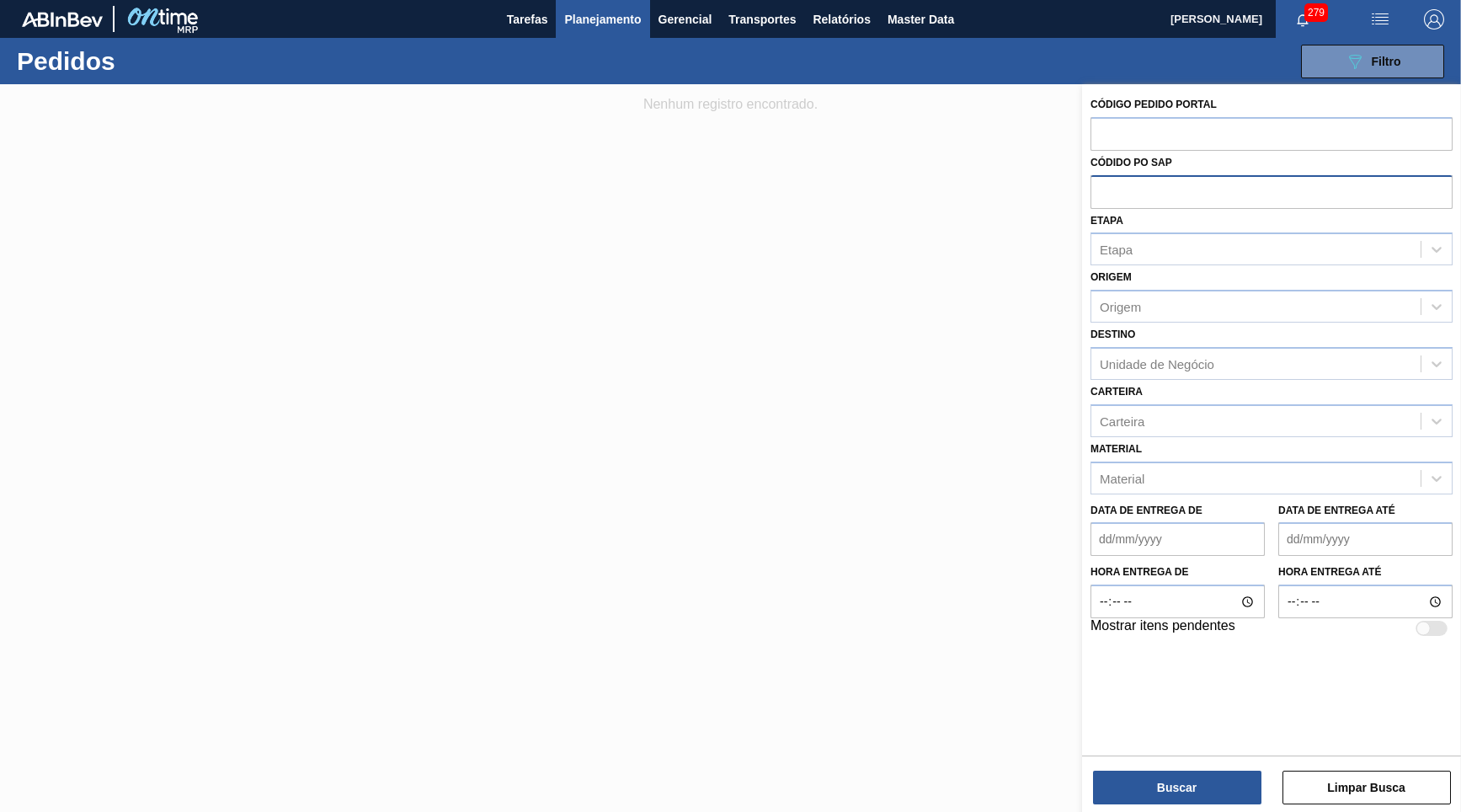
paste input "5800329962"
type input "5800329962"
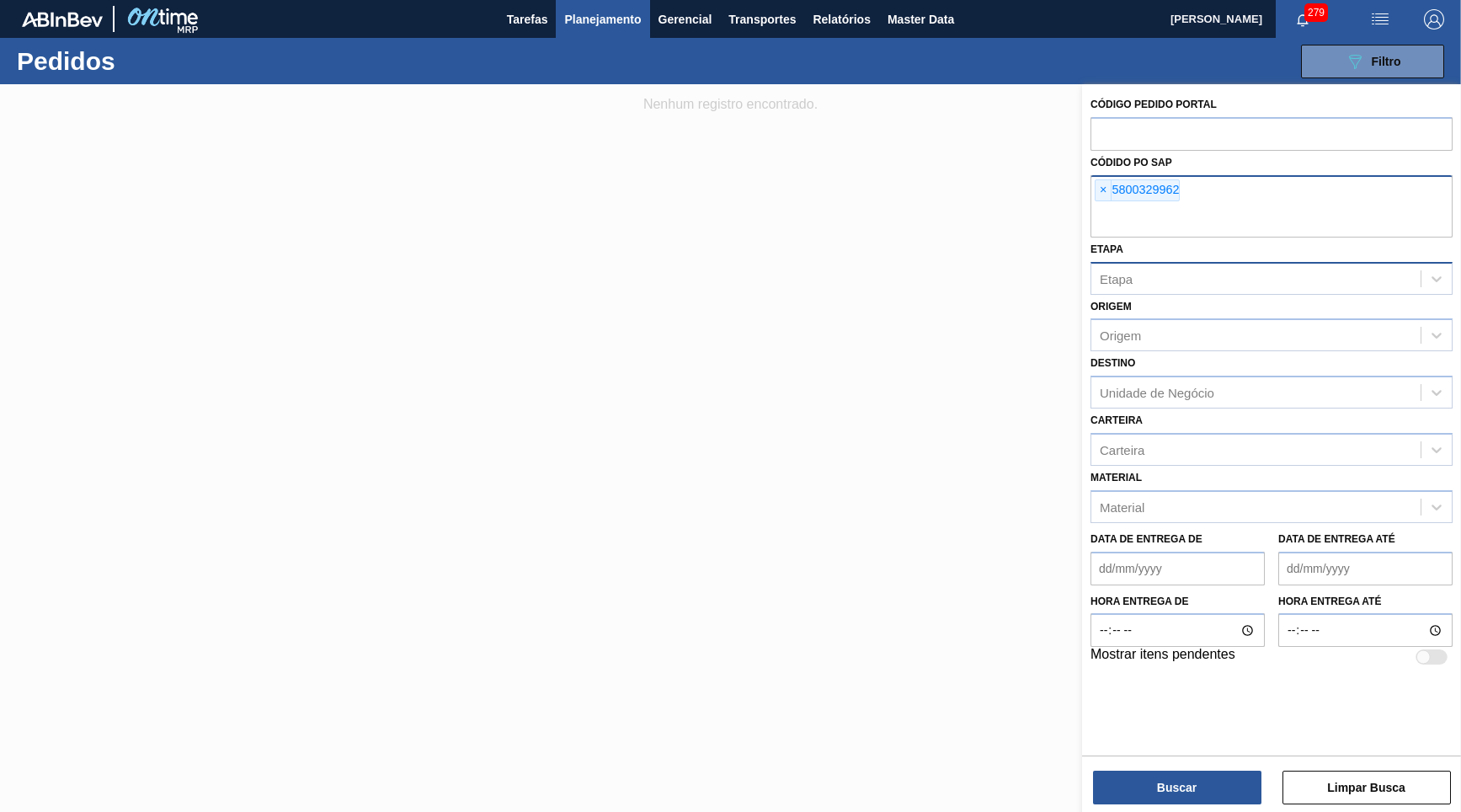
paste input "5800329967"
type input "5800329967"
click at [1173, 789] on button "Buscar" at bounding box center [1176, 788] width 168 height 34
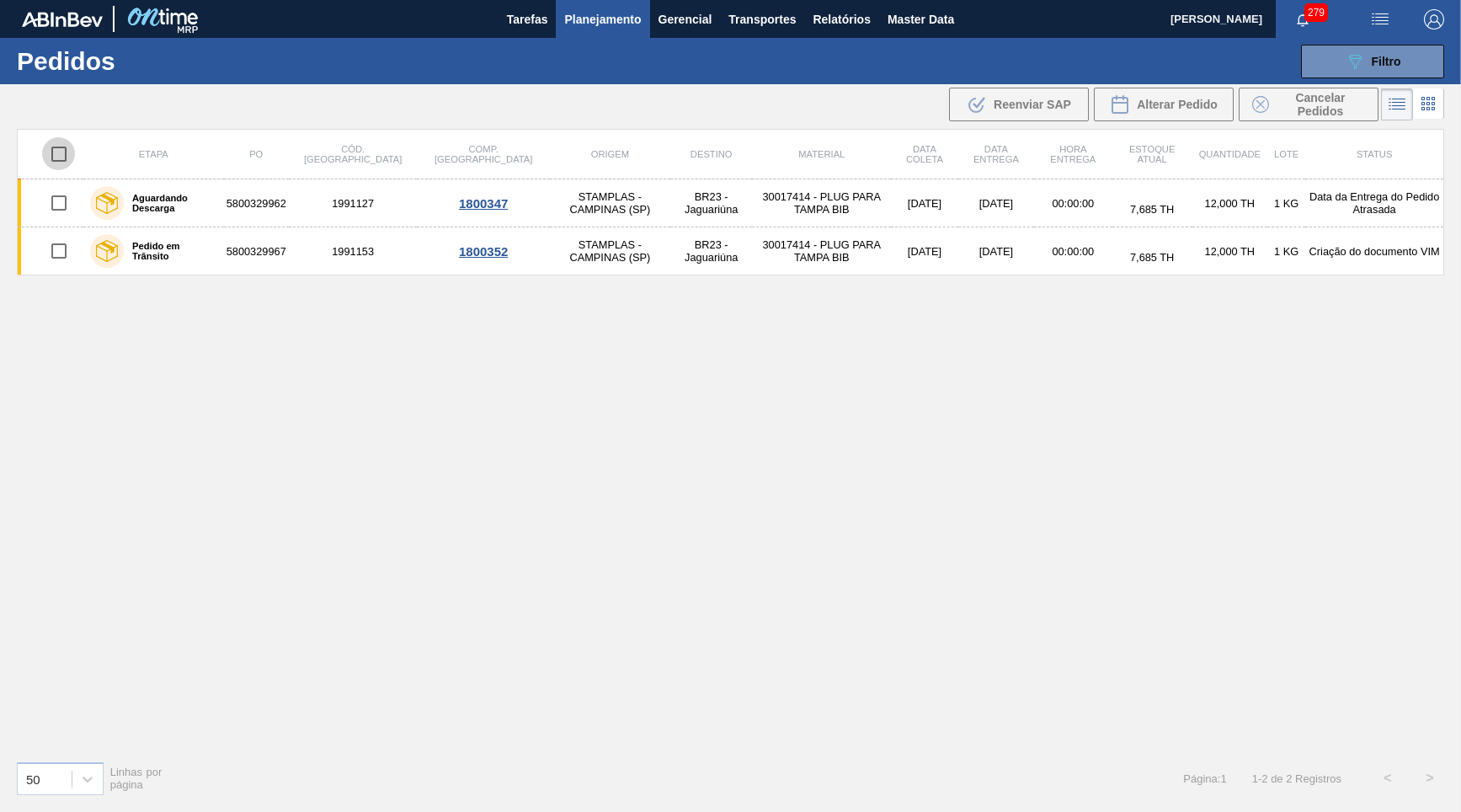
click at [48, 154] on input "checkbox" at bounding box center [59, 154] width 36 height 36
checkbox input "true"
click at [57, 151] on input "checkbox" at bounding box center [59, 154] width 36 height 36
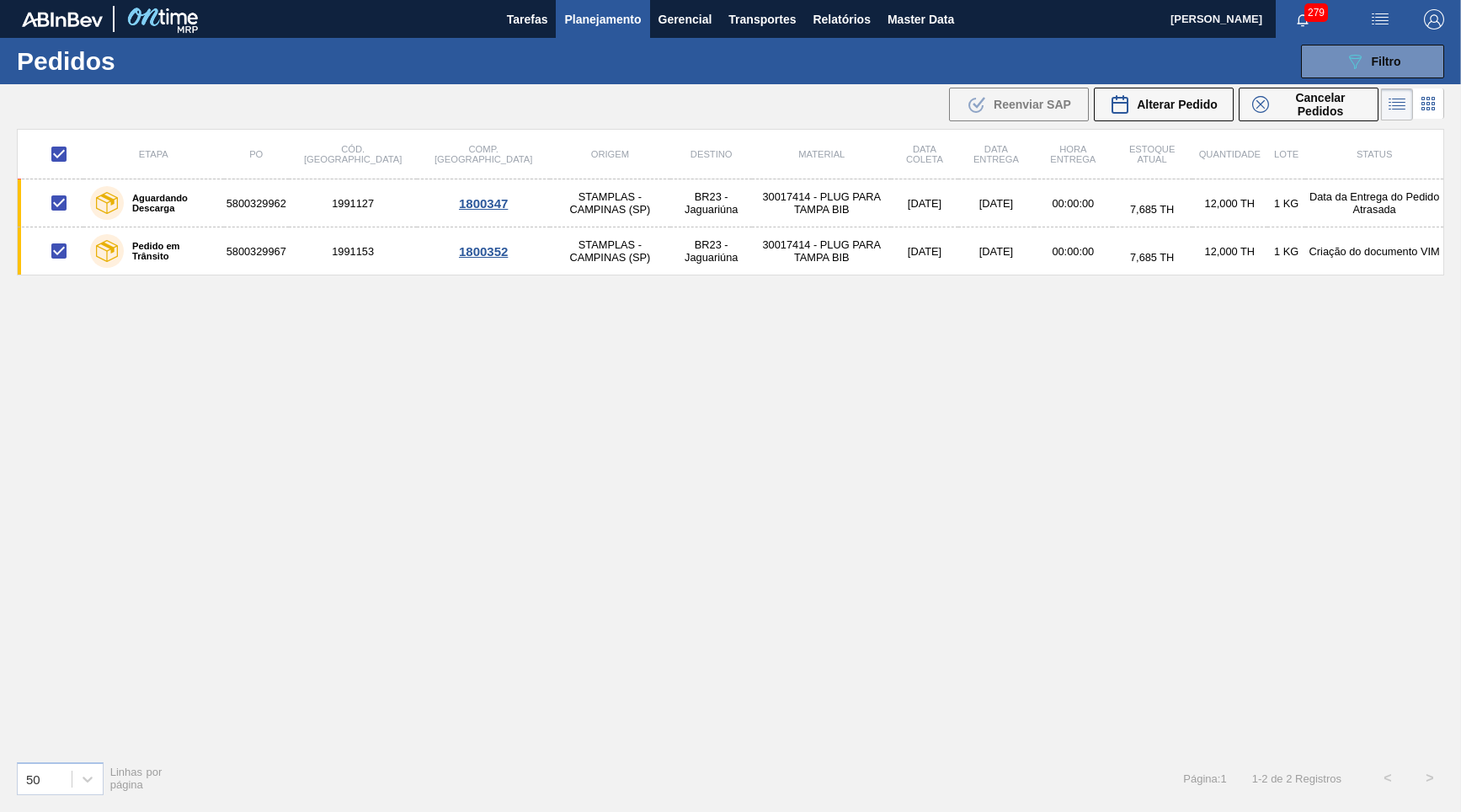
checkbox input "false"
click at [57, 151] on input "checkbox" at bounding box center [59, 154] width 36 height 36
checkbox input "true"
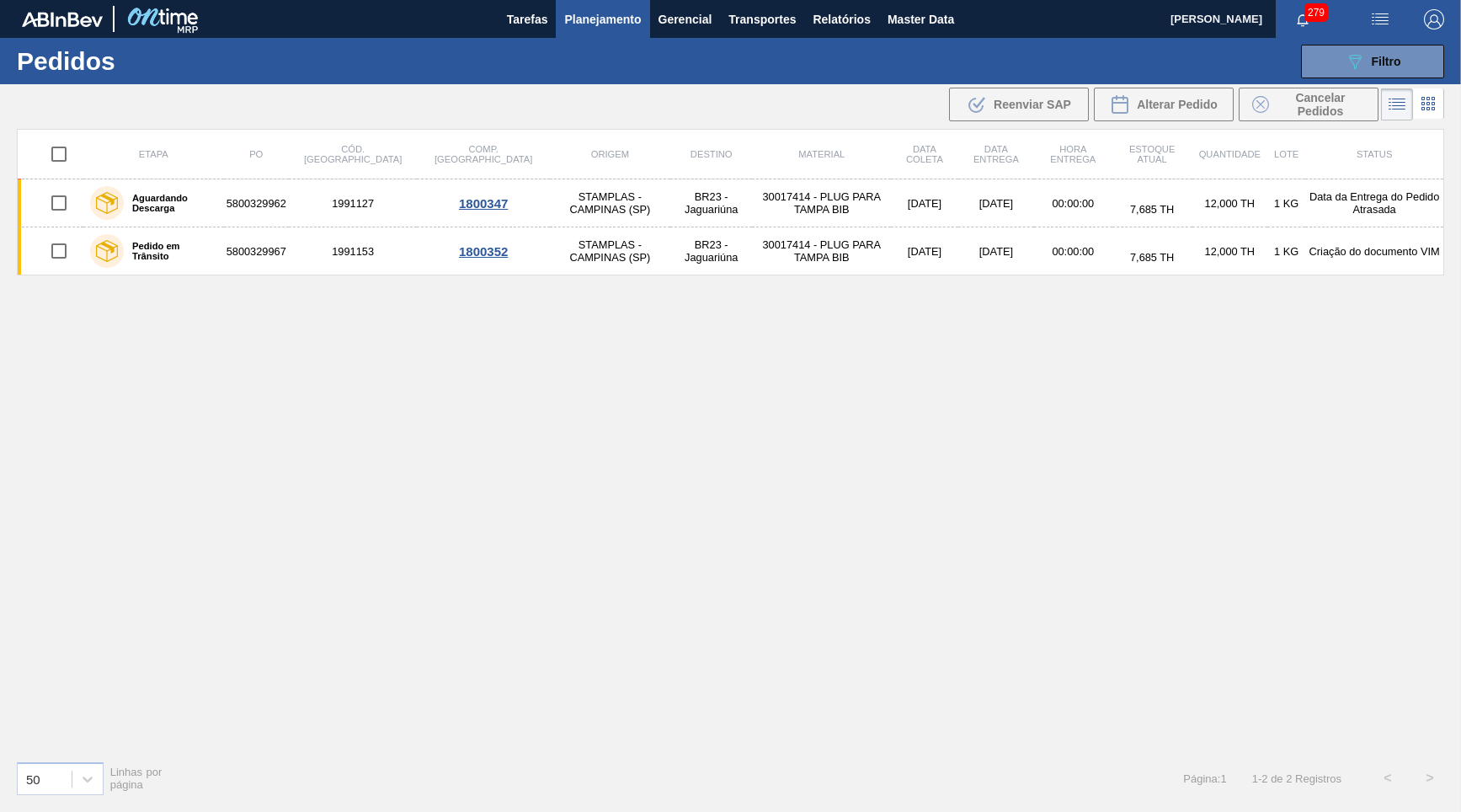
checkbox input "true"
click at [1359, 110] on span "Cancelar Pedidos" at bounding box center [1320, 104] width 89 height 27
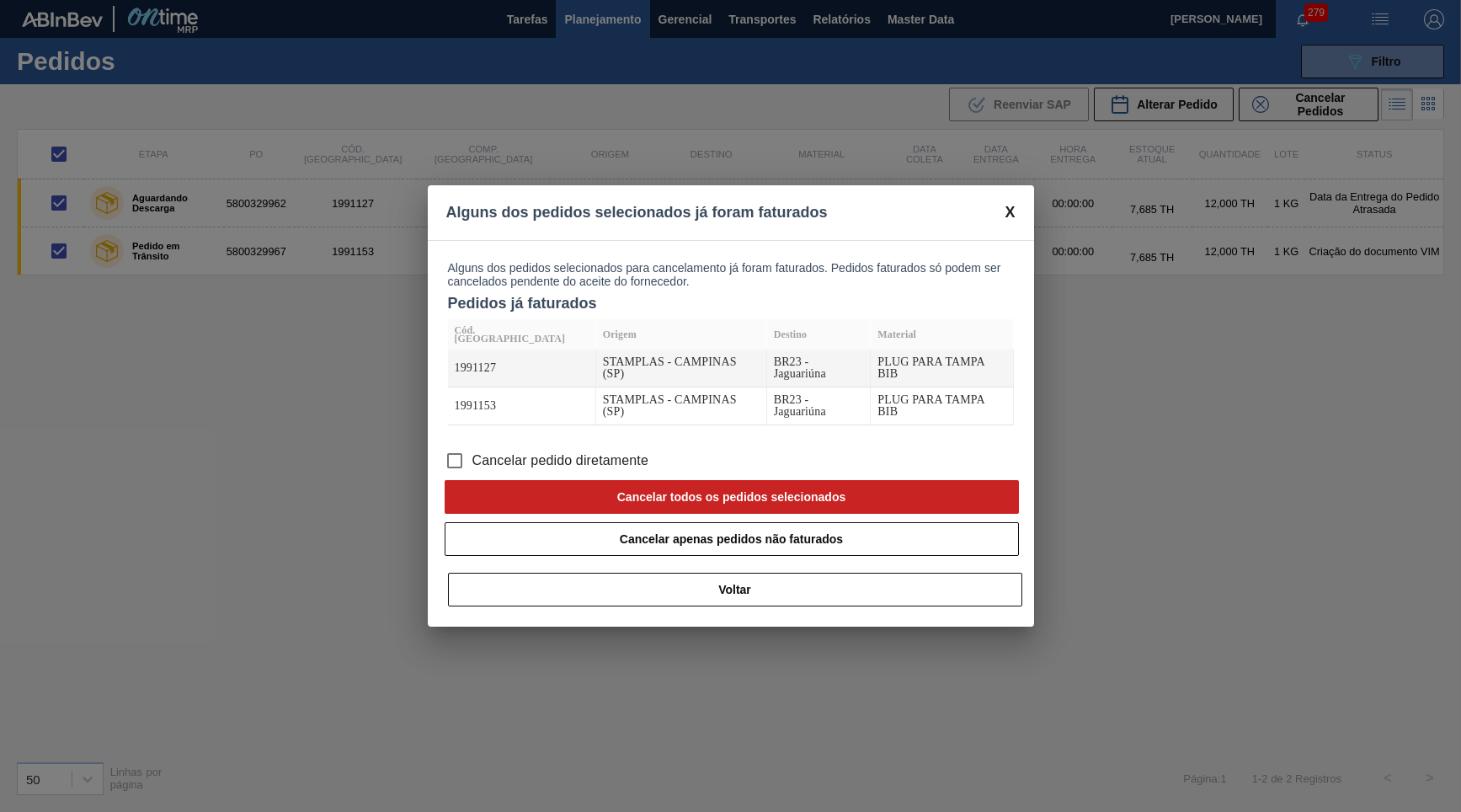
click at [527, 451] on span "Cancelar pedido diretamente" at bounding box center [561, 461] width 177 height 21
click at [472, 449] on input "Cancelar pedido diretamente" at bounding box center [455, 461] width 36 height 36
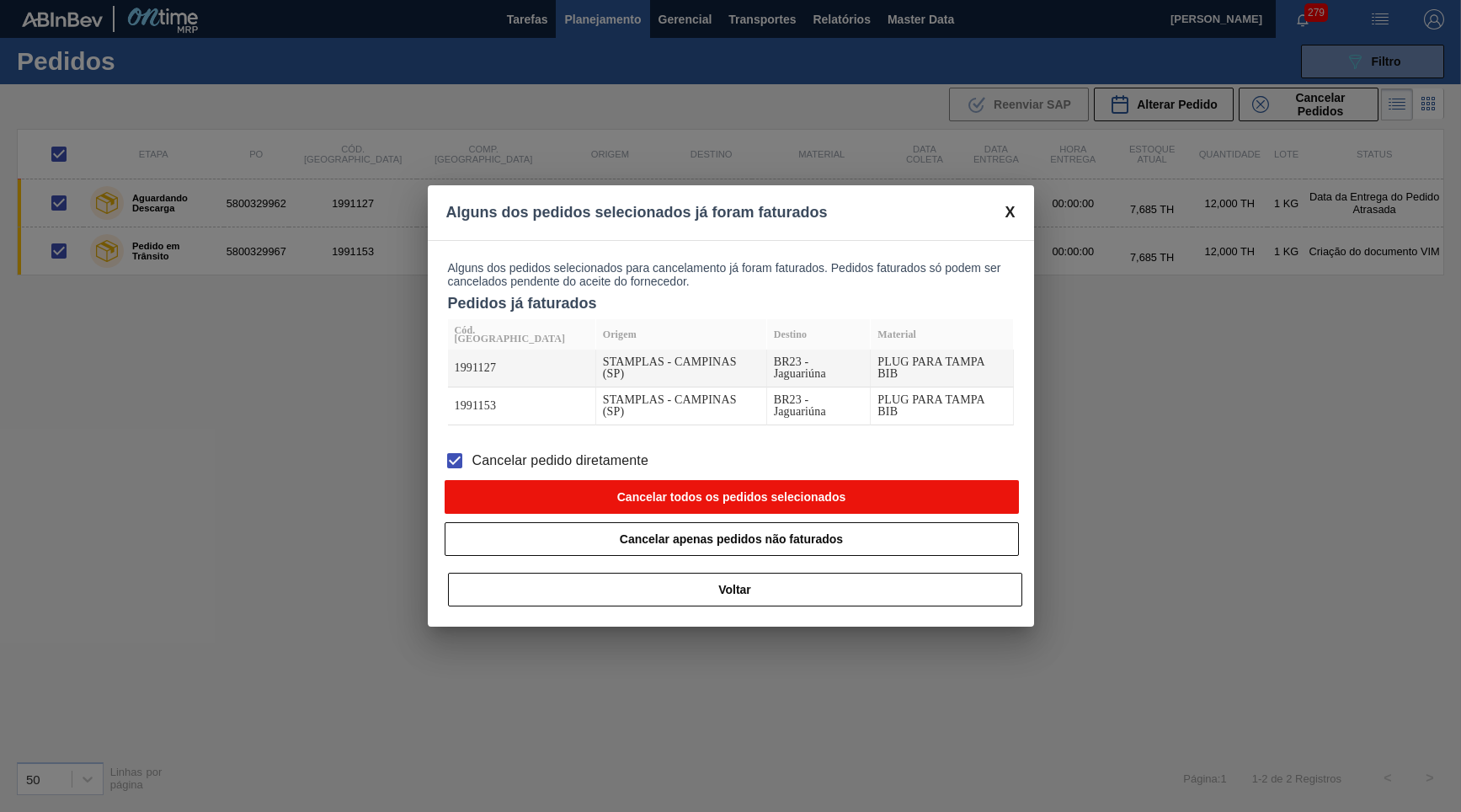
click at [684, 480] on button "Cancelar todos os pedidos selecionados" at bounding box center [732, 497] width 575 height 34
checkbox input "false"
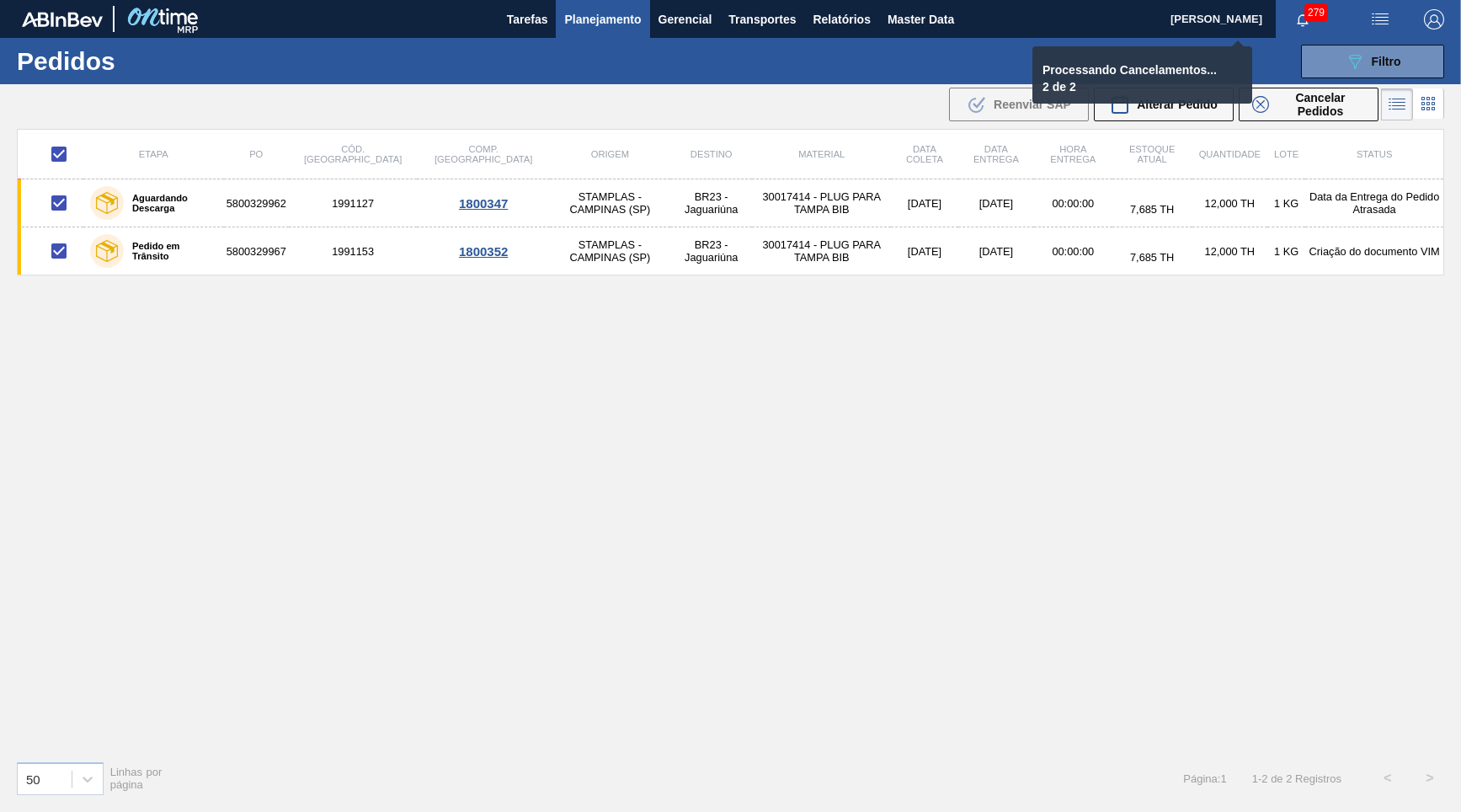
checkbox input "false"
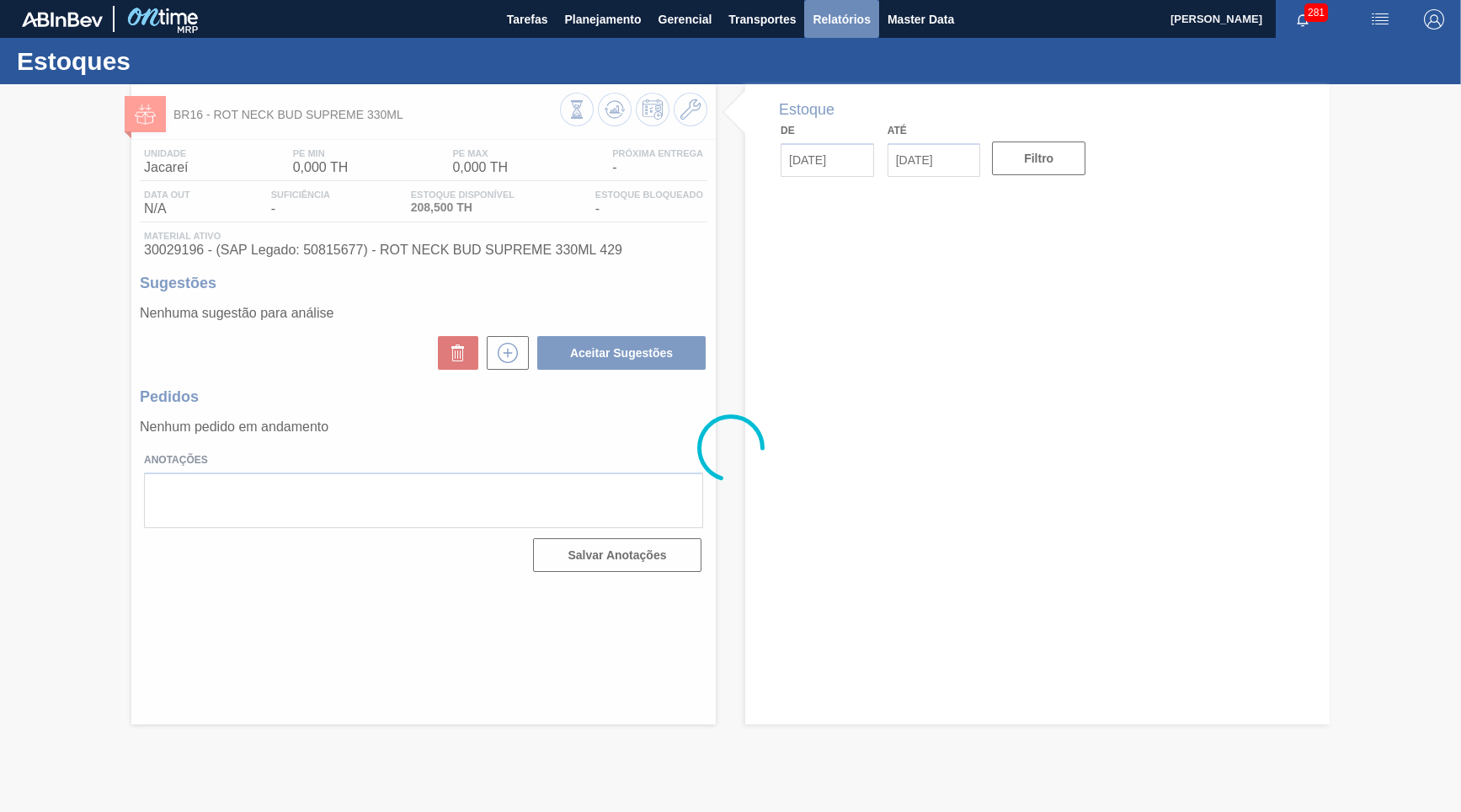
click at [809, 16] on button "Relatórios" at bounding box center [841, 19] width 74 height 38
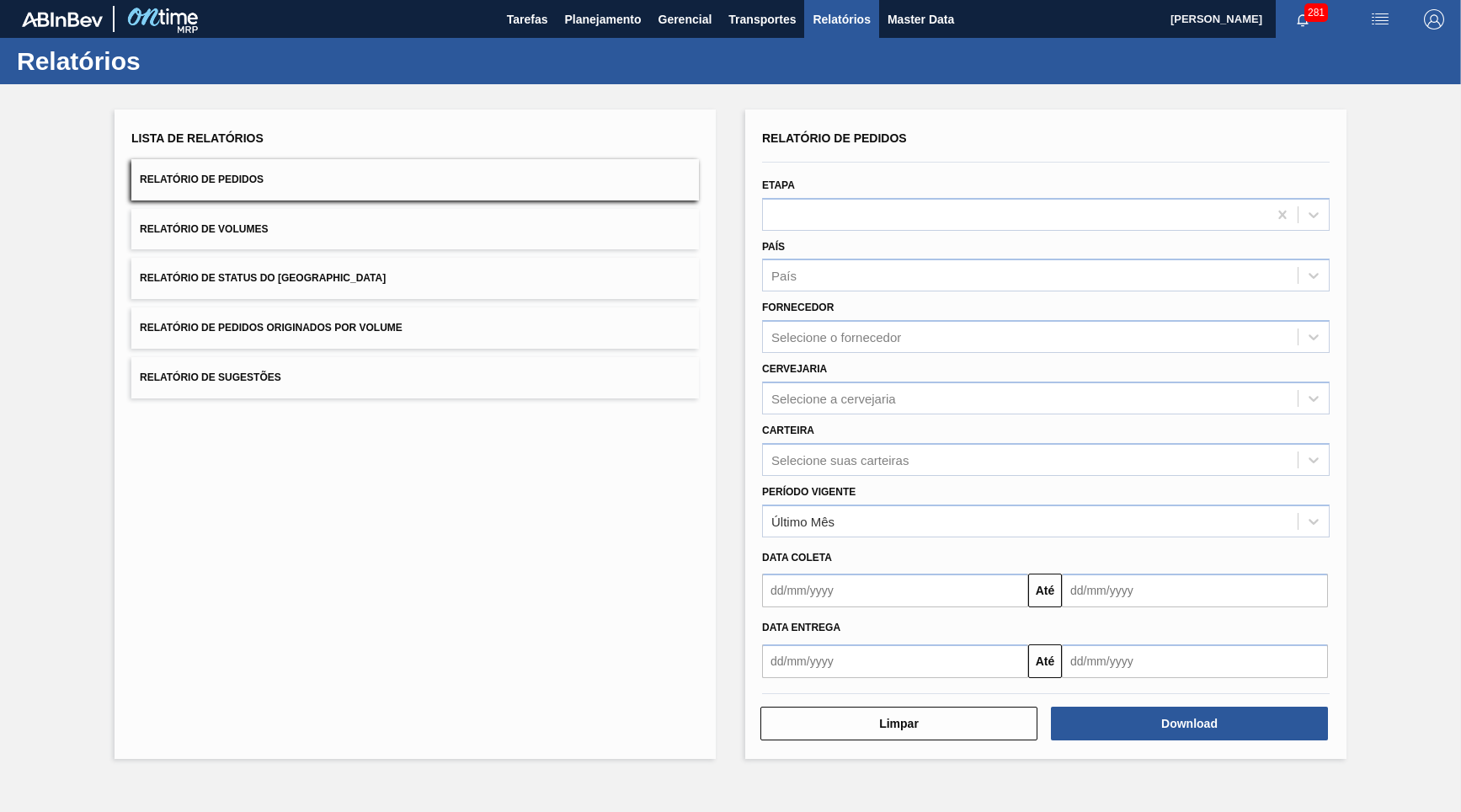
click at [356, 277] on button "Relatório de Status do [GEOGRAPHIC_DATA]" at bounding box center [415, 278] width 568 height 41
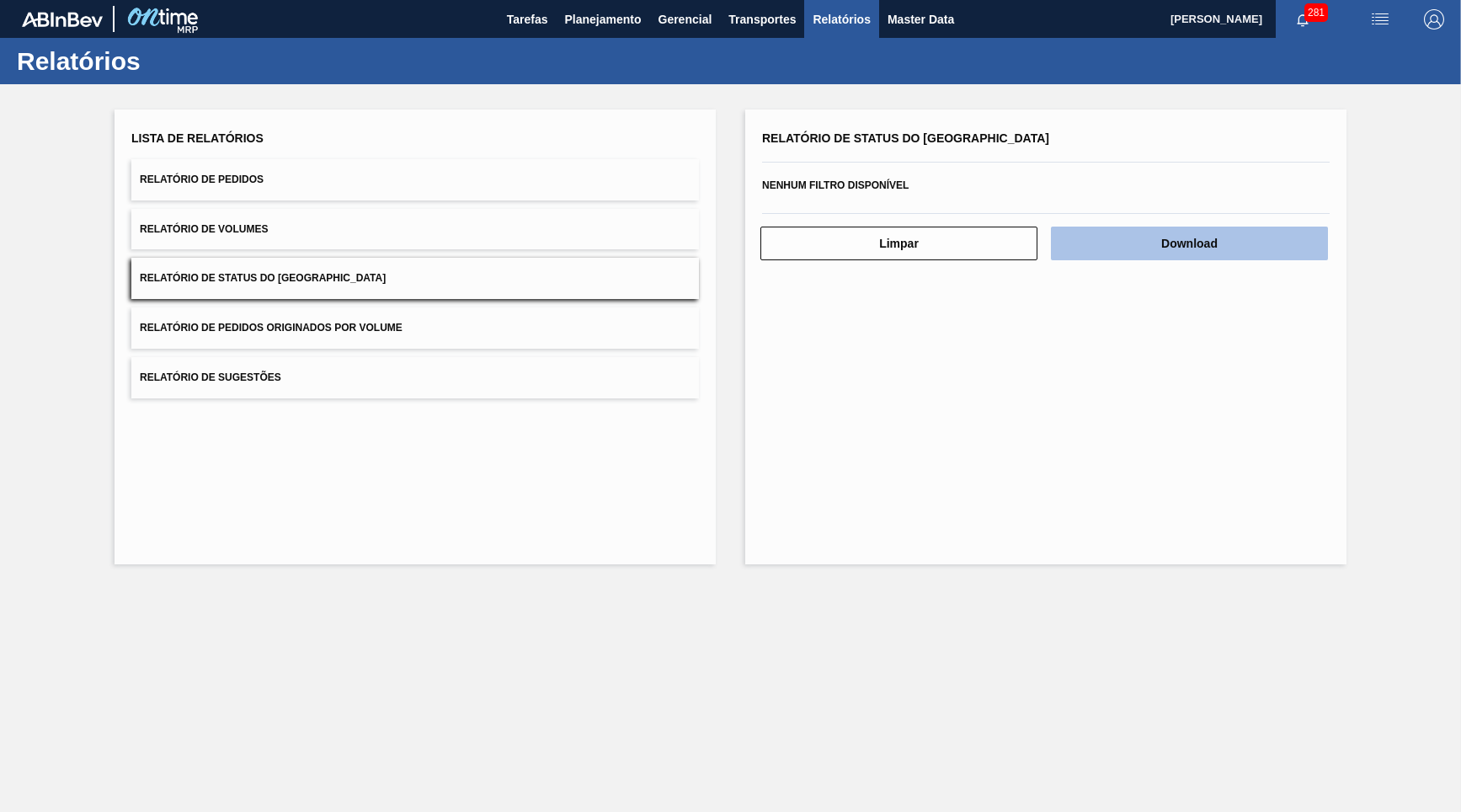
click at [1280, 236] on button "Download" at bounding box center [1189, 243] width 277 height 34
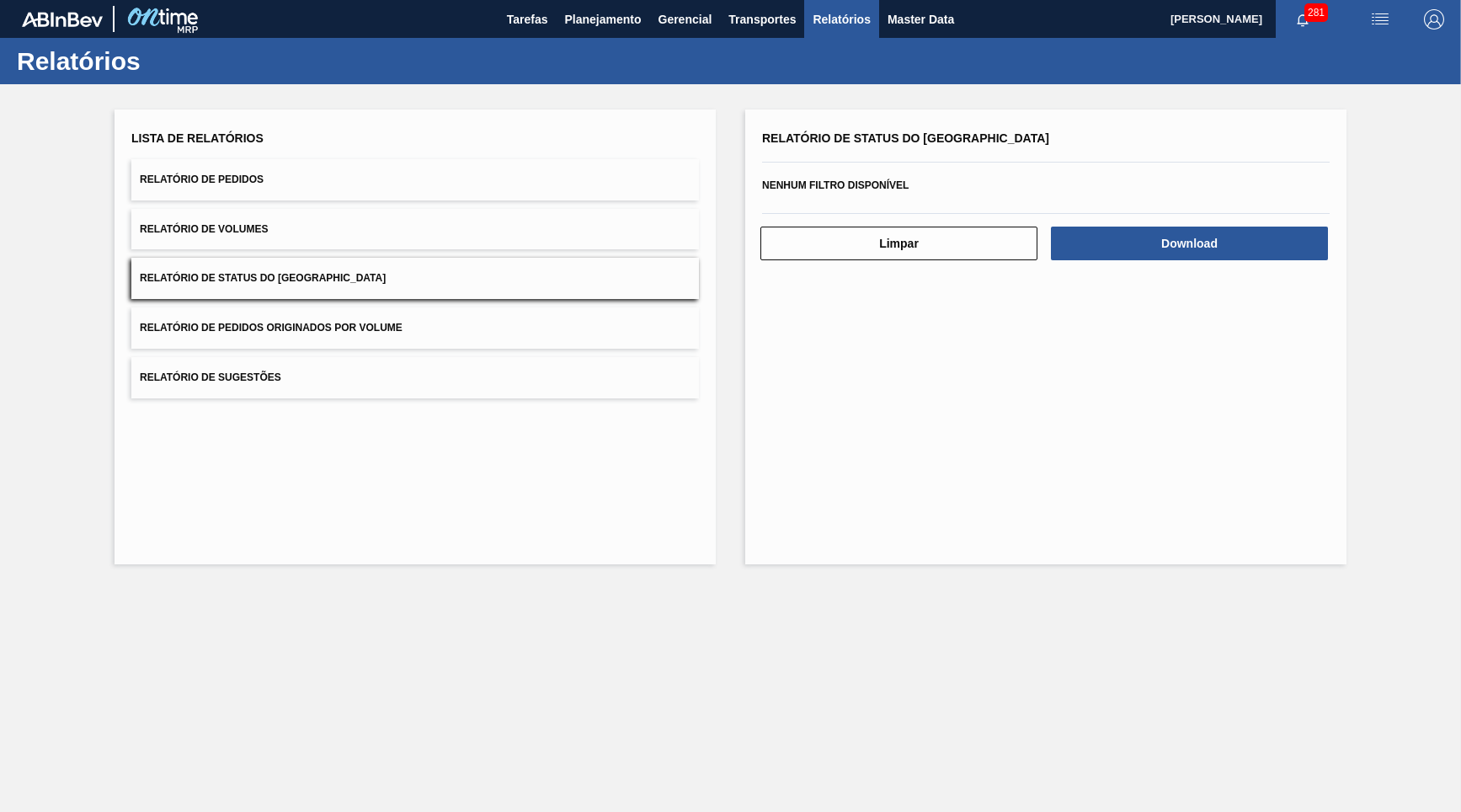
click at [224, 184] on button "Relatório de Pedidos" at bounding box center [415, 180] width 568 height 41
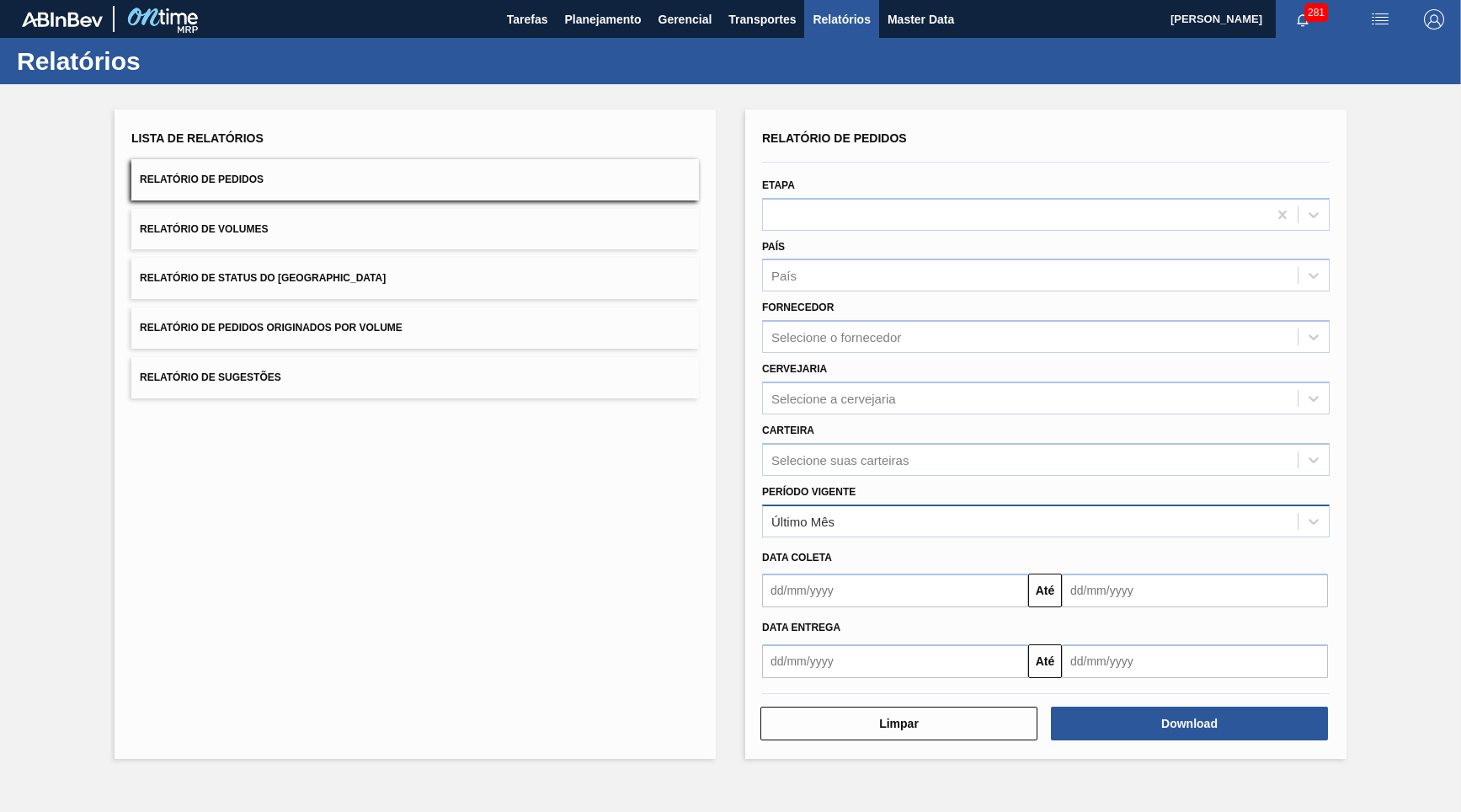
click at [874, 504] on div "Último Mês" at bounding box center [1046, 520] width 568 height 33
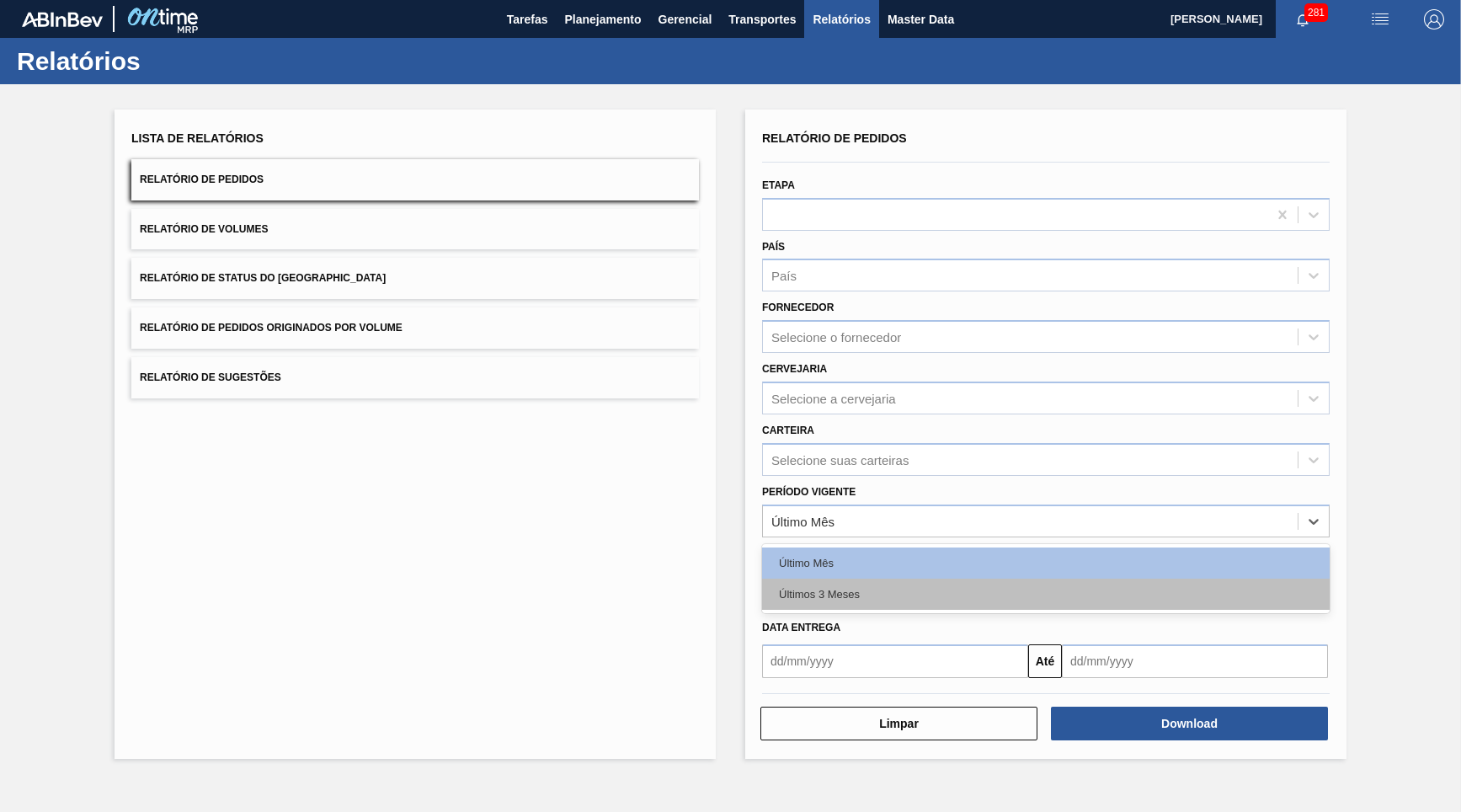
click at [837, 578] on div "Últimos 3 Meses" at bounding box center [1046, 593] width 568 height 31
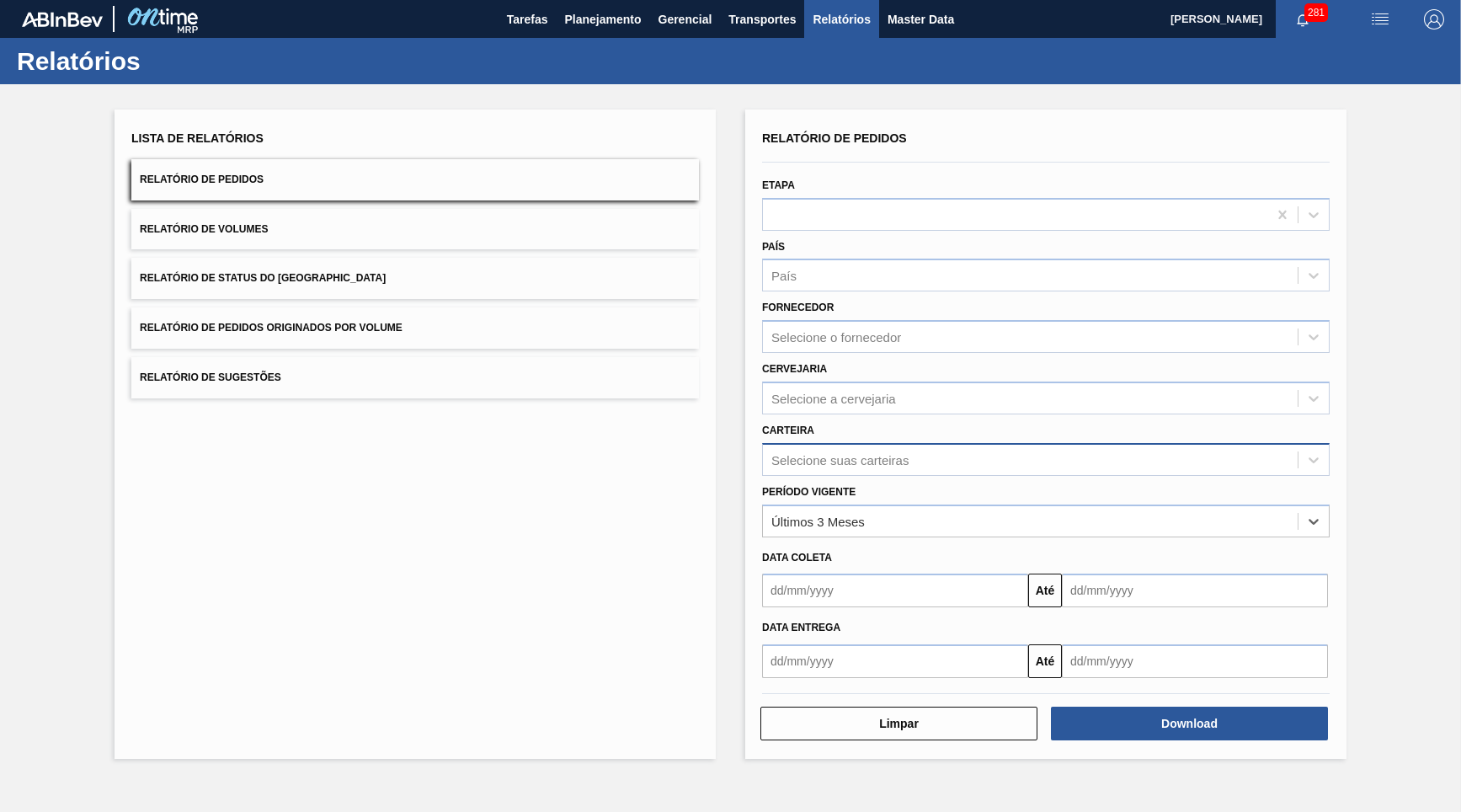
click at [846, 452] on div "Selecione suas carteiras" at bounding box center [1031, 459] width 535 height 24
click at [807, 443] on div "Selecione suas carteiras" at bounding box center [1046, 459] width 568 height 33
click at [845, 513] on div "Últimos 3 Meses" at bounding box center [819, 520] width 94 height 14
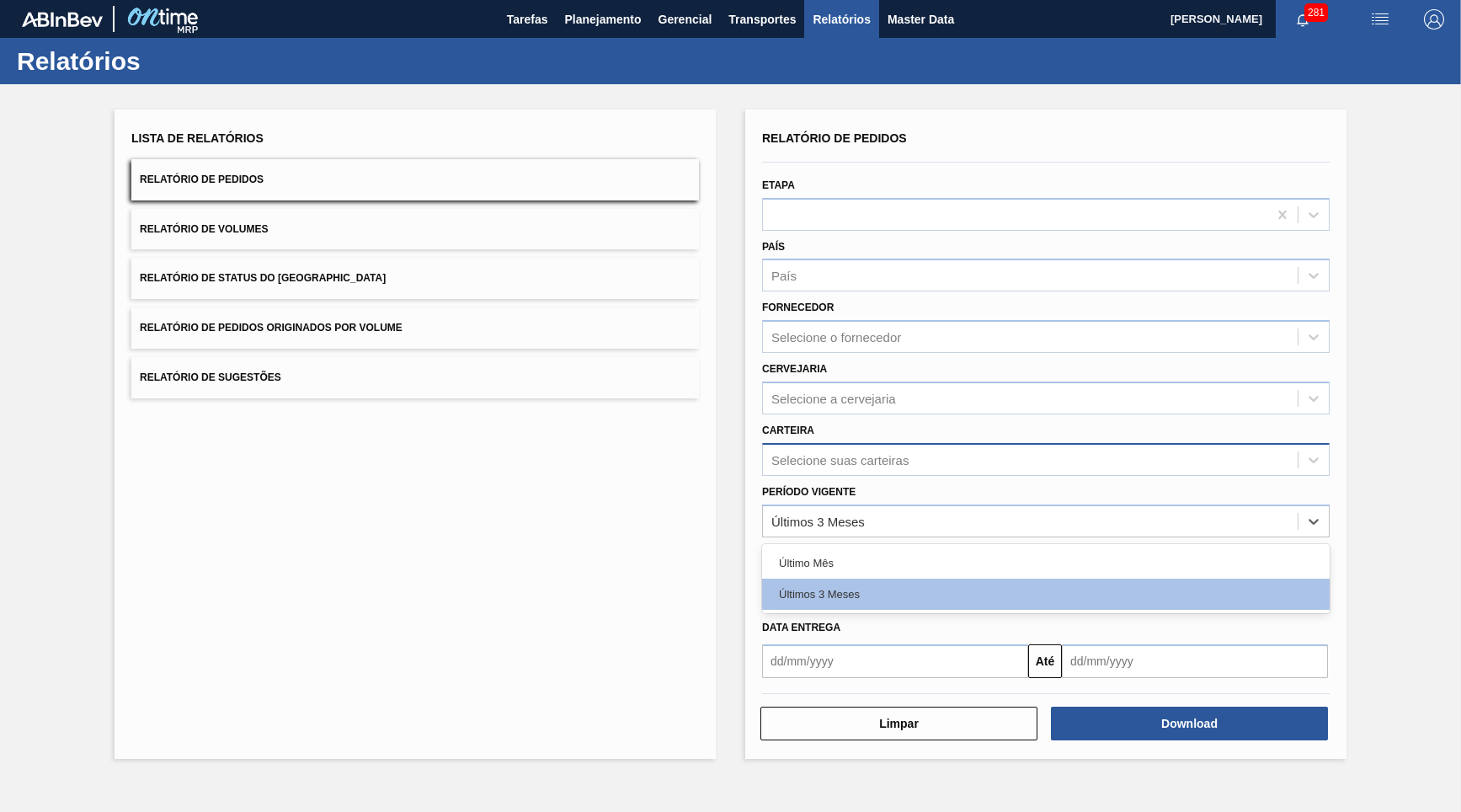
click at [808, 452] on div "Selecione suas carteiras" at bounding box center [840, 459] width 137 height 14
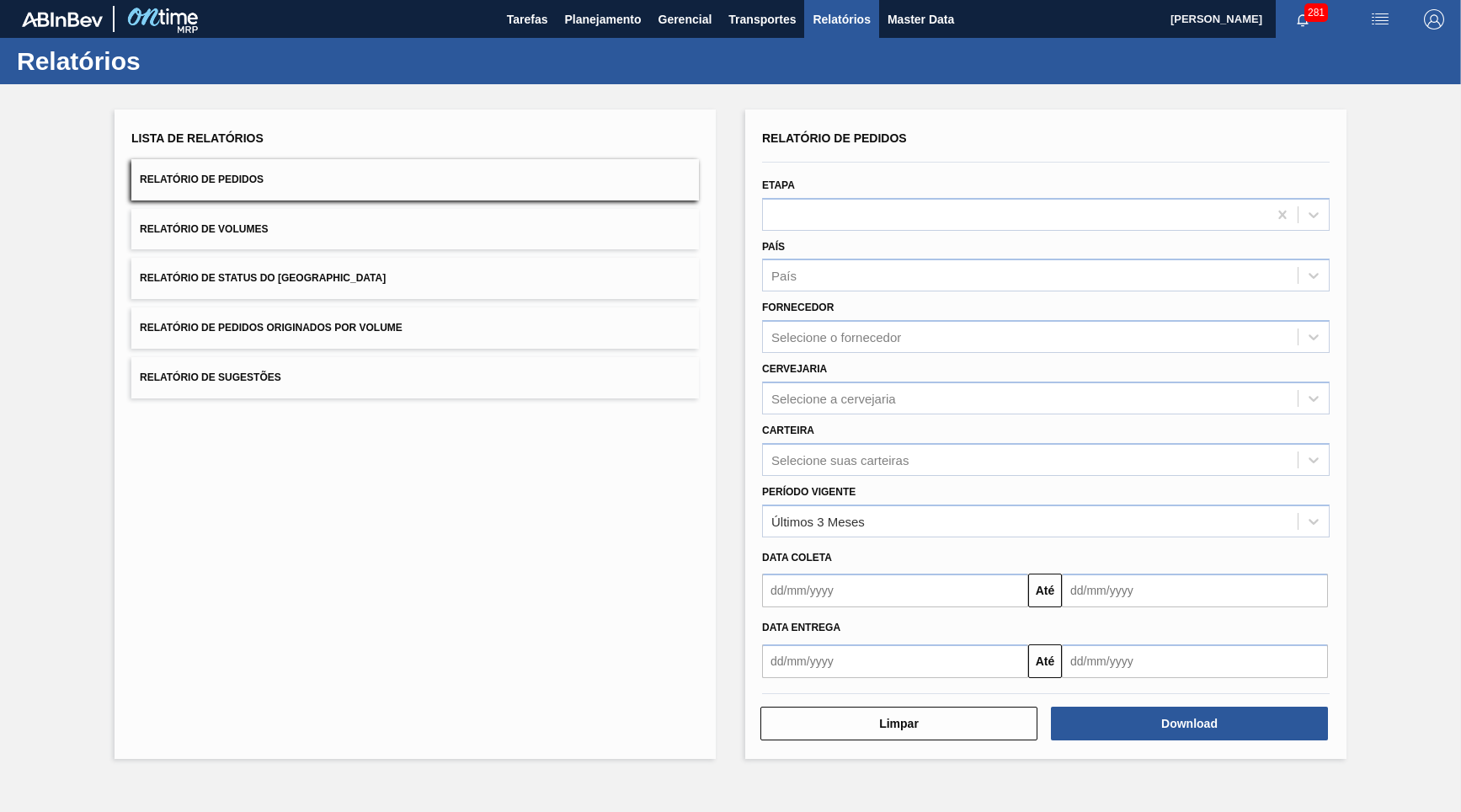
click at [796, 424] on label "Carteira" at bounding box center [789, 430] width 53 height 12
click at [773, 452] on input "Carteira" at bounding box center [773, 459] width 2 height 14
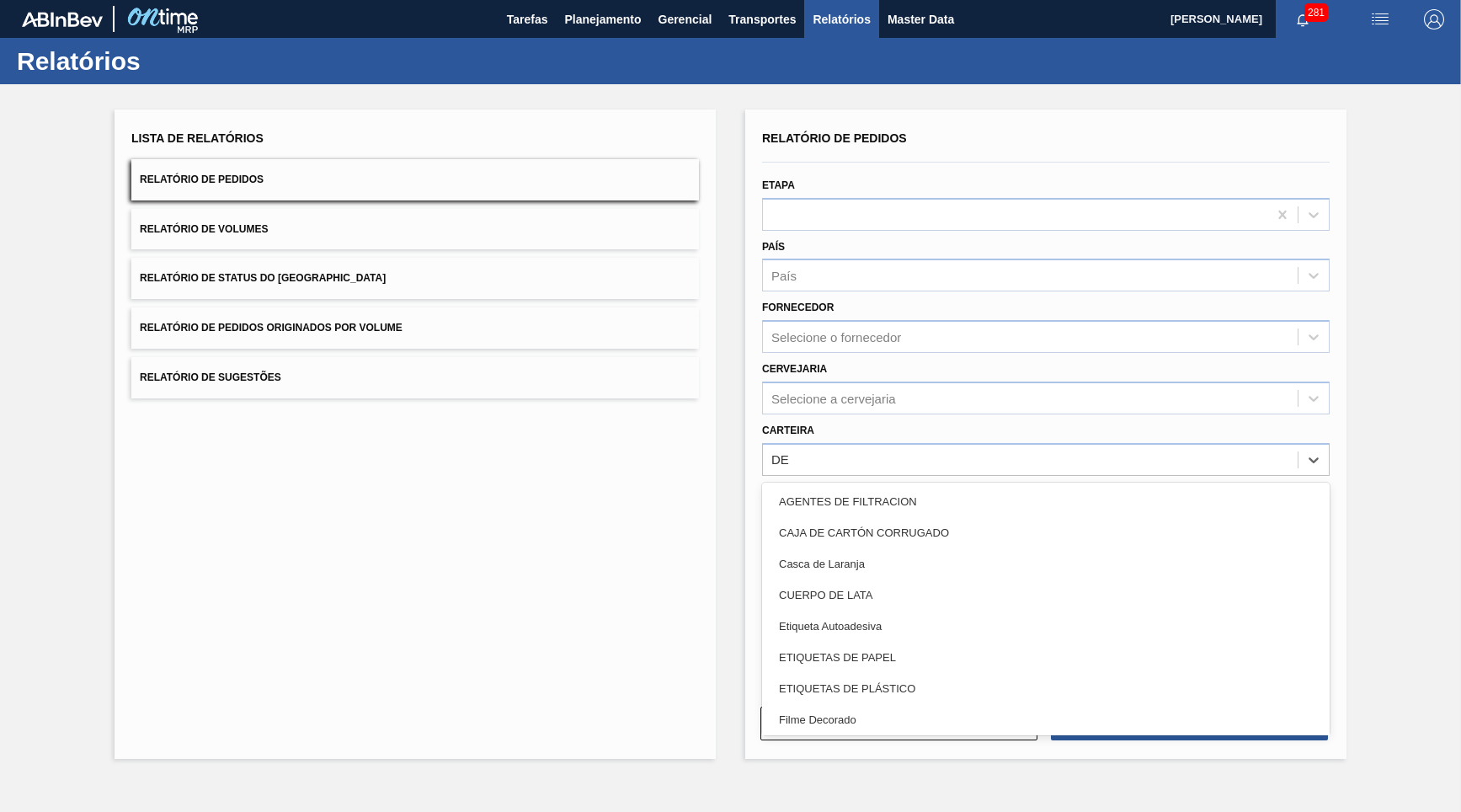
type input "DEC"
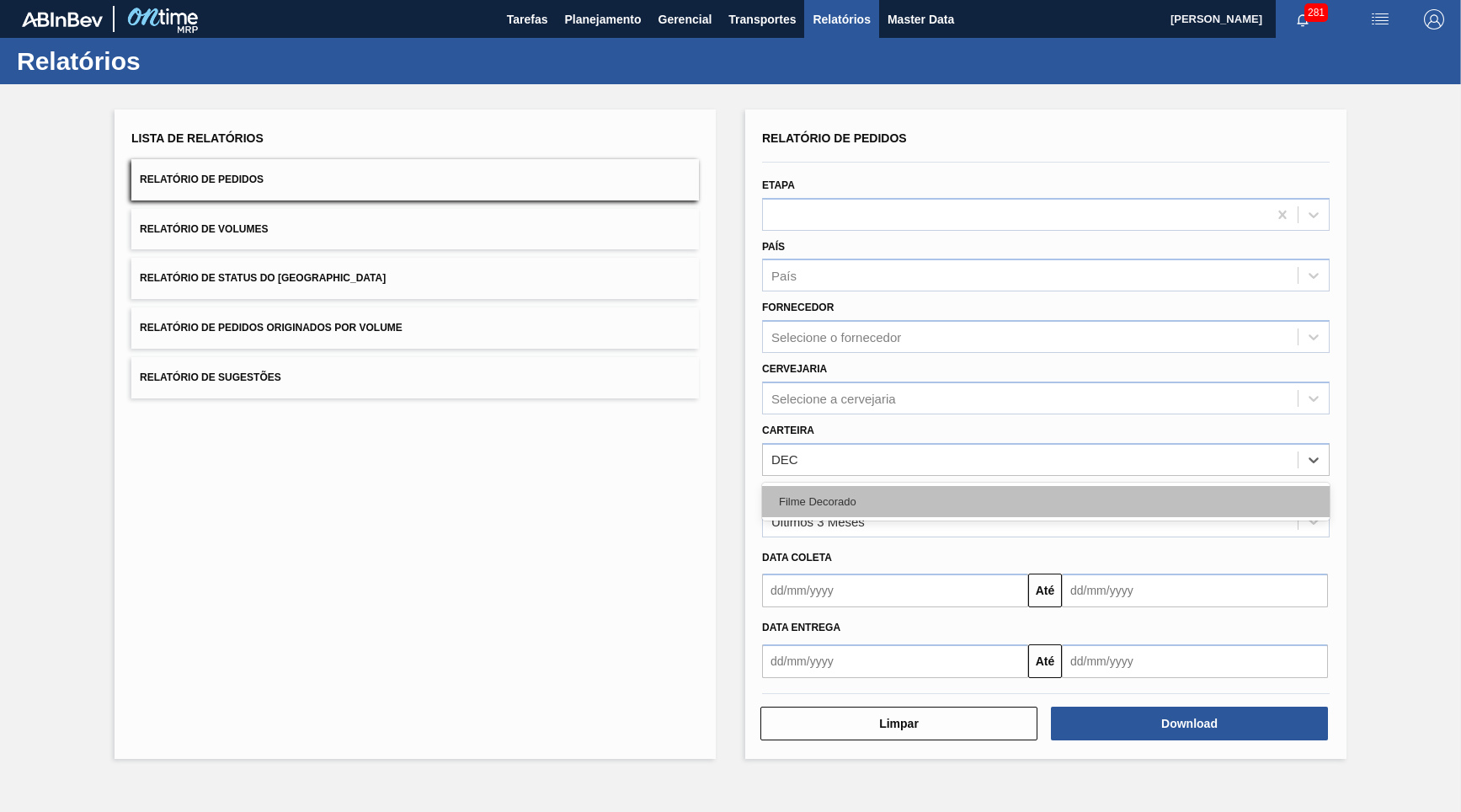
click at [853, 486] on div "Filme Decorado" at bounding box center [1046, 501] width 568 height 31
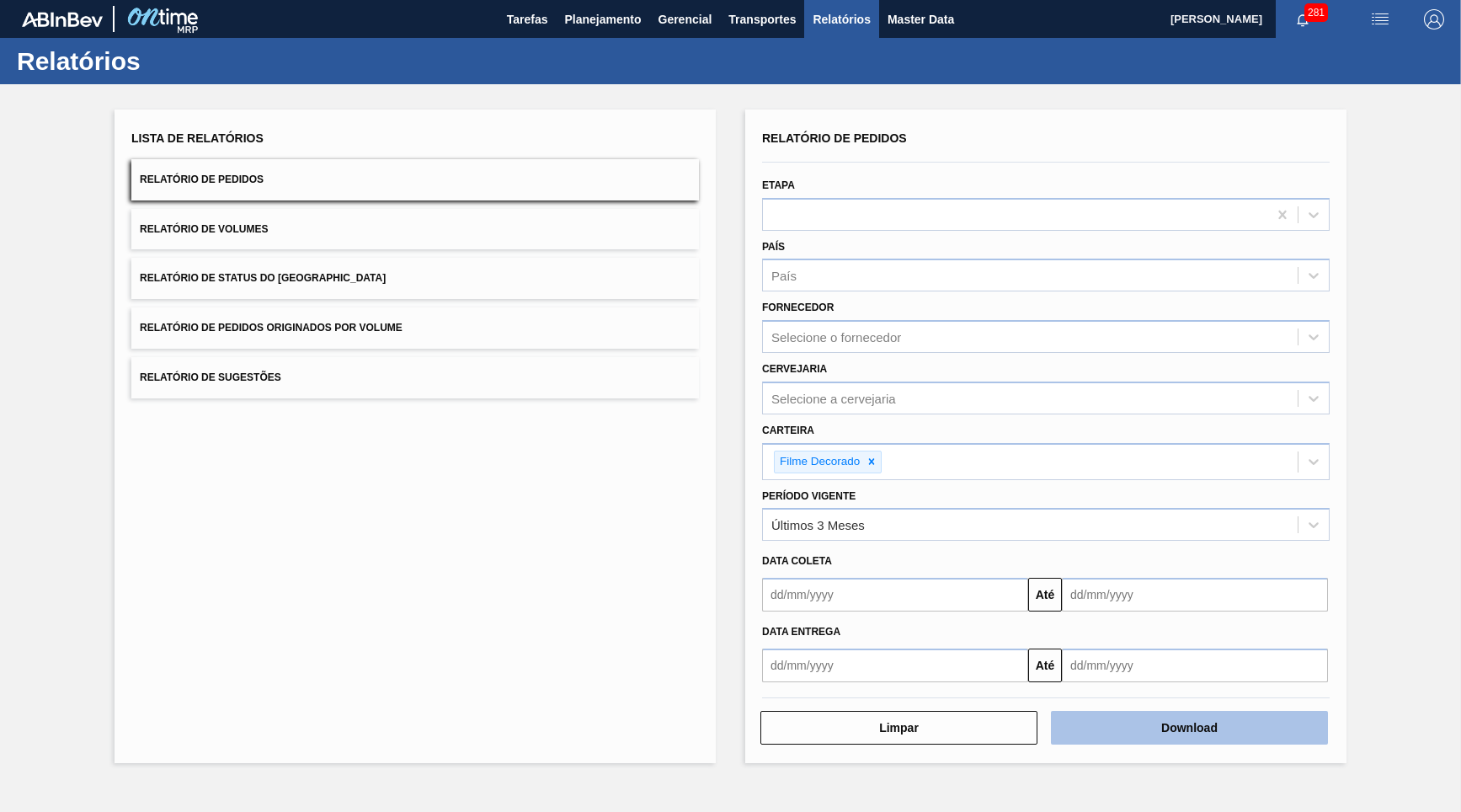
click at [1319, 711] on button "Download" at bounding box center [1189, 728] width 277 height 34
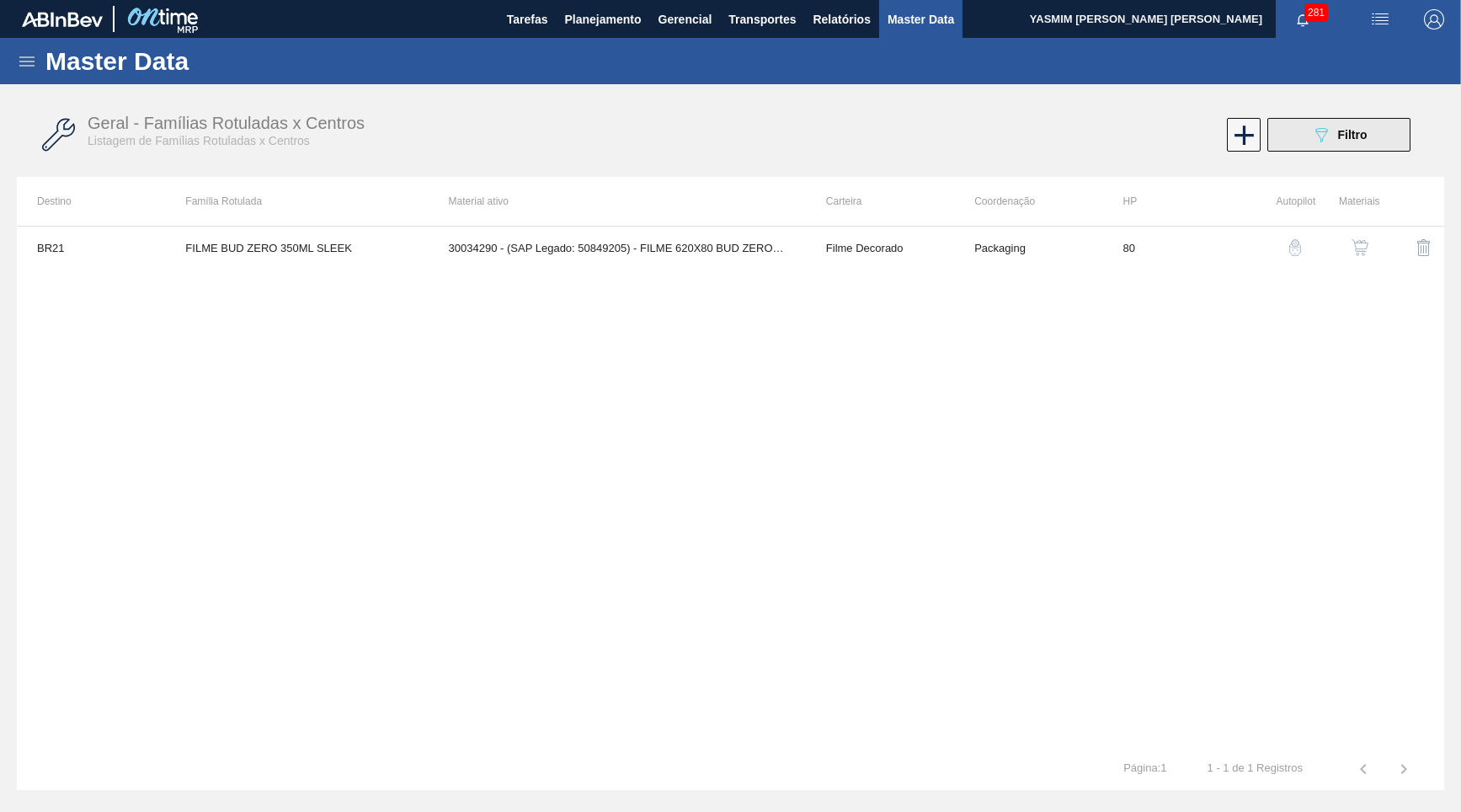
click at [1376, 130] on button "089F7B8B-B2A5-4AFE-B5C0-19BA573D28AC Filtro" at bounding box center [1339, 135] width 143 height 34
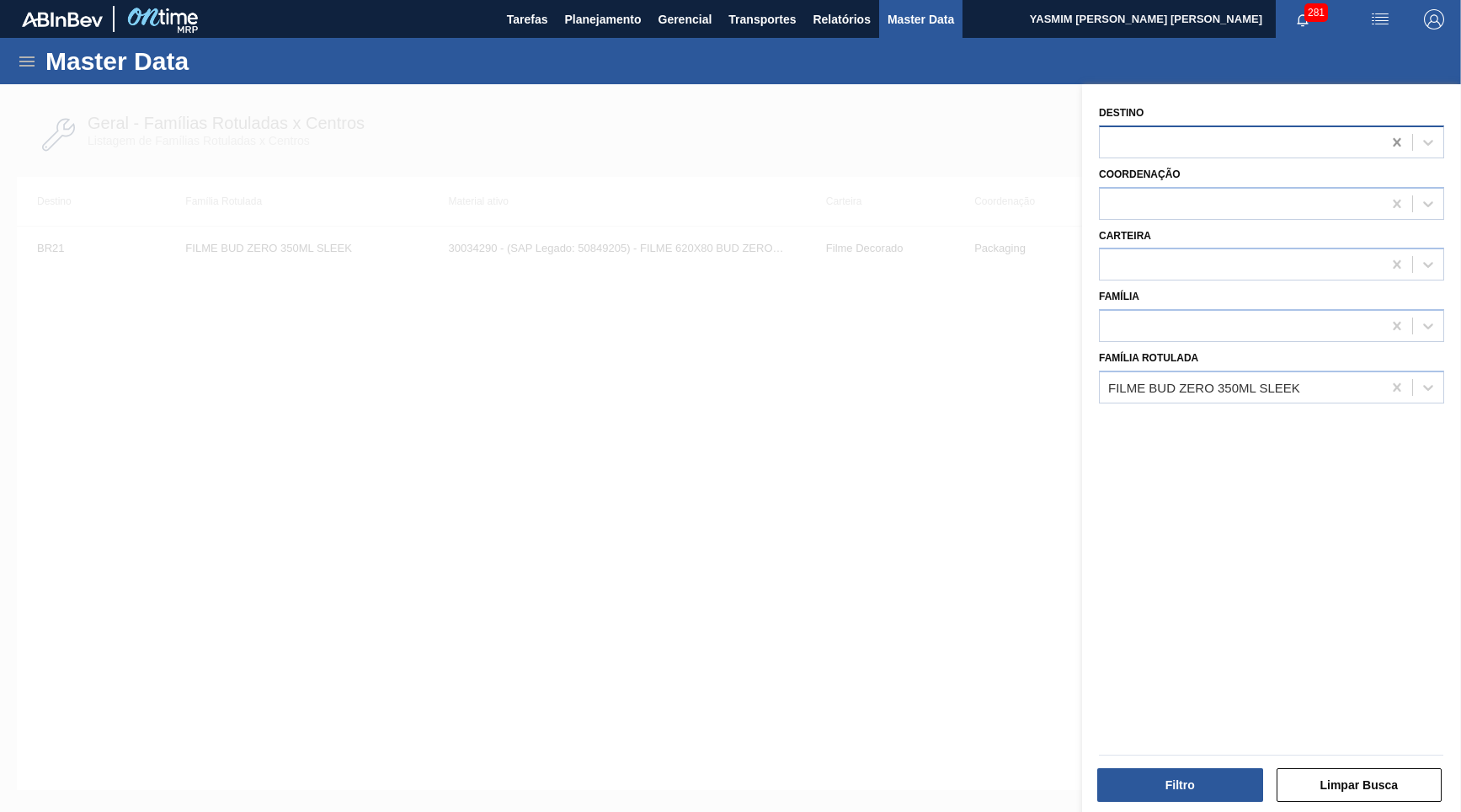
click at [1402, 143] on icon at bounding box center [1397, 143] width 17 height 17
click at [1400, 379] on icon at bounding box center [1397, 388] width 17 height 17
click at [919, 378] on div at bounding box center [730, 490] width 1461 height 812
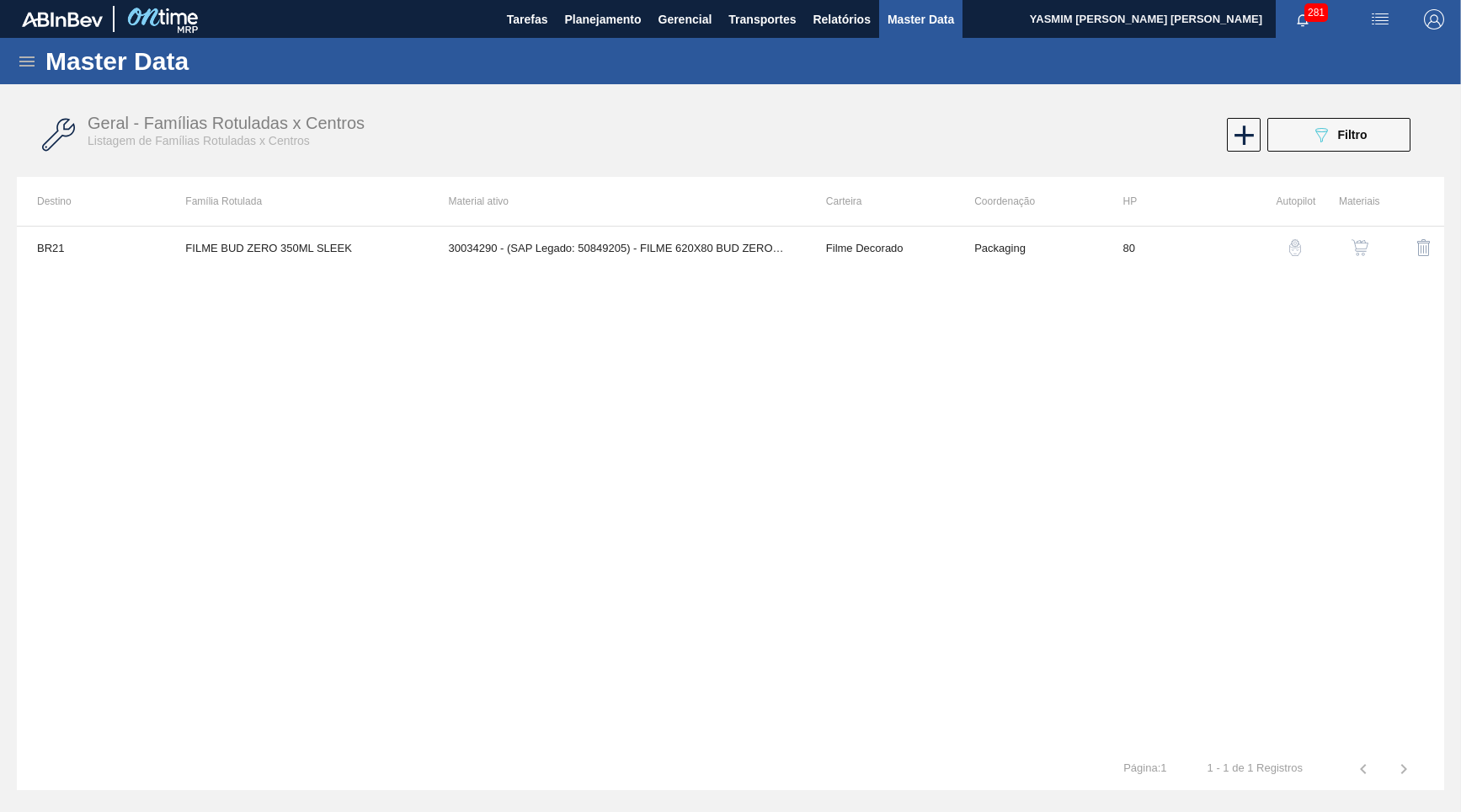
click at [31, 69] on icon at bounding box center [27, 62] width 21 height 21
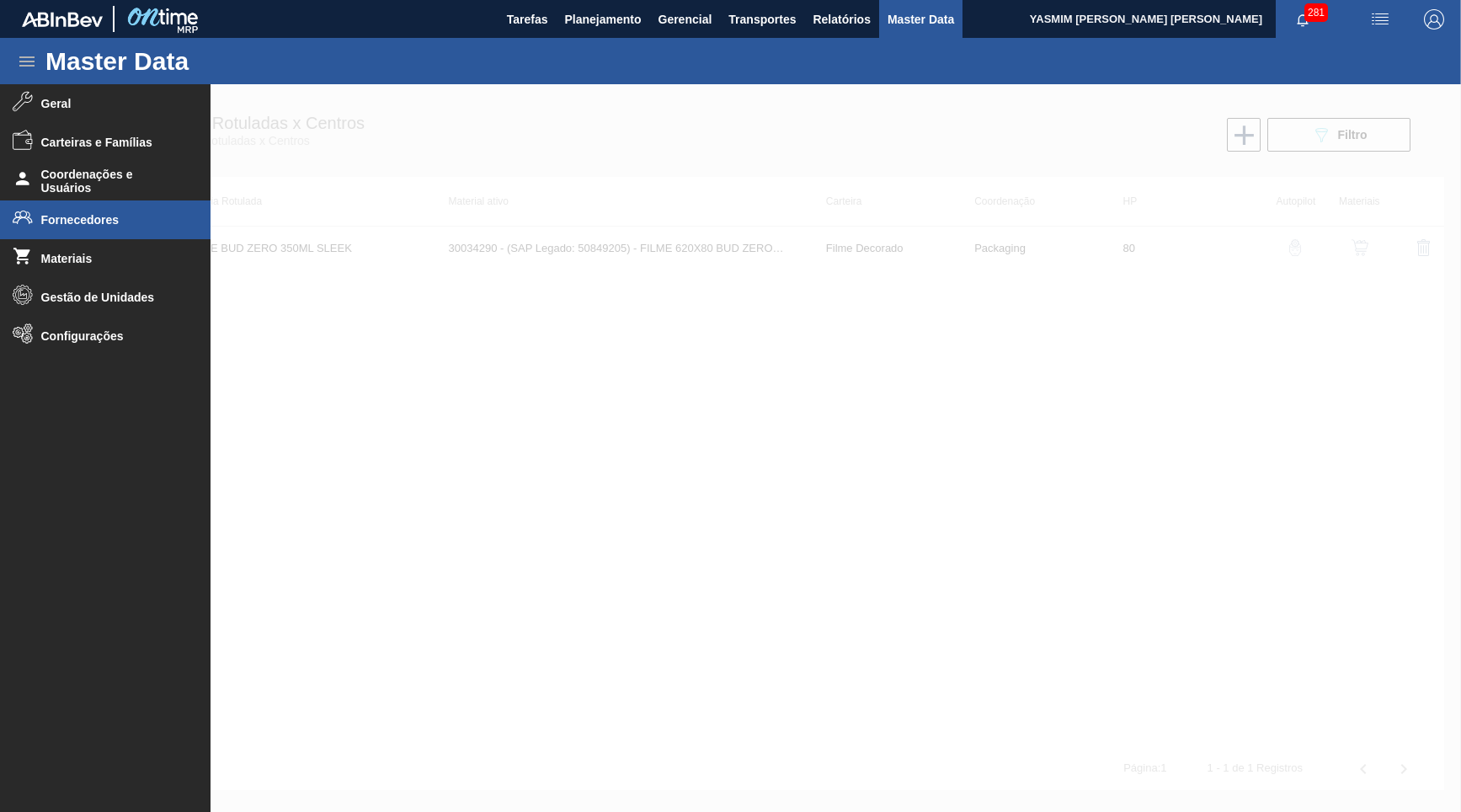
click at [94, 206] on li "Fornecedores" at bounding box center [105, 219] width 210 height 38
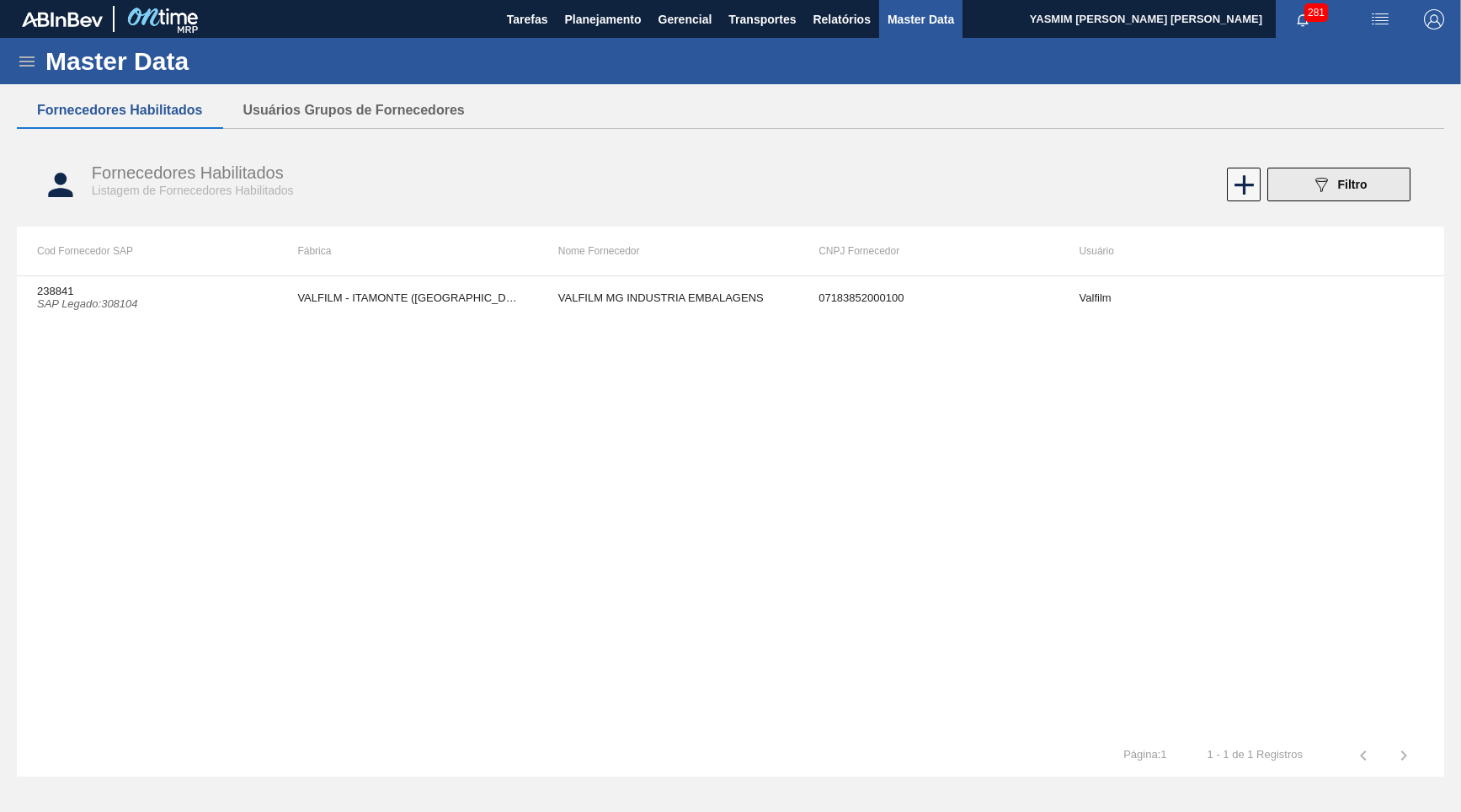
click at [1386, 171] on button "089F7B8B-B2A5-4AFE-B5C0-19BA573D28AC Filtro" at bounding box center [1339, 184] width 143 height 34
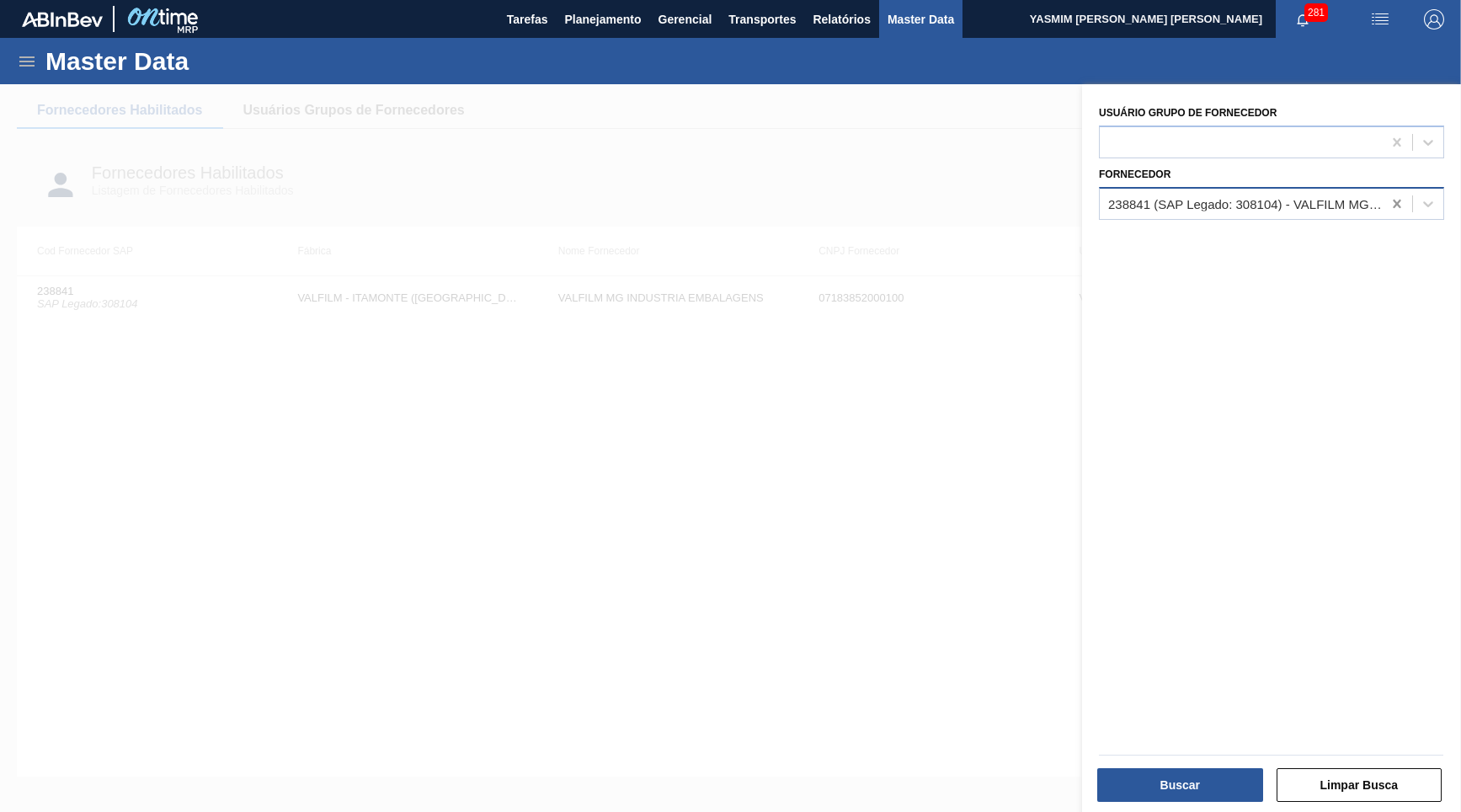
click at [1400, 202] on icon at bounding box center [1397, 204] width 17 height 17
paste input "460820"
type input "460820"
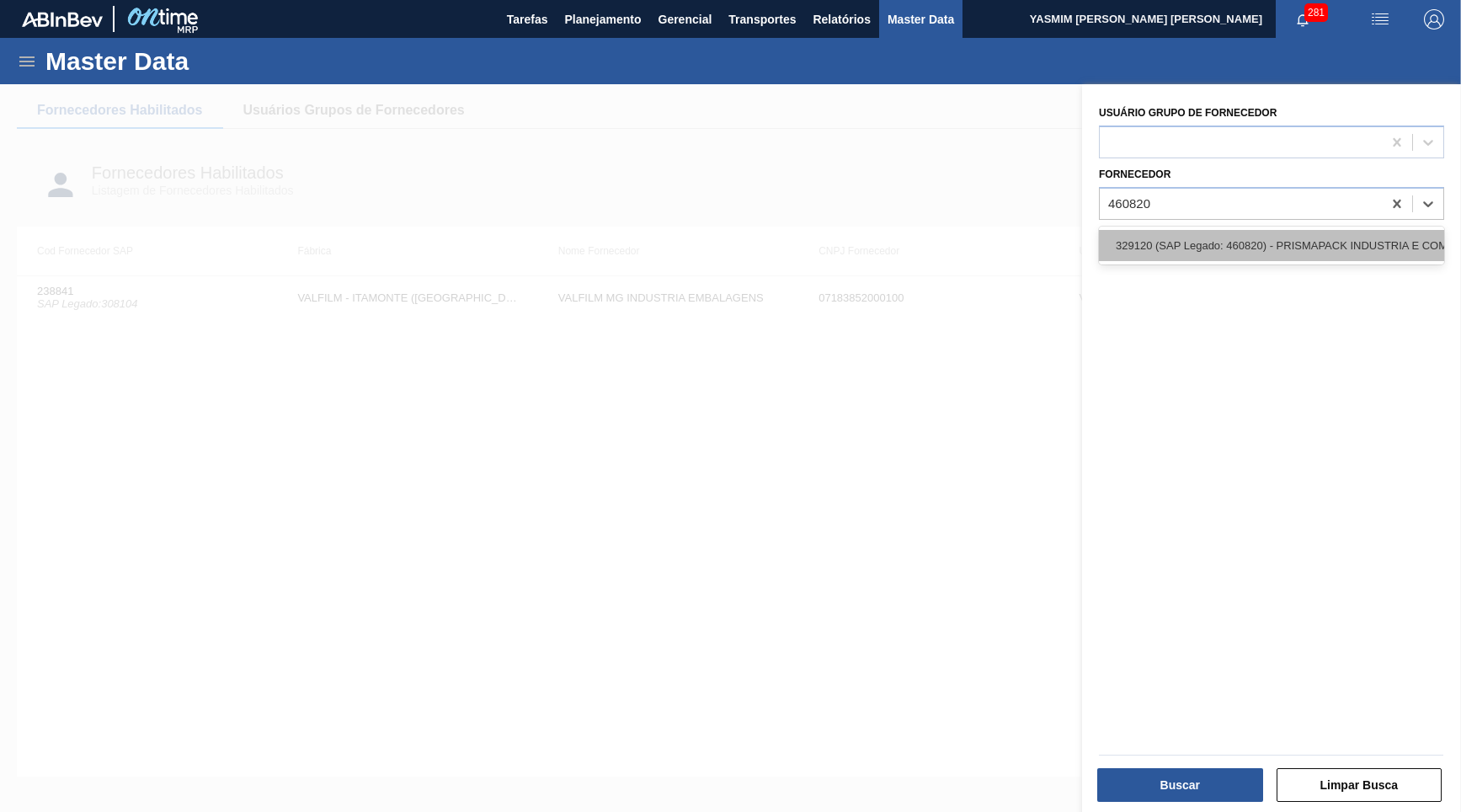
click at [1179, 235] on div "329120 (SAP Legado: 460820) - PRISMAPACK INDUSTRIA E COMERCIO DE-PRODUTOS PLAST…" at bounding box center [1271, 245] width 346 height 31
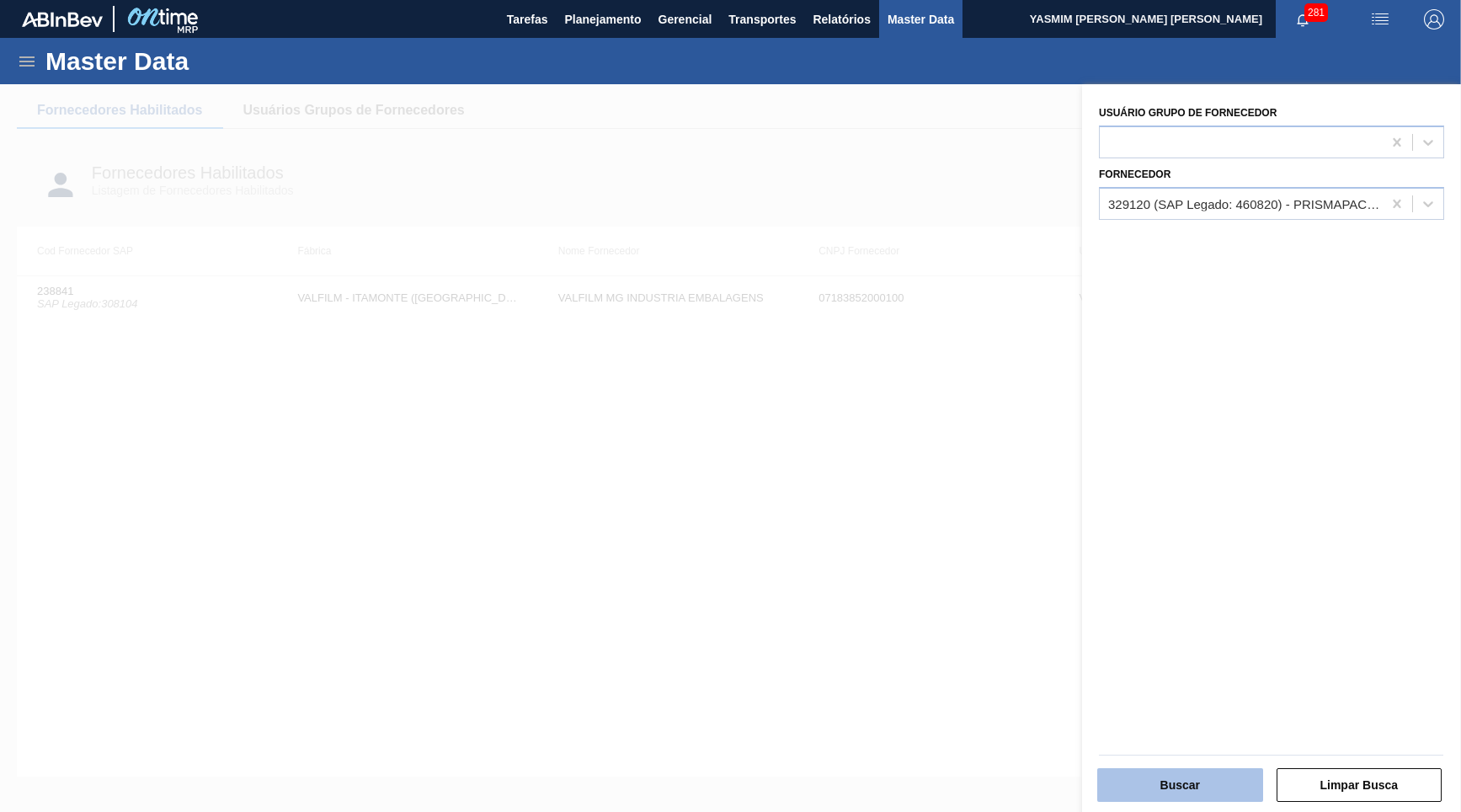
click at [1179, 786] on button "Buscar" at bounding box center [1180, 785] width 166 height 34
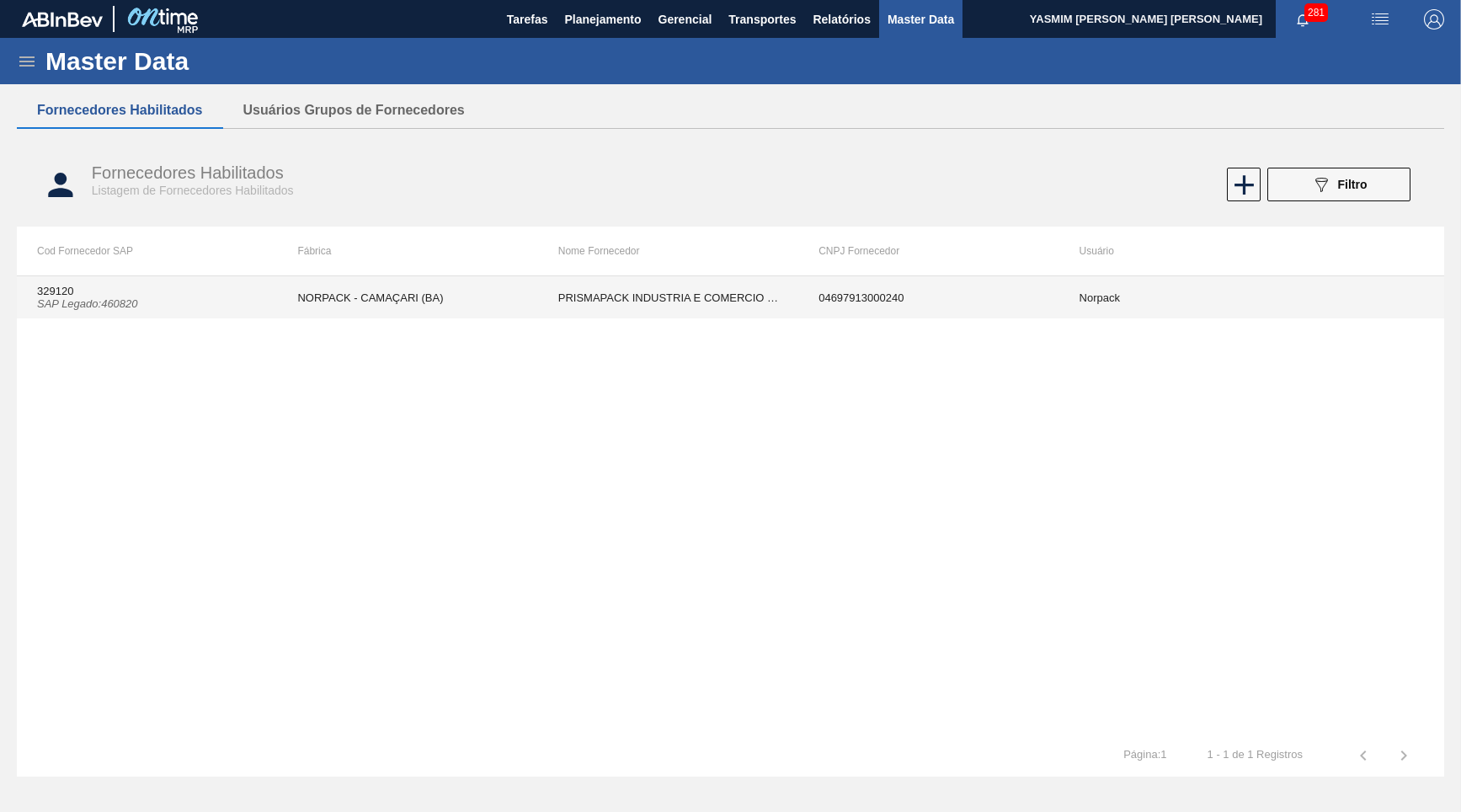
click at [471, 306] on td "NORPACK - CAMAÇARI (BA)" at bounding box center [407, 297] width 260 height 42
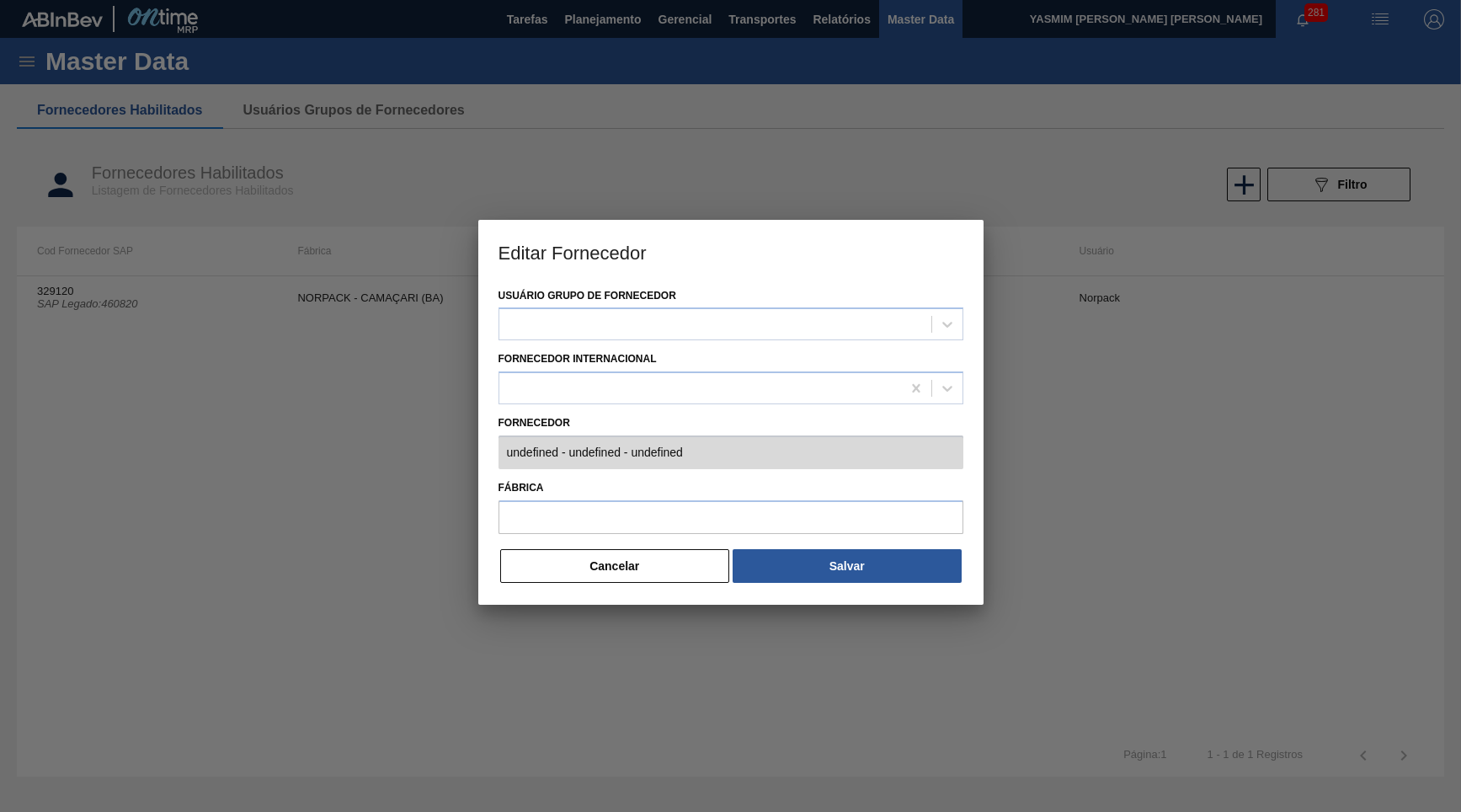
type input "329120 (SAP Legado: 460820) - PRISMAPACK INDUSTRIA E COMERCIO DE-PRODUTOS PLAST…"
type input "NORPACK - CAMAÇARI (BA)"
click at [657, 556] on button "Cancelar" at bounding box center [615, 566] width 230 height 34
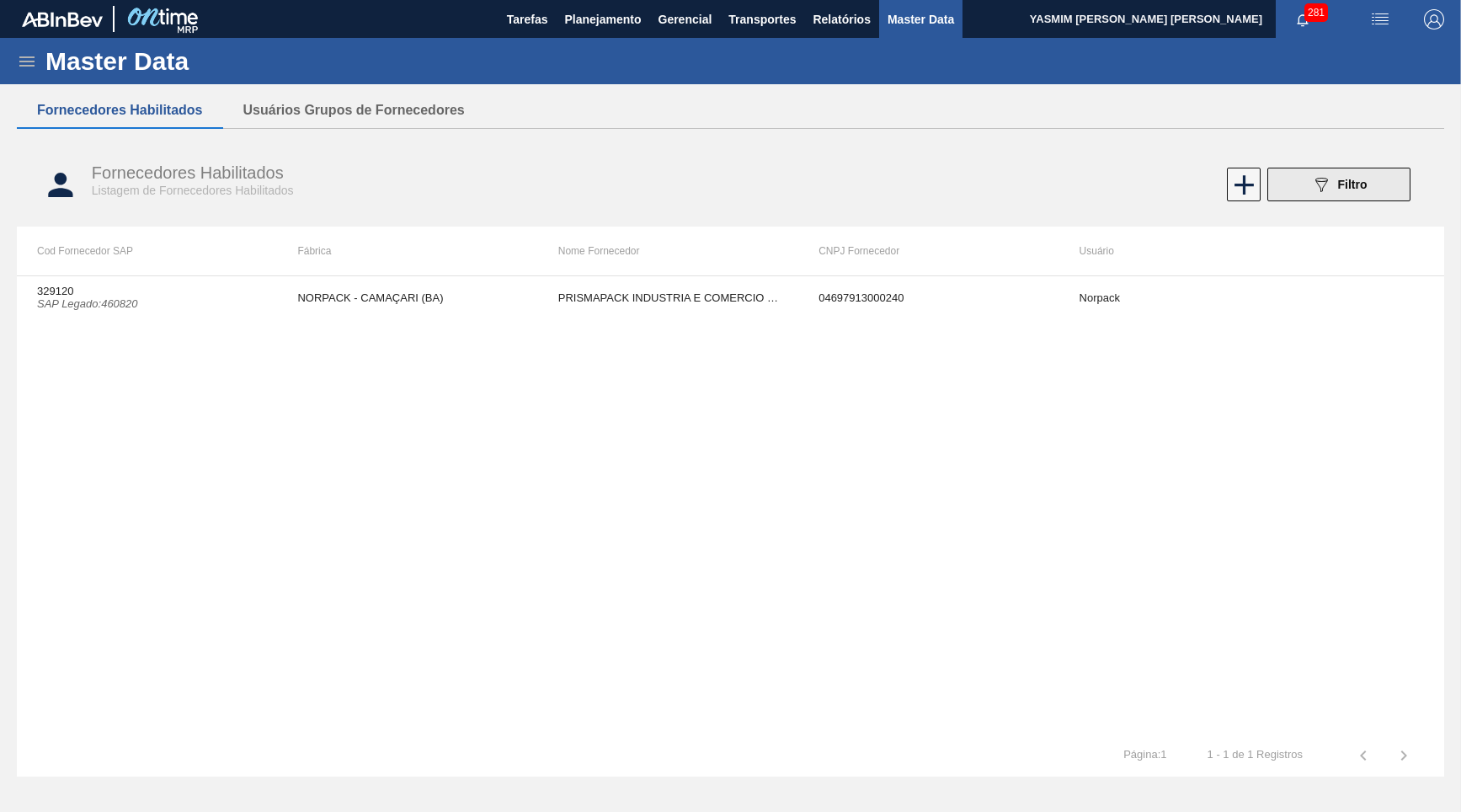
click at [1361, 167] on button "089F7B8B-B2A5-4AFE-B5C0-19BA573D28AC Filtro" at bounding box center [1339, 184] width 143 height 34
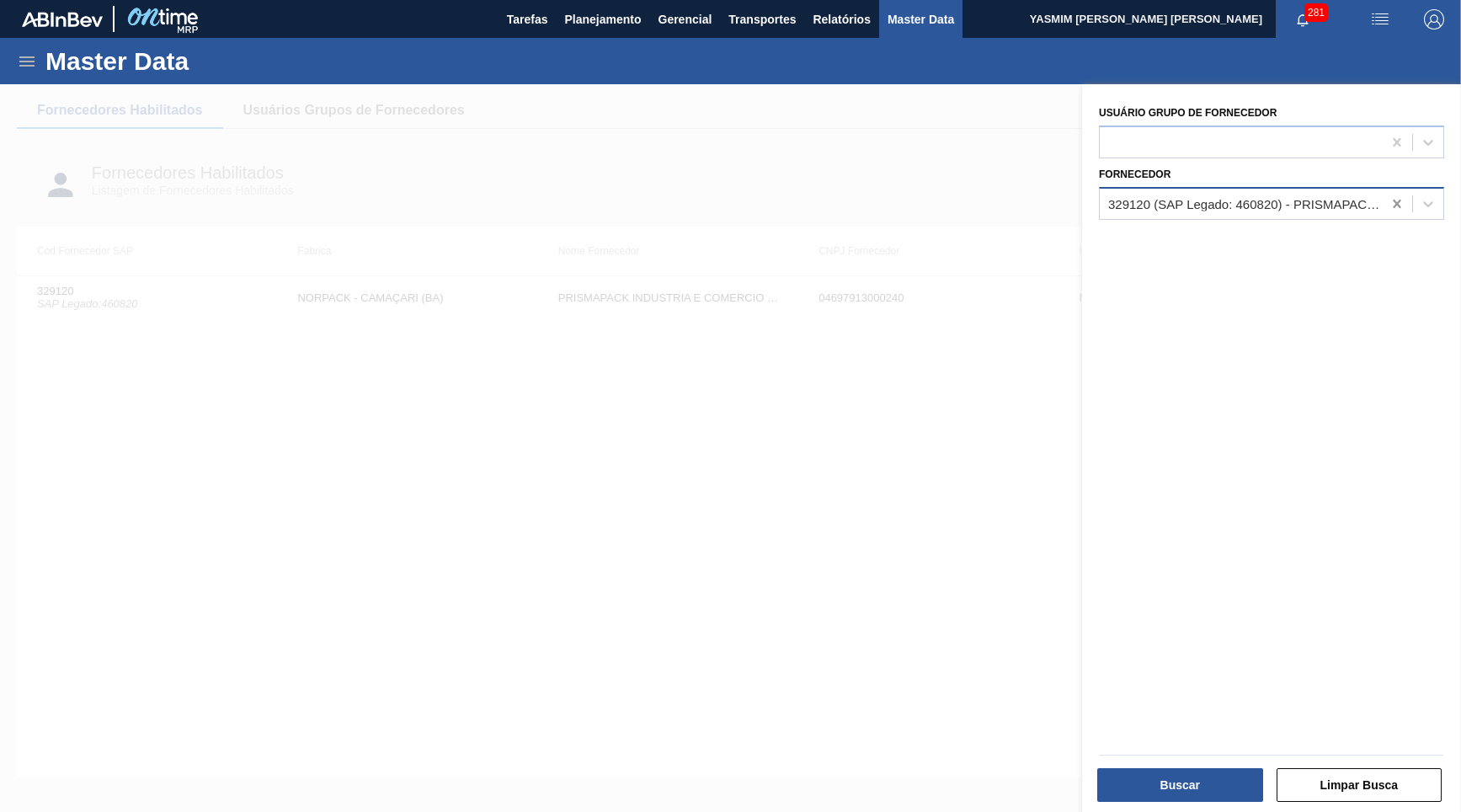
click at [1402, 189] on div at bounding box center [1397, 204] width 30 height 30
paste input "397940"
type input "397940"
click at [1254, 230] on div "294925 (SAP Legado: 397940) - VALFILM INDUSTRIA E COMERCIO" at bounding box center [1271, 245] width 346 height 31
click at [1140, 757] on div at bounding box center [1270, 754] width 358 height 14
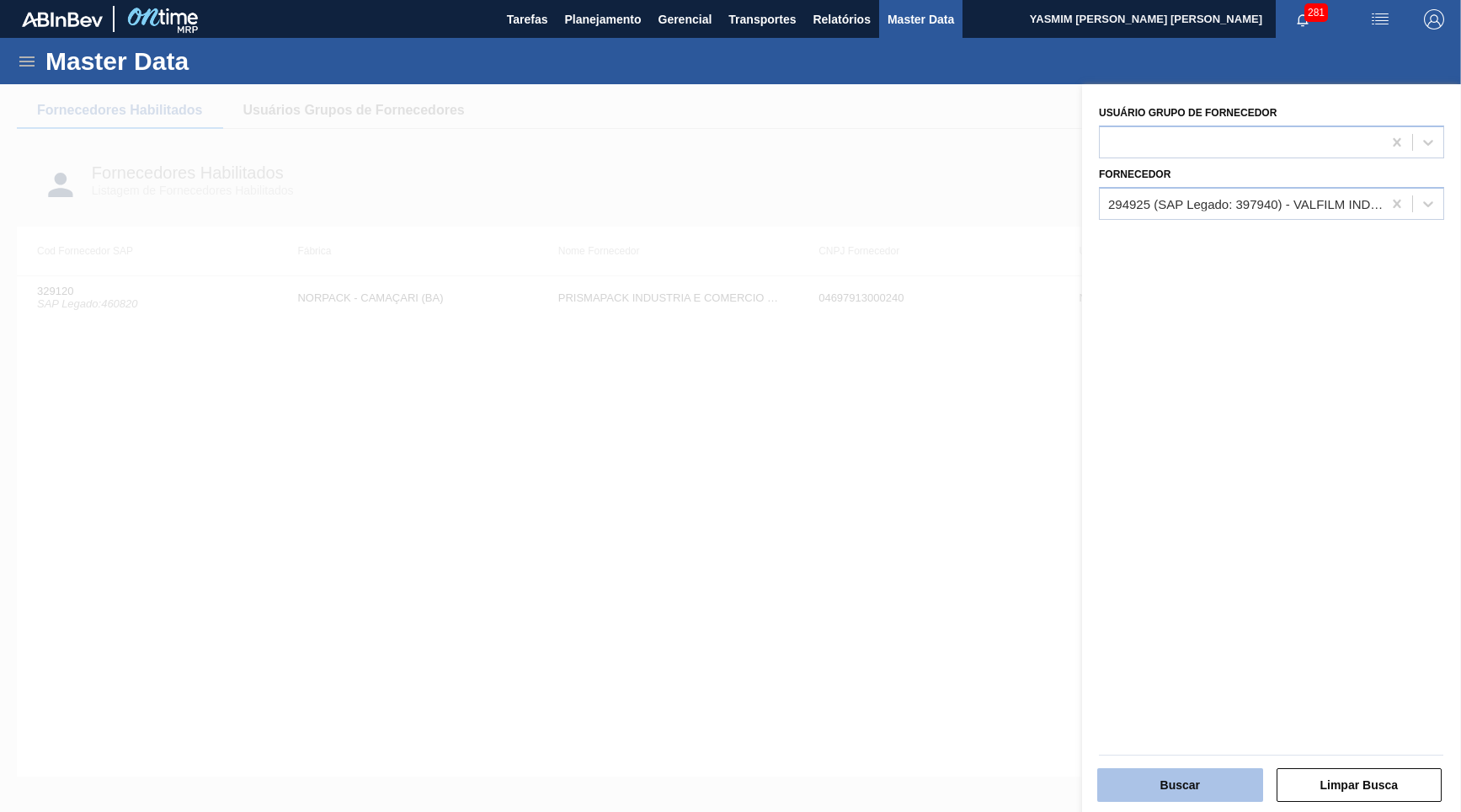
click at [1162, 779] on button "Buscar" at bounding box center [1180, 785] width 166 height 34
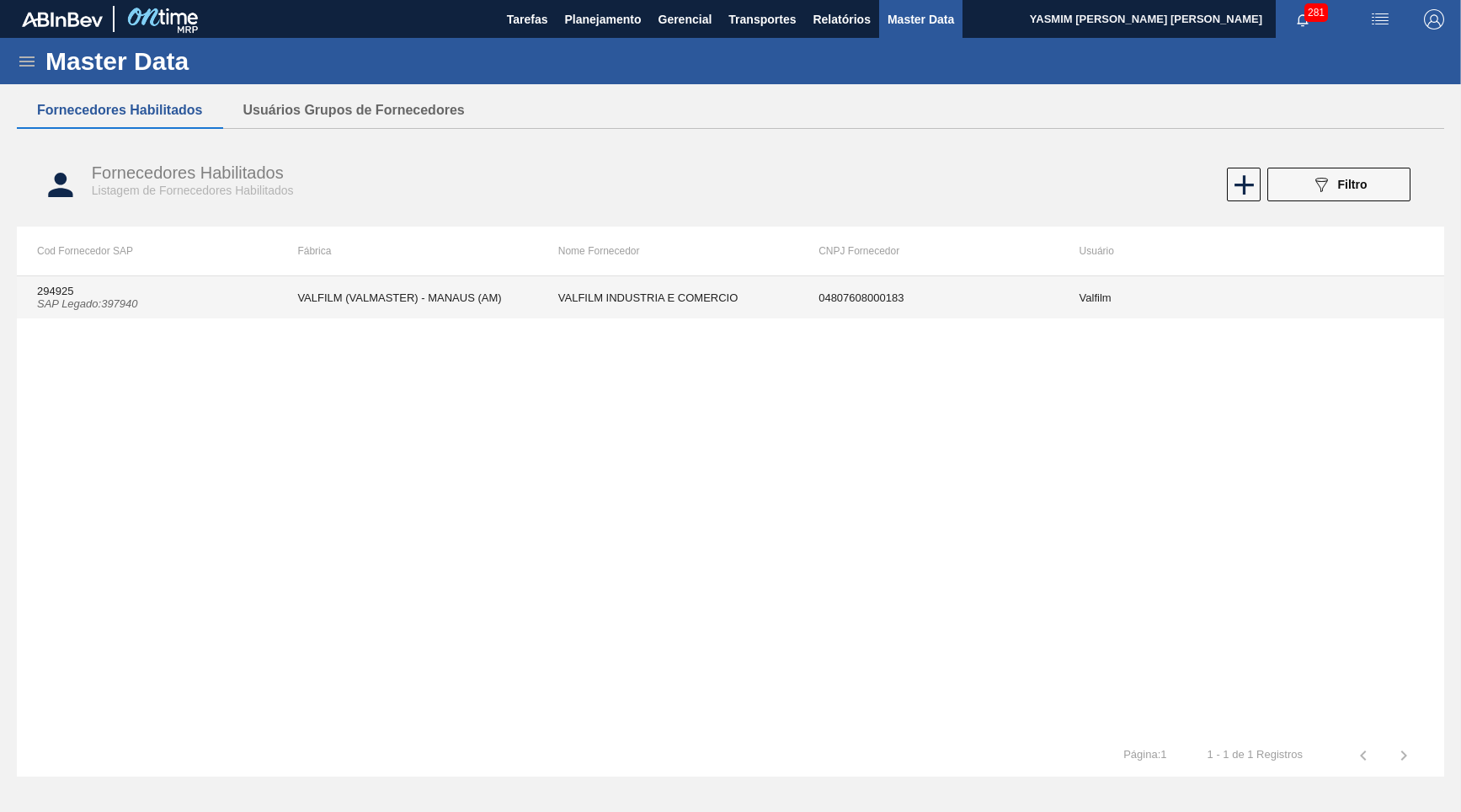
click at [523, 306] on td "VALFILM (VALMASTER) - MANAUS (AM)" at bounding box center [407, 297] width 260 height 42
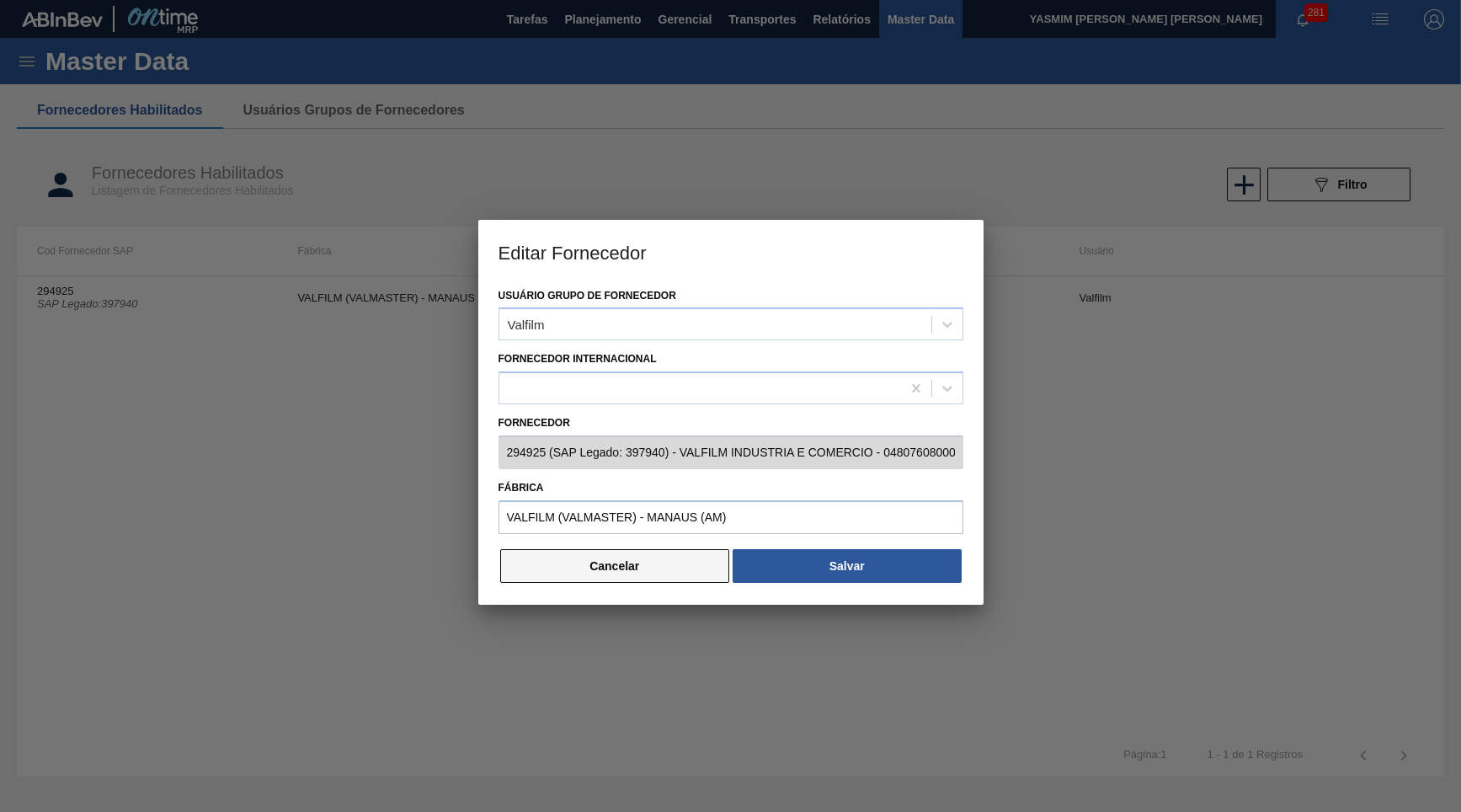
click at [599, 554] on button "Cancelar" at bounding box center [615, 566] width 230 height 34
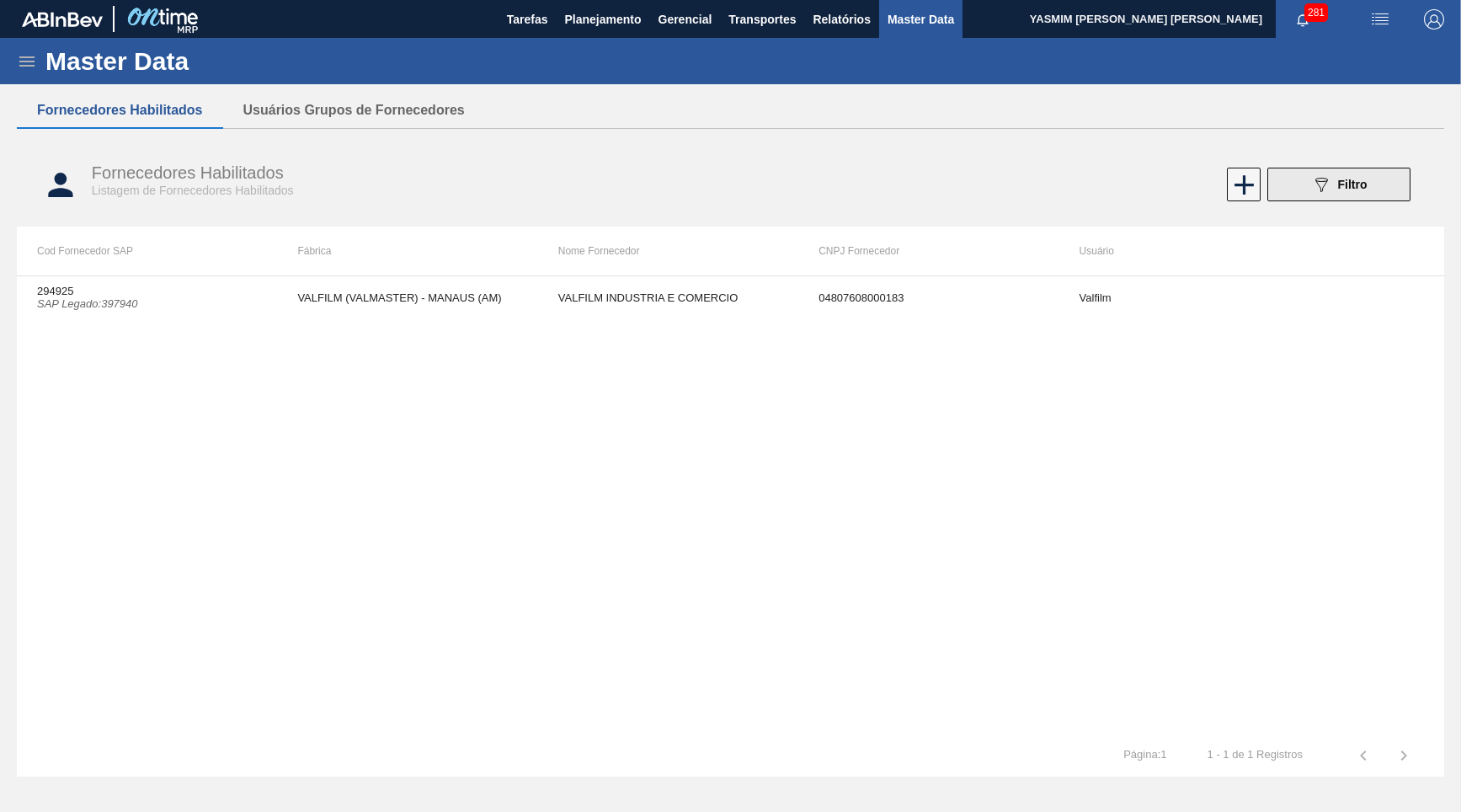
click at [1378, 172] on button "089F7B8B-B2A5-4AFE-B5C0-19BA573D28AC Filtro" at bounding box center [1339, 184] width 143 height 34
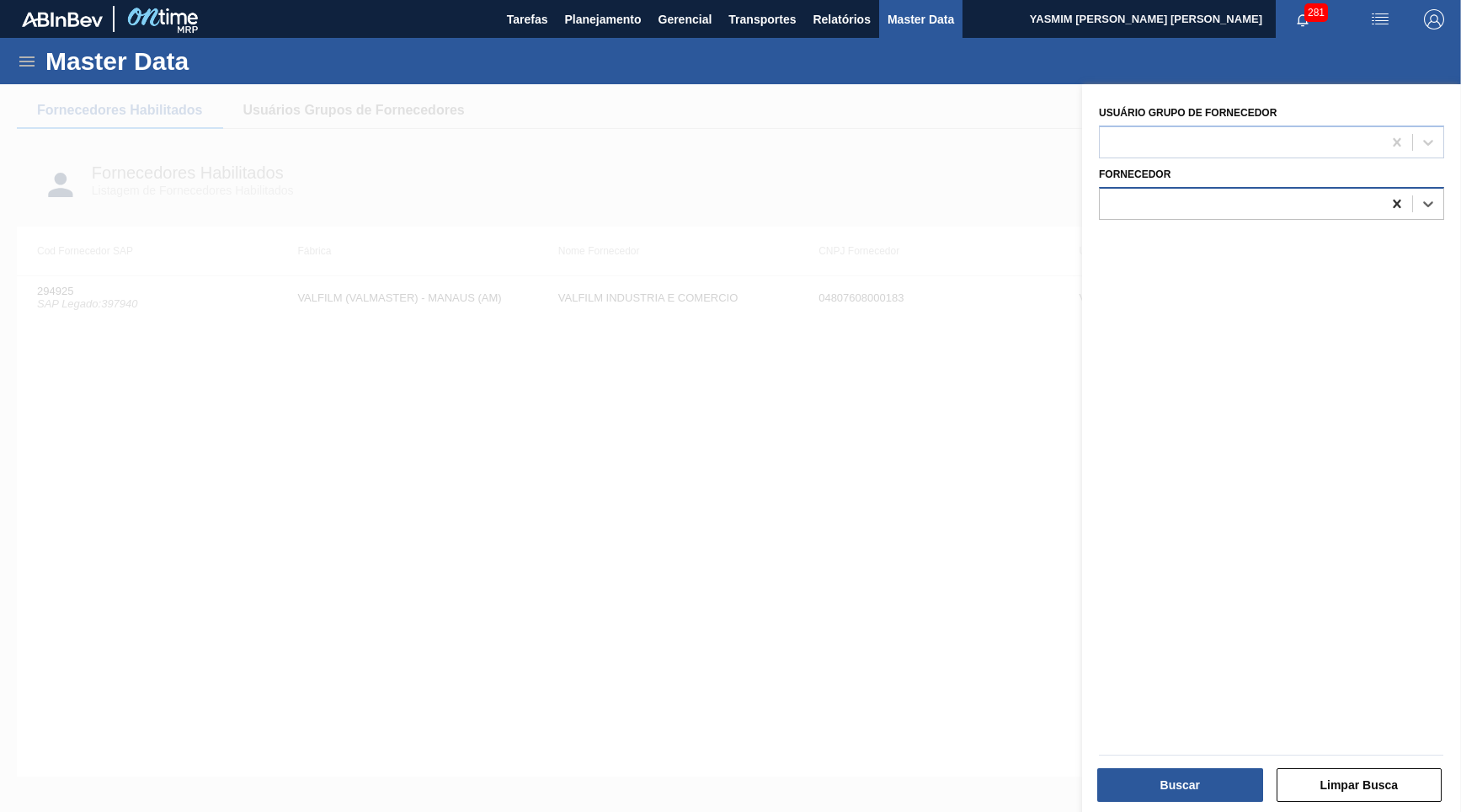
click at [1405, 196] on icon at bounding box center [1397, 204] width 17 height 17
paste input "308104"
type input "308104"
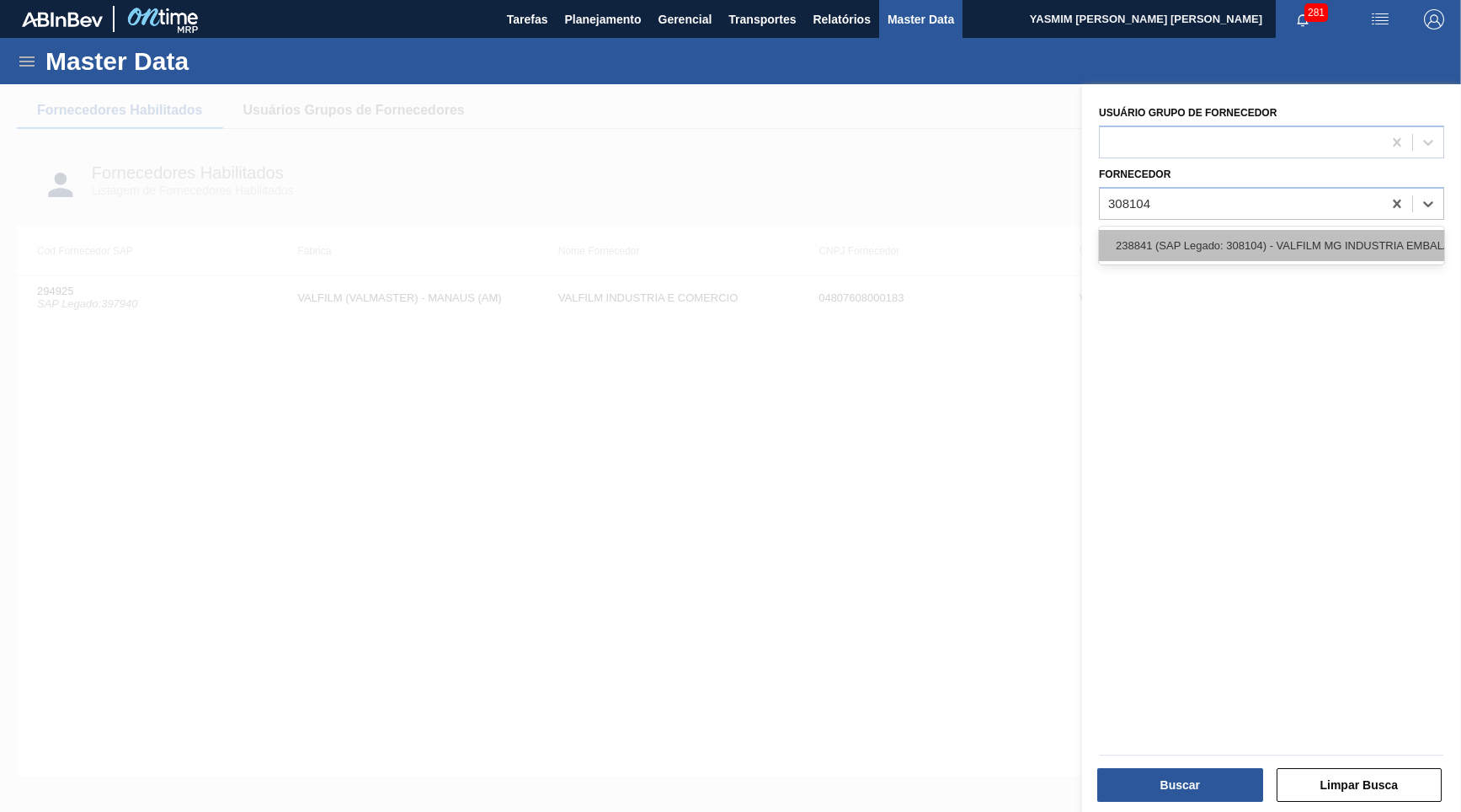
click at [1280, 241] on div "238841 (SAP Legado: 308104) - VALFILM MG INDUSTRIA EMBALAGENS" at bounding box center [1271, 245] width 346 height 31
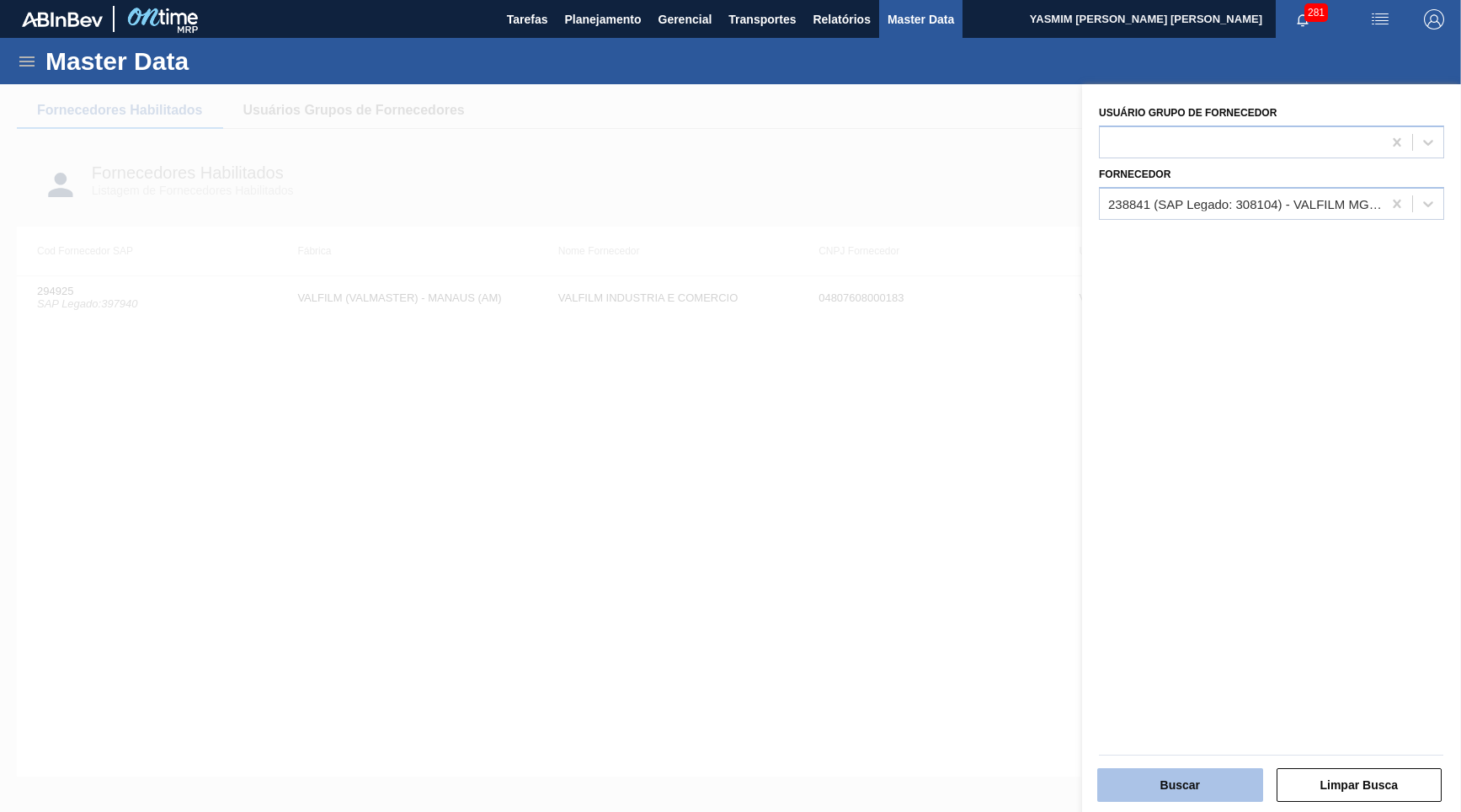
click at [1119, 789] on button "Buscar" at bounding box center [1180, 785] width 166 height 34
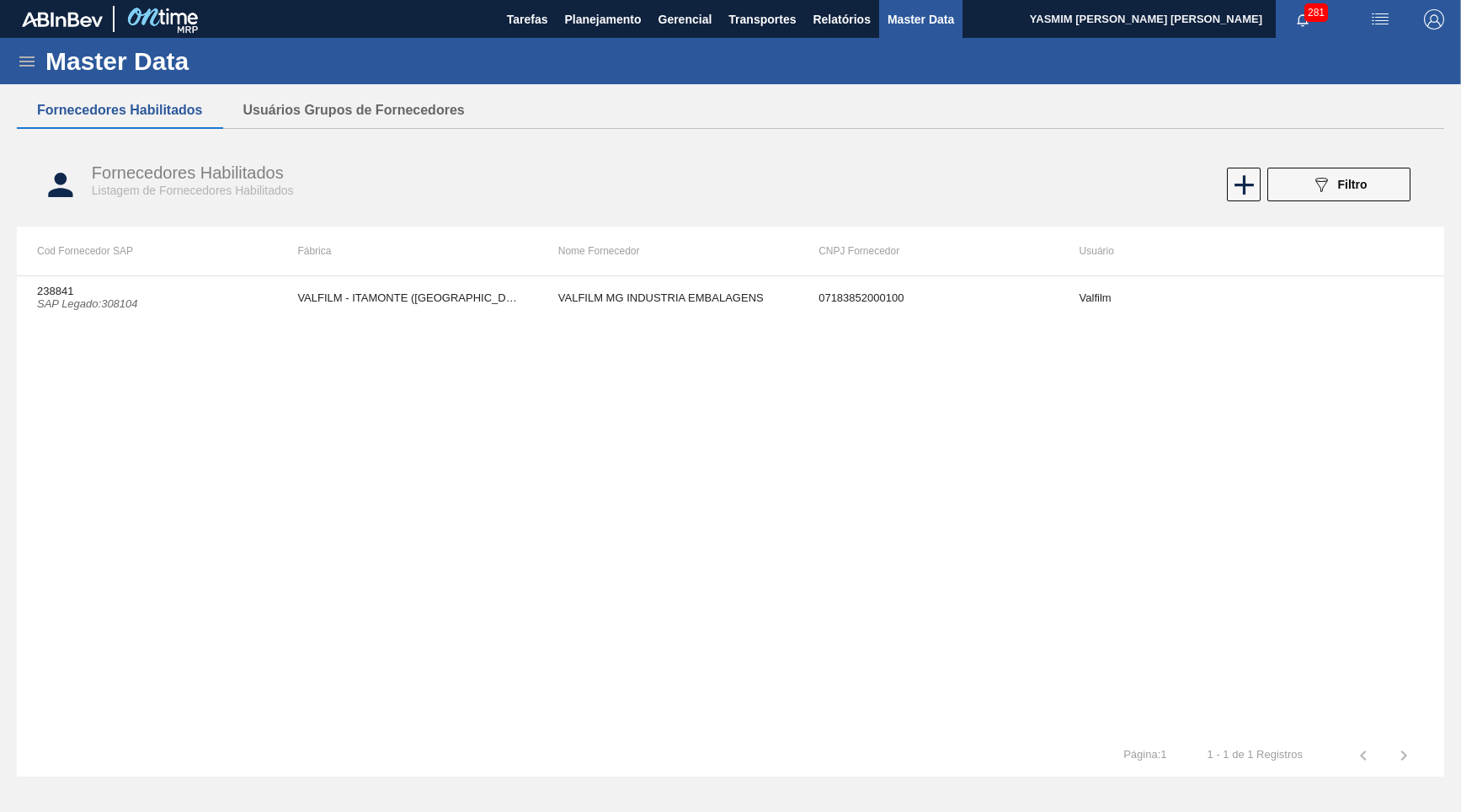
click at [486, 288] on td "VALFILM - ITAMONTE ([GEOGRAPHIC_DATA])" at bounding box center [407, 297] width 260 height 42
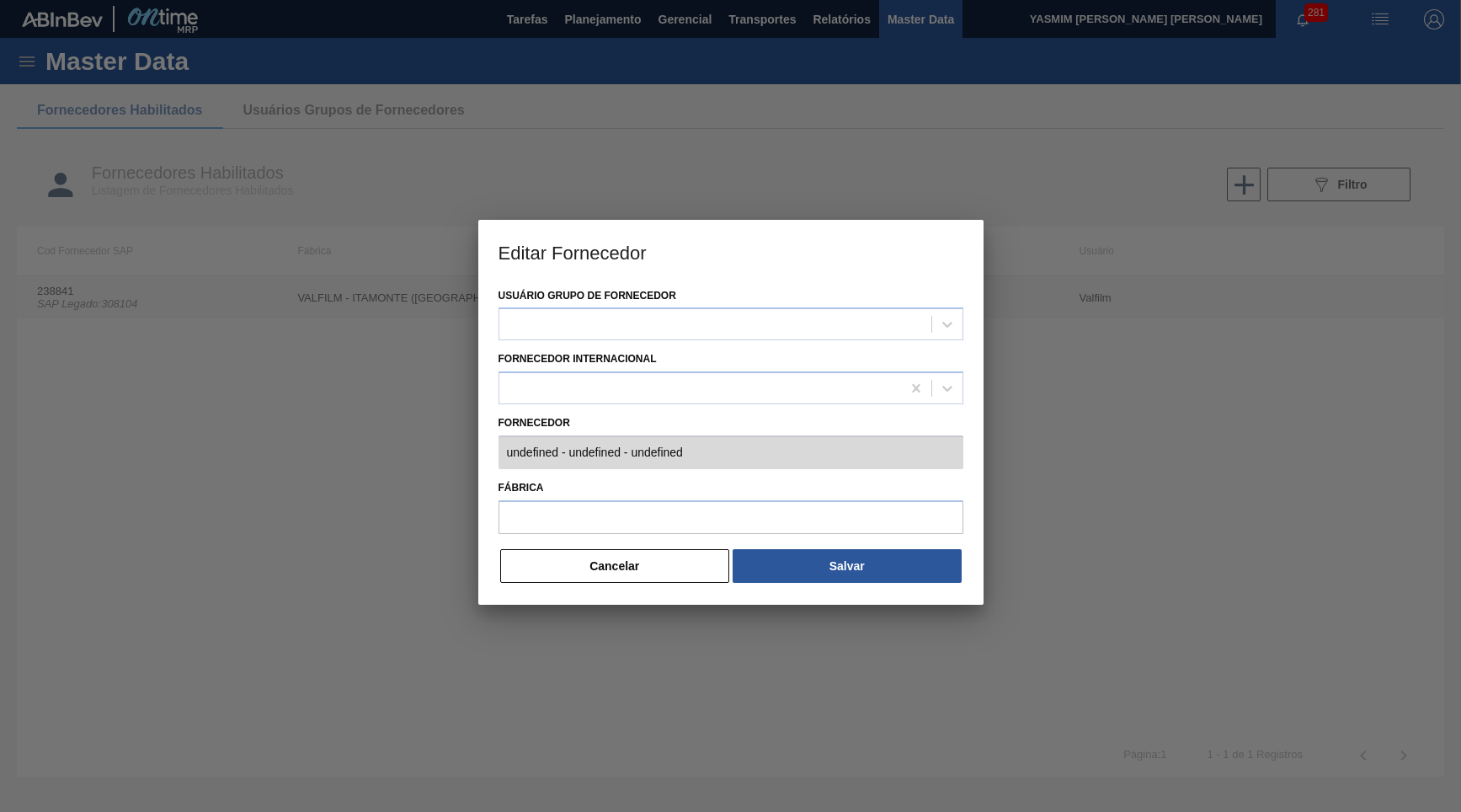
type input "238841 (SAP Legado: 308104) - VALFILM MG INDUSTRIA EMBALAGENS - 07183852000100"
type input "VALFILM - ITAMONTE ([GEOGRAPHIC_DATA])"
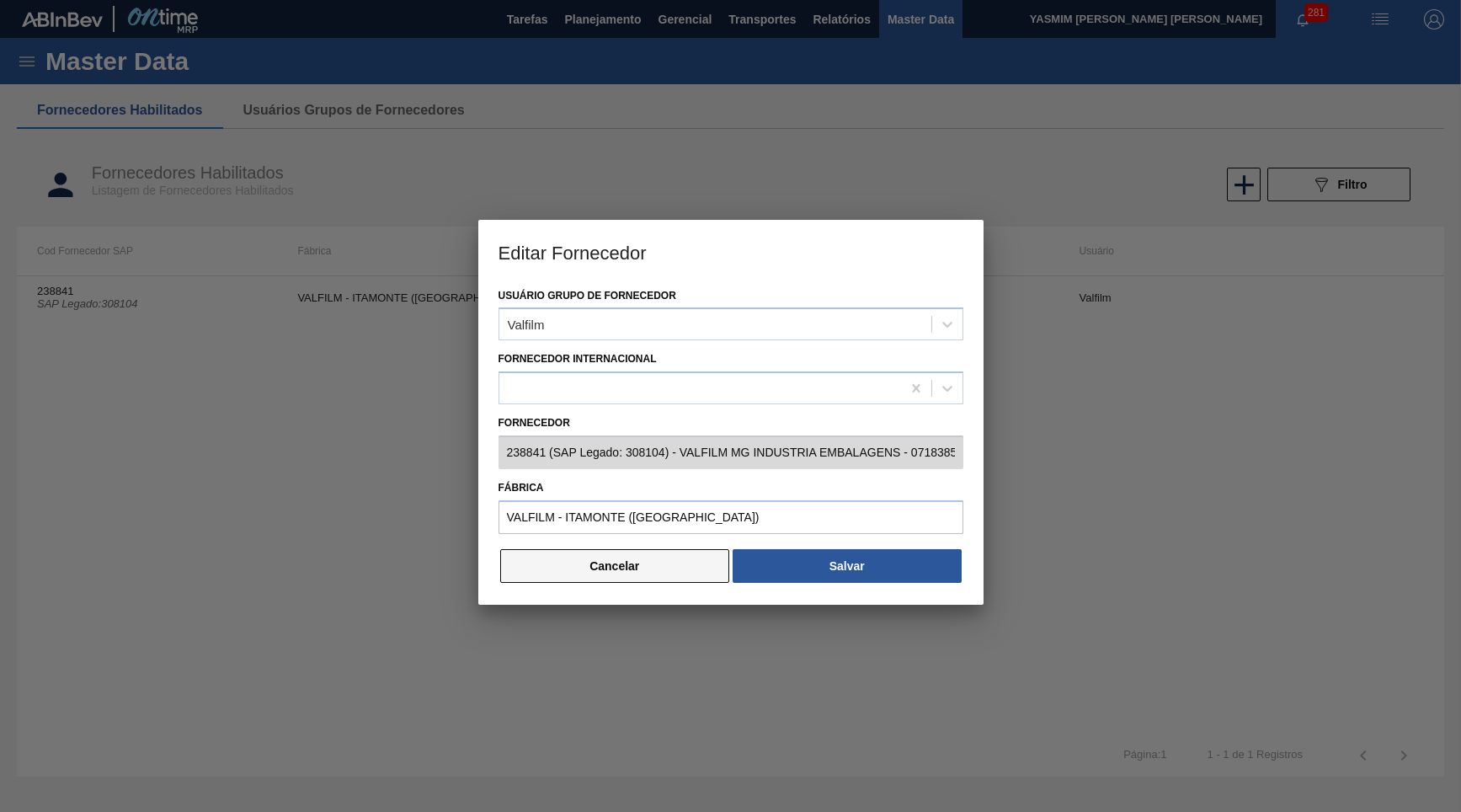
click at [640, 549] on button "Cancelar" at bounding box center [615, 566] width 230 height 34
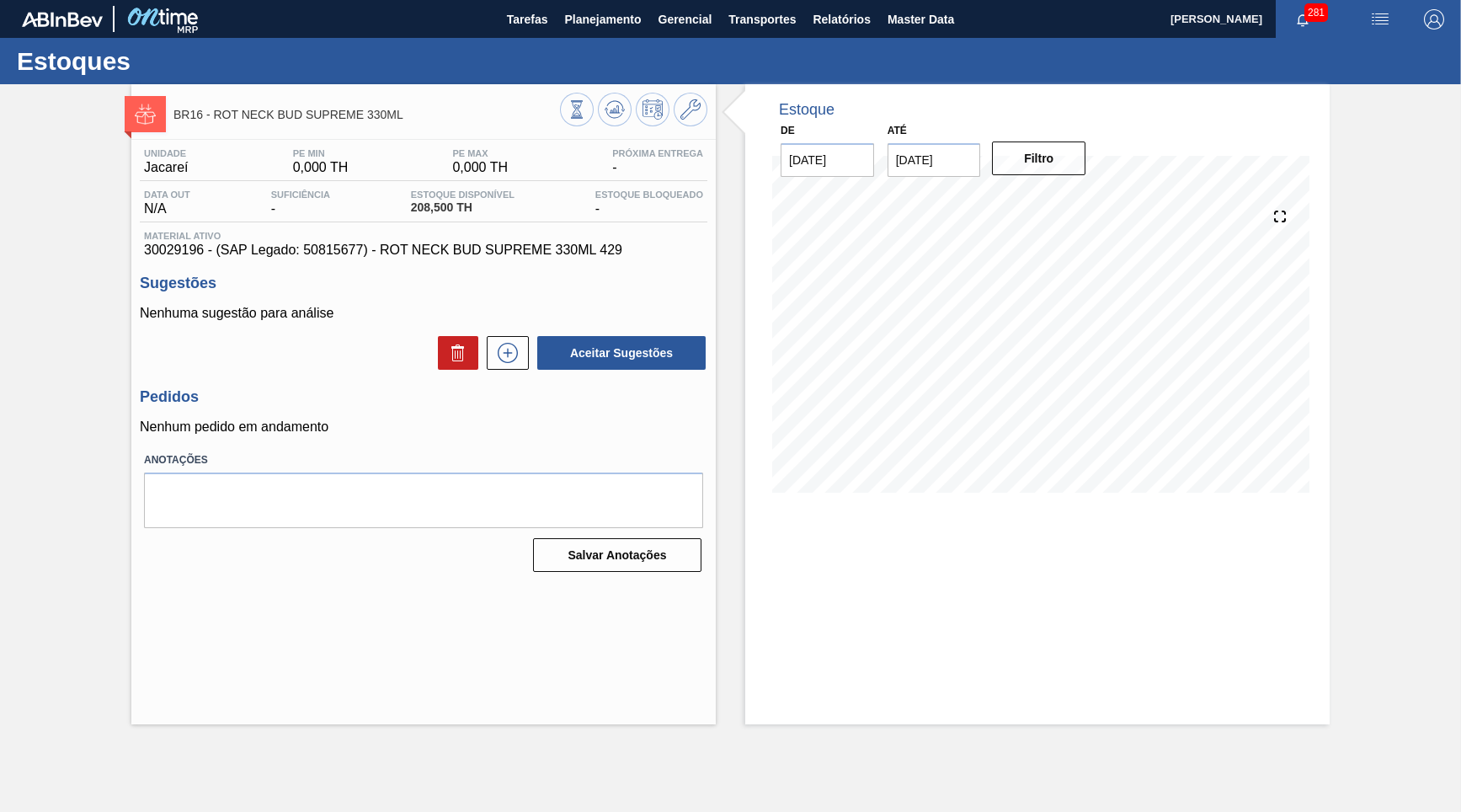
click at [600, 38] on div "Estoques" at bounding box center [730, 60] width 1461 height 46
click at [614, 20] on span "Planejamento" at bounding box center [603, 20] width 77 height 21
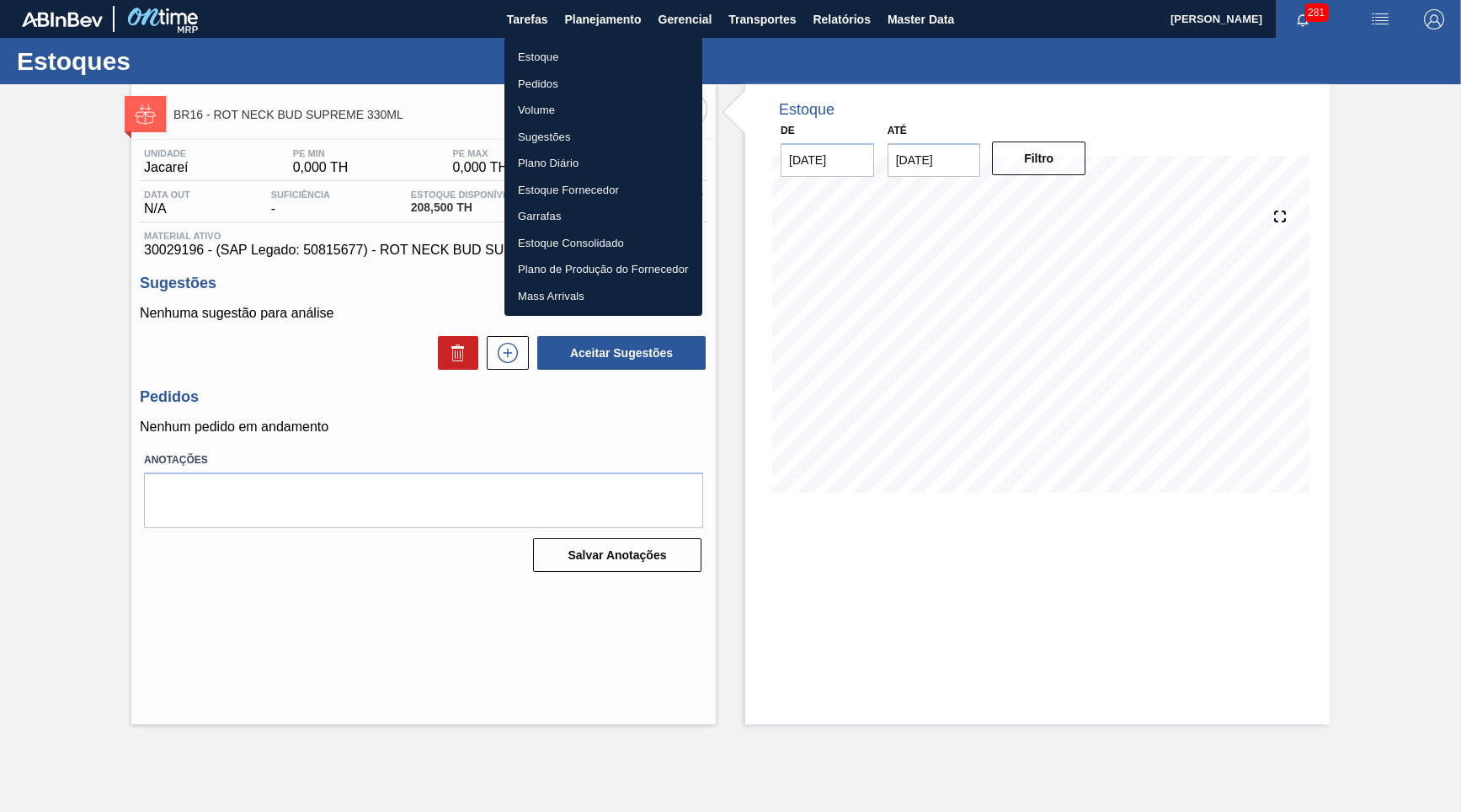
click at [555, 54] on li "Estoque" at bounding box center [603, 57] width 198 height 27
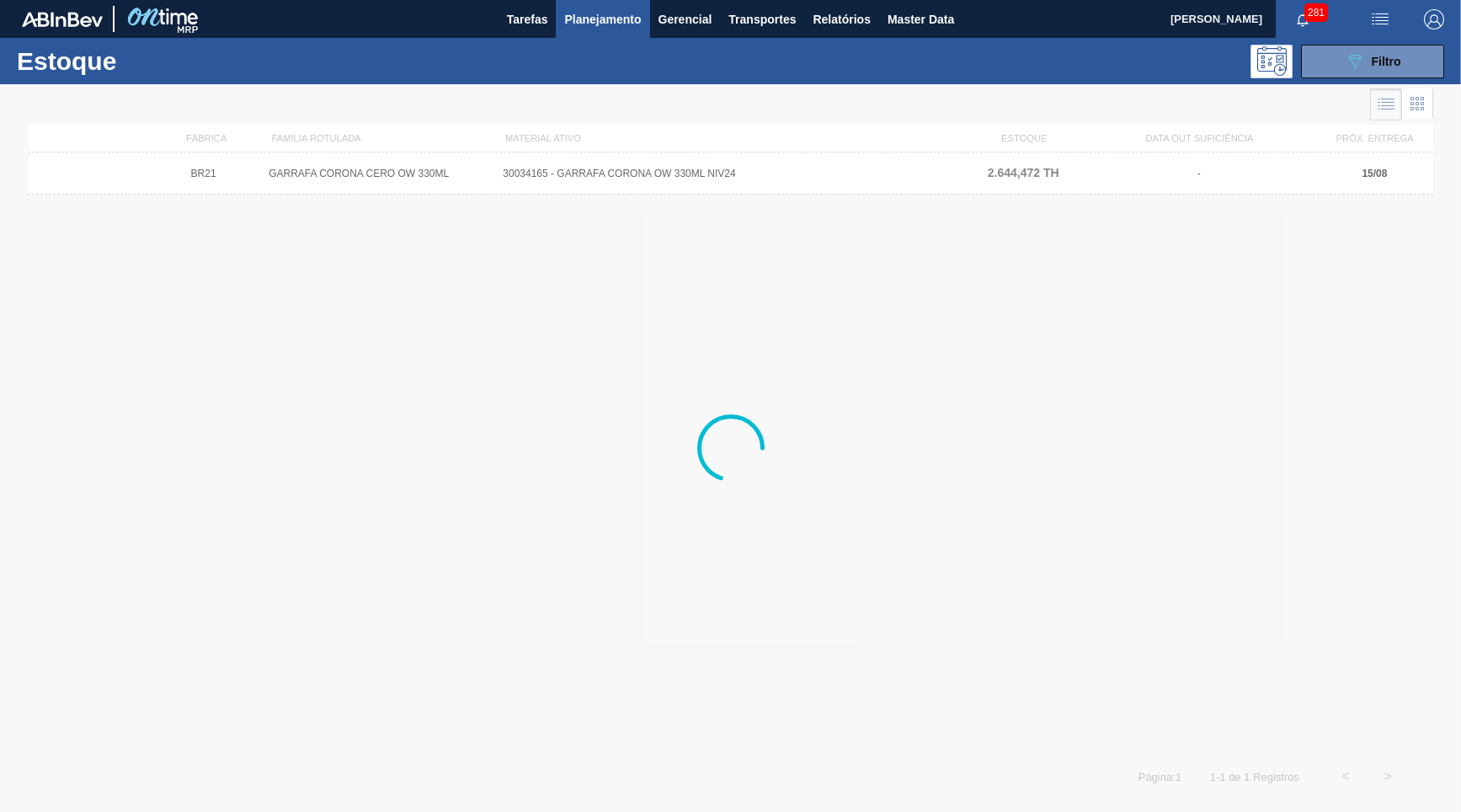
click at [1343, 40] on div "Estoque 089F7B8B-B2A5-4AFE-B5C0-19BA573D28AC Filtro" at bounding box center [730, 60] width 1461 height 46
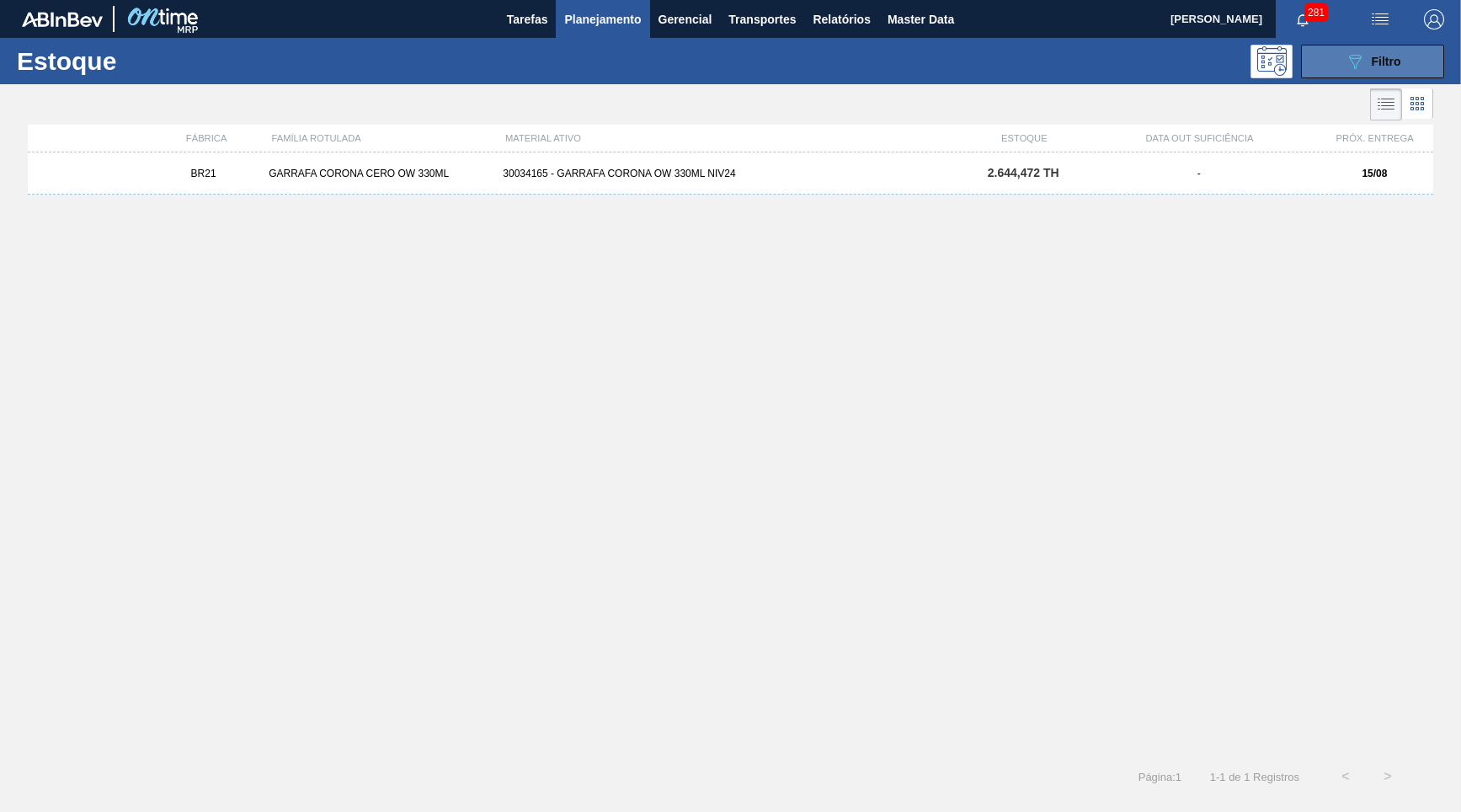
click at [1355, 72] on button "089F7B8B-B2A5-4AFE-B5C0-19BA573D28AC Filtro" at bounding box center [1373, 62] width 143 height 34
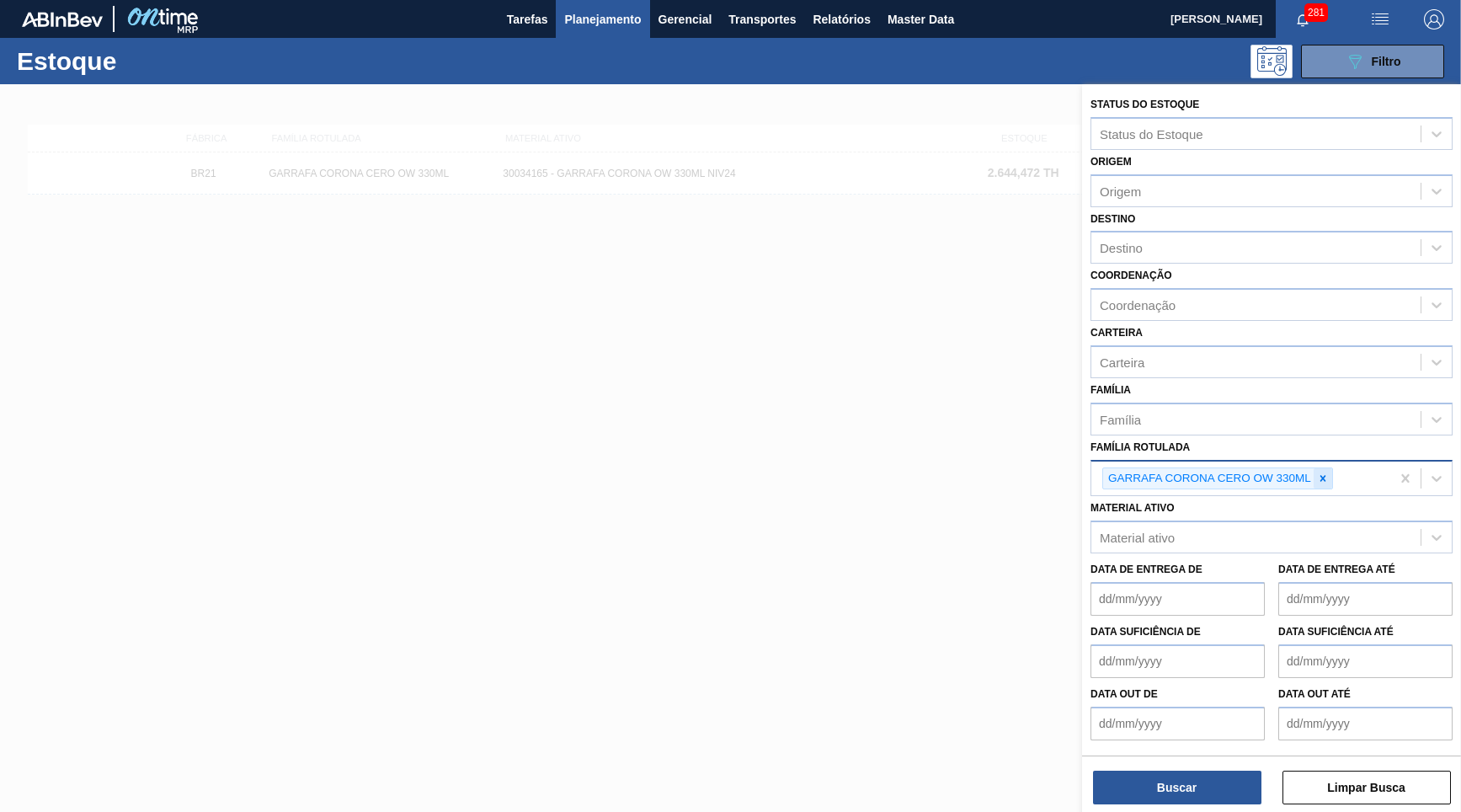
click at [1329, 468] on div at bounding box center [1323, 479] width 19 height 21
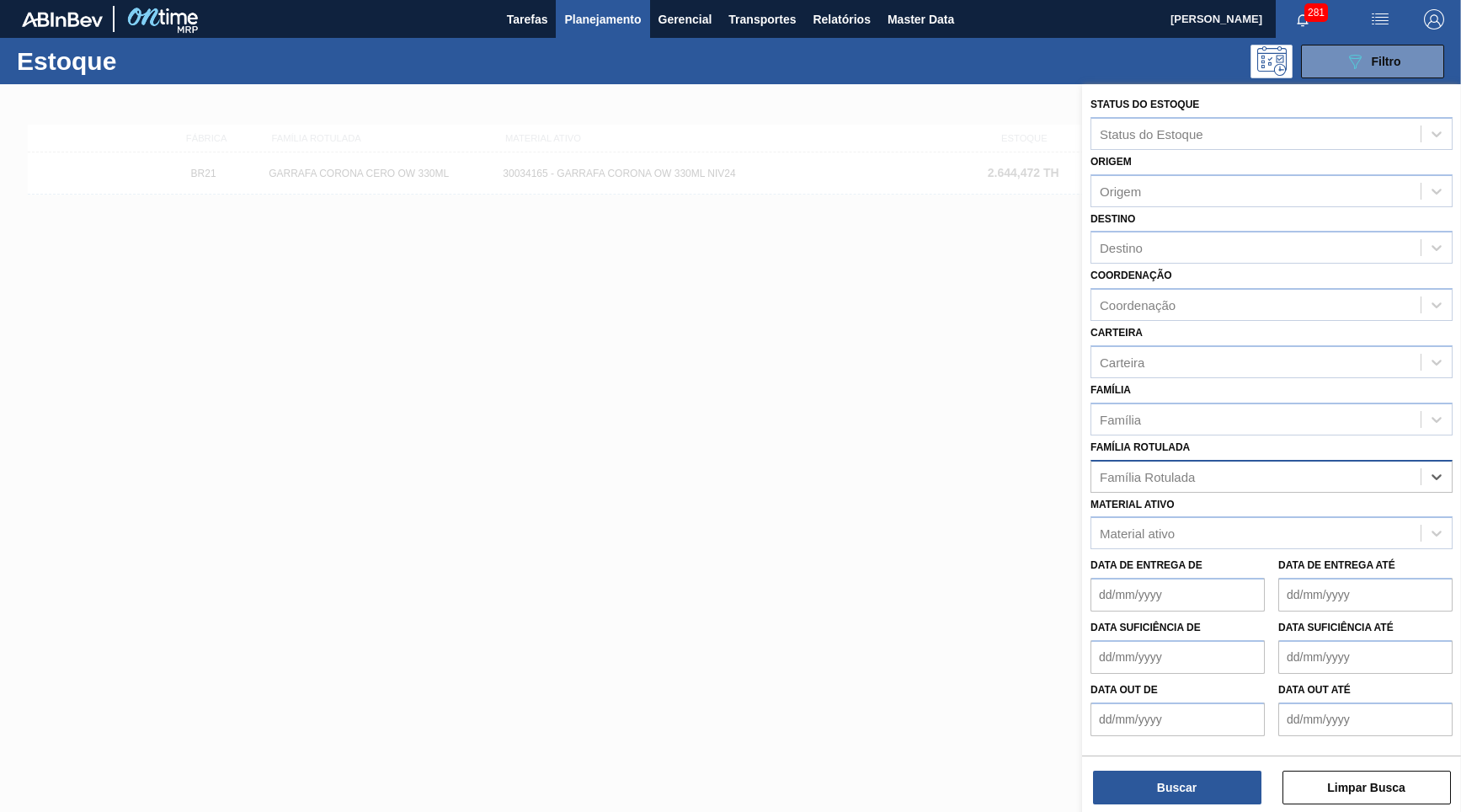
paste Rotulada "FILME ORIGINAL 269ML MP"
type Rotulada "FILME ORIGINAL 269ML MP"
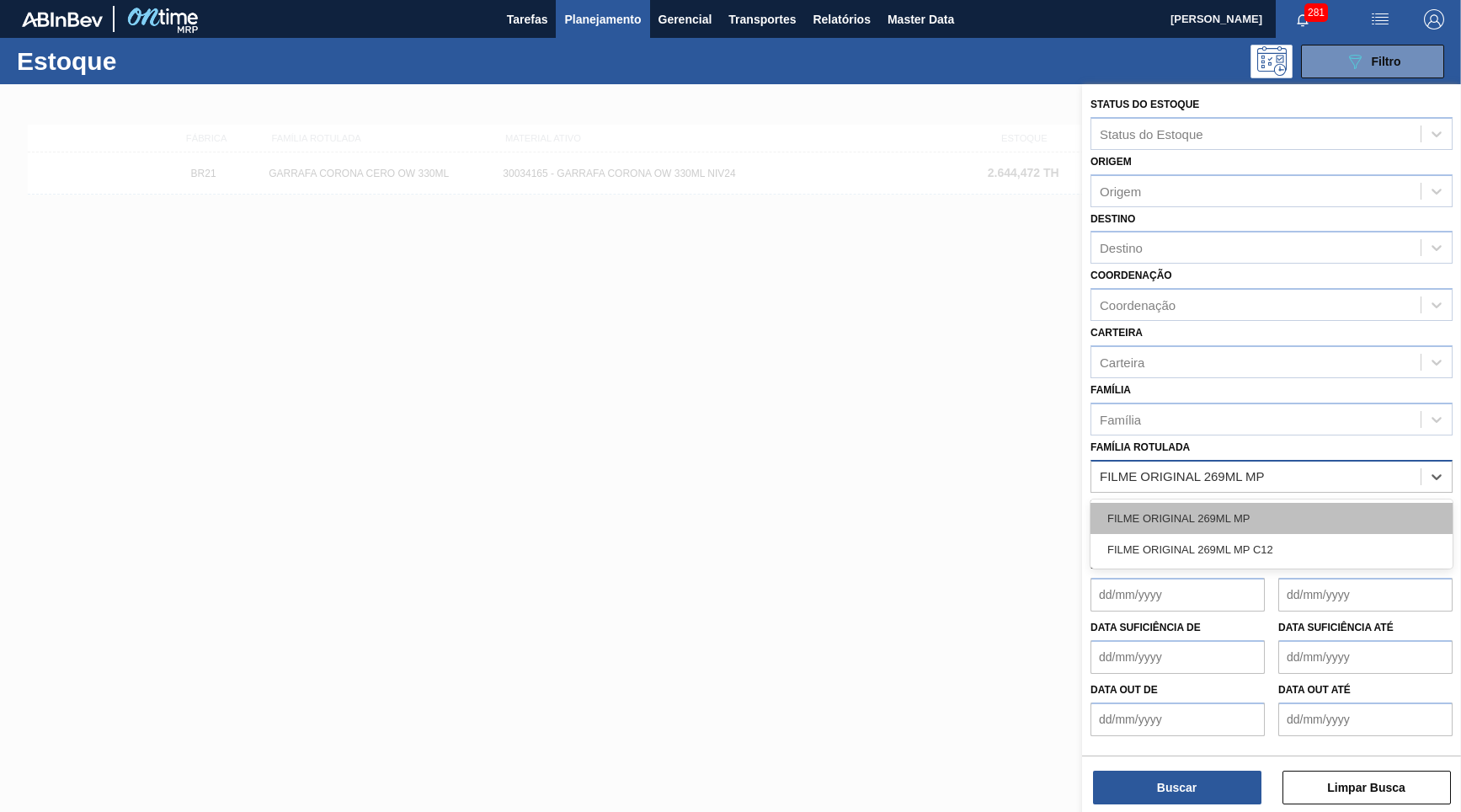
click at [1238, 502] on div "FILME ORIGINAL 269ML MP" at bounding box center [1272, 517] width 362 height 31
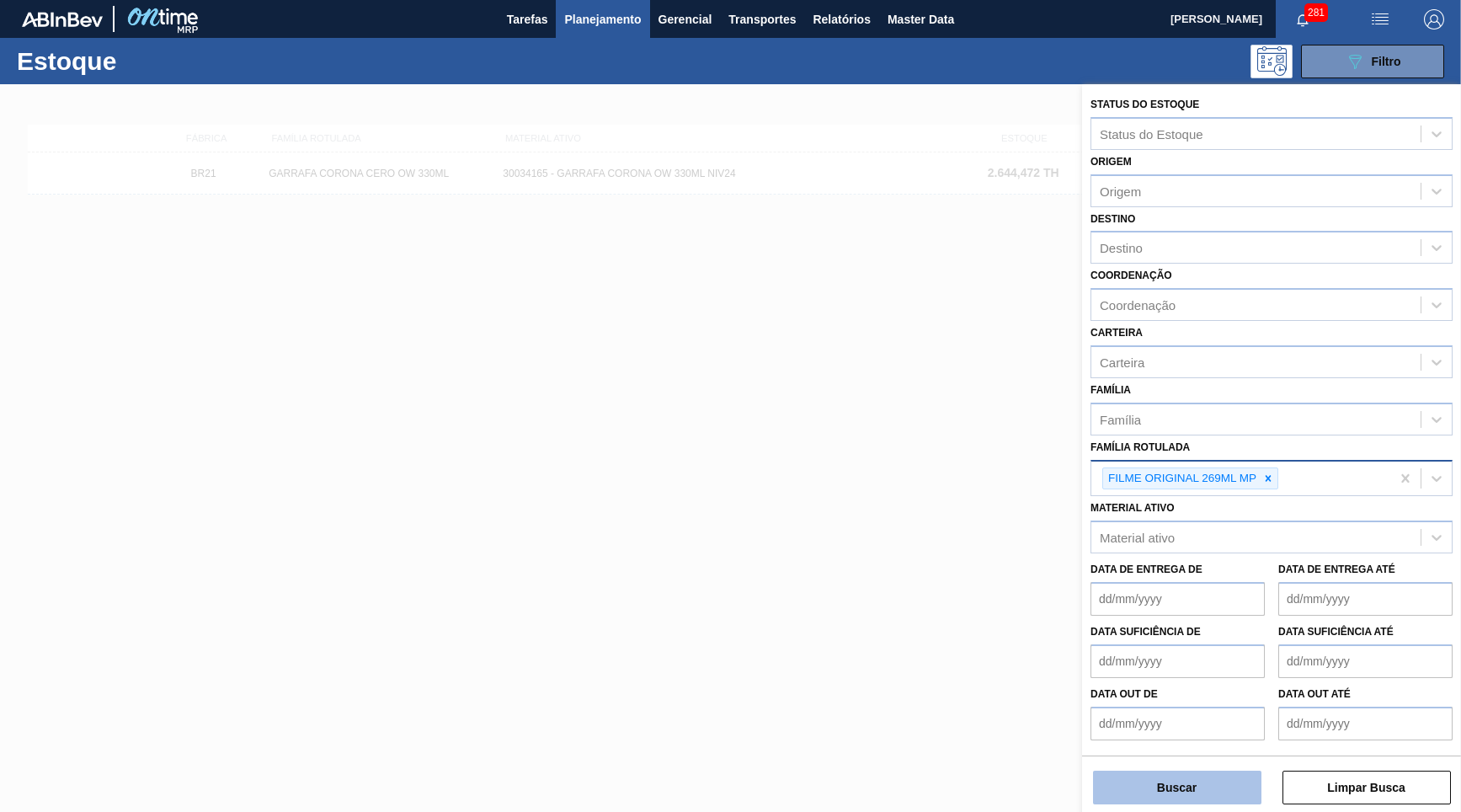
click at [1187, 799] on button "Buscar" at bounding box center [1176, 788] width 168 height 34
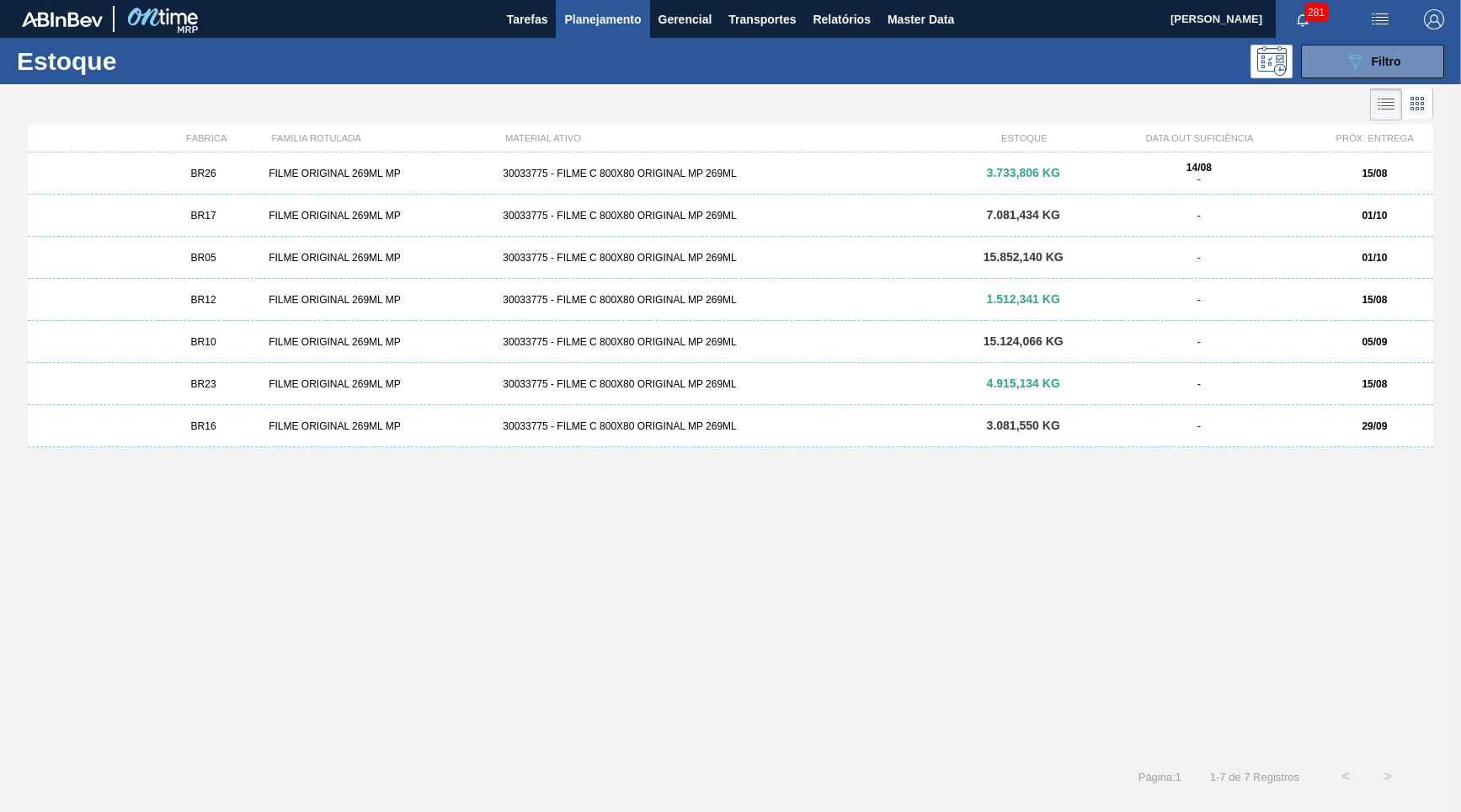
click at [1119, 402] on div "BR23 FILME ORIGINAL 269ML MP 30033775 - FILME C 800X80 ORIGINAL MP 269ML 4.915,…" at bounding box center [730, 384] width 1406 height 42
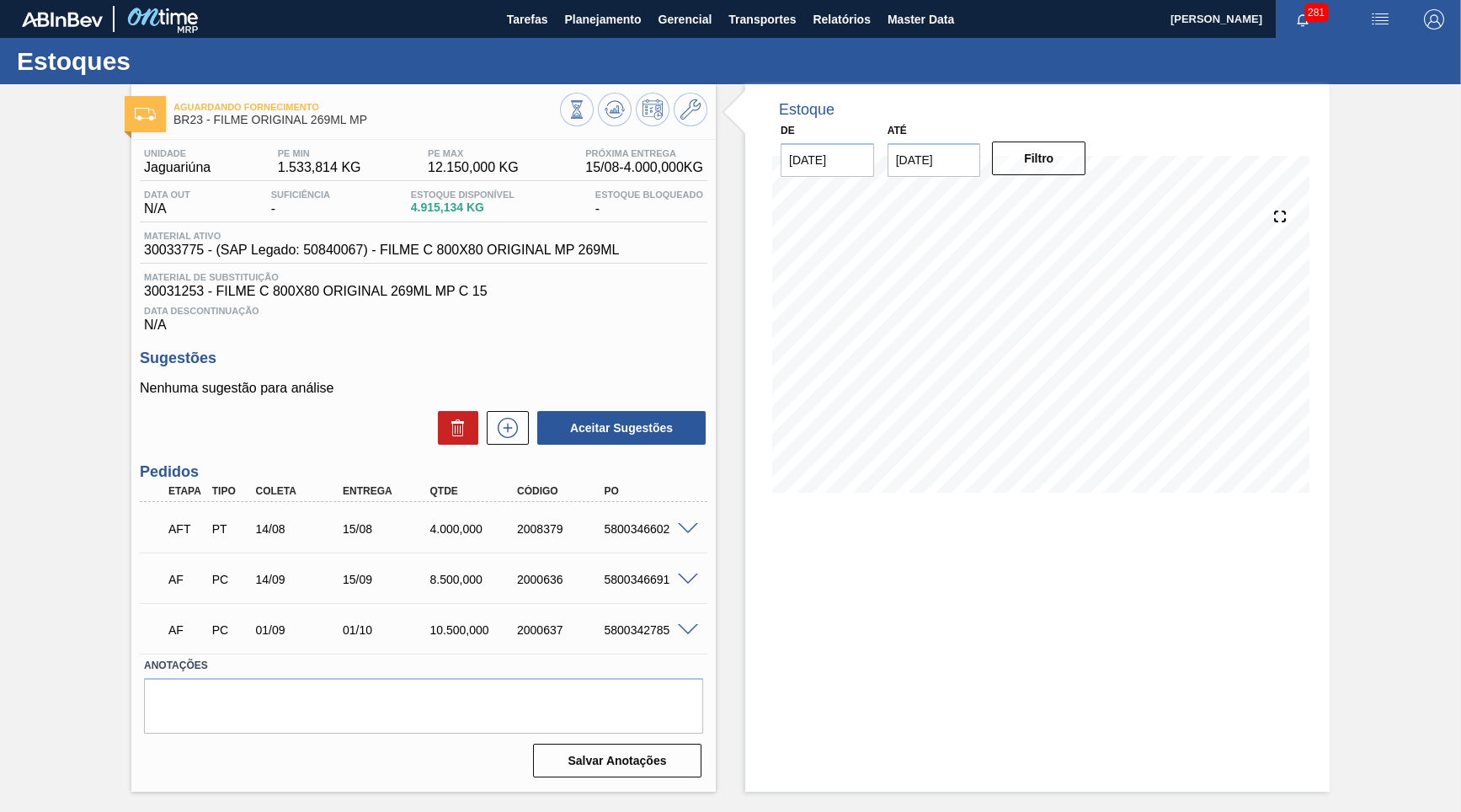
click at [680, 528] on span at bounding box center [688, 529] width 21 height 12
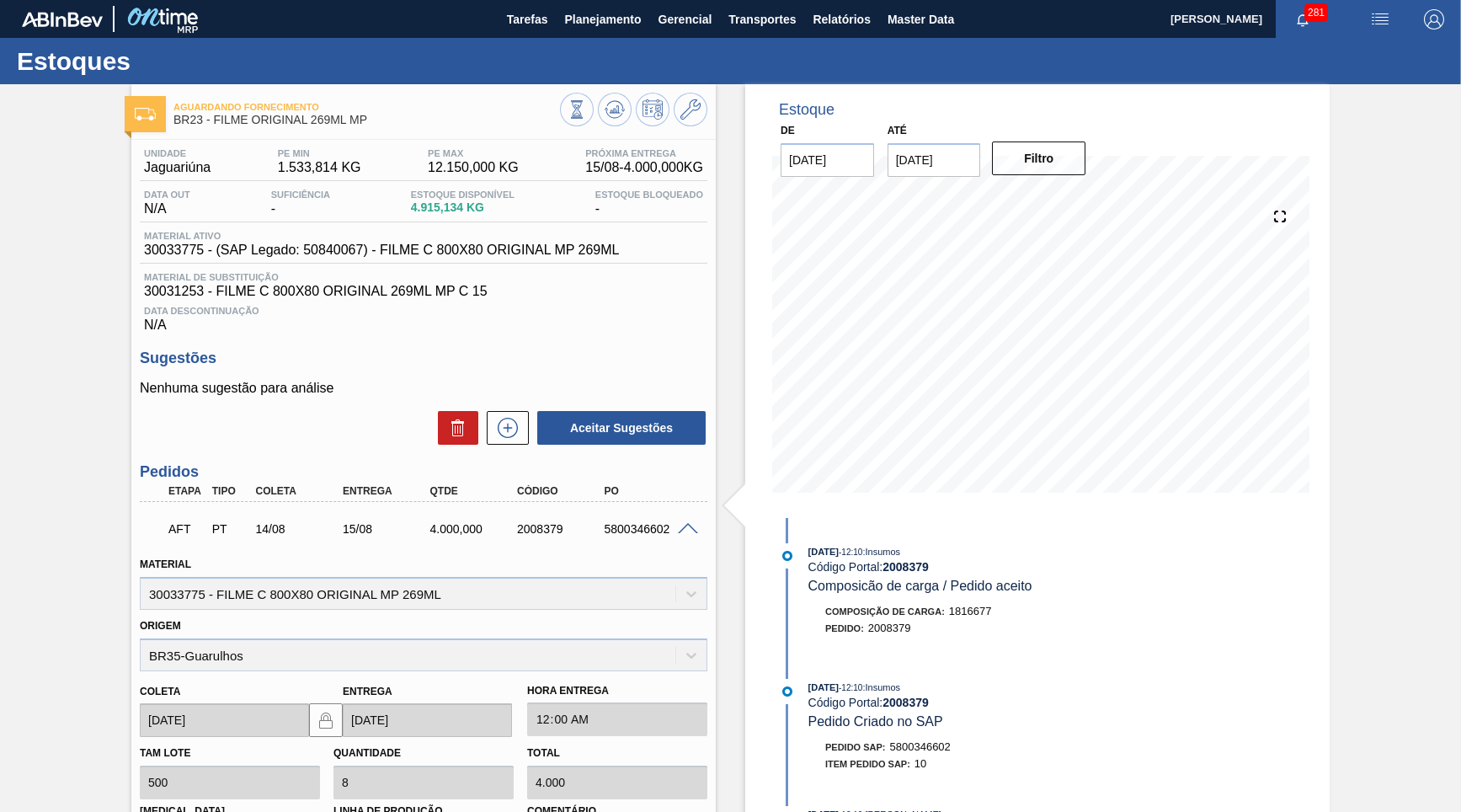
scroll to position [323, 0]
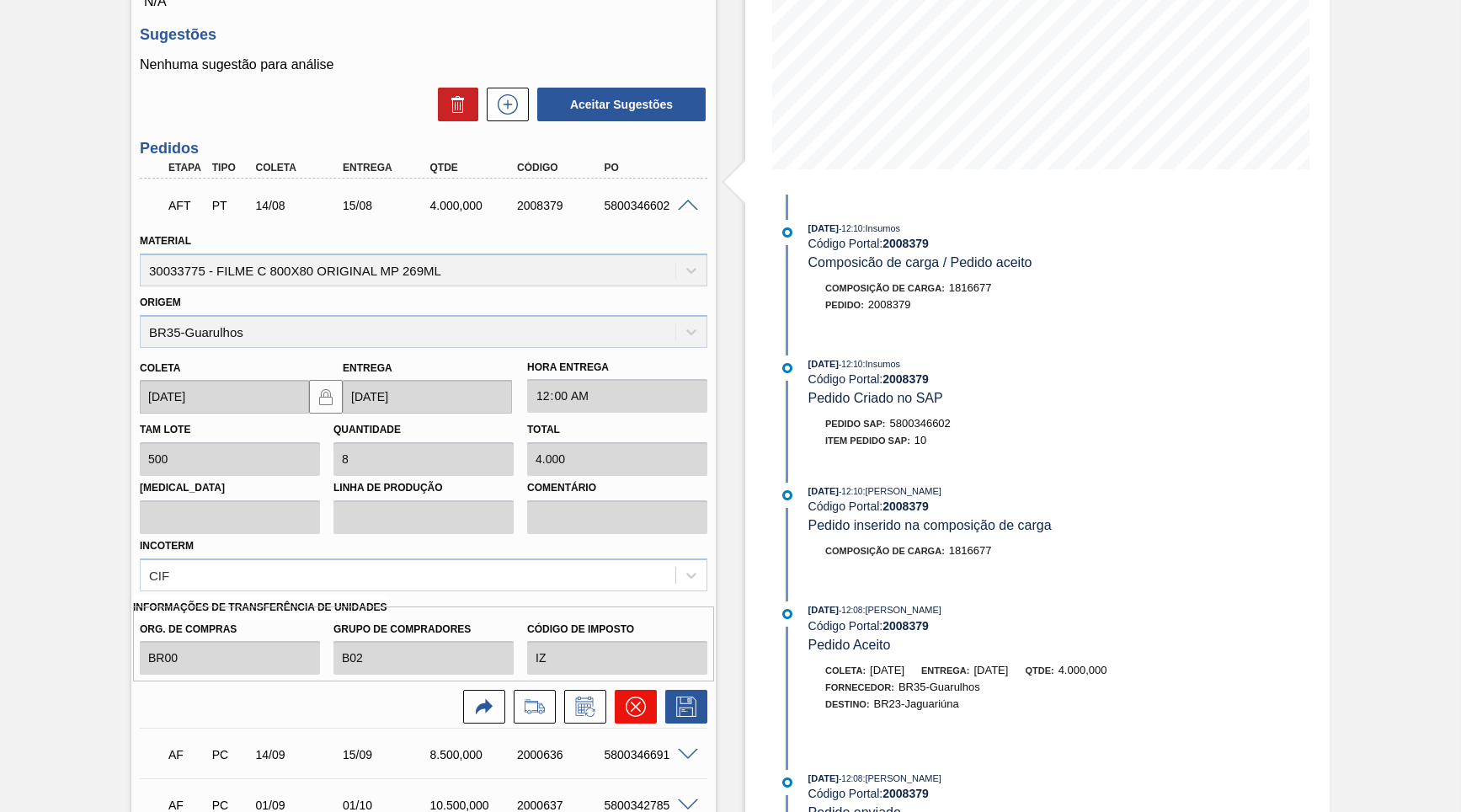
click at [639, 697] on icon at bounding box center [636, 707] width 21 height 21
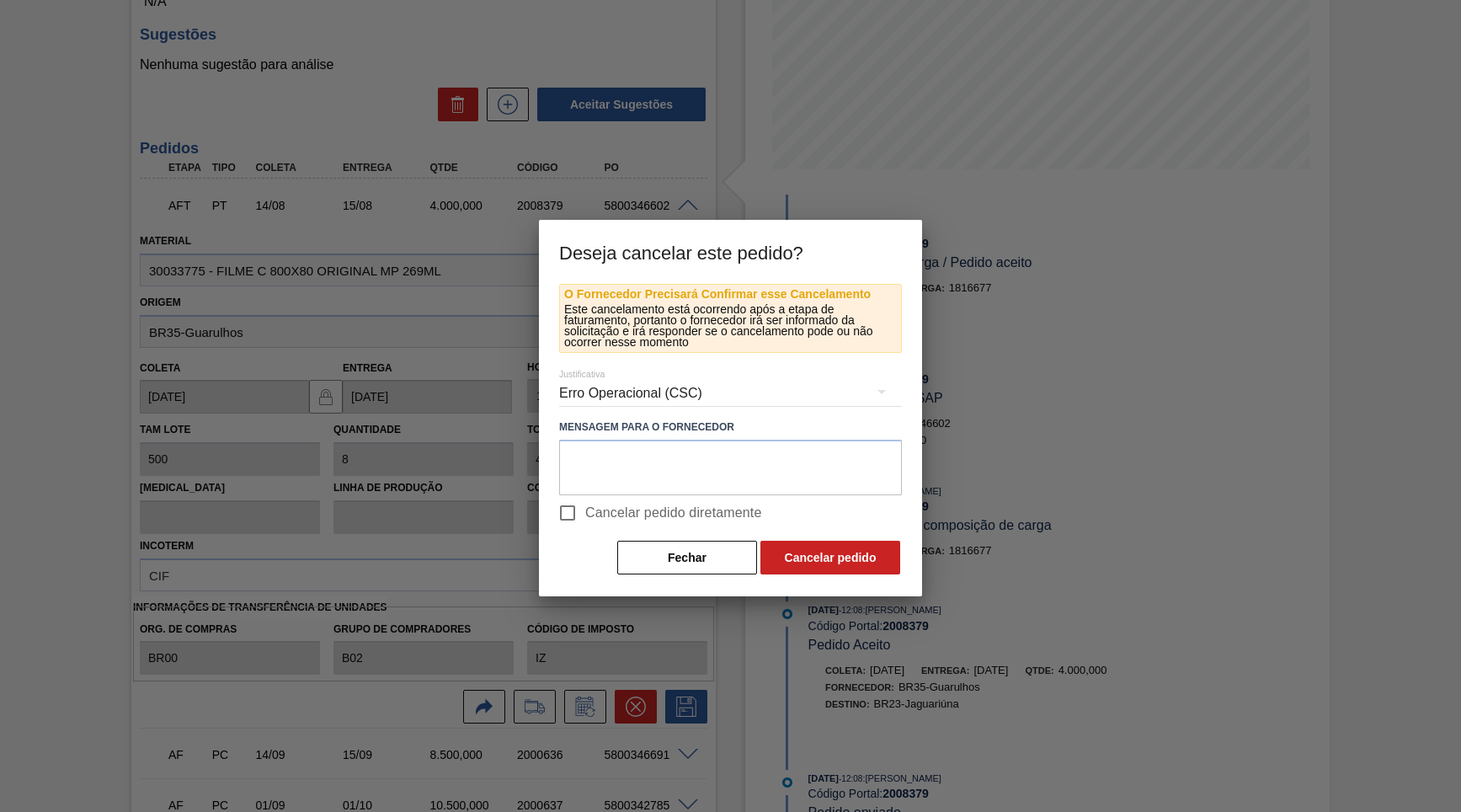
click at [587, 512] on span "Cancelar pedido diretamente" at bounding box center [673, 513] width 177 height 21
click at [585, 512] on input "Cancelar pedido diretamente" at bounding box center [568, 513] width 36 height 36
checkbox input "true"
click at [640, 381] on div "Erro Operacional (CSC)" at bounding box center [730, 393] width 343 height 47
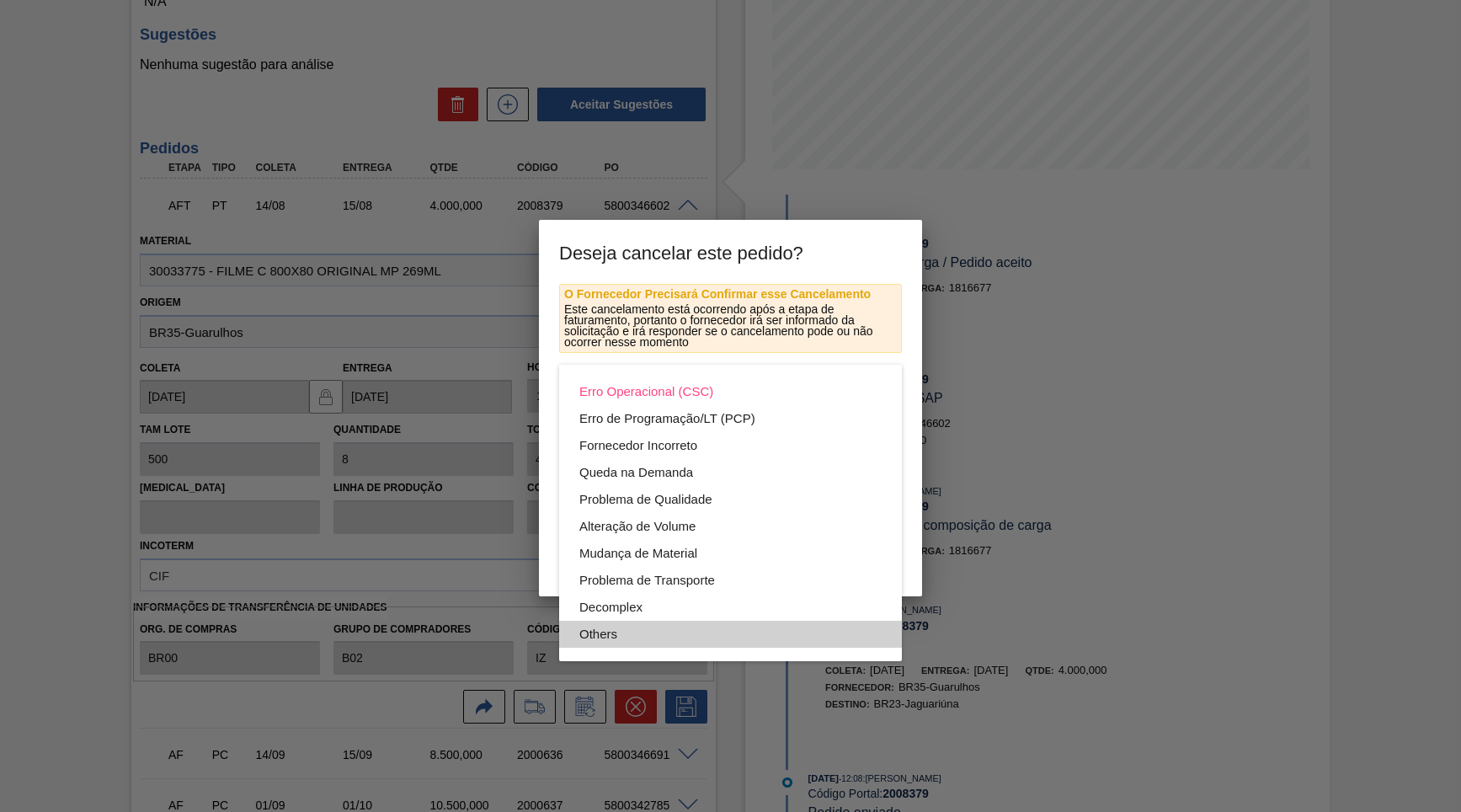
click at [632, 641] on div "Others" at bounding box center [730, 634] width 302 height 27
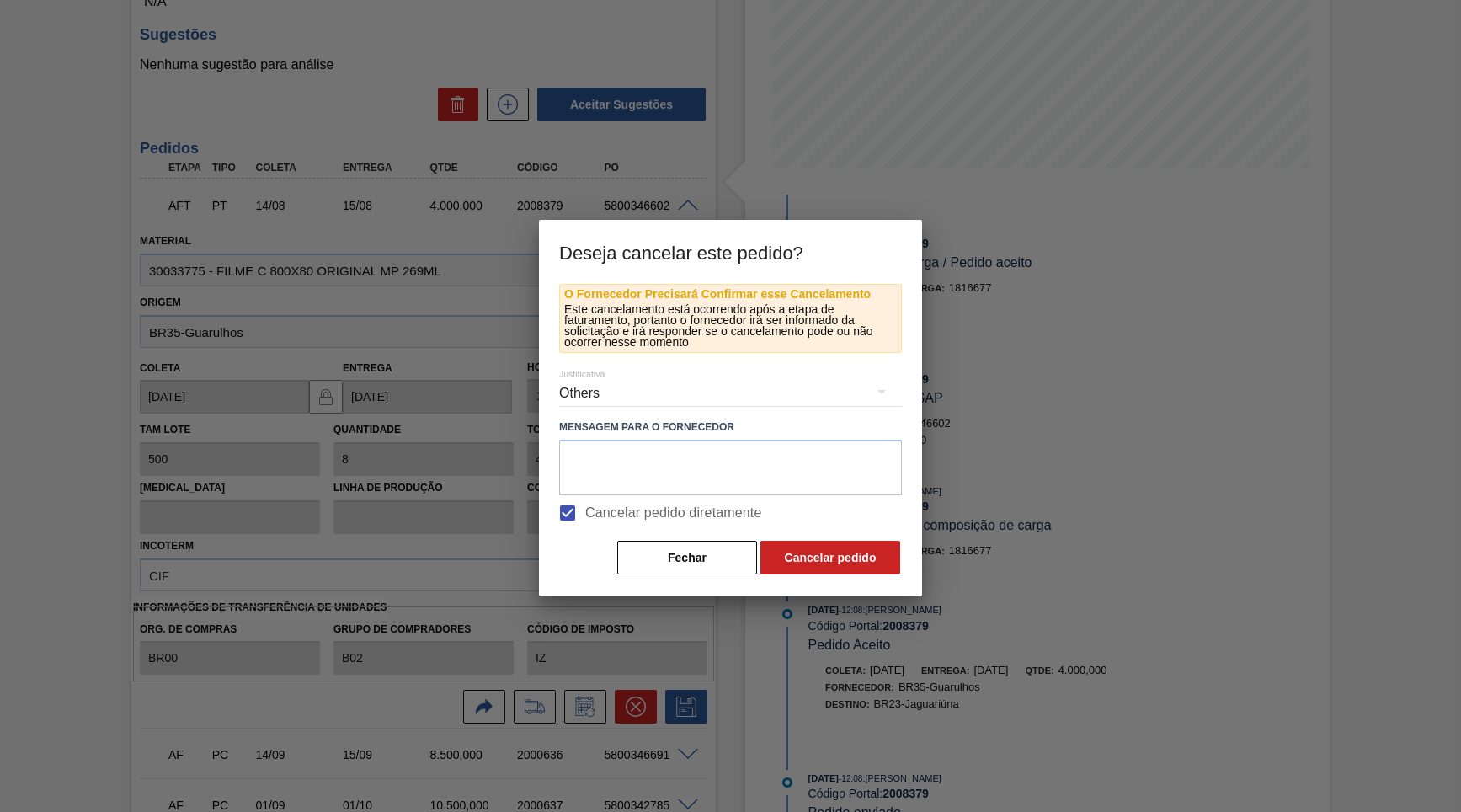
click at [857, 552] on button "Cancelar pedido" at bounding box center [830, 558] width 140 height 34
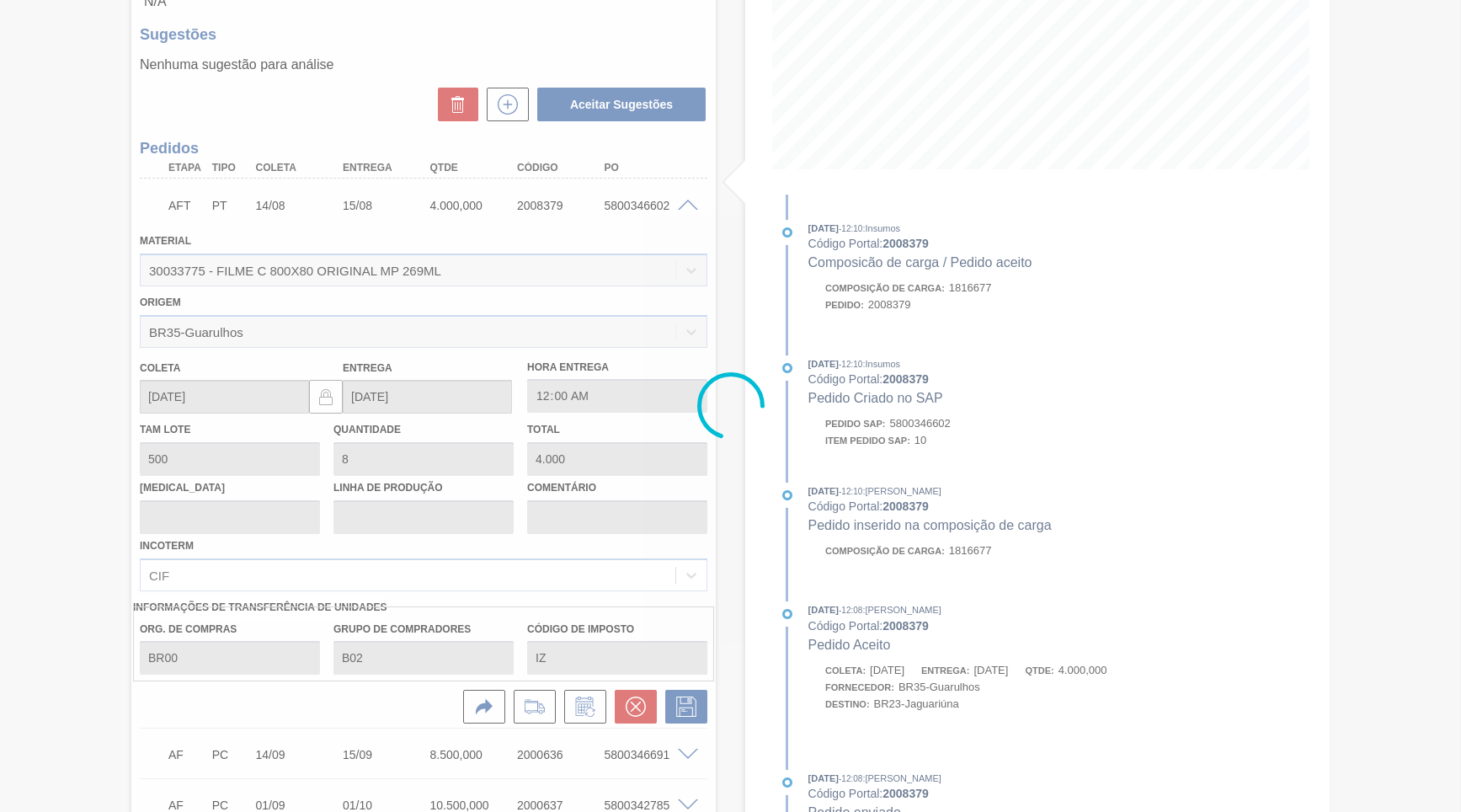
scroll to position [0, 0]
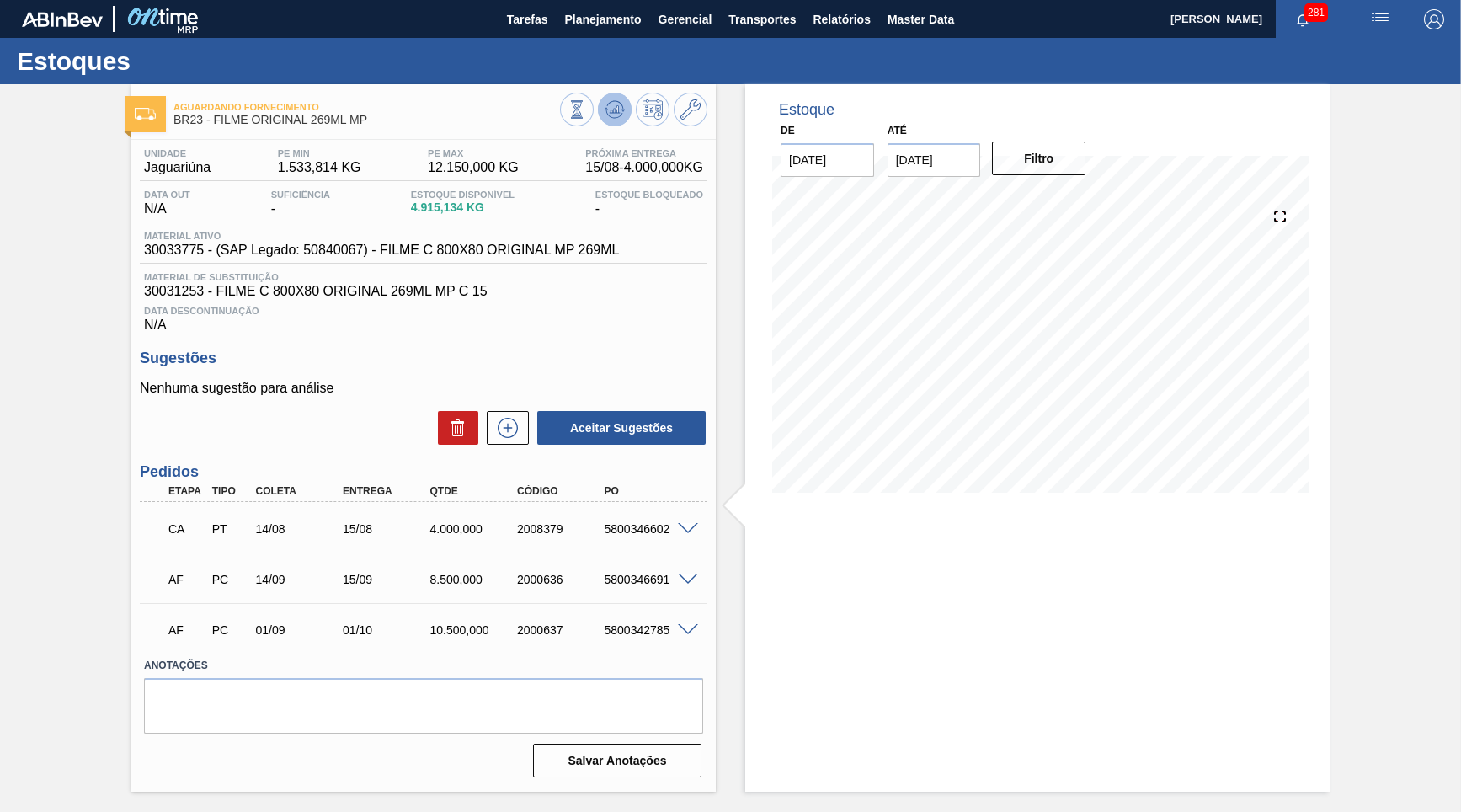
click at [627, 95] on button at bounding box center [615, 110] width 34 height 34
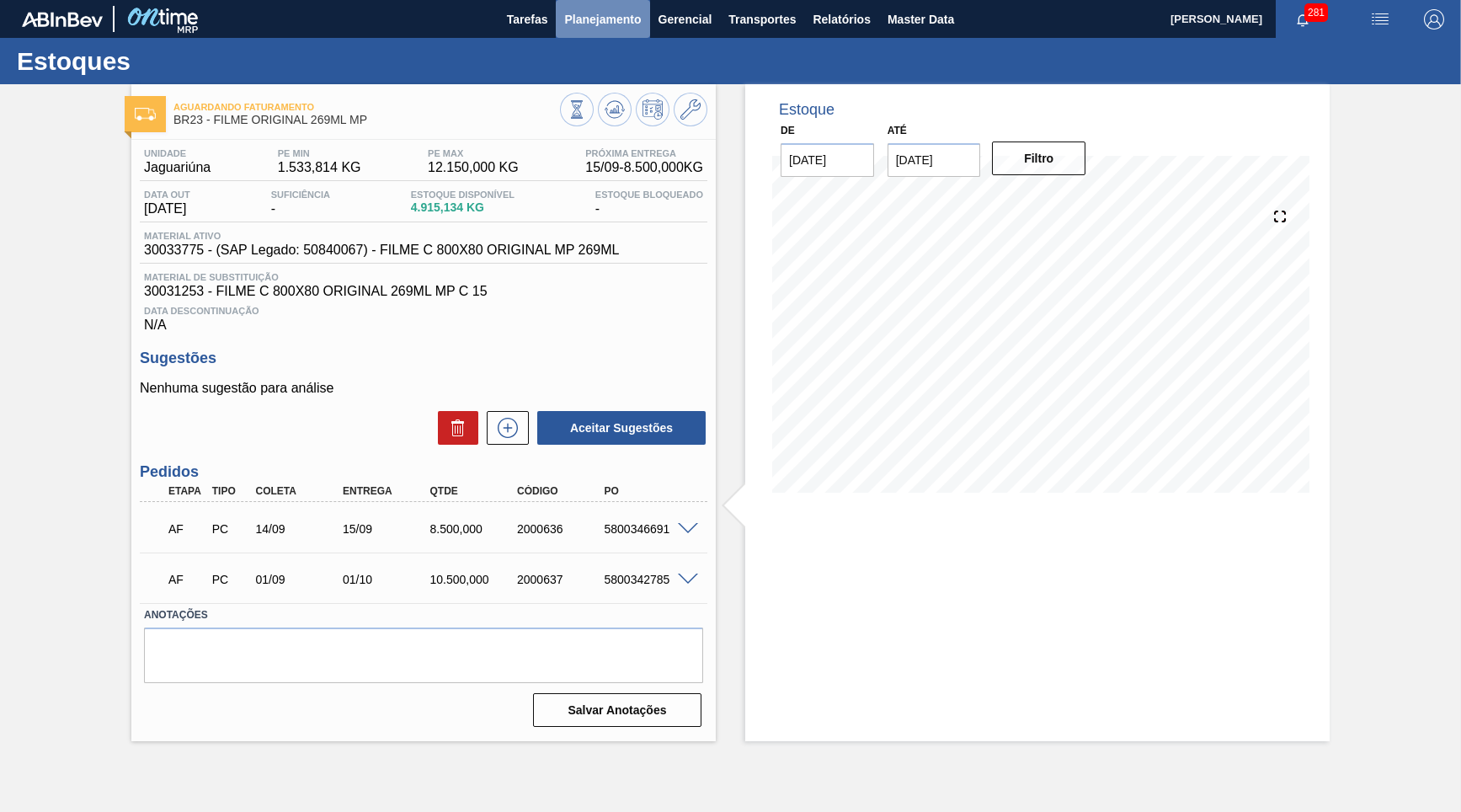
click at [568, 11] on span "Planejamento" at bounding box center [603, 20] width 77 height 21
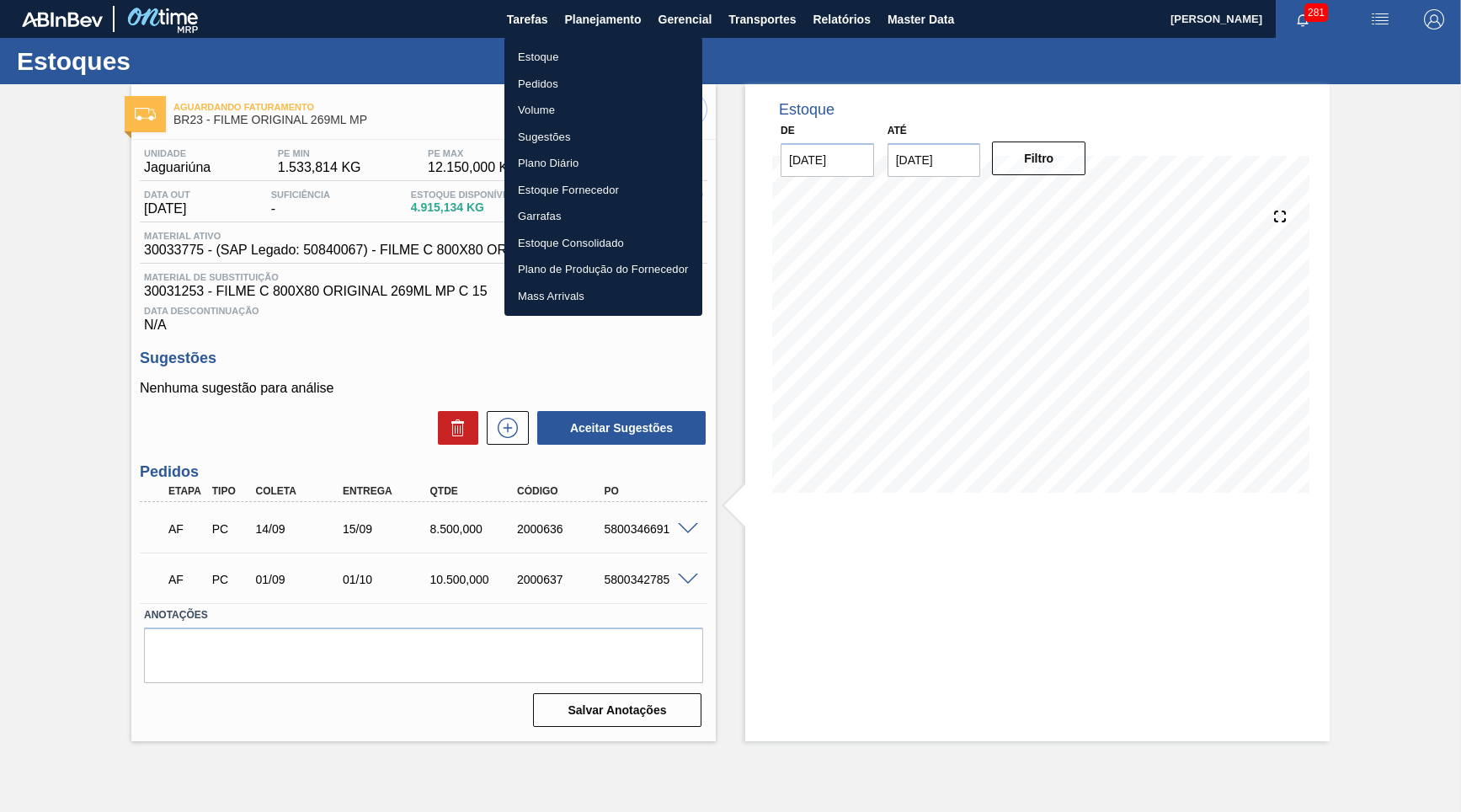
click at [533, 85] on li "Pedidos" at bounding box center [603, 84] width 198 height 27
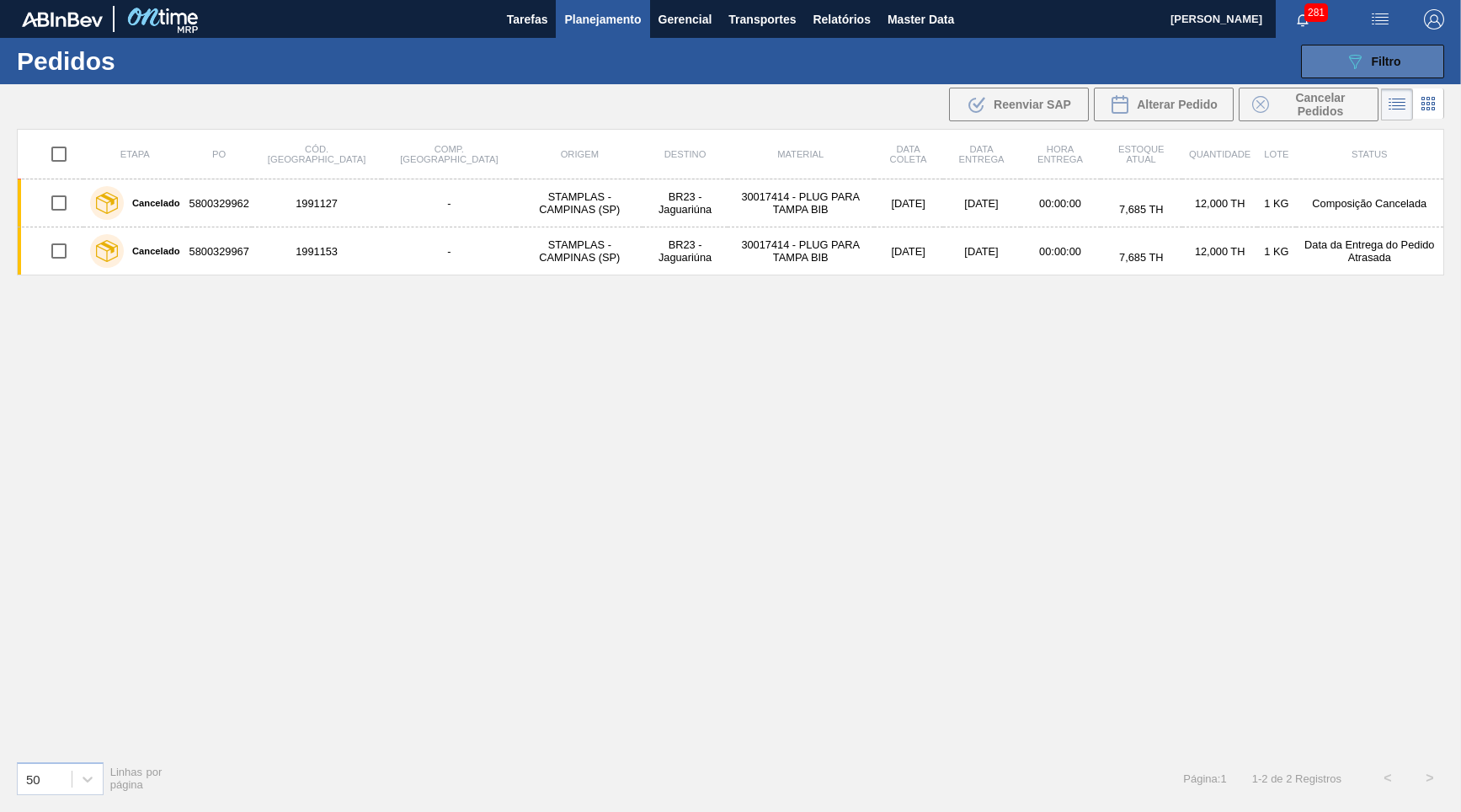
click at [1392, 57] on span "Filtro" at bounding box center [1386, 61] width 29 height 13
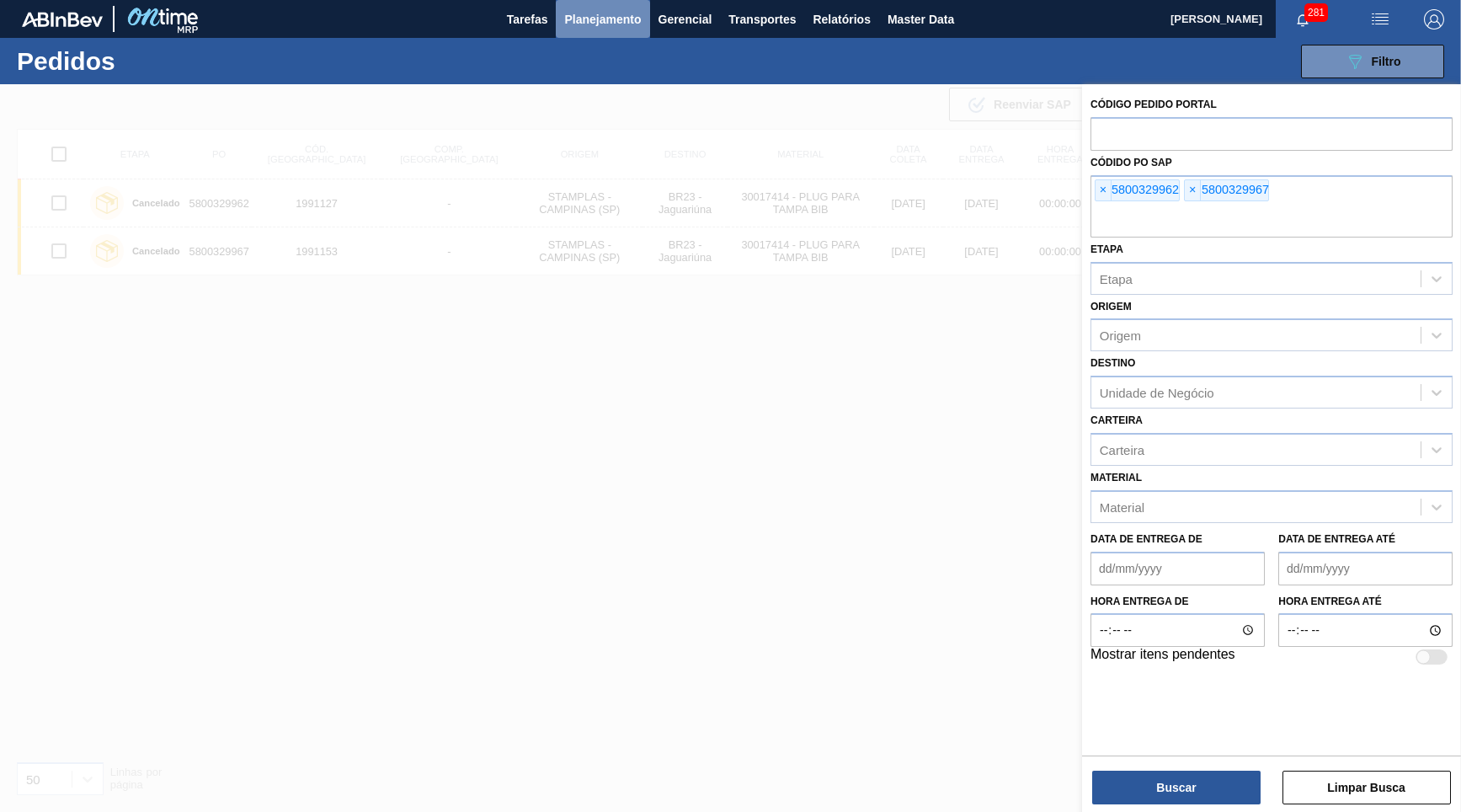
click at [640, 17] on span "Planejamento" at bounding box center [603, 20] width 77 height 21
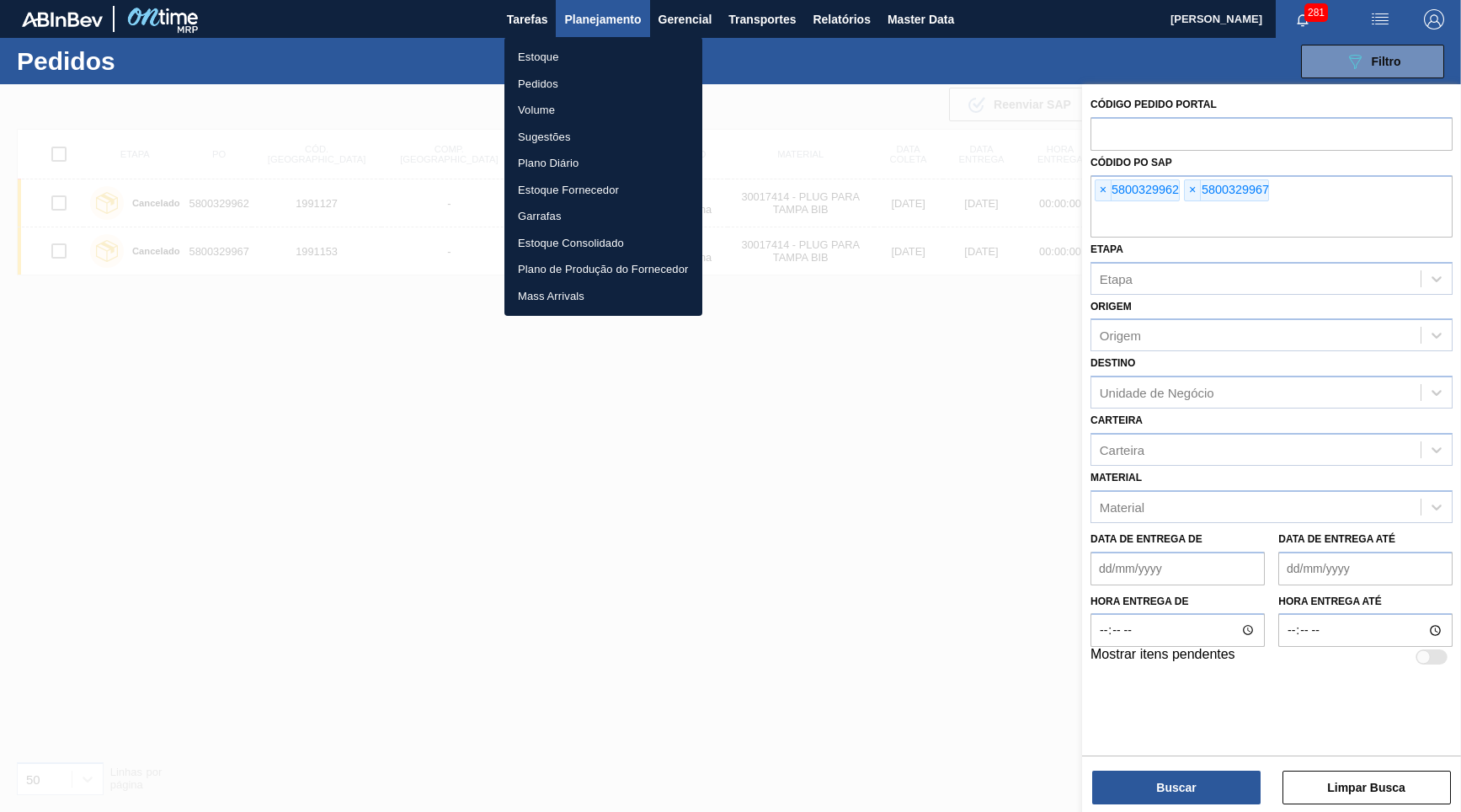
click at [568, 63] on li "Estoque" at bounding box center [603, 57] width 198 height 27
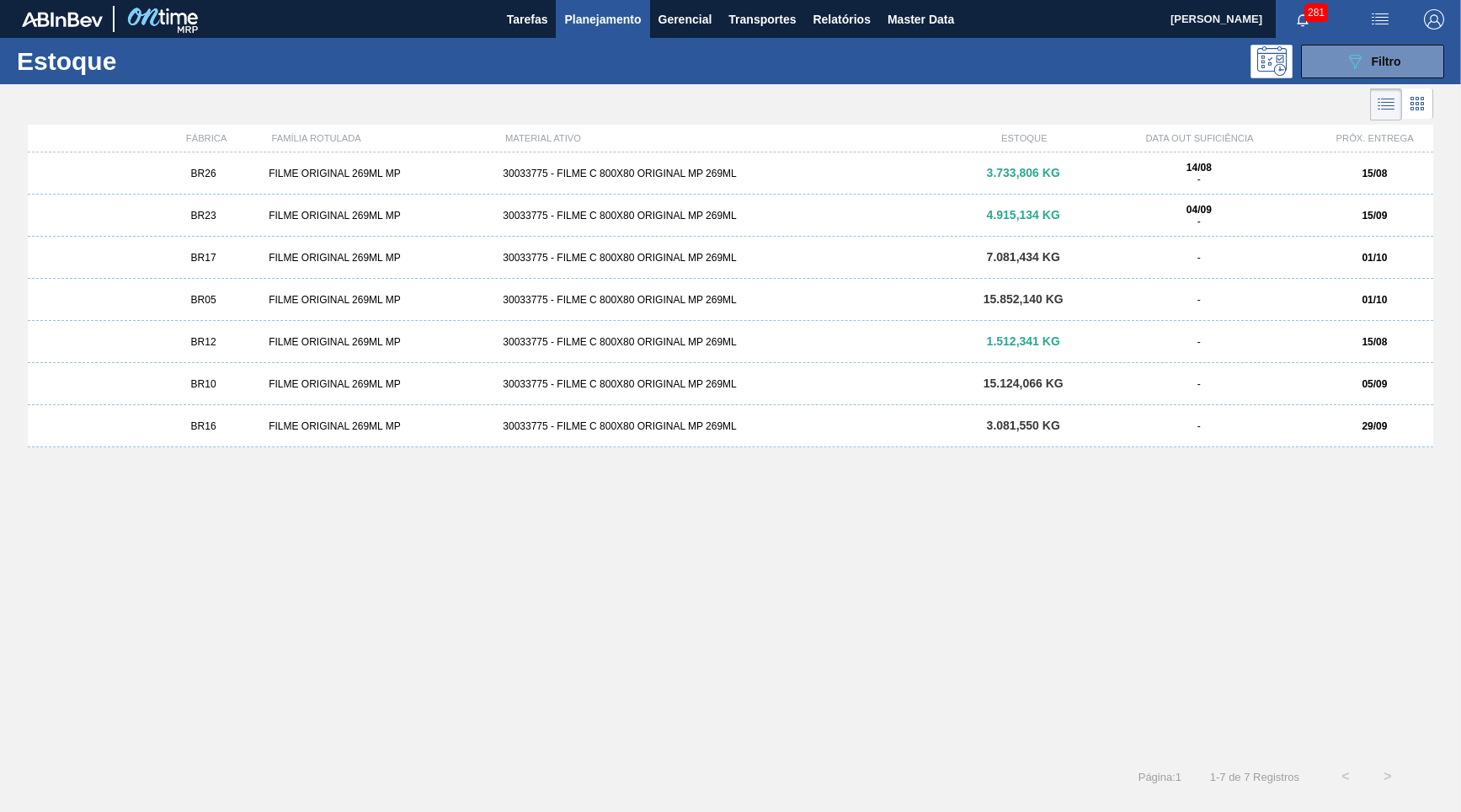
click at [1318, 207] on div "BR23 FILME ORIGINAL 269ML MP 30033775 - FILME C 800X80 ORIGINAL MP 269ML 4.915,…" at bounding box center [730, 215] width 1406 height 42
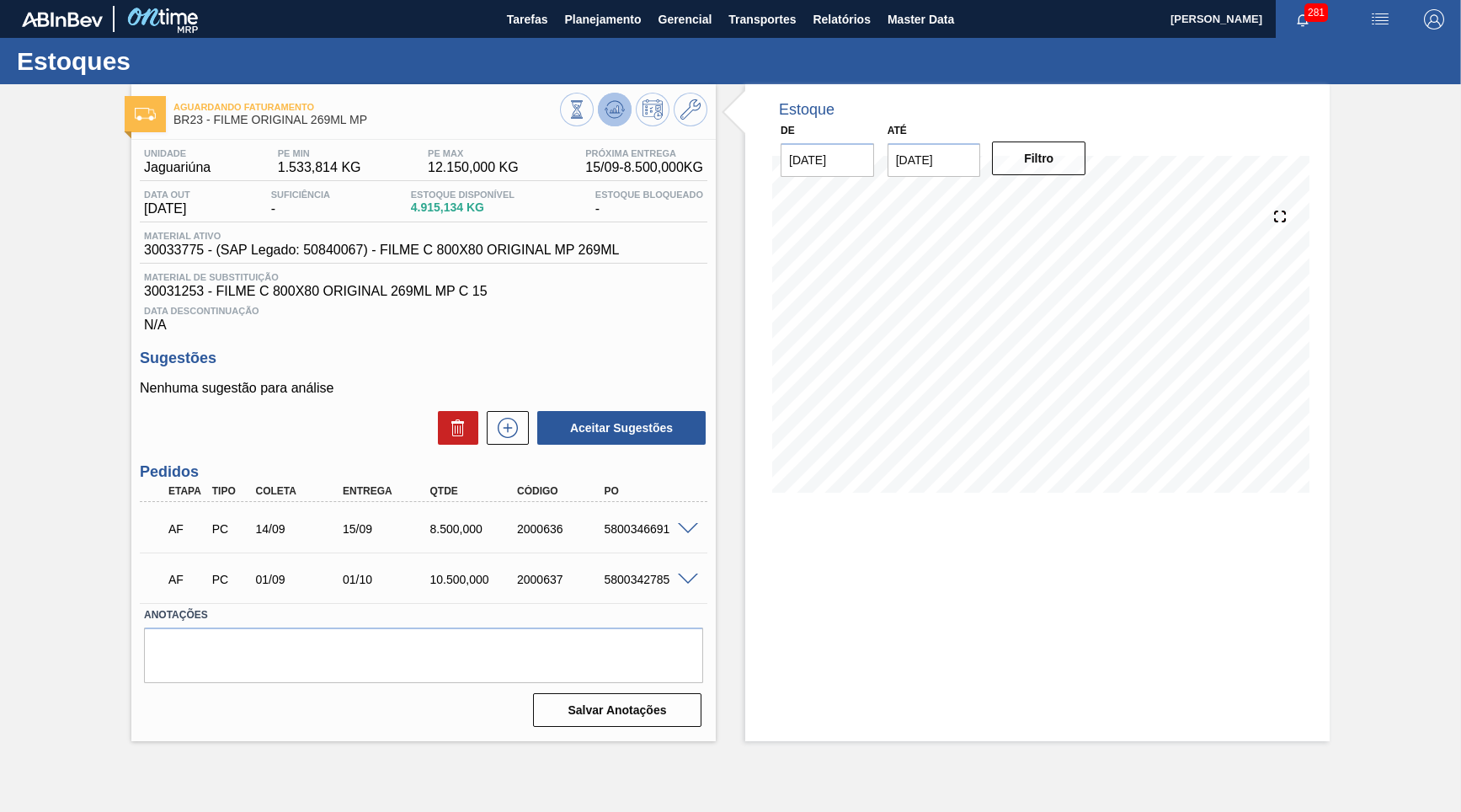
click at [586, 107] on icon at bounding box center [577, 110] width 19 height 19
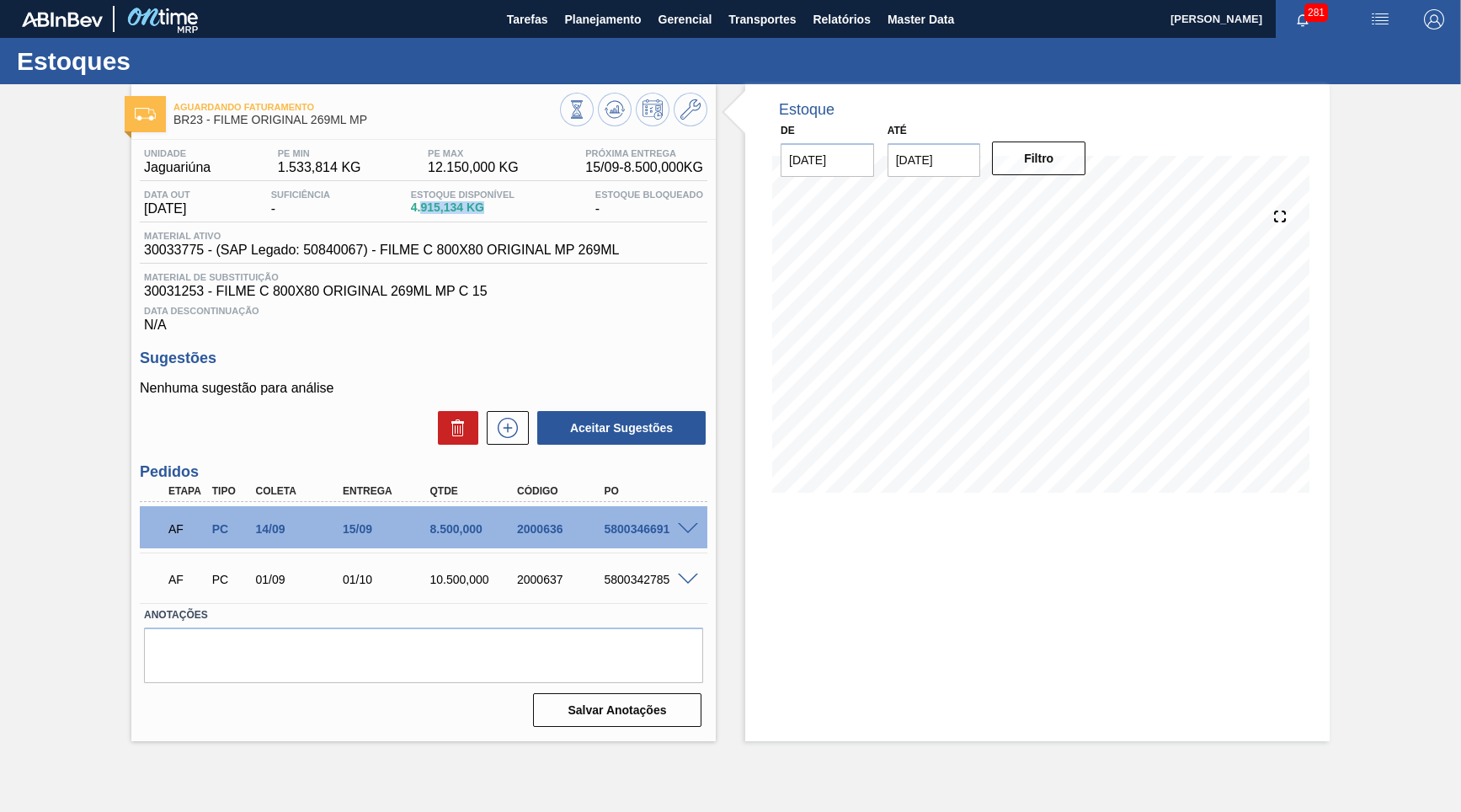
drag, startPoint x: 423, startPoint y: 210, endPoint x: 513, endPoint y: 207, distance: 90.0
click at [513, 207] on span "4.915,134 KG" at bounding box center [463, 207] width 103 height 12
click at [402, 221] on div "Data out [DATE] Suficiência - Estoque Disponível 4.915,134 KG Estoque Bloqueado…" at bounding box center [423, 206] width 568 height 33
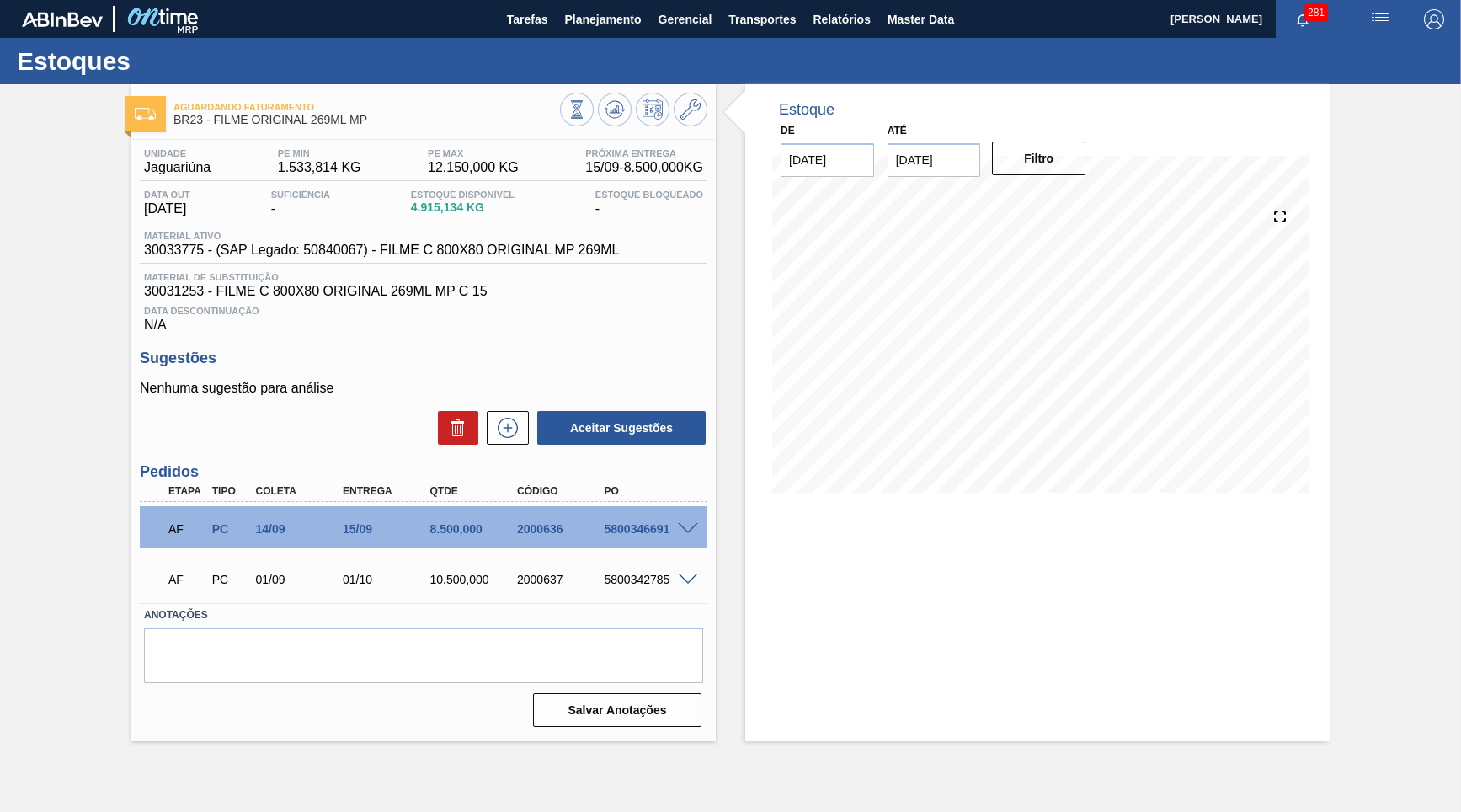
click at [1001, 570] on div "Estoque De [DATE] Até [DATE] Filtro" at bounding box center [1038, 413] width 584 height 657
click at [903, 661] on div "Estoque De [DATE] Até [DATE] Filtro" at bounding box center [1038, 413] width 584 height 657
click at [339, 525] on div "15/09" at bounding box center [375, 529] width 87 height 13
click at [339, 525] on div "15/09" at bounding box center [387, 529] width 97 height 13
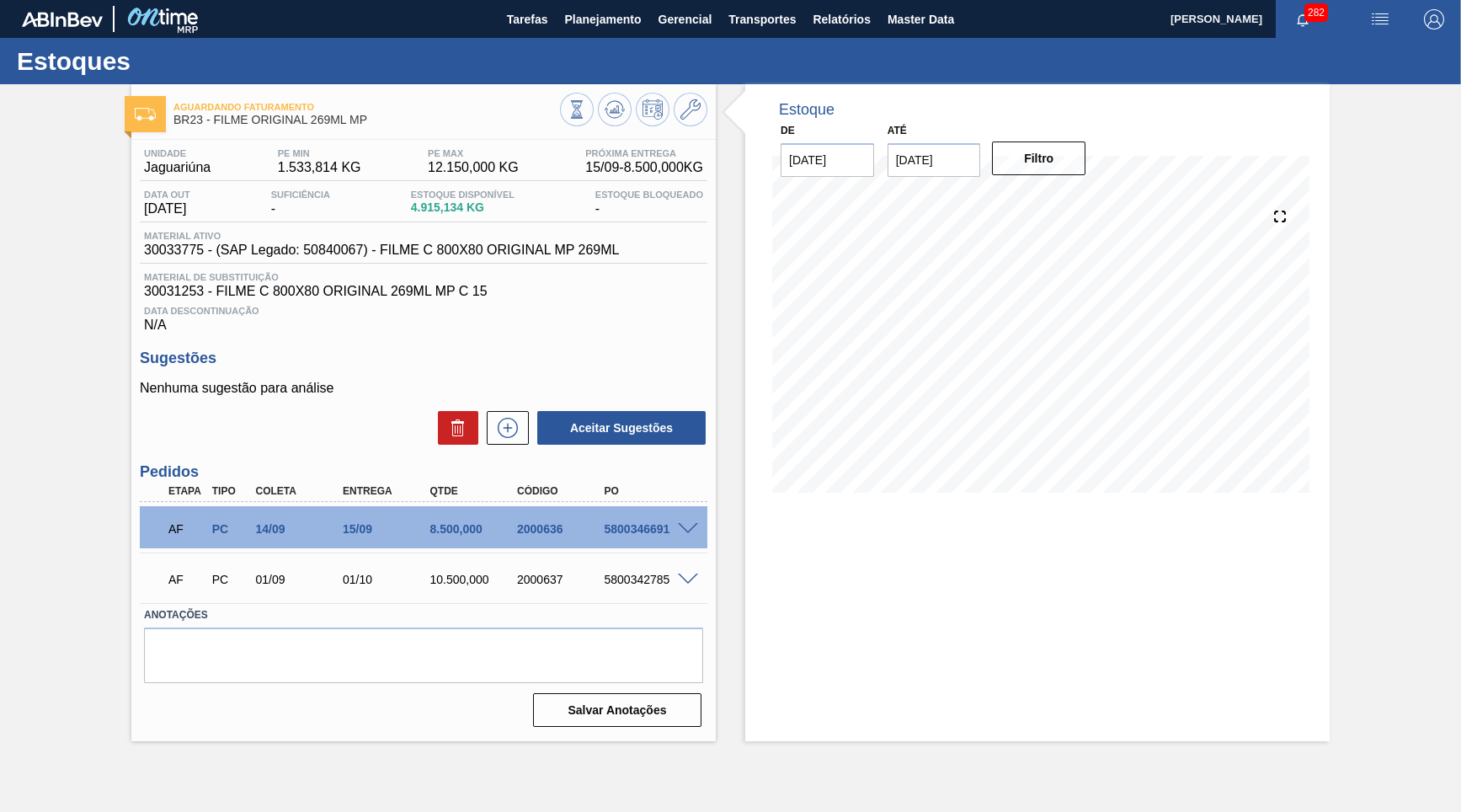
click at [610, 577] on div "5800342785" at bounding box center [649, 579] width 97 height 13
